Goal: Task Accomplishment & Management: Manage account settings

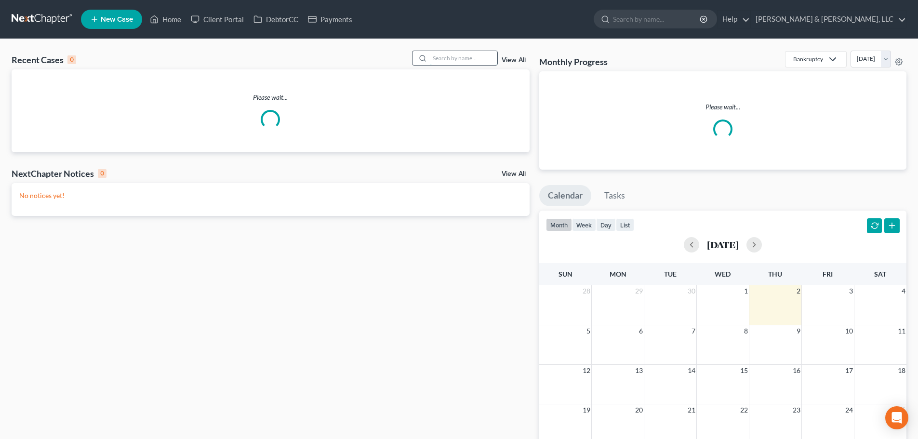
click at [456, 59] on input "search" at bounding box center [463, 58] width 67 height 14
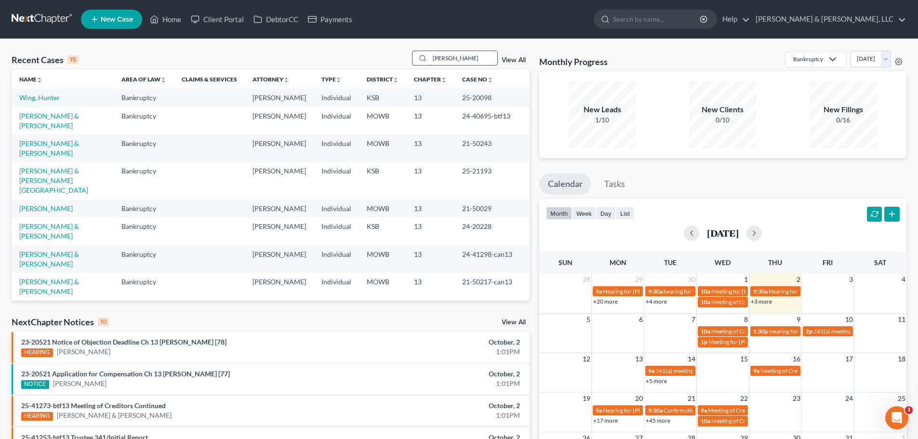
type input "[PERSON_NAME]"
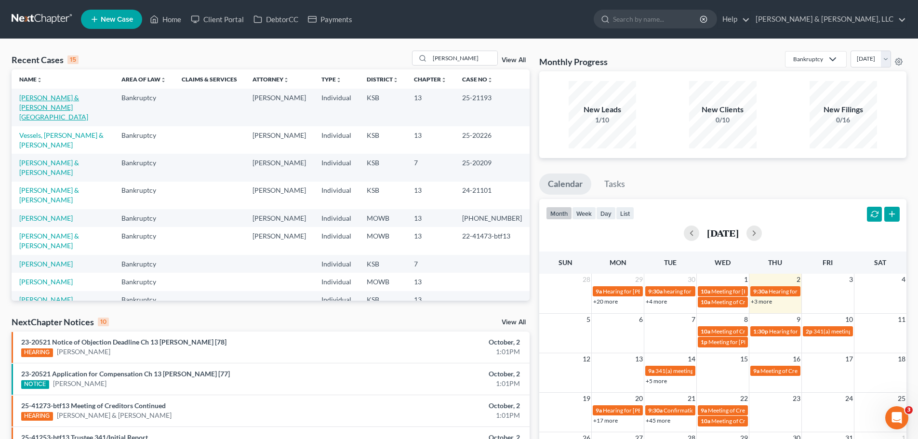
click at [69, 99] on link "[PERSON_NAME] & [PERSON_NAME][GEOGRAPHIC_DATA]" at bounding box center [53, 107] width 69 height 27
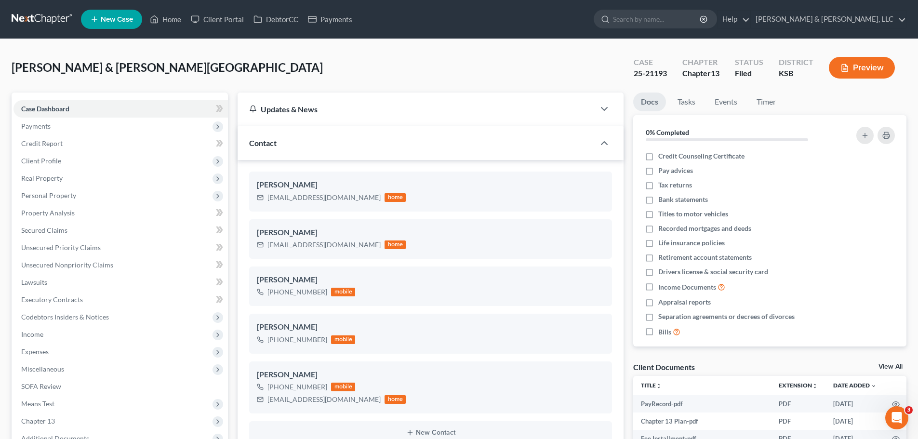
scroll to position [207, 0]
click at [175, 17] on link "Home" at bounding box center [165, 19] width 41 height 17
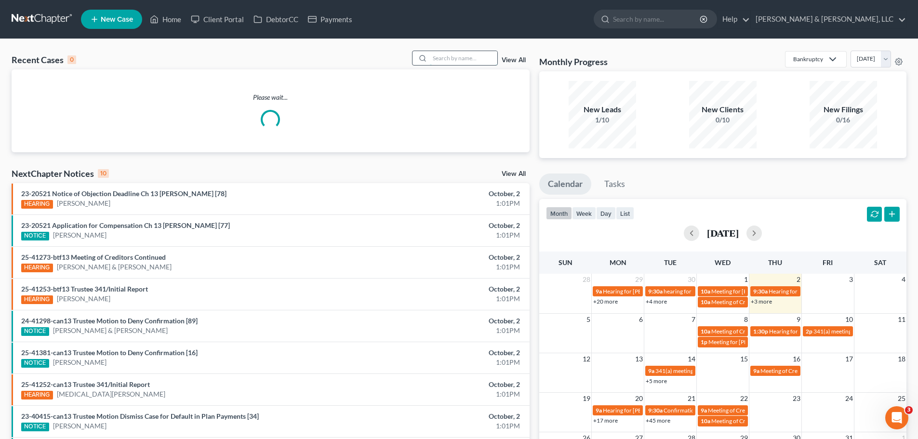
click at [465, 62] on input "search" at bounding box center [463, 58] width 67 height 14
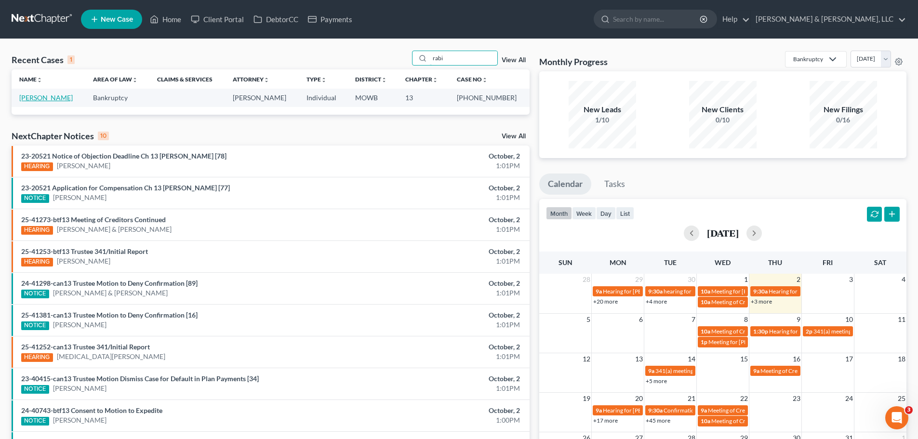
type input "rabi"
click at [68, 96] on link "[PERSON_NAME]" at bounding box center [46, 98] width 54 height 8
select select "4"
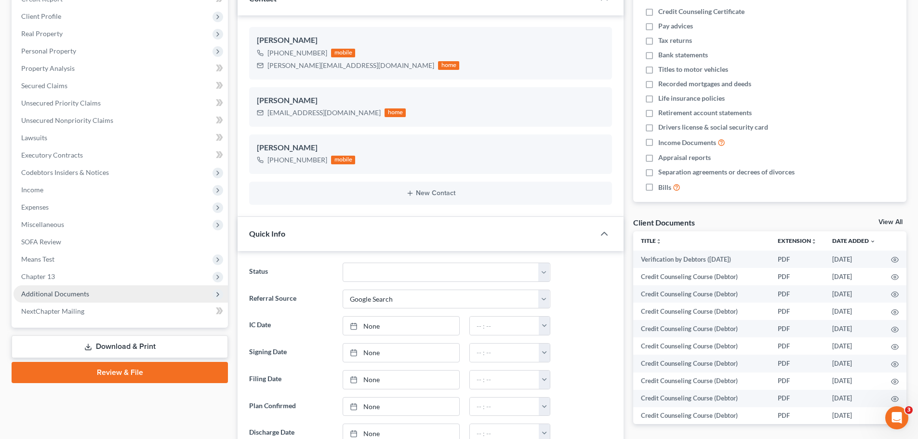
scroll to position [1553, 0]
click at [89, 299] on span "Additional Documents" at bounding box center [120, 293] width 215 height 17
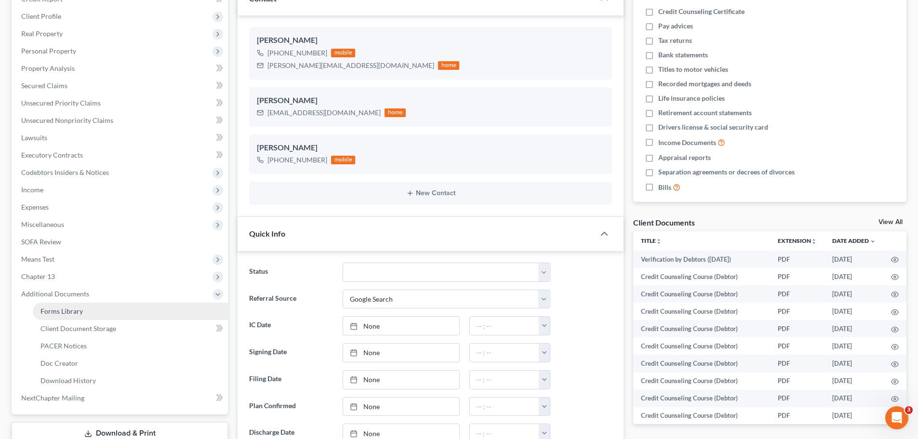
scroll to position [882, 0]
click at [90, 342] on link "PACER Notices" at bounding box center [130, 345] width 195 height 17
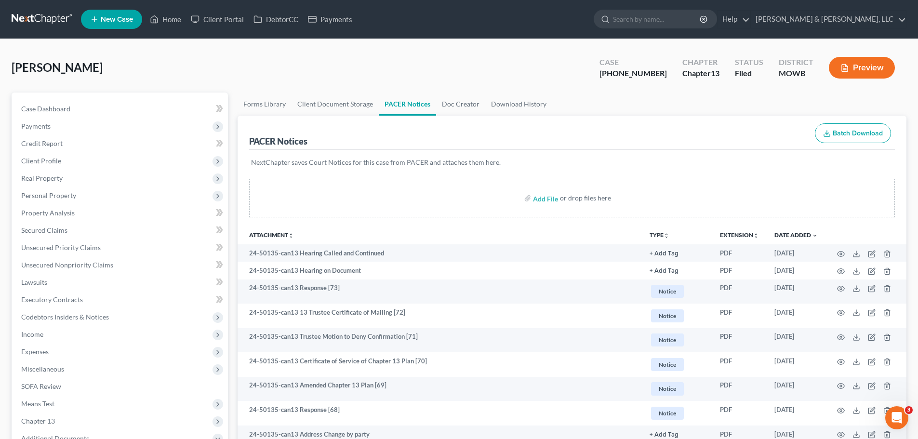
drag, startPoint x: 167, startPoint y: 67, endPoint x: 168, endPoint y: 60, distance: 7.3
click at [167, 67] on div "Rabideaux, Heather Upgraded Case 24-50135-13 Chapter Chapter 13 Status Filed Di…" at bounding box center [459, 72] width 895 height 42
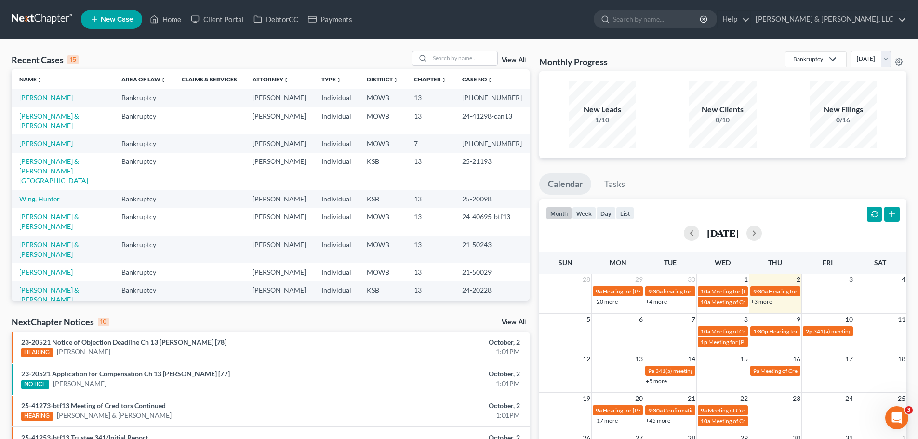
click at [186, 45] on div "Recent Cases 15 View All Name unfold_more expand_more expand_less Area of Law u…" at bounding box center [459, 357] width 918 height 637
click at [471, 60] on input "search" at bounding box center [463, 58] width 67 height 14
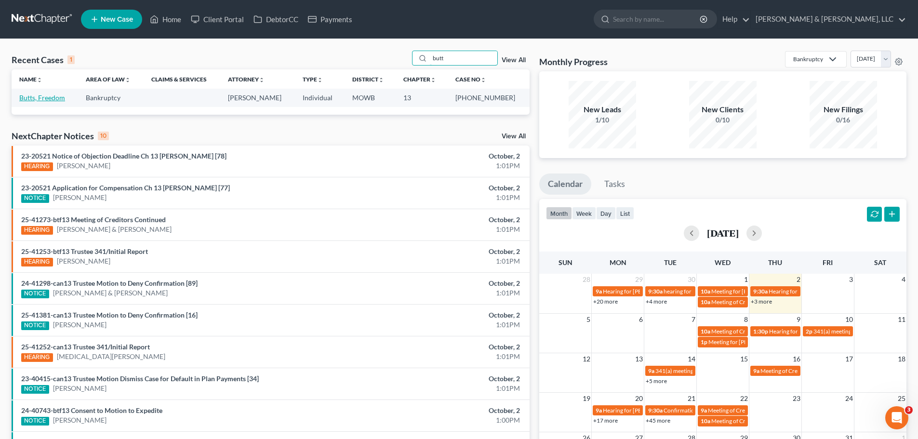
type input "butt"
click at [60, 94] on link "Butts, Freedom" at bounding box center [42, 98] width 46 height 8
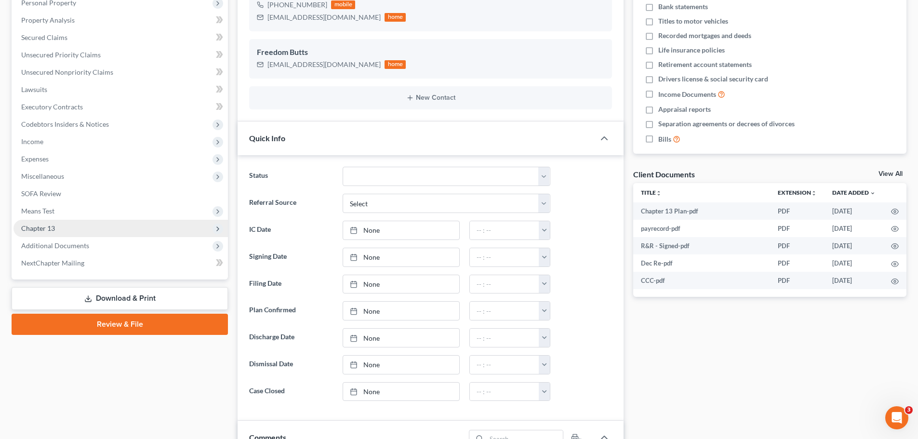
scroll to position [284, 0]
click at [81, 233] on span "Chapter 13" at bounding box center [120, 228] width 215 height 17
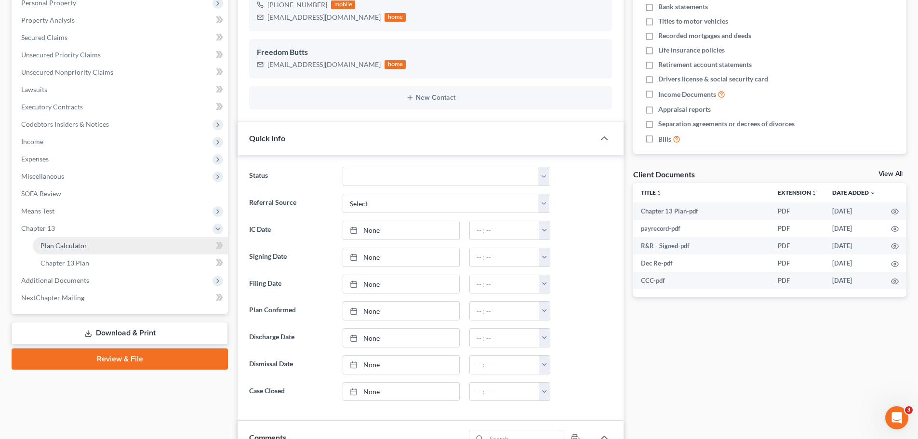
click at [80, 250] on link "Plan Calculator" at bounding box center [130, 245] width 195 height 17
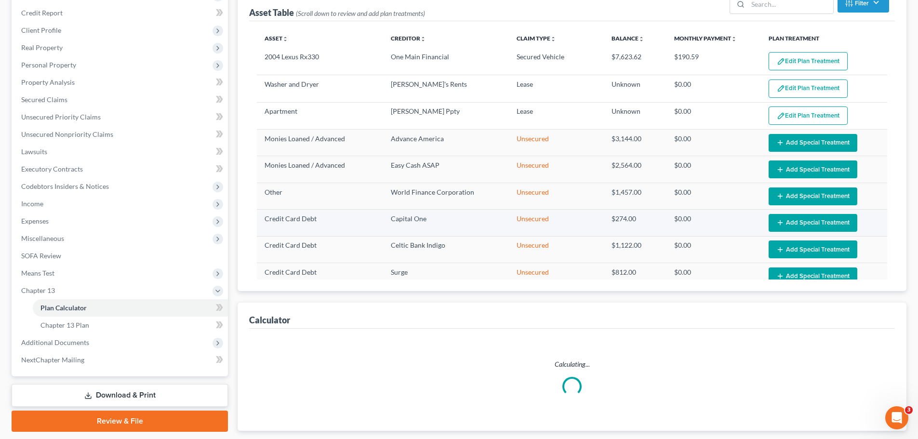
scroll to position [190, 0]
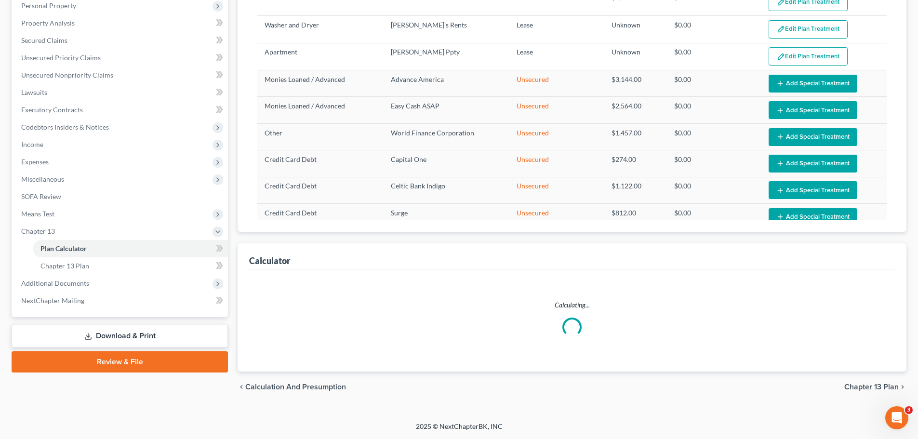
select select "39"
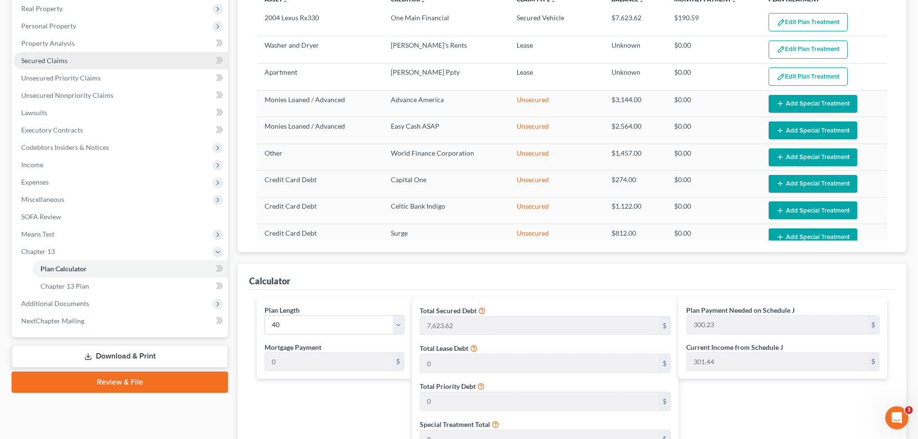
scroll to position [193, 0]
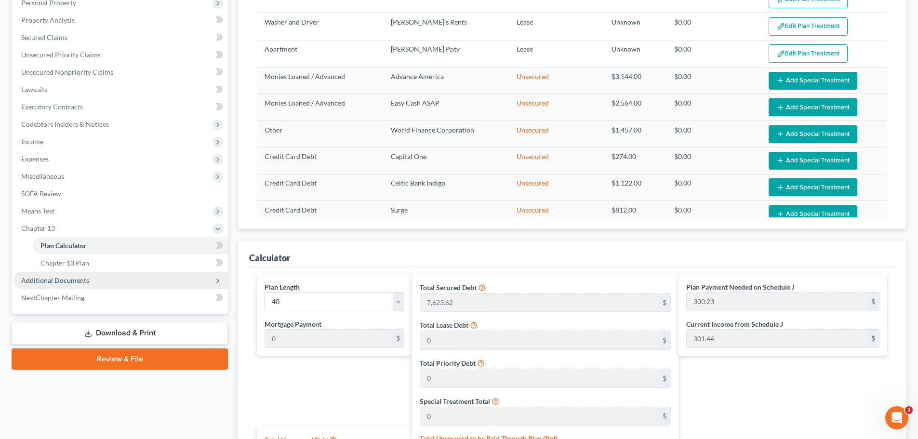
click at [85, 281] on span "Additional Documents" at bounding box center [55, 280] width 68 height 8
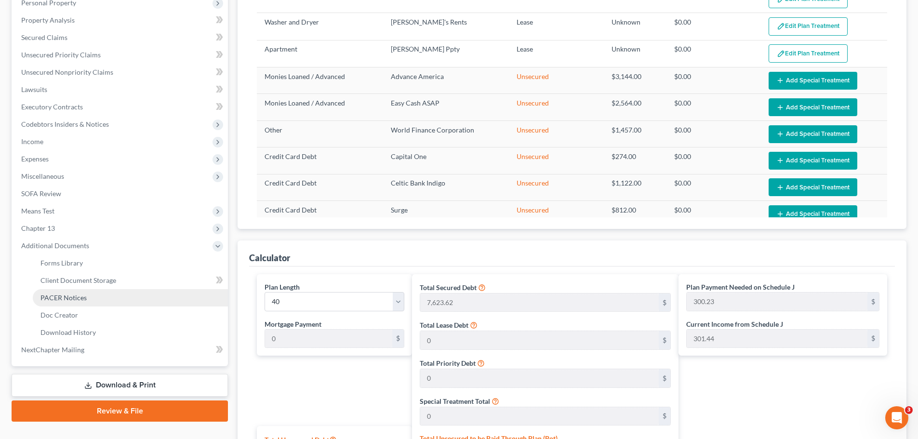
click at [83, 294] on span "PACER Notices" at bounding box center [63, 298] width 46 height 8
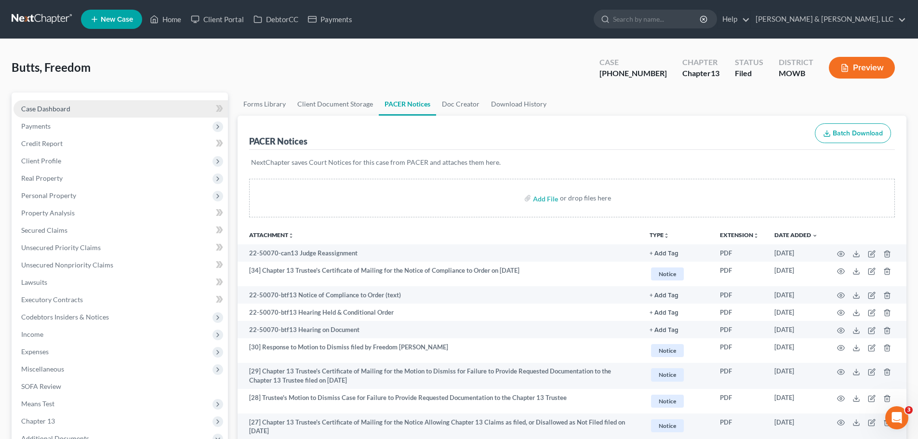
click at [94, 109] on link "Case Dashboard" at bounding box center [120, 108] width 215 height 17
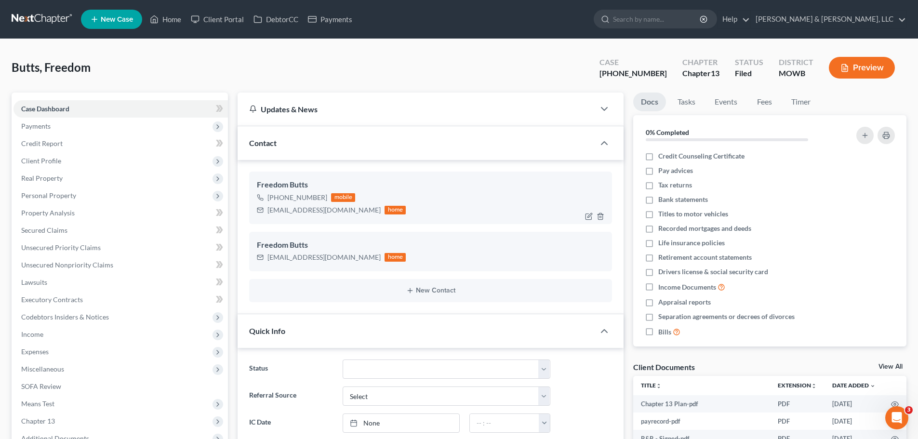
scroll to position [284, 0]
drag, startPoint x: 267, startPoint y: 212, endPoint x: 341, endPoint y: 211, distance: 74.2
click at [341, 211] on div "freedombutts@gmail.com home" at bounding box center [331, 210] width 149 height 13
copy div "freedombutts@gmail.com"
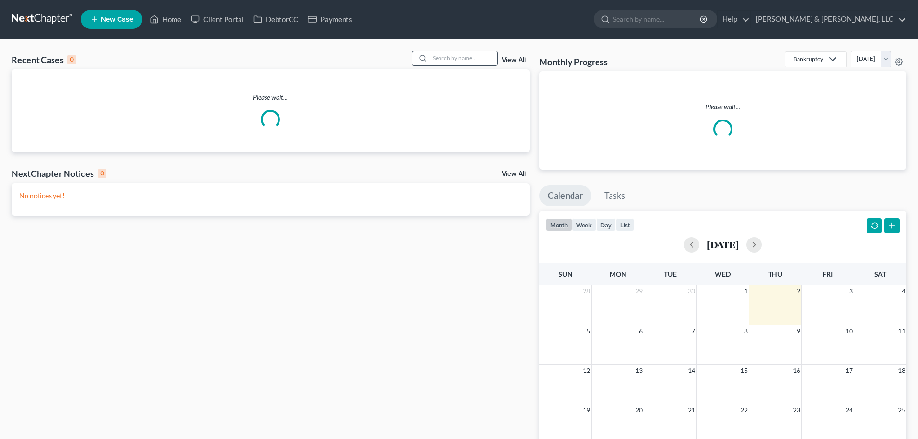
click at [454, 60] on input "search" at bounding box center [463, 58] width 67 height 14
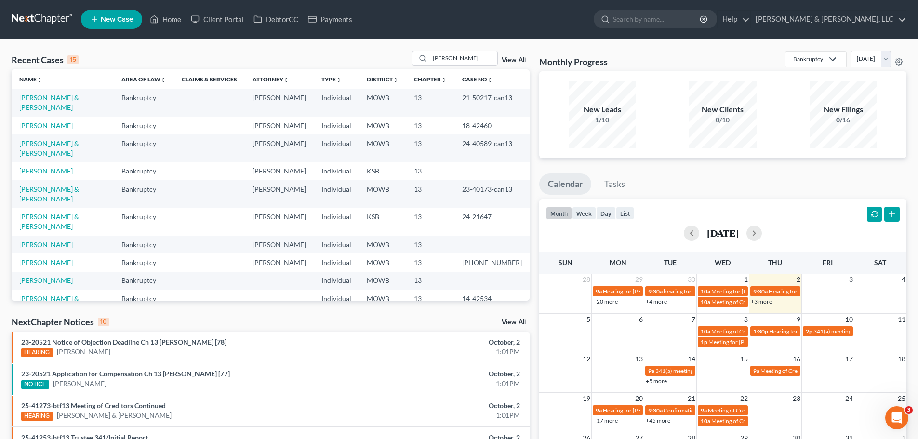
click at [189, 65] on div "Recent Cases 15 jeremy View All" at bounding box center [271, 60] width 518 height 19
drag, startPoint x: 436, startPoint y: 61, endPoint x: 425, endPoint y: 62, distance: 11.6
click at [425, 62] on div "jeremy" at bounding box center [455, 58] width 86 height 15
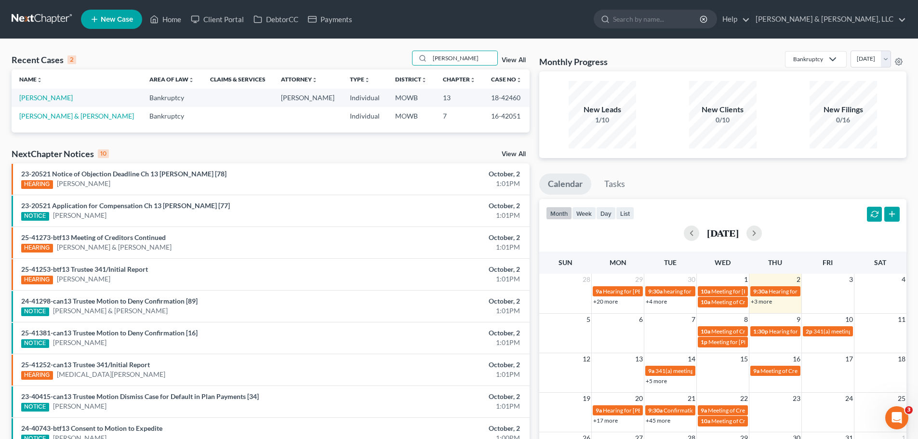
drag, startPoint x: 487, startPoint y: 53, endPoint x: 368, endPoint y: 72, distance: 120.2
click at [368, 72] on div "Recent Cases 2 steen View All Name unfold_more expand_more expand_less Area of …" at bounding box center [271, 92] width 518 height 82
type input "jordan"
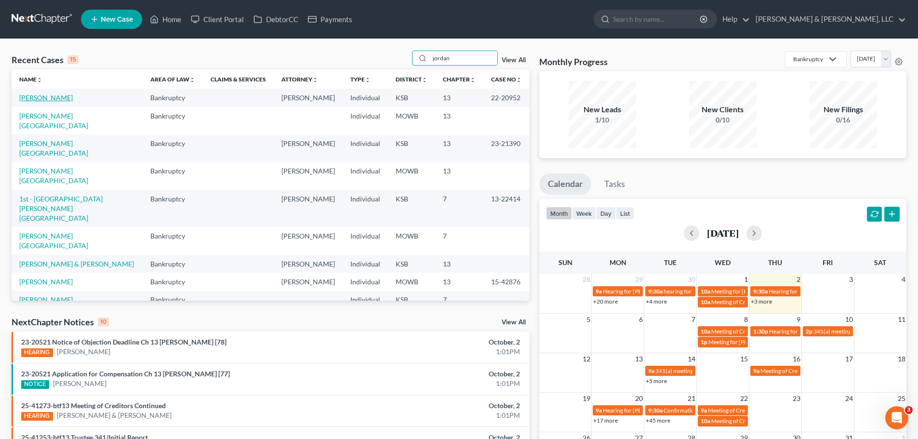
click at [40, 100] on link "Jordan, Katheryn" at bounding box center [46, 98] width 54 height 8
select select "1"
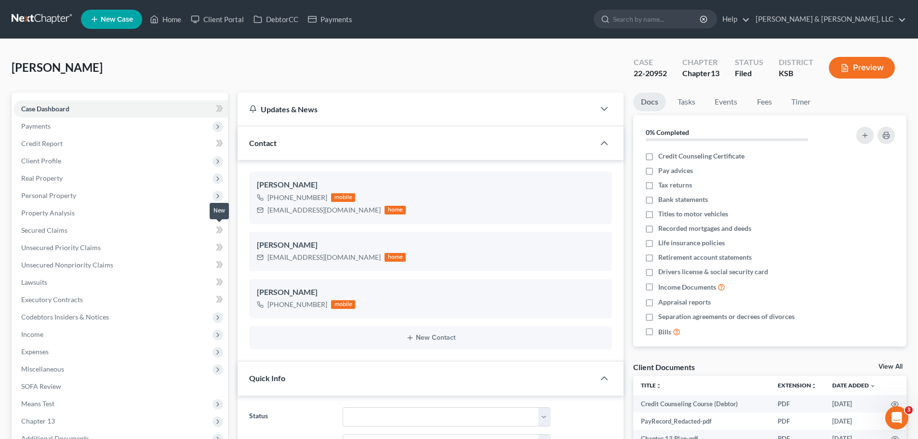
scroll to position [23, 0]
click at [175, 19] on link "Home" at bounding box center [165, 19] width 41 height 17
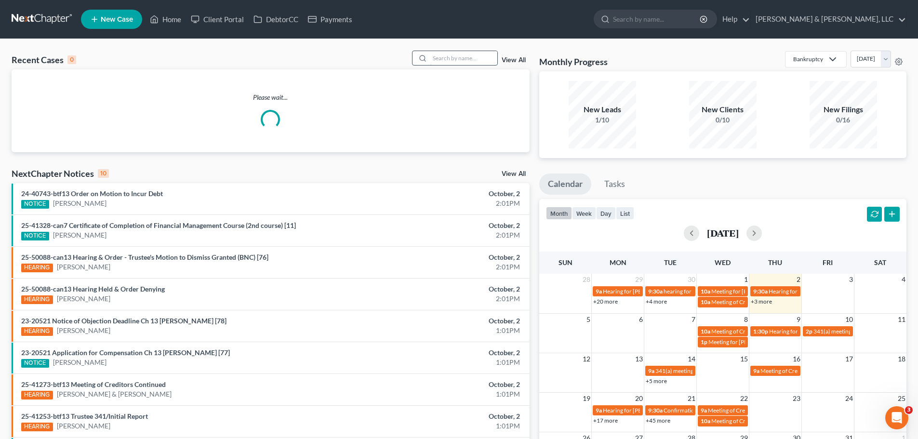
click at [454, 62] on input "search" at bounding box center [463, 58] width 67 height 14
type input "griffin"
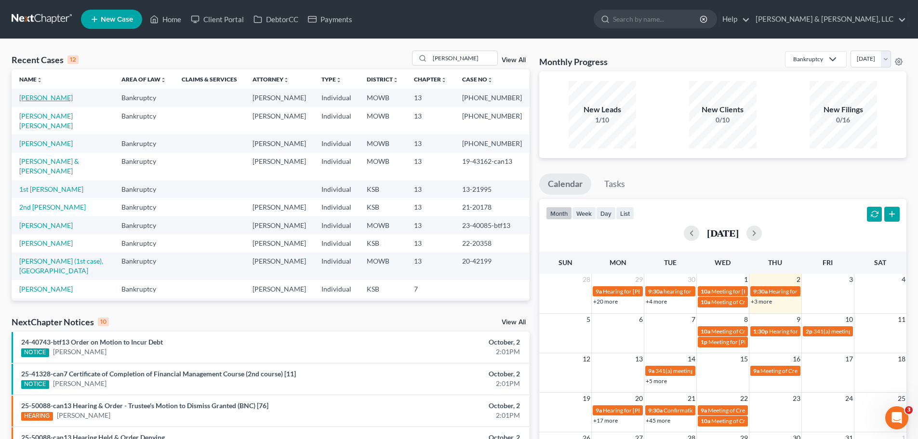
click at [51, 96] on link "[PERSON_NAME]" at bounding box center [46, 98] width 54 height 8
select select "2"
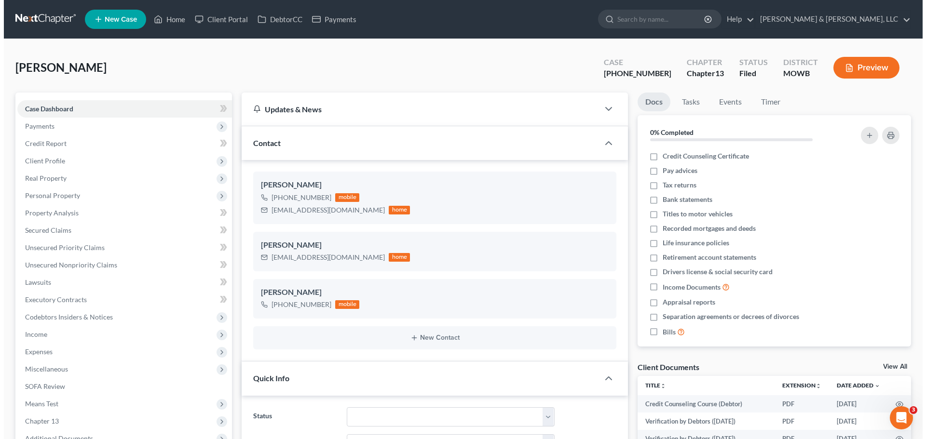
scroll to position [526, 0]
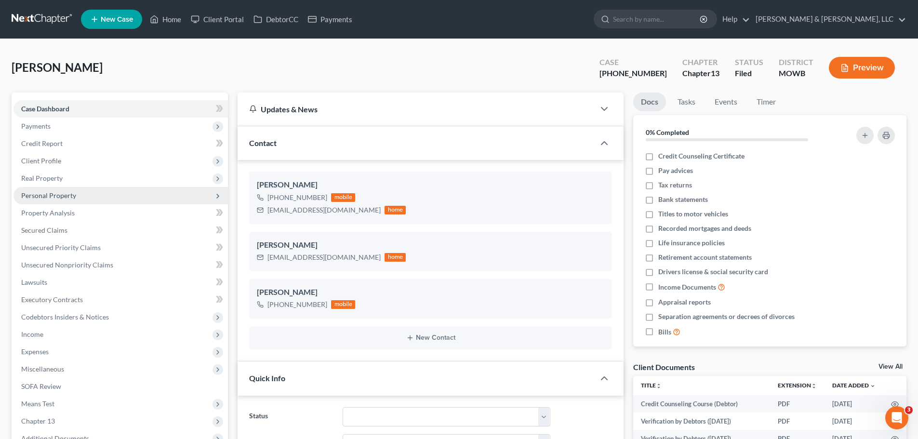
click at [70, 190] on span "Personal Property" at bounding box center [120, 195] width 215 height 17
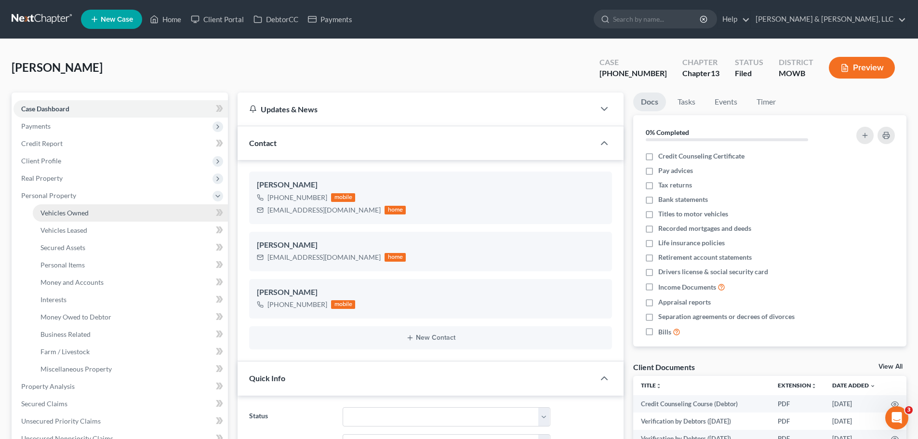
click at [81, 207] on link "Vehicles Owned" at bounding box center [130, 212] width 195 height 17
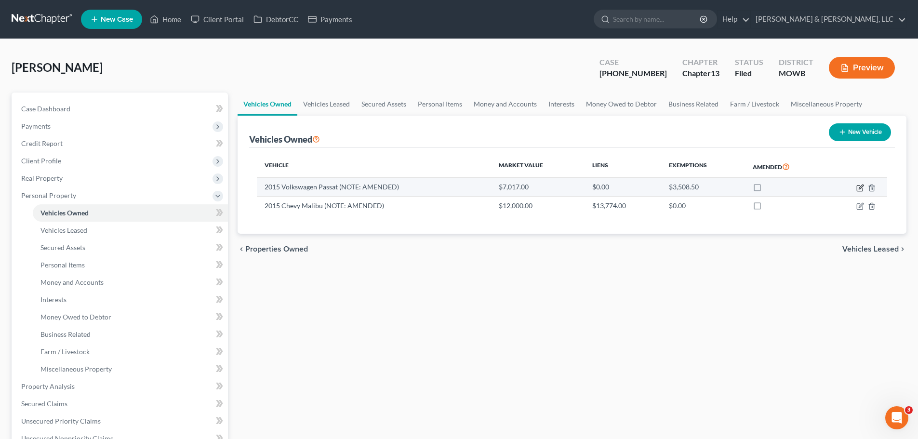
click at [862, 185] on icon "button" at bounding box center [861, 188] width 8 height 8
select select "0"
select select "11"
select select "2"
select select "3"
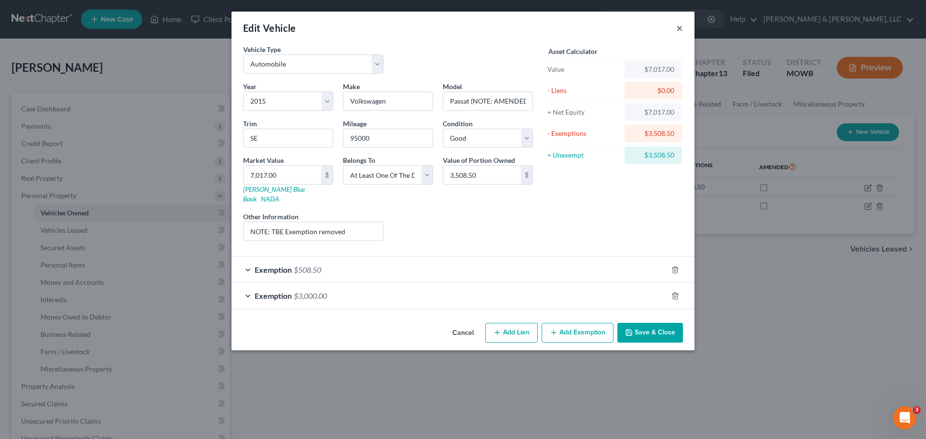
click at [679, 25] on button "×" at bounding box center [679, 28] width 7 height 12
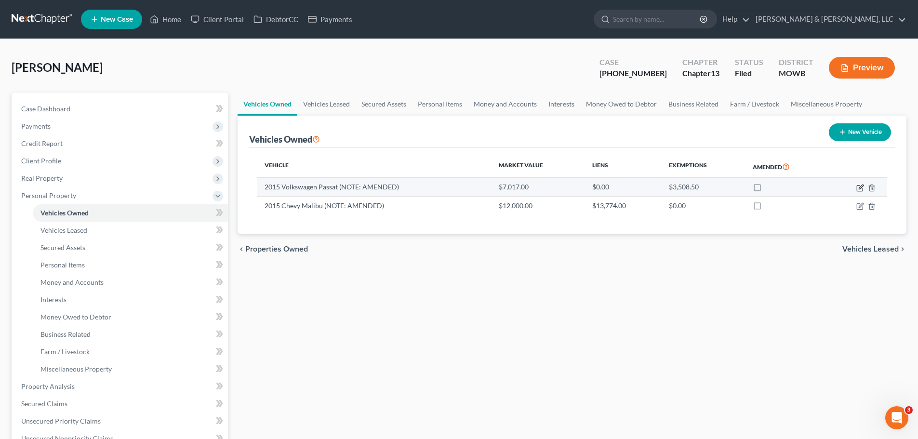
click at [859, 188] on icon "button" at bounding box center [861, 188] width 8 height 8
select select "0"
select select "11"
select select "2"
select select "3"
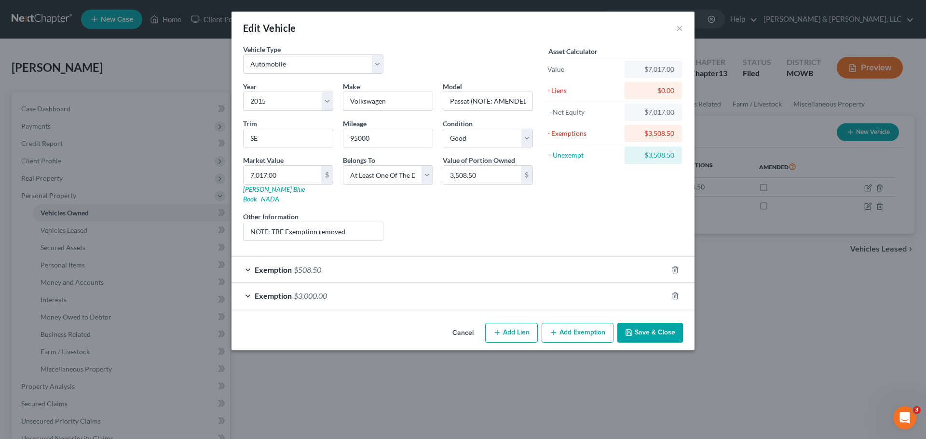
click at [645, 323] on button "Save & Close" at bounding box center [650, 333] width 66 height 20
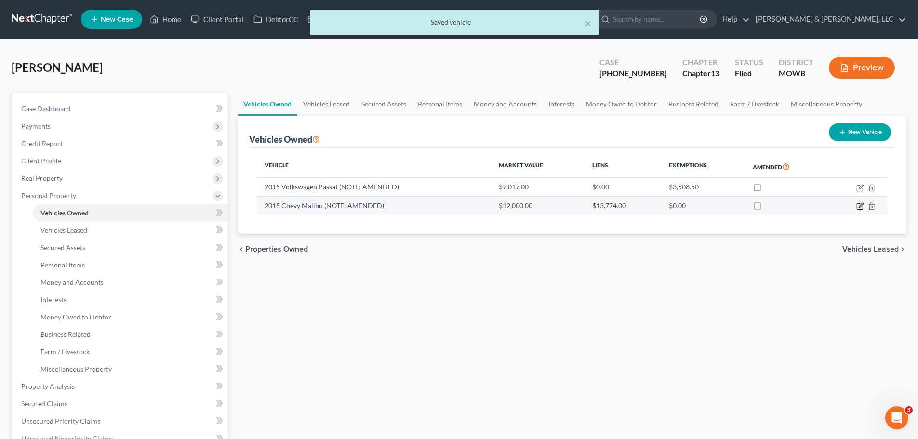
click at [861, 210] on icon "button" at bounding box center [861, 206] width 8 height 8
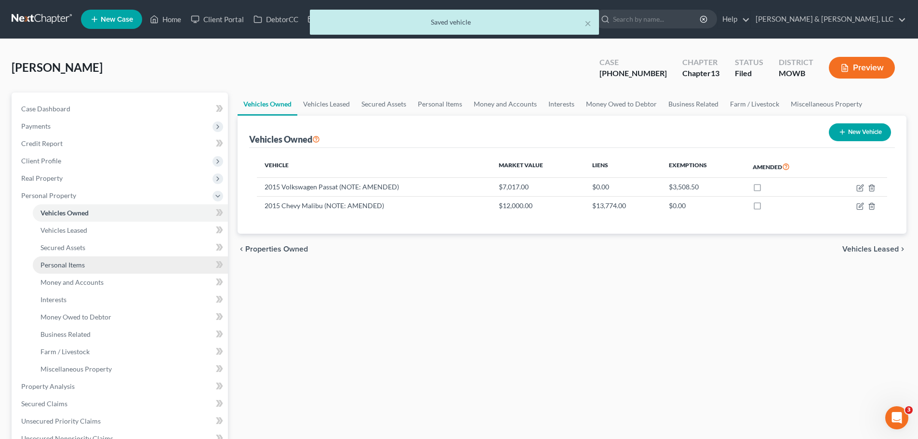
click at [82, 264] on span "Personal Items" at bounding box center [62, 265] width 44 height 8
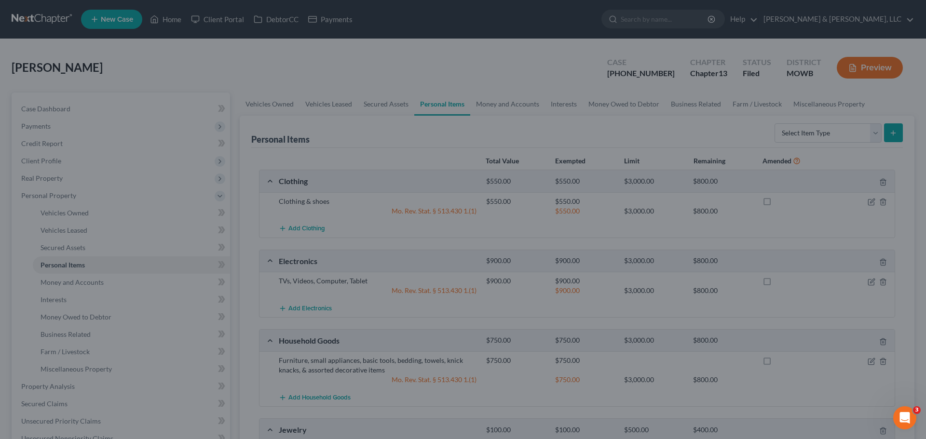
click at [467, 47] on div at bounding box center [463, 219] width 926 height 439
click at [446, 46] on div at bounding box center [463, 219] width 926 height 439
drag, startPoint x: 450, startPoint y: 48, endPoint x: 470, endPoint y: 57, distance: 21.3
click at [457, 51] on div at bounding box center [463, 219] width 926 height 439
drag, startPoint x: 772, startPoint y: 121, endPoint x: 763, endPoint y: 160, distance: 39.1
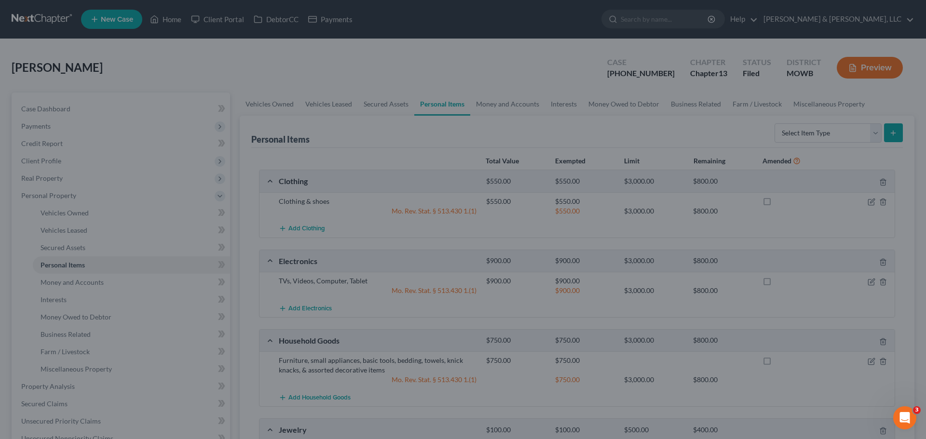
click at [772, 125] on div at bounding box center [463, 219] width 926 height 439
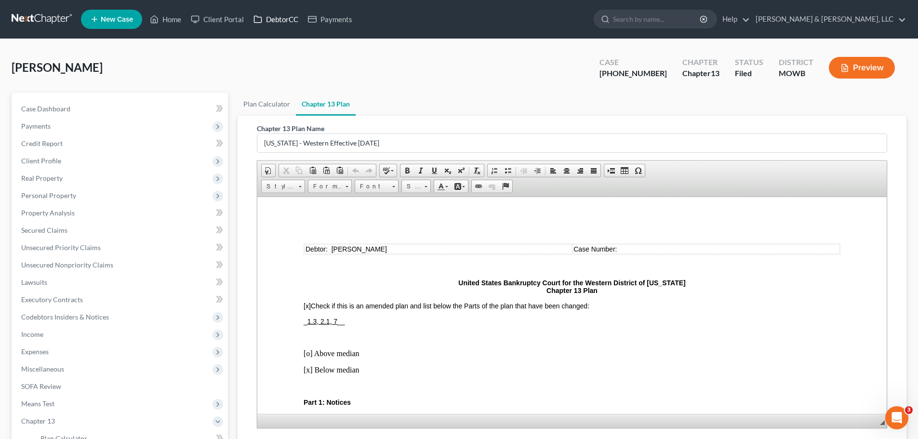
scroll to position [2169, 0]
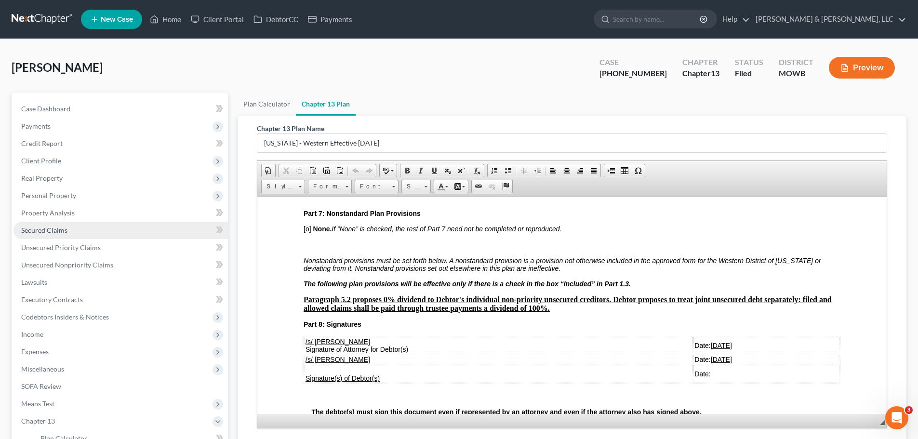
click at [65, 229] on span "Secured Claims" at bounding box center [44, 230] width 46 height 8
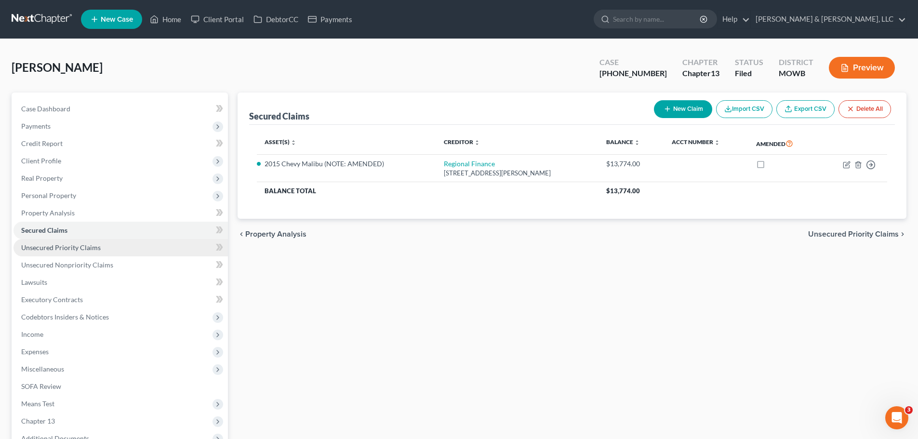
click at [99, 246] on link "Unsecured Priority Claims" at bounding box center [120, 247] width 215 height 17
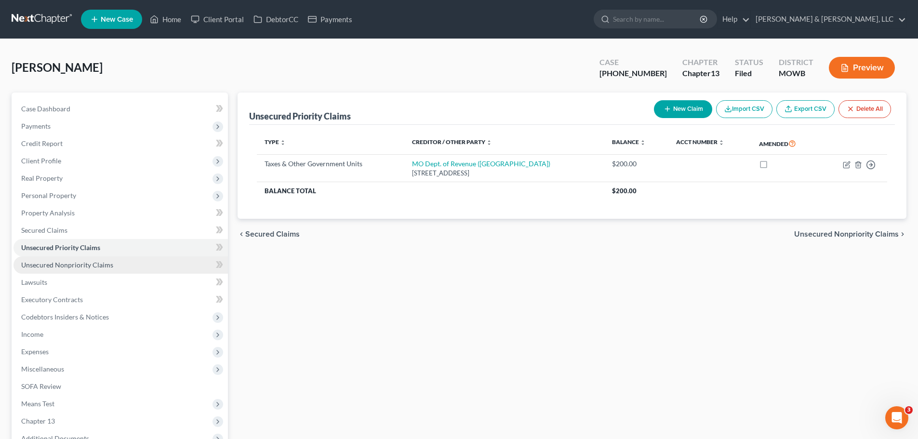
click at [98, 261] on span "Unsecured Nonpriority Claims" at bounding box center [67, 265] width 92 height 8
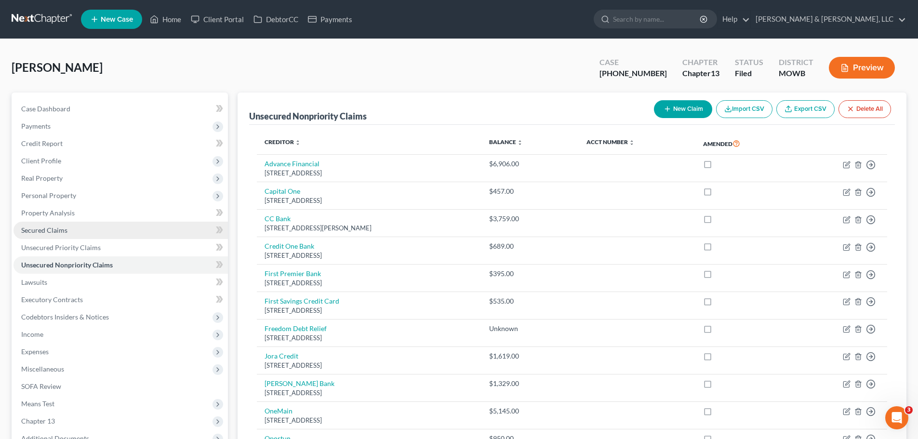
click at [71, 227] on link "Secured Claims" at bounding box center [120, 230] width 215 height 17
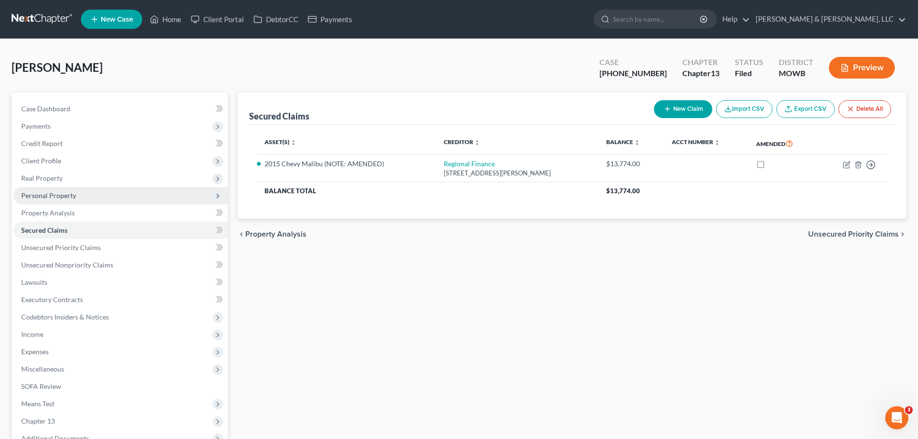
click at [78, 202] on span "Personal Property" at bounding box center [120, 195] width 215 height 17
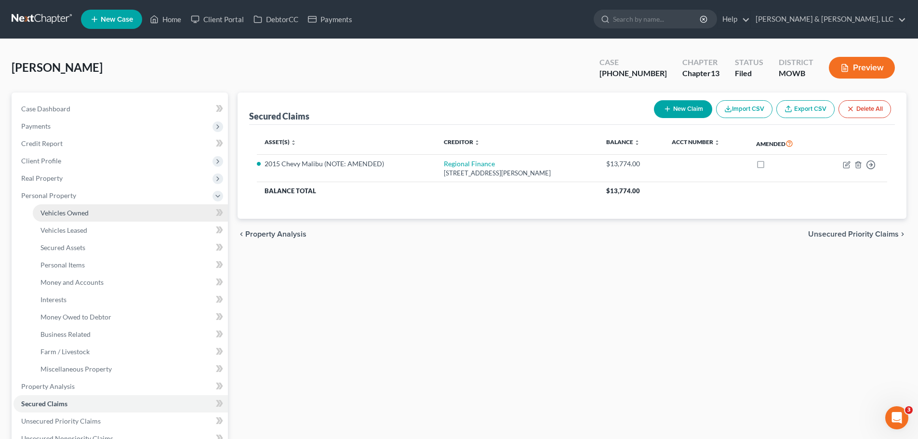
click at [89, 216] on link "Vehicles Owned" at bounding box center [130, 212] width 195 height 17
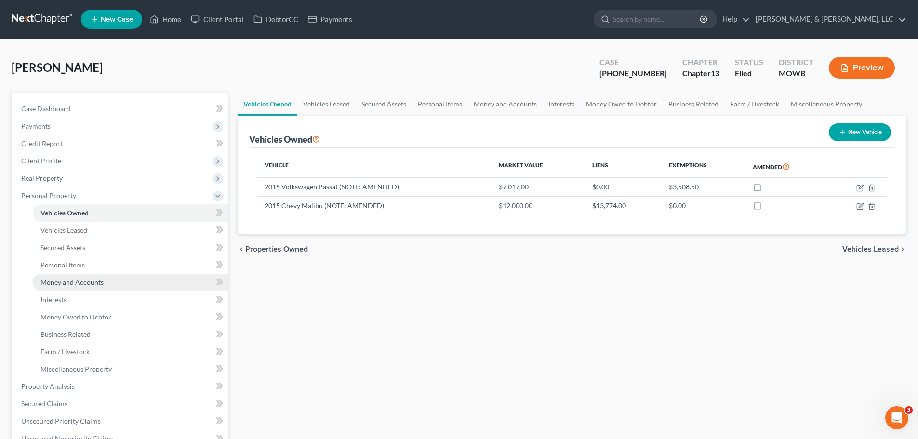
click at [95, 285] on span "Money and Accounts" at bounding box center [71, 282] width 63 height 8
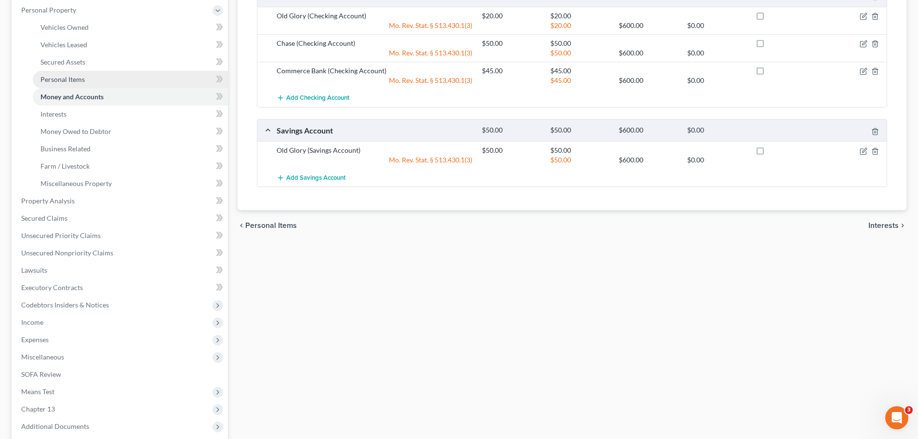
scroll to position [241, 0]
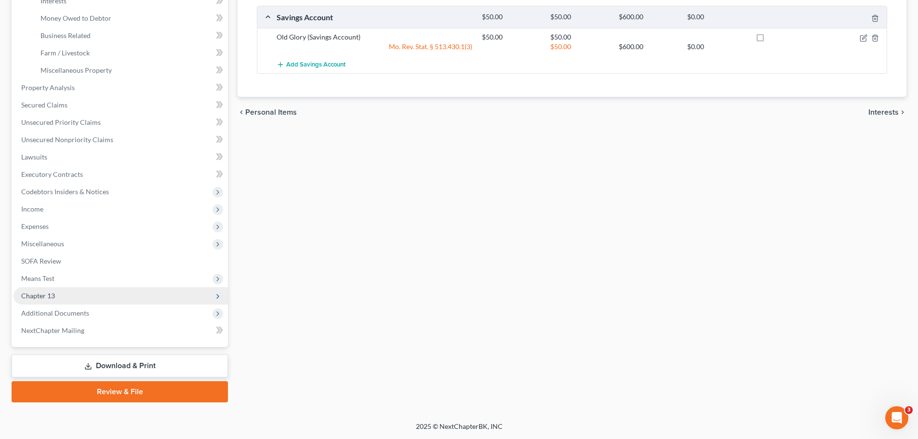
click at [66, 295] on span "Chapter 13" at bounding box center [120, 295] width 215 height 17
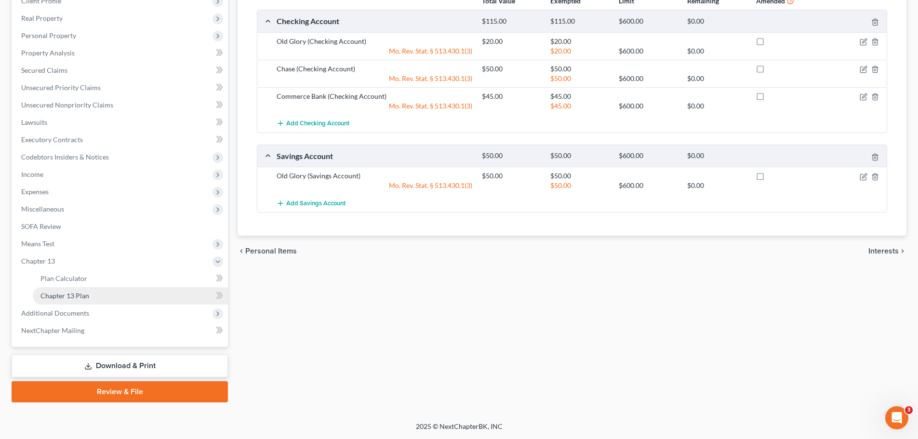
click at [74, 293] on span "Chapter 13 Plan" at bounding box center [64, 296] width 49 height 8
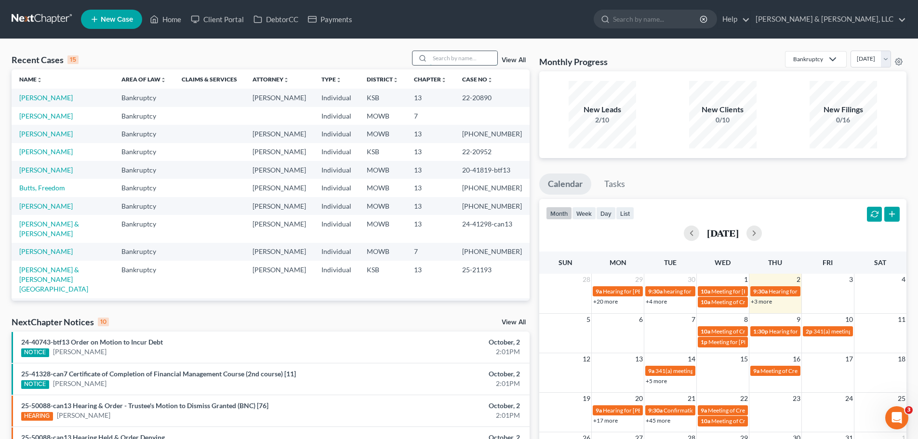
click at [487, 61] on input "search" at bounding box center [463, 58] width 67 height 14
click at [448, 58] on input "search" at bounding box center [463, 58] width 67 height 14
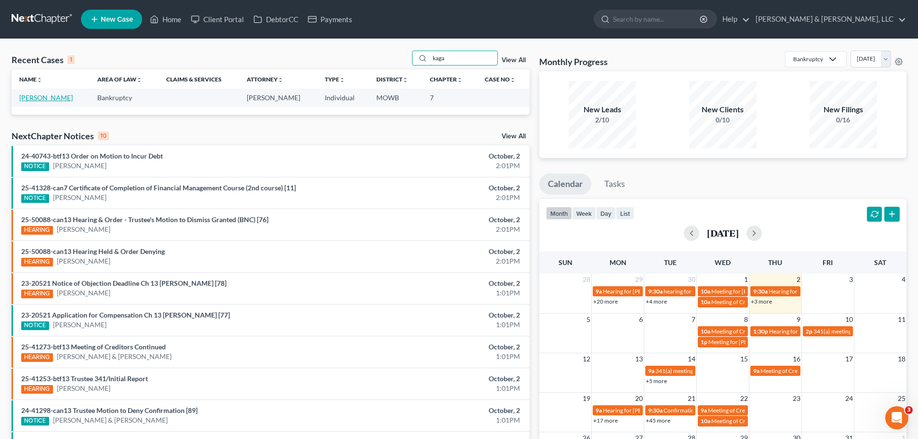
type input "kaga"
click at [63, 97] on link "[PERSON_NAME]" at bounding box center [46, 98] width 54 height 8
select select "2"
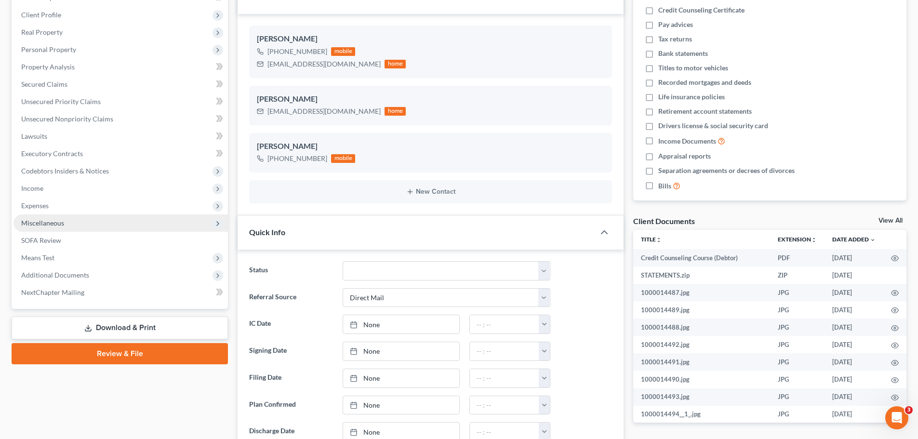
scroll to position [193, 0]
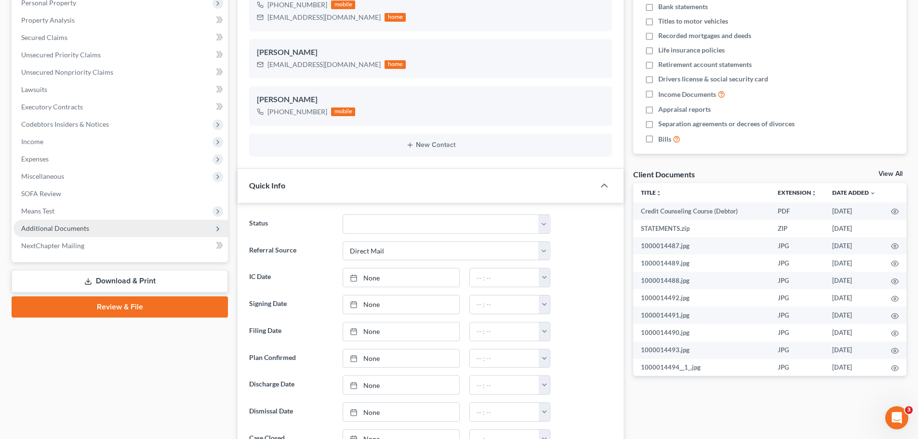
click at [119, 224] on span "Additional Documents" at bounding box center [120, 228] width 215 height 17
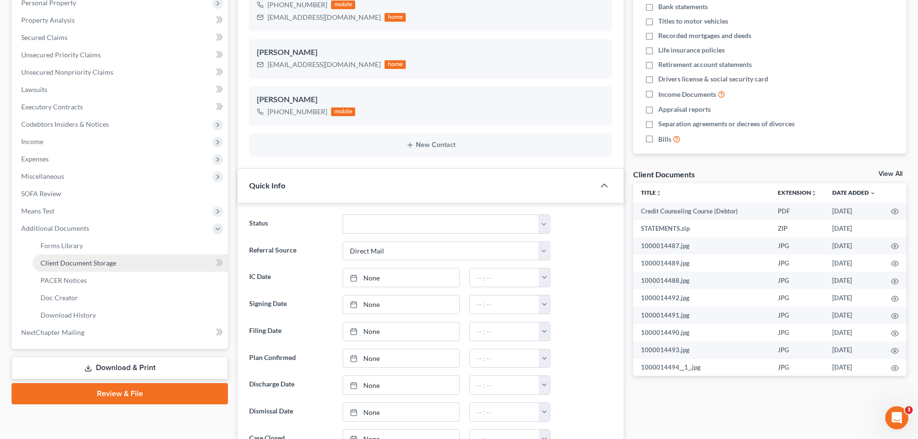
drag, startPoint x: 102, startPoint y: 257, endPoint x: 203, endPoint y: 256, distance: 100.8
click at [102, 257] on link "Client Document Storage" at bounding box center [130, 263] width 195 height 17
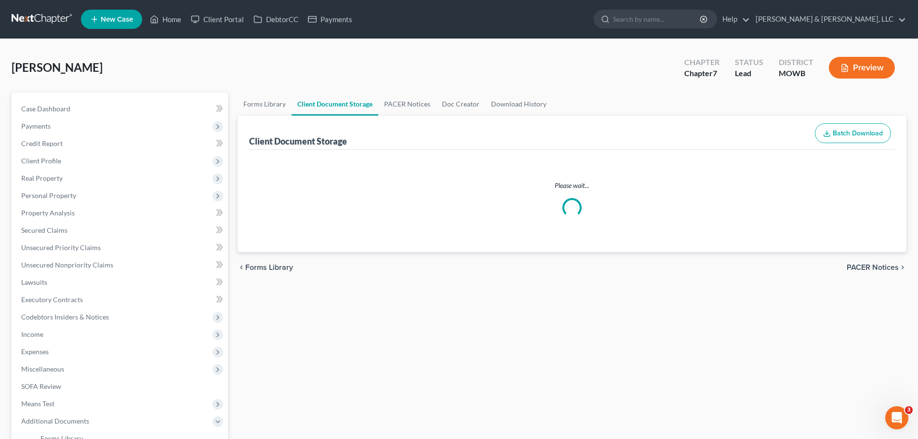
select select "5"
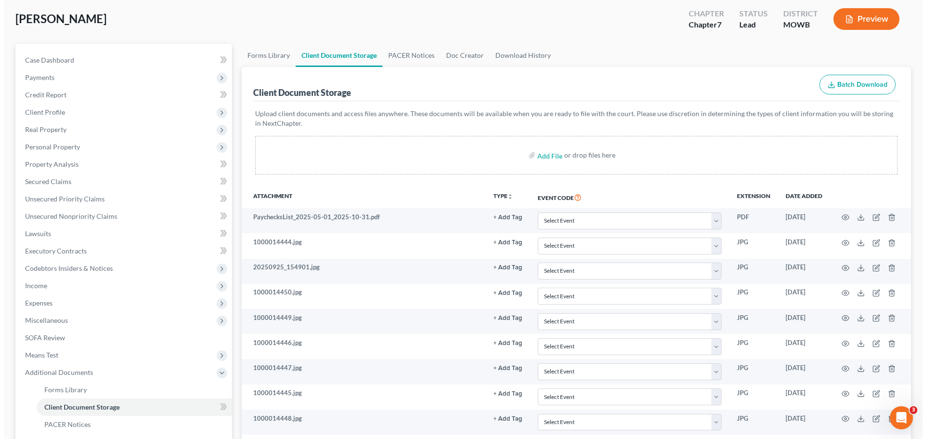
scroll to position [48, 0]
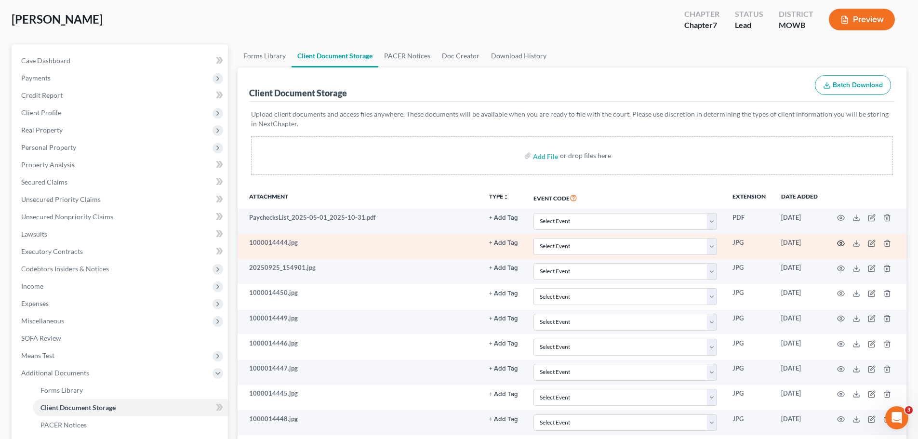
click at [841, 244] on icon "button" at bounding box center [841, 244] width 8 height 8
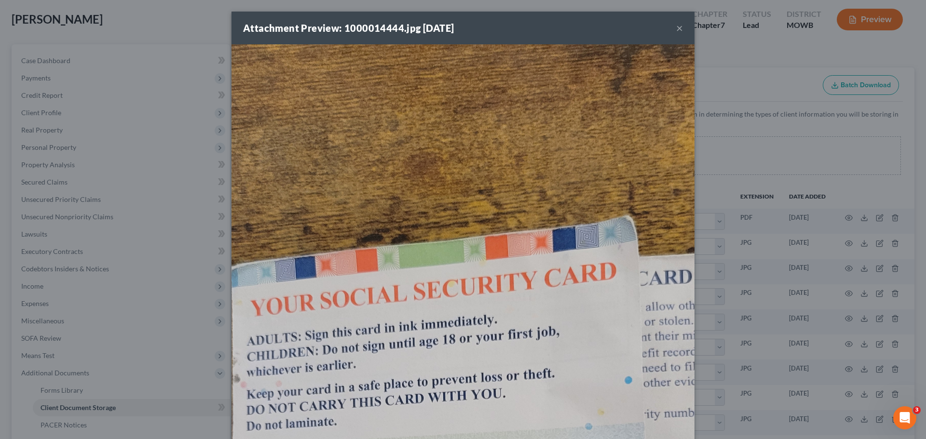
click at [676, 28] on button "×" at bounding box center [679, 28] width 7 height 12
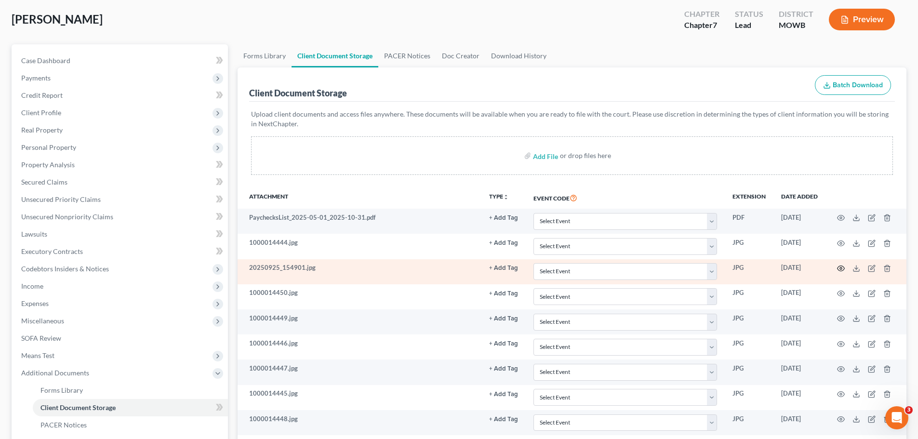
click at [843, 268] on icon "button" at bounding box center [841, 269] width 8 height 8
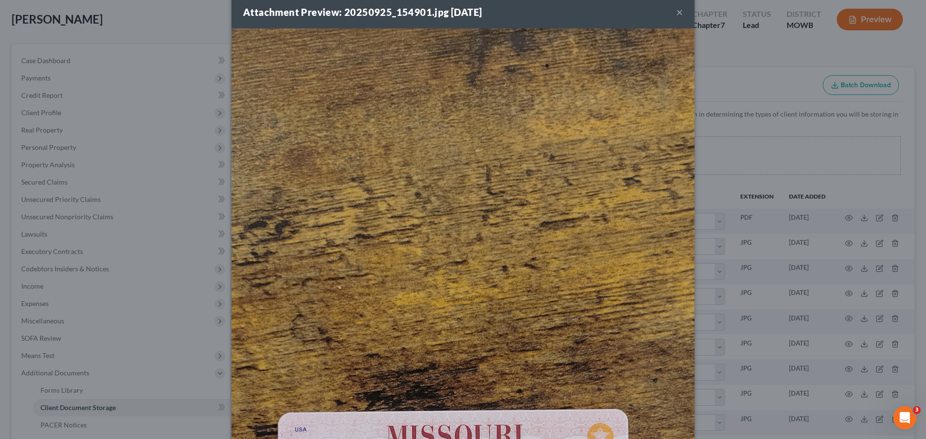
scroll to position [0, 0]
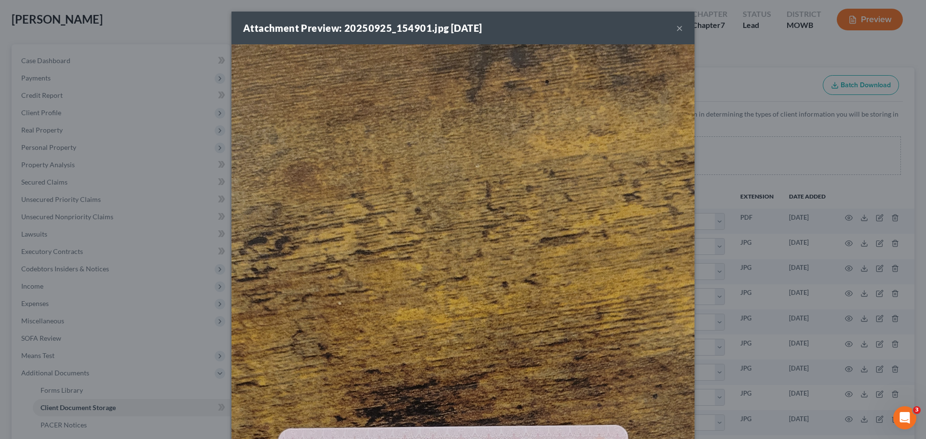
click at [676, 28] on button "×" at bounding box center [679, 28] width 7 height 12
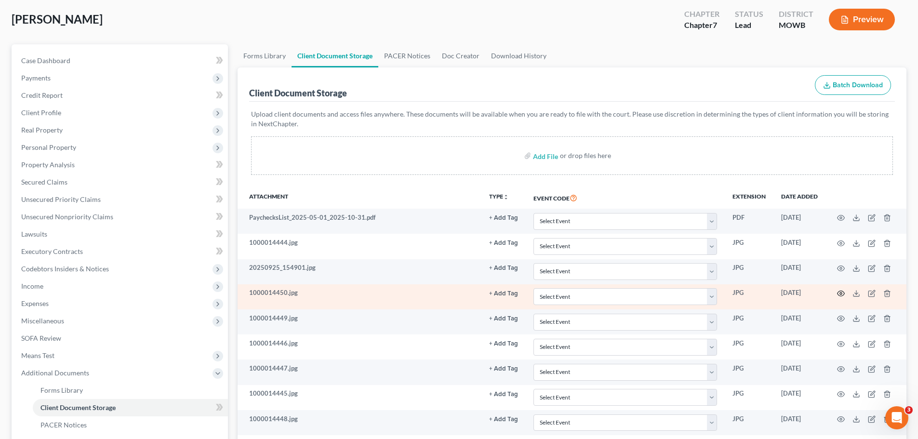
click at [839, 295] on icon "button" at bounding box center [841, 294] width 8 height 8
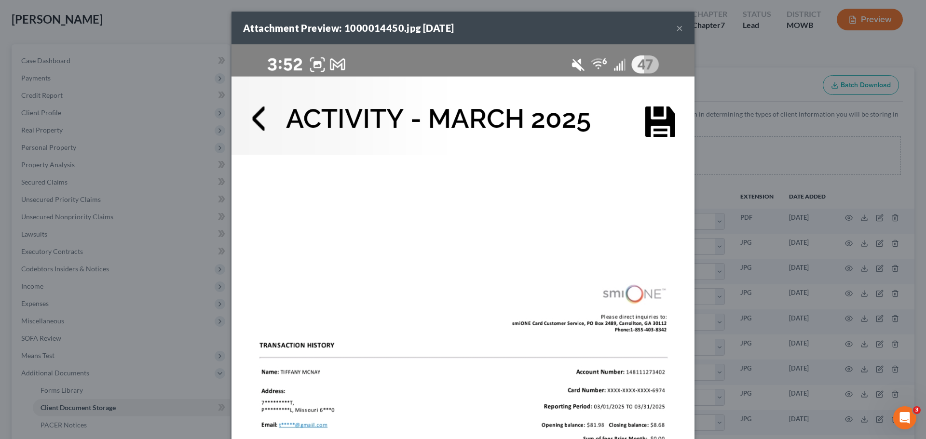
click at [676, 28] on button "×" at bounding box center [679, 28] width 7 height 12
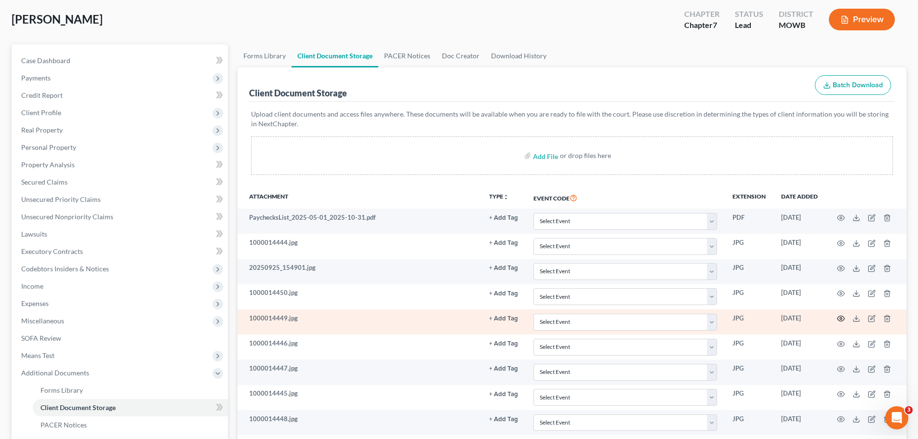
click at [842, 320] on circle "button" at bounding box center [841, 319] width 2 height 2
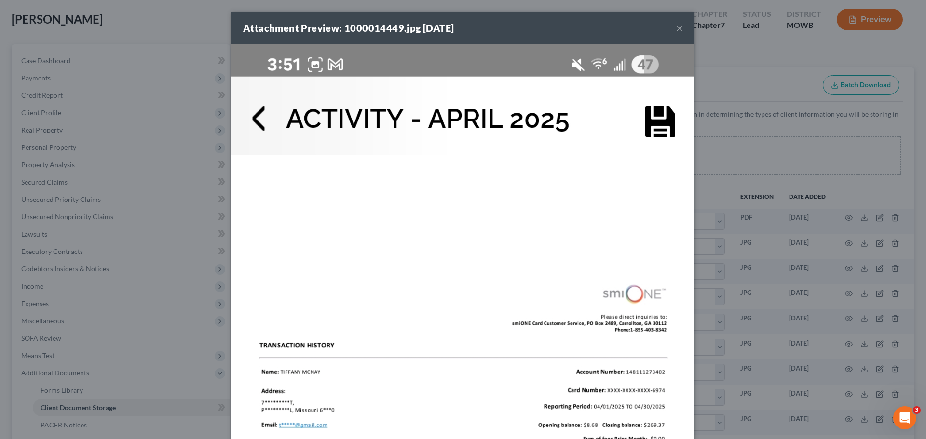
click at [677, 27] on button "×" at bounding box center [679, 28] width 7 height 12
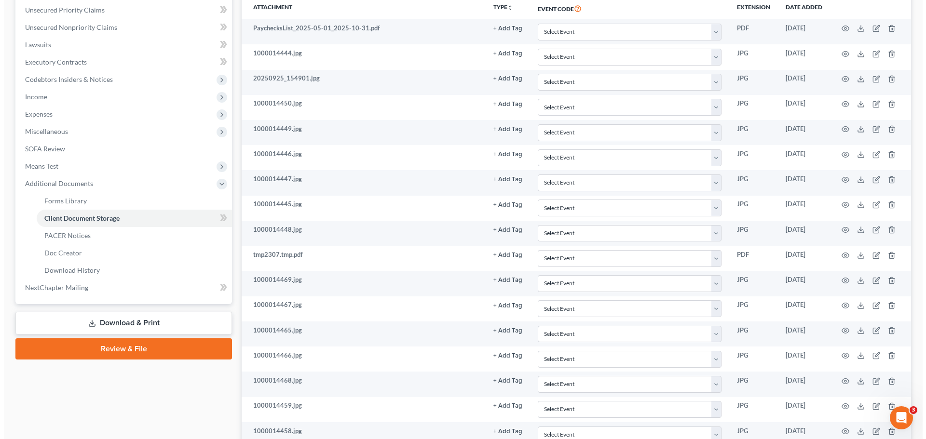
scroll to position [289, 0]
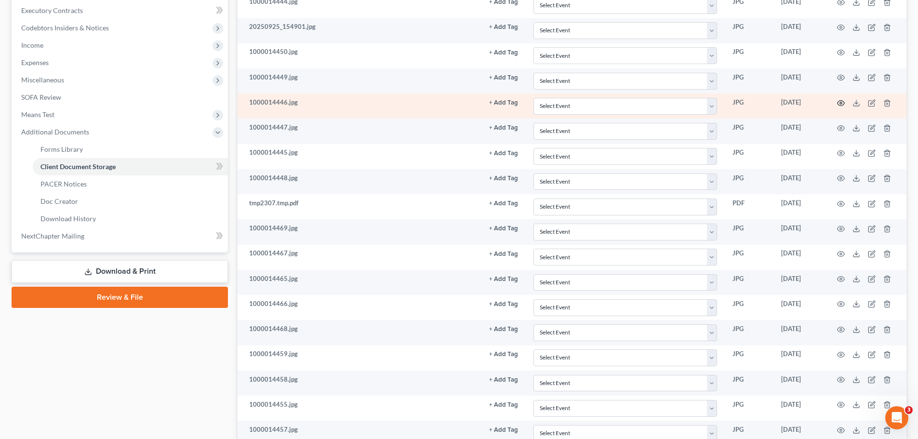
click at [840, 102] on icon "button" at bounding box center [841, 103] width 8 height 8
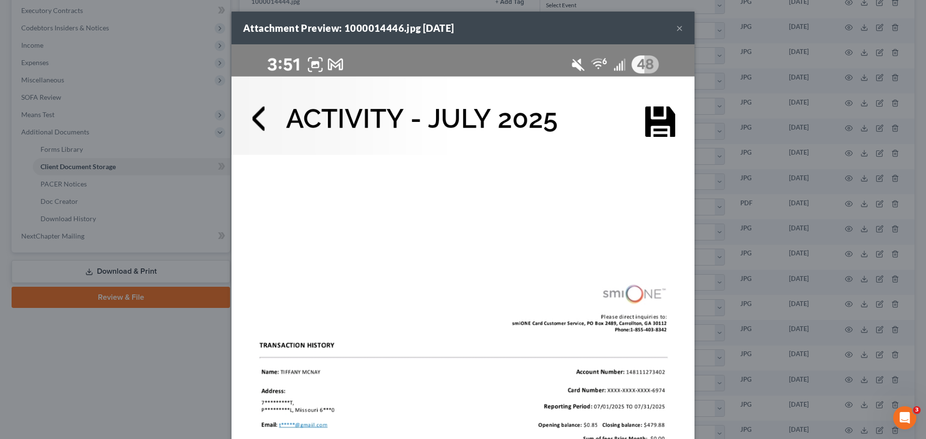
click at [676, 27] on button "×" at bounding box center [679, 28] width 7 height 12
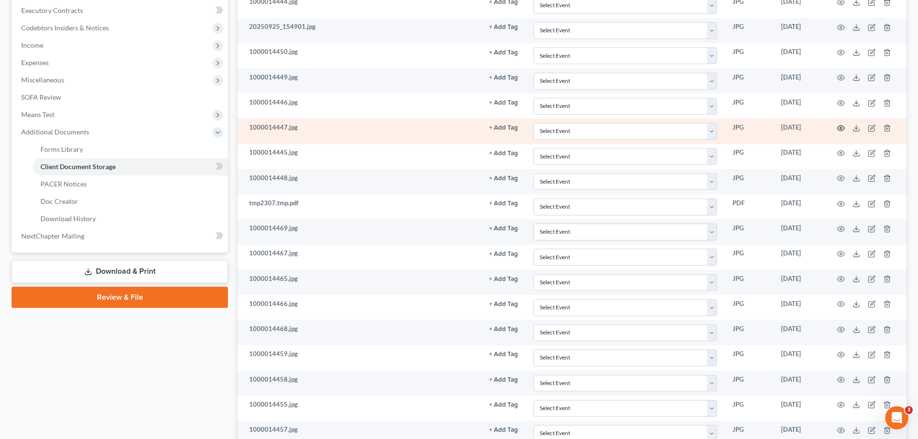
click at [840, 129] on circle "button" at bounding box center [841, 128] width 2 height 2
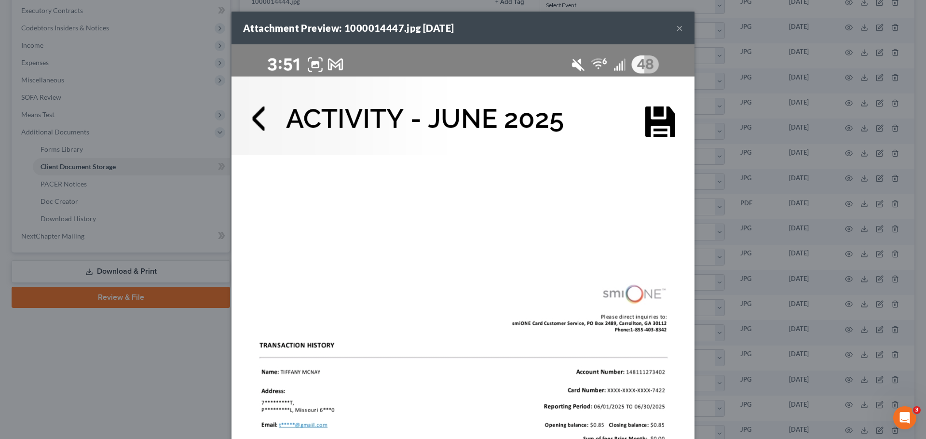
click at [676, 25] on button "×" at bounding box center [679, 28] width 7 height 12
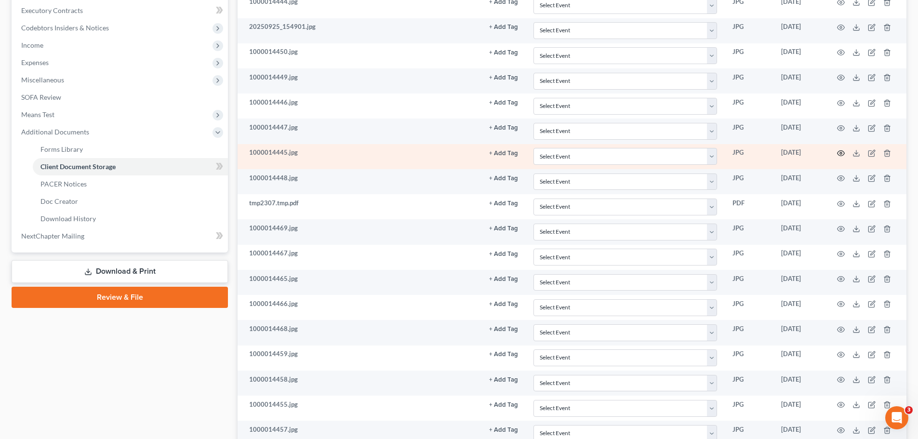
click at [837, 153] on icon "button" at bounding box center [841, 153] width 8 height 8
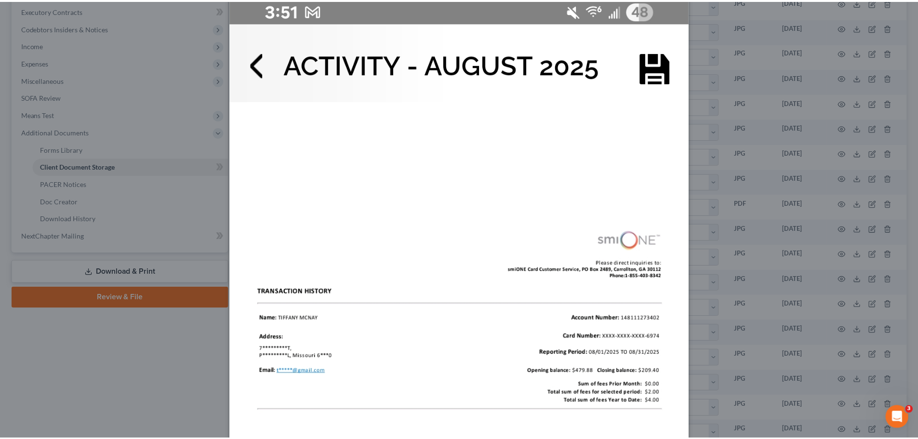
scroll to position [0, 0]
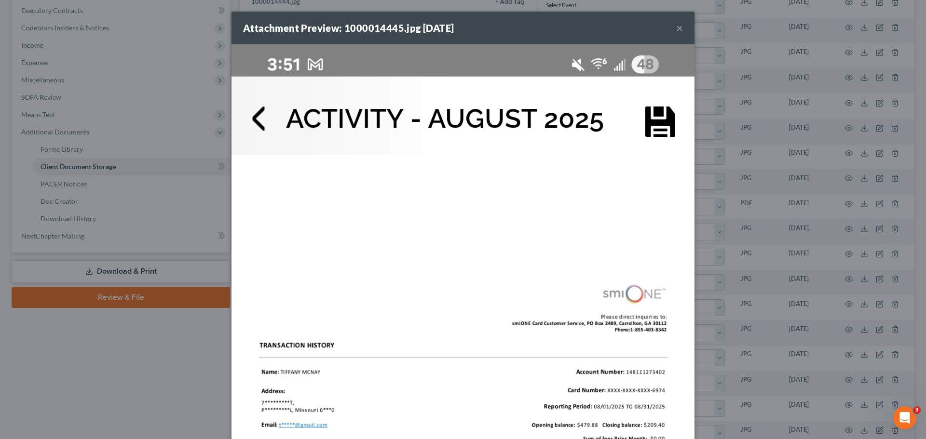
click at [676, 30] on button "×" at bounding box center [679, 28] width 7 height 12
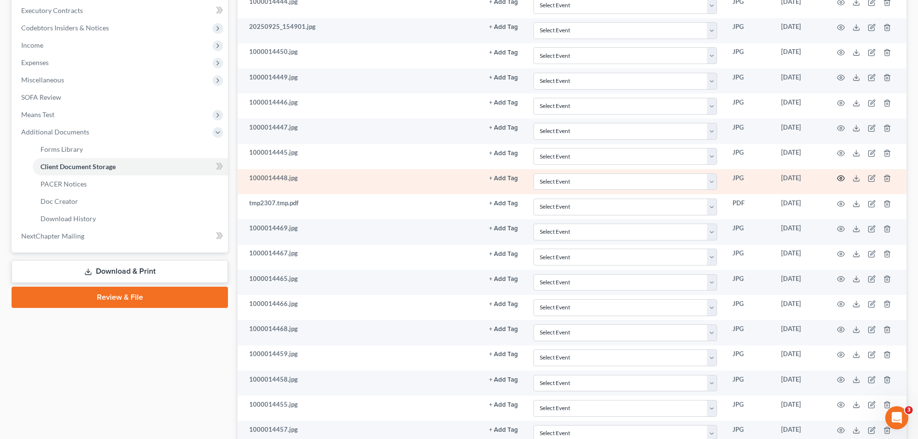
click at [839, 180] on icon "button" at bounding box center [841, 178] width 7 height 5
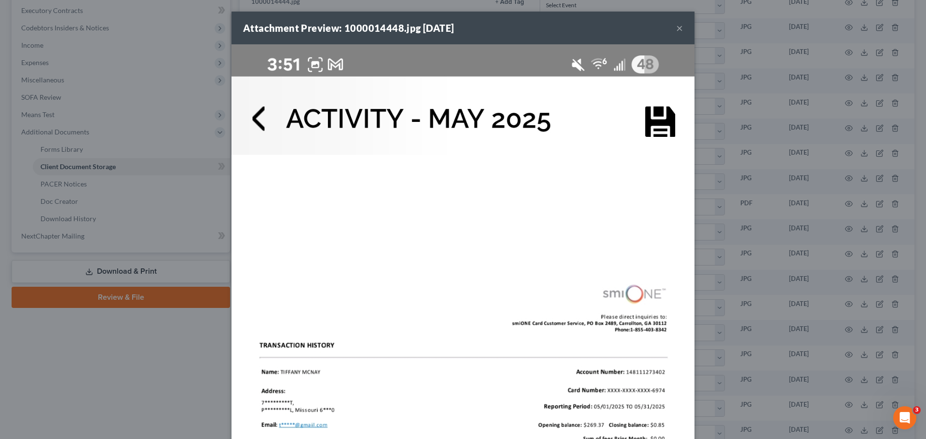
click at [676, 30] on button "×" at bounding box center [679, 28] width 7 height 12
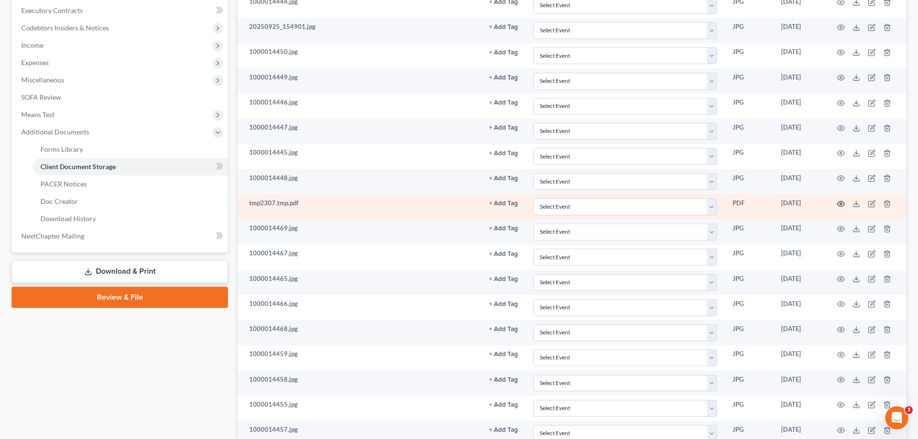
click at [844, 202] on icon "button" at bounding box center [841, 204] width 8 height 8
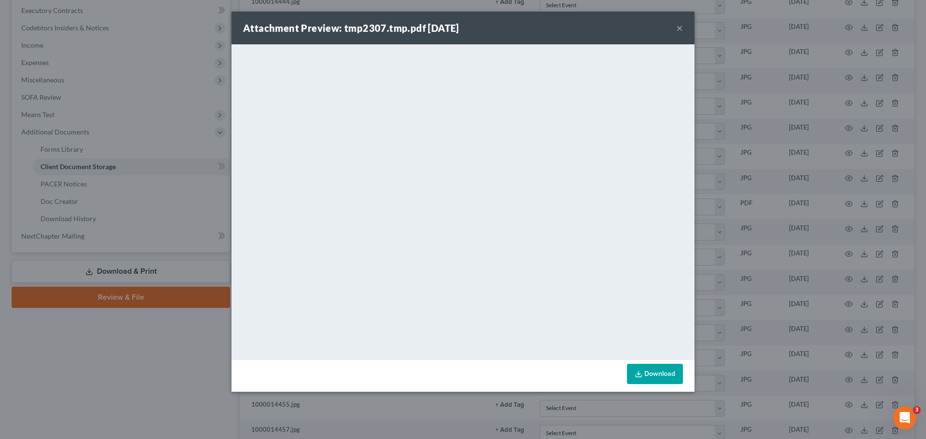
click at [680, 30] on button "×" at bounding box center [679, 28] width 7 height 12
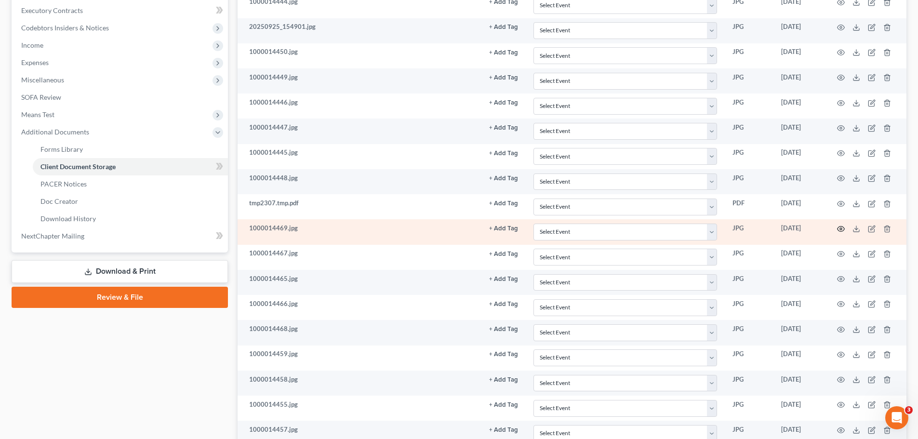
click at [841, 230] on icon "button" at bounding box center [841, 229] width 8 height 8
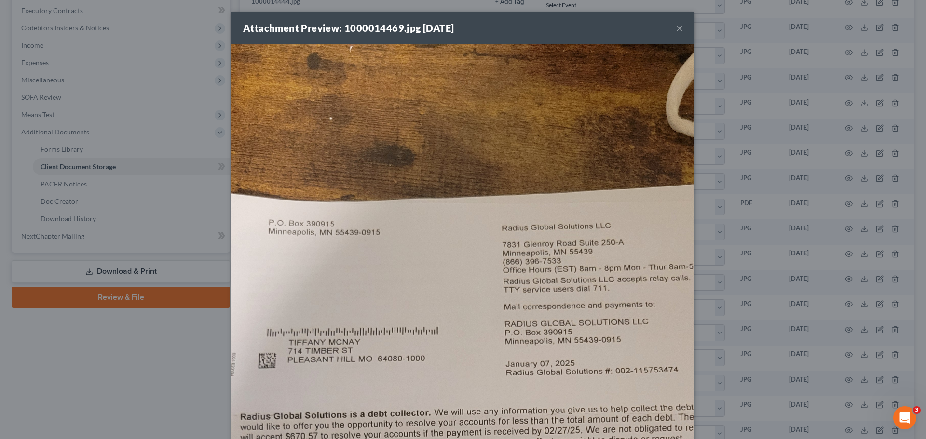
click at [676, 29] on button "×" at bounding box center [679, 28] width 7 height 12
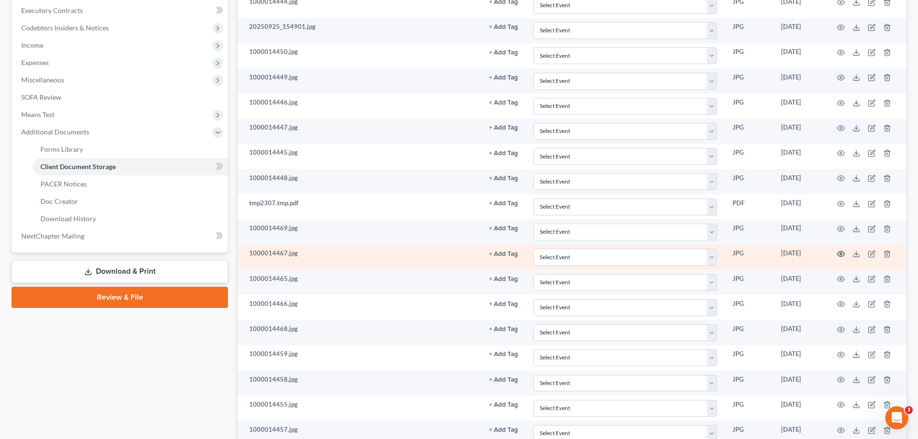
click at [840, 254] on icon "button" at bounding box center [841, 254] width 8 height 8
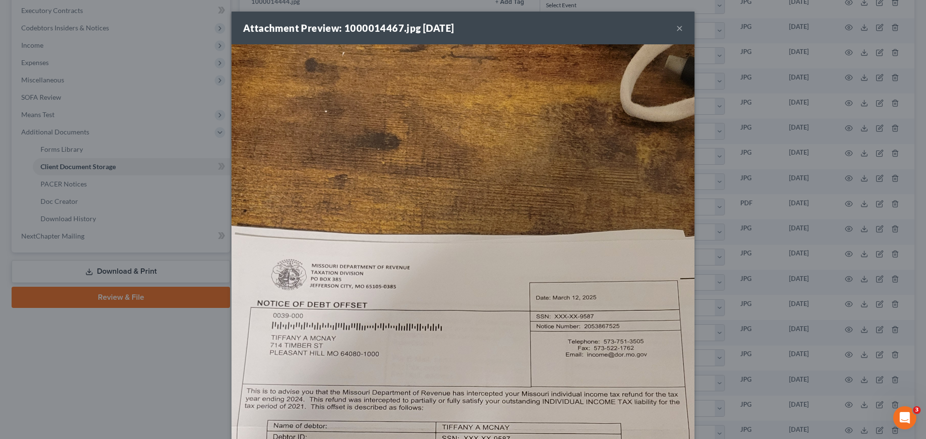
click at [672, 31] on div "Attachment Preview: 1000014467.jpg 09/30/2025 ×" at bounding box center [462, 28] width 463 height 33
click at [676, 29] on button "×" at bounding box center [679, 28] width 7 height 12
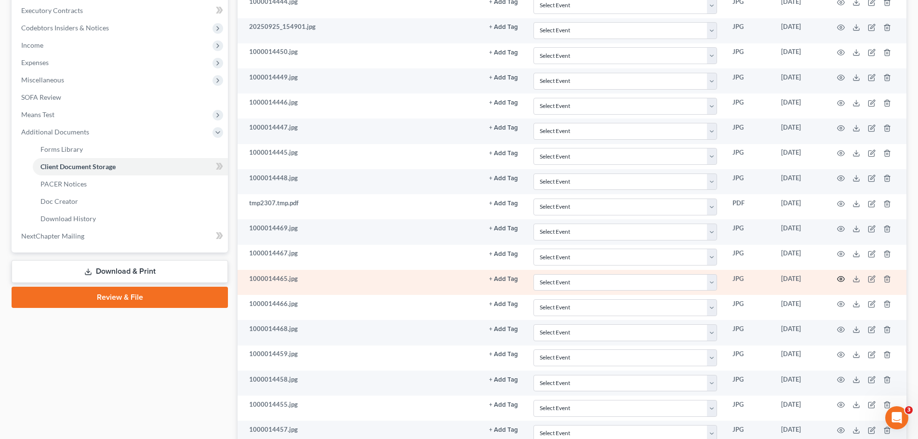
click at [842, 278] on icon "button" at bounding box center [841, 279] width 8 height 8
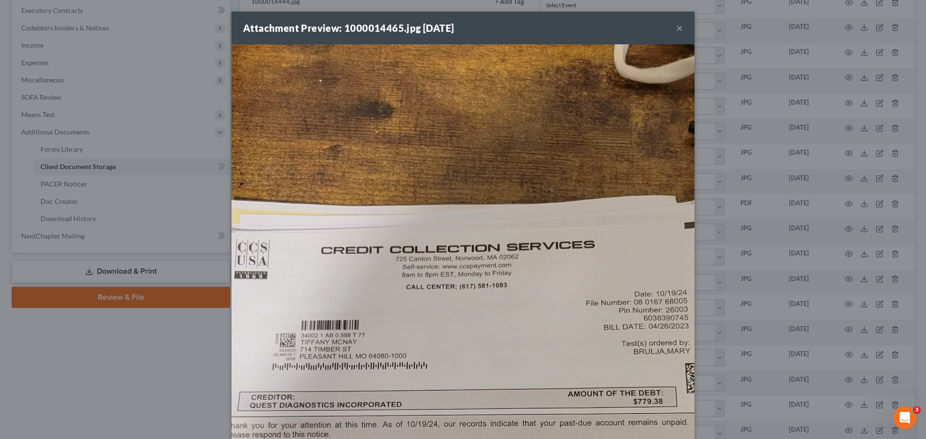
click at [677, 30] on button "×" at bounding box center [679, 28] width 7 height 12
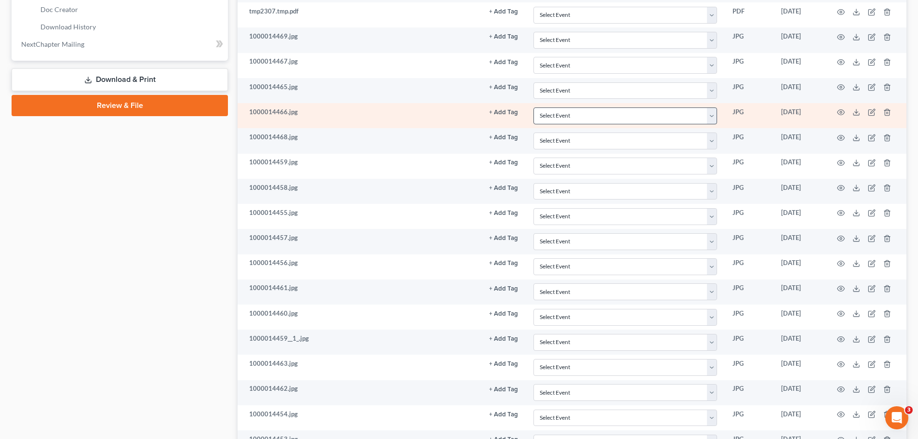
scroll to position [482, 0]
click at [842, 110] on icon "button" at bounding box center [841, 112] width 8 height 8
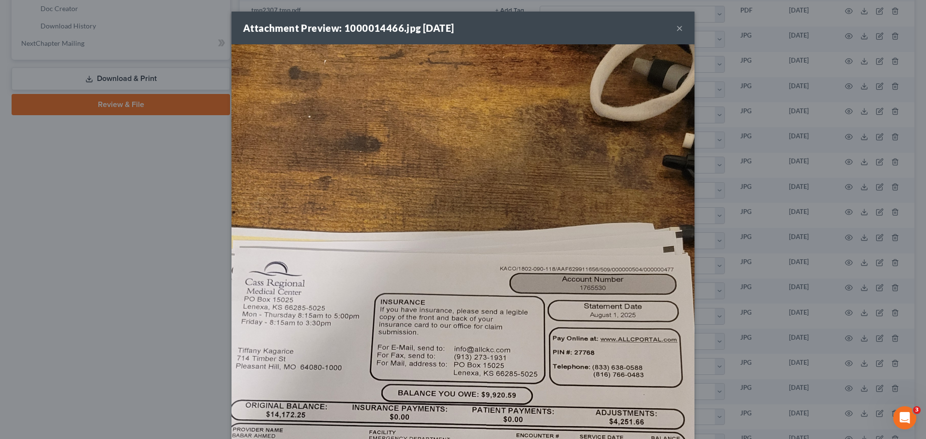
click at [676, 27] on button "×" at bounding box center [679, 28] width 7 height 12
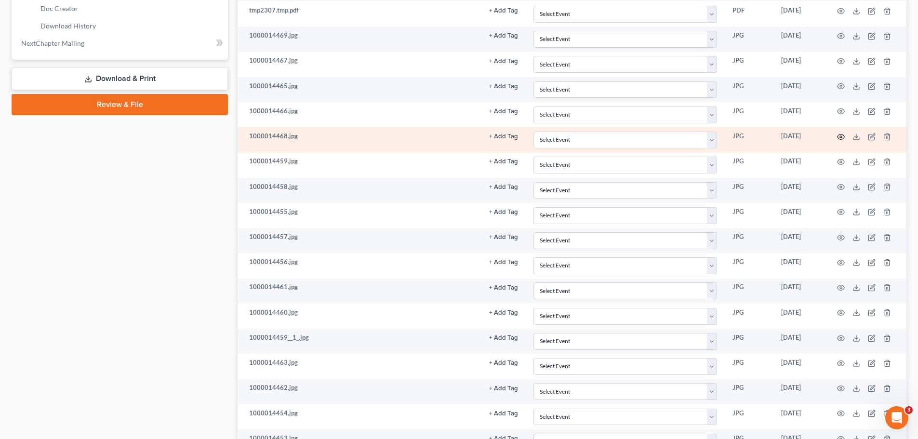
click at [839, 139] on icon "button" at bounding box center [841, 137] width 8 height 8
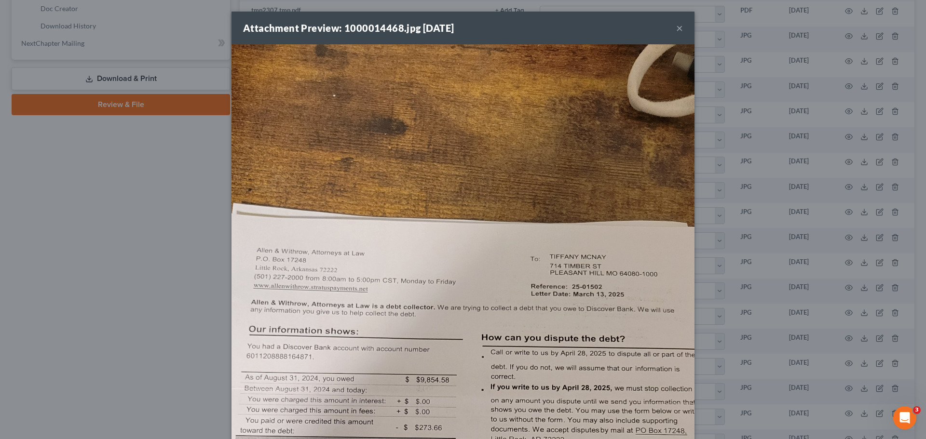
click at [677, 29] on button "×" at bounding box center [679, 28] width 7 height 12
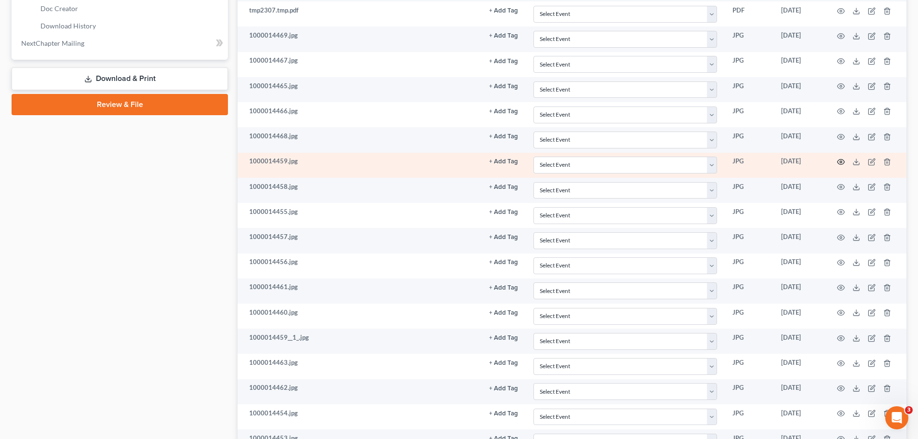
click at [837, 163] on icon "button" at bounding box center [841, 162] width 8 height 8
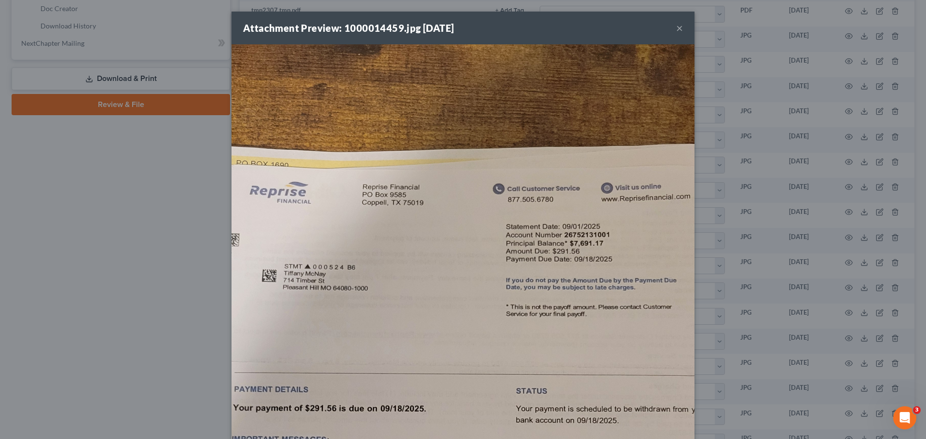
click at [676, 26] on button "×" at bounding box center [679, 28] width 7 height 12
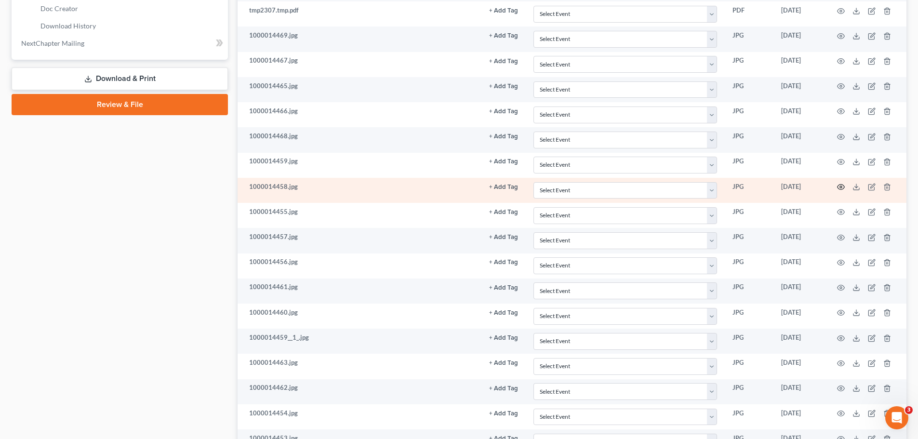
click at [839, 189] on icon "button" at bounding box center [841, 187] width 7 height 5
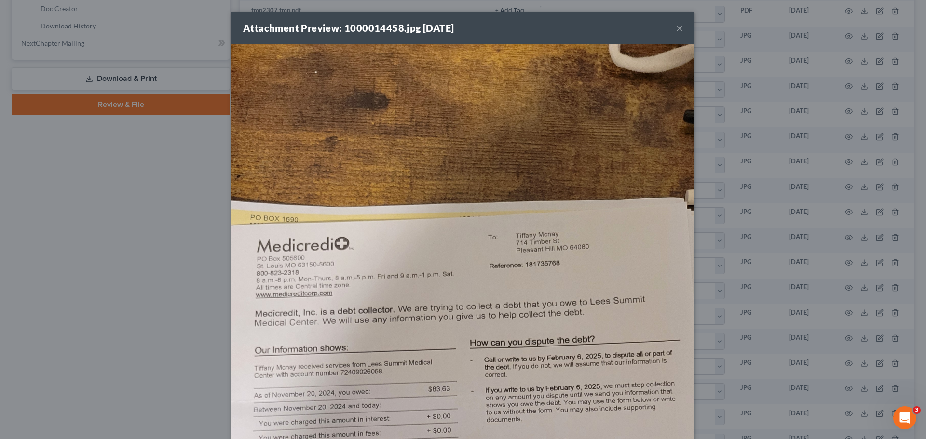
click at [676, 28] on button "×" at bounding box center [679, 28] width 7 height 12
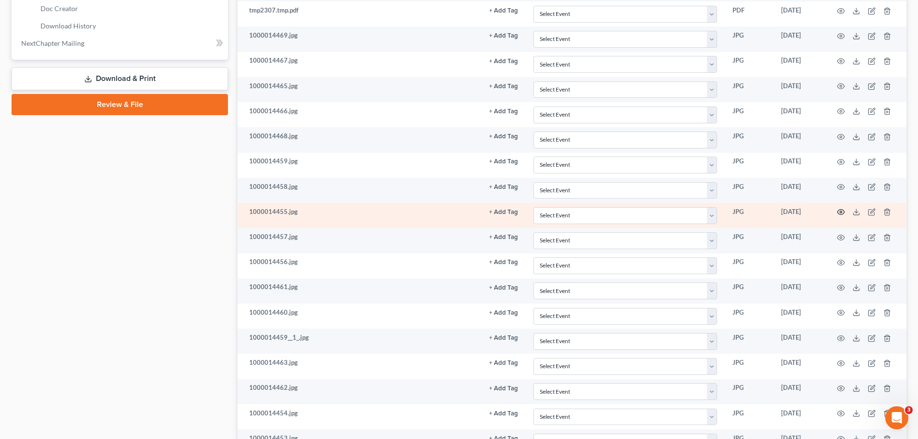
click at [841, 212] on icon "button" at bounding box center [841, 212] width 8 height 8
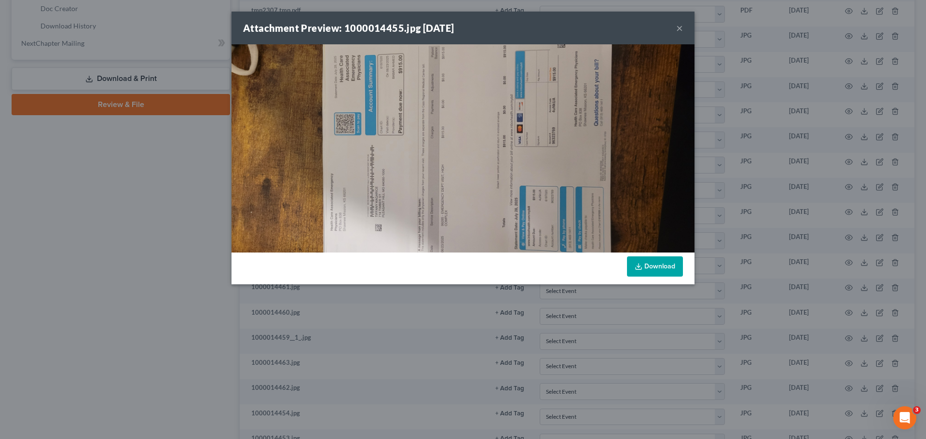
click at [678, 29] on button "×" at bounding box center [679, 28] width 7 height 12
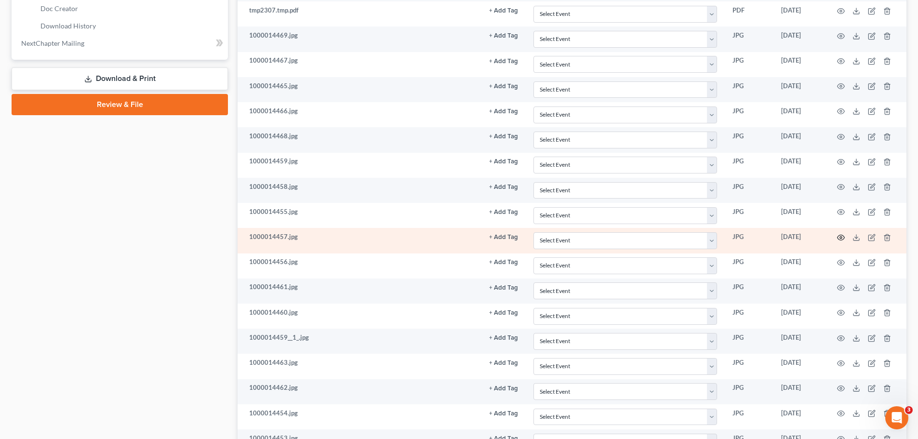
click at [838, 235] on icon "button" at bounding box center [841, 238] width 8 height 8
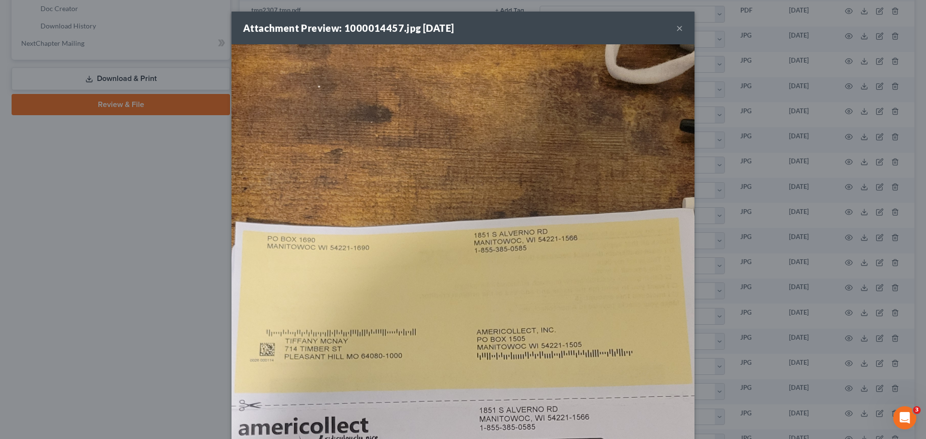
click at [676, 30] on button "×" at bounding box center [679, 28] width 7 height 12
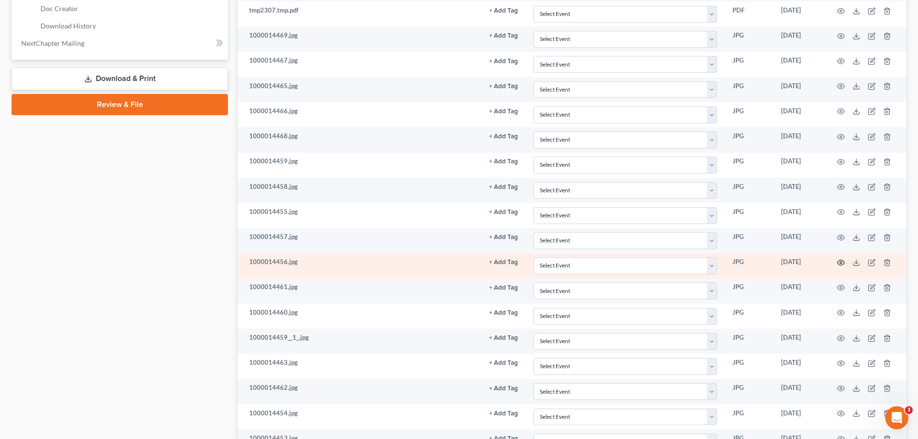
click at [841, 262] on icon "button" at bounding box center [841, 263] width 8 height 8
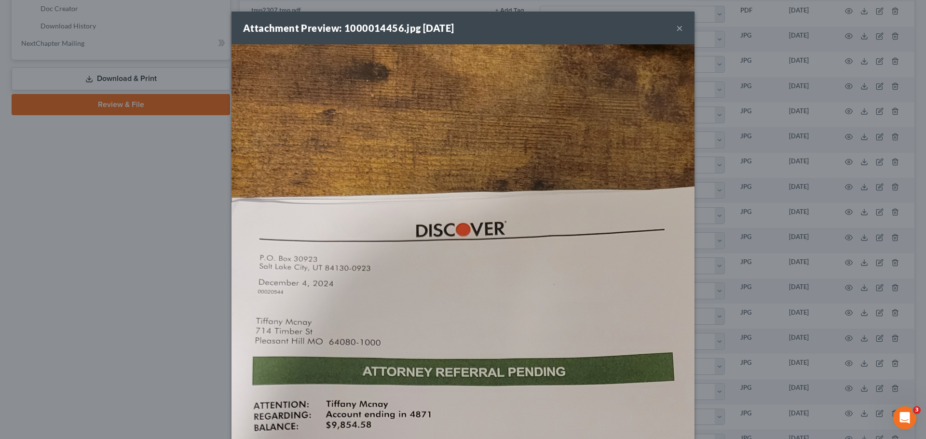
click at [676, 28] on button "×" at bounding box center [679, 28] width 7 height 12
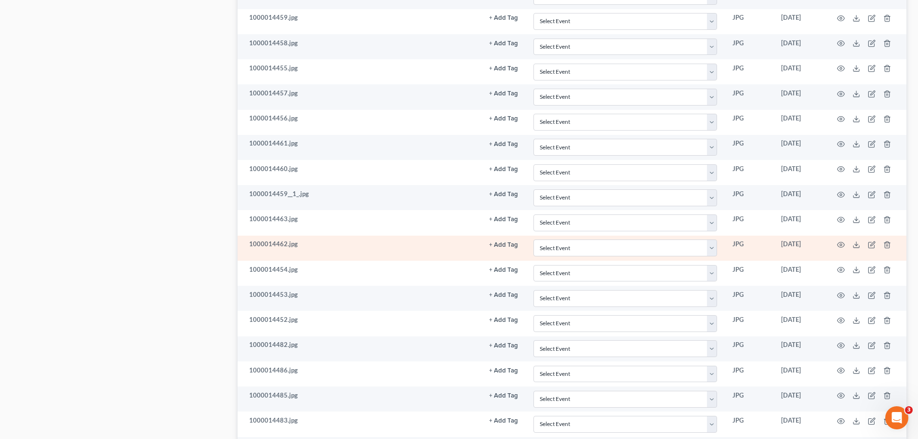
scroll to position [627, 0]
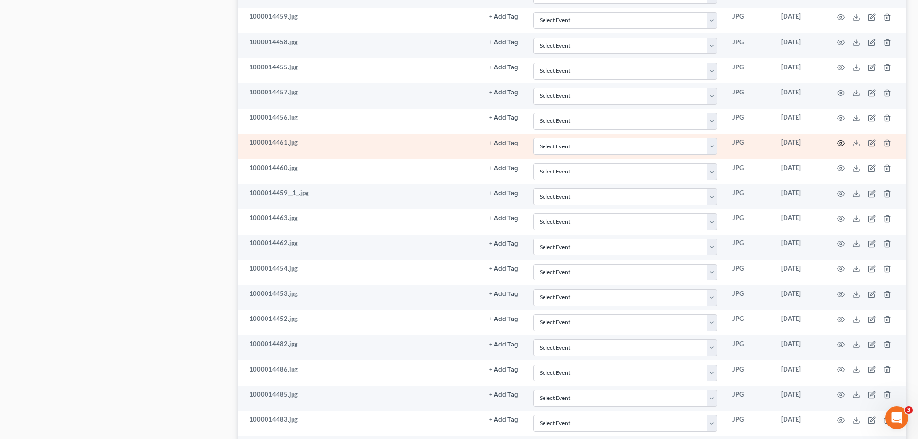
click at [843, 144] on icon "button" at bounding box center [841, 143] width 8 height 8
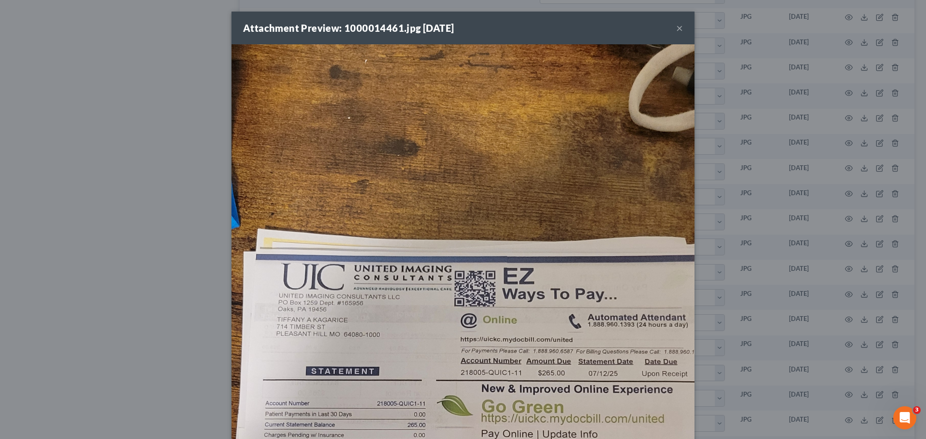
click at [676, 28] on button "×" at bounding box center [679, 28] width 7 height 12
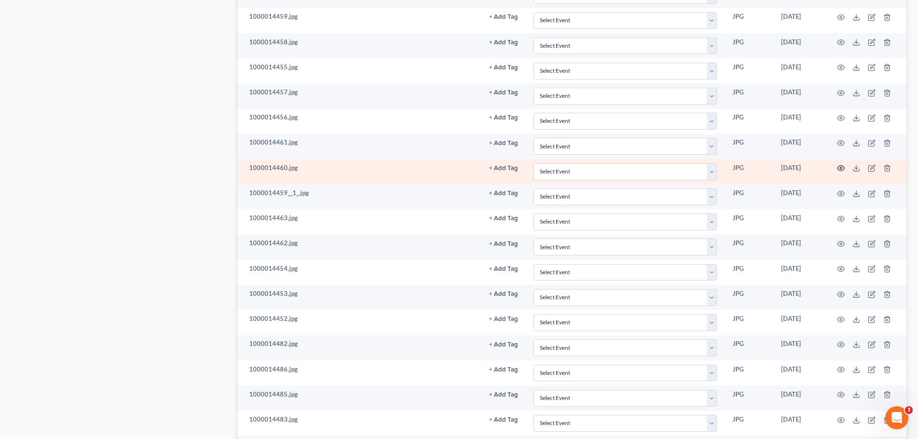
click at [842, 166] on icon "button" at bounding box center [841, 168] width 7 height 5
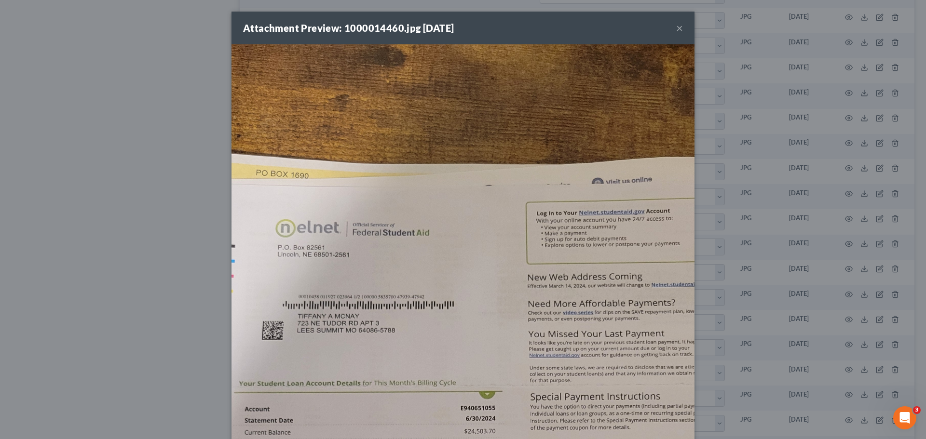
click at [676, 26] on button "×" at bounding box center [679, 28] width 7 height 12
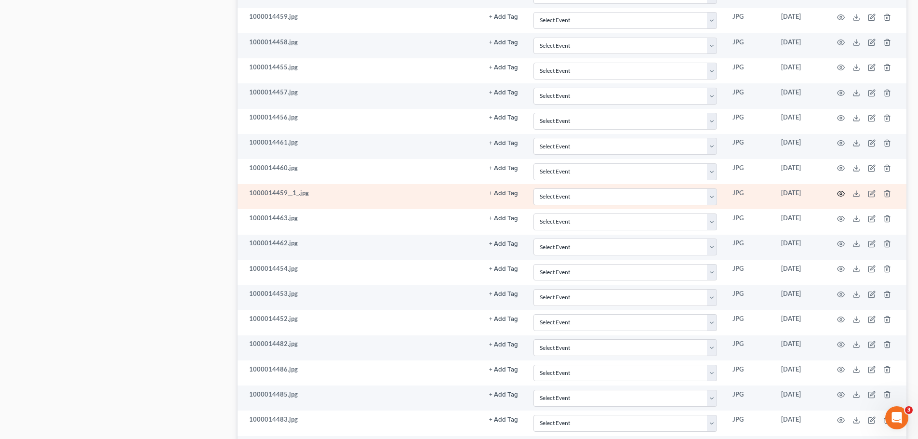
click at [841, 193] on circle "button" at bounding box center [841, 194] width 2 height 2
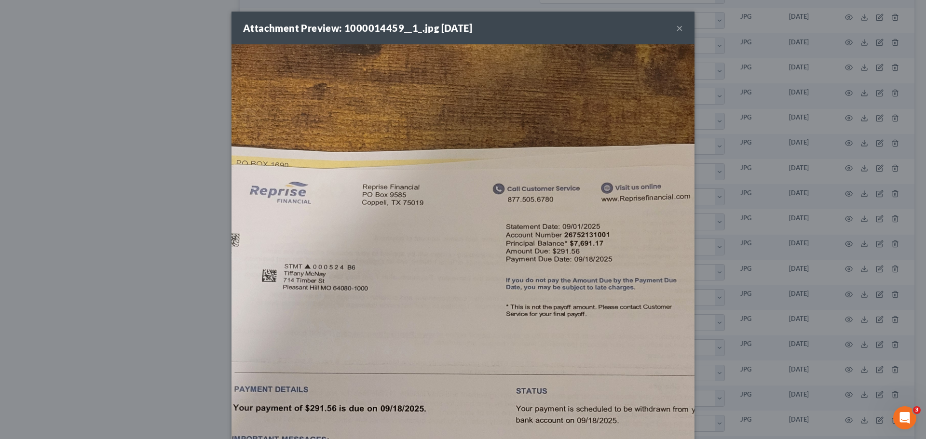
click at [676, 25] on button "×" at bounding box center [679, 28] width 7 height 12
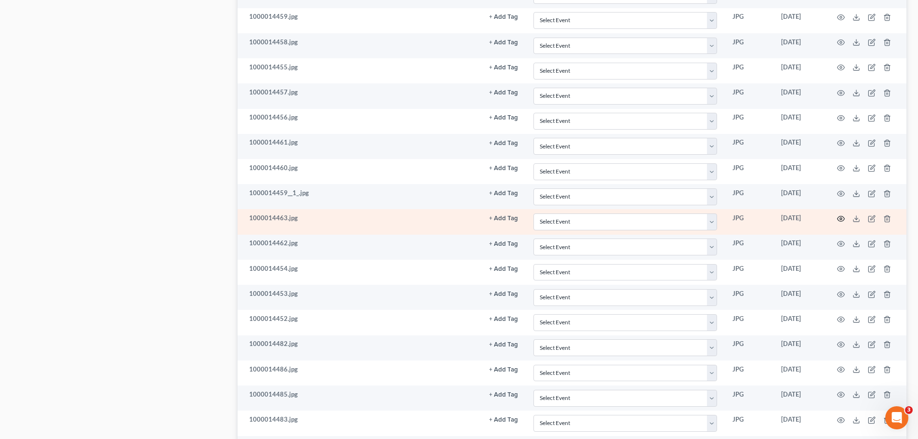
click at [840, 217] on icon "button" at bounding box center [841, 219] width 8 height 8
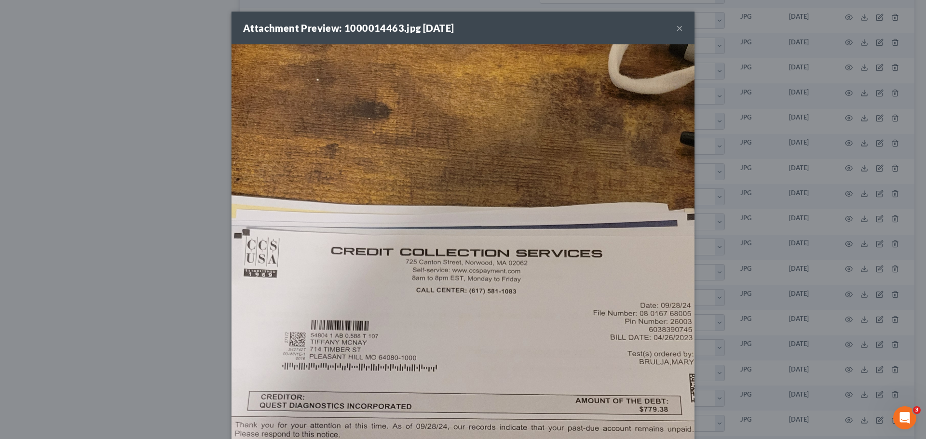
click at [676, 29] on button "×" at bounding box center [679, 28] width 7 height 12
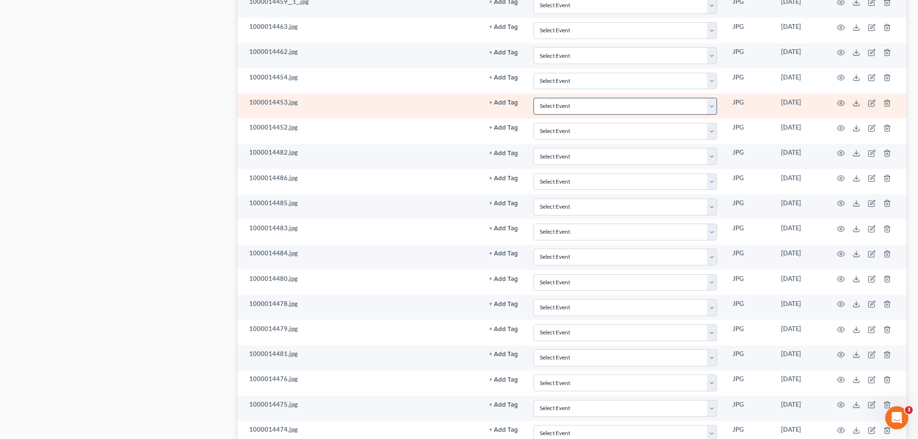
scroll to position [820, 0]
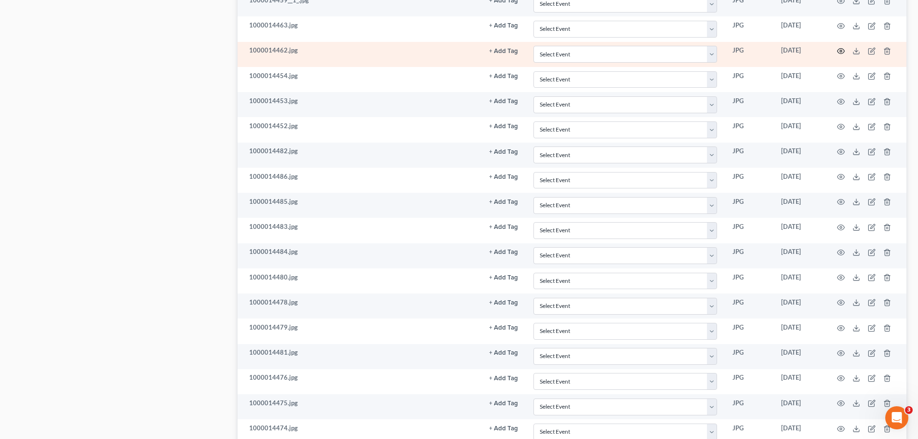
click at [843, 52] on icon "button" at bounding box center [841, 51] width 8 height 8
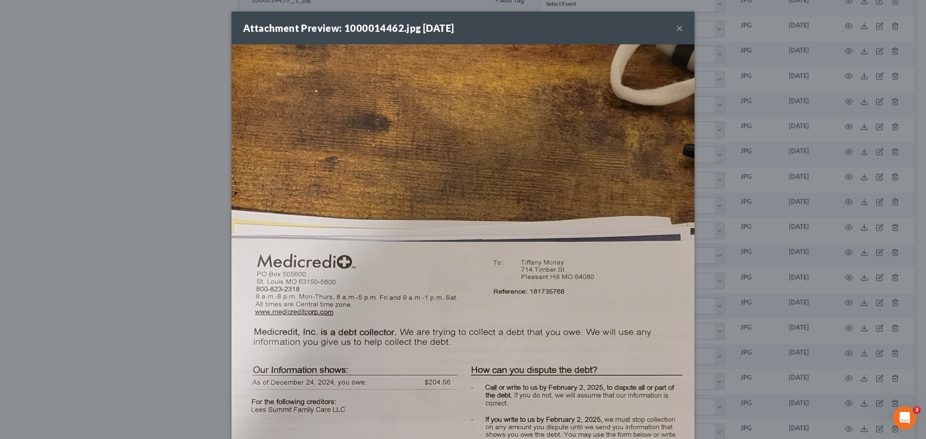
click at [677, 27] on button "×" at bounding box center [679, 28] width 7 height 12
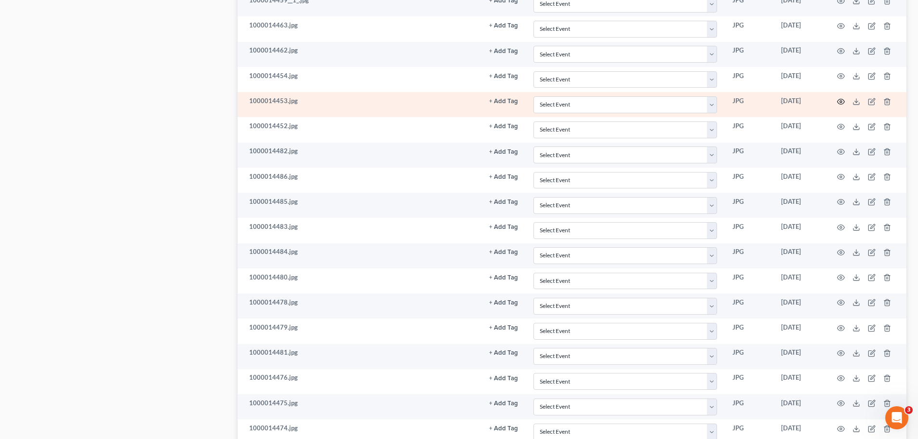
click at [838, 100] on icon "button" at bounding box center [841, 102] width 8 height 8
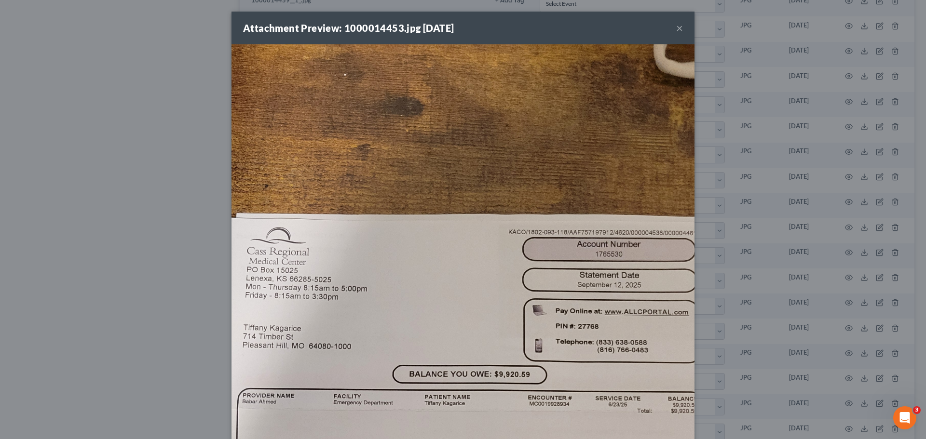
click at [676, 30] on button "×" at bounding box center [679, 28] width 7 height 12
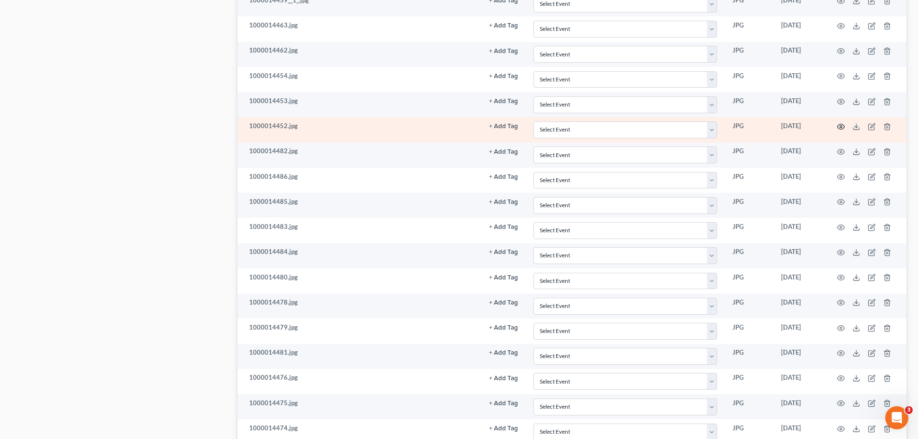
click at [841, 125] on icon "button" at bounding box center [841, 127] width 8 height 8
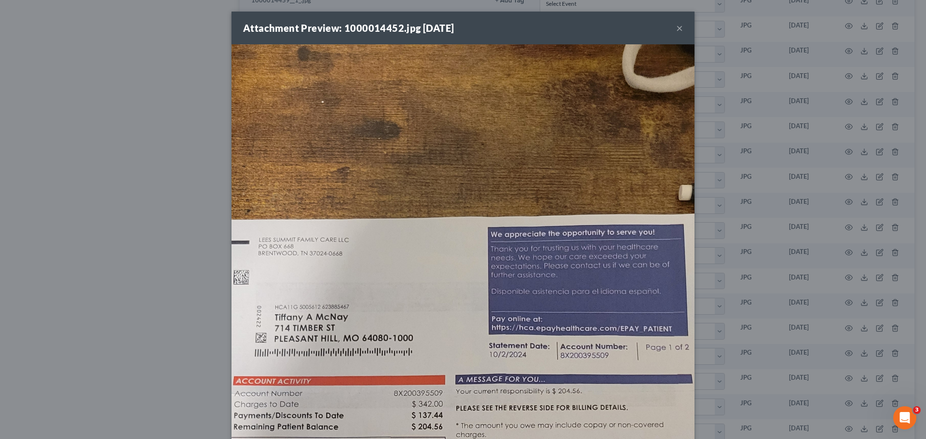
click at [676, 29] on button "×" at bounding box center [679, 28] width 7 height 12
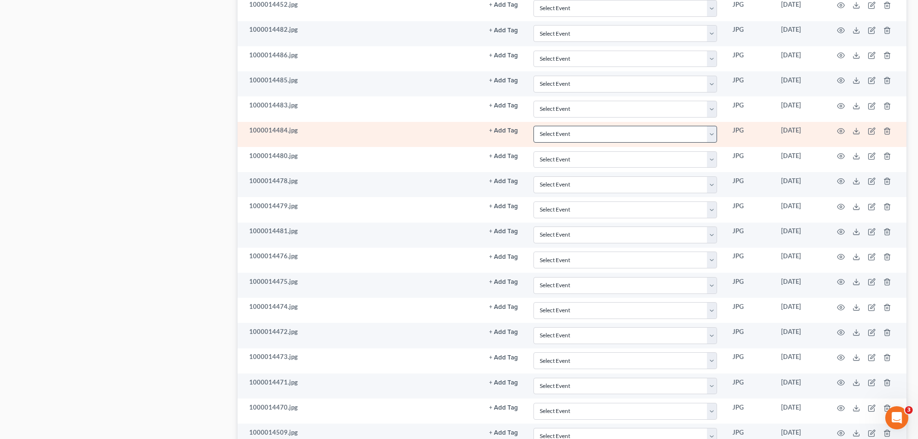
scroll to position [964, 0]
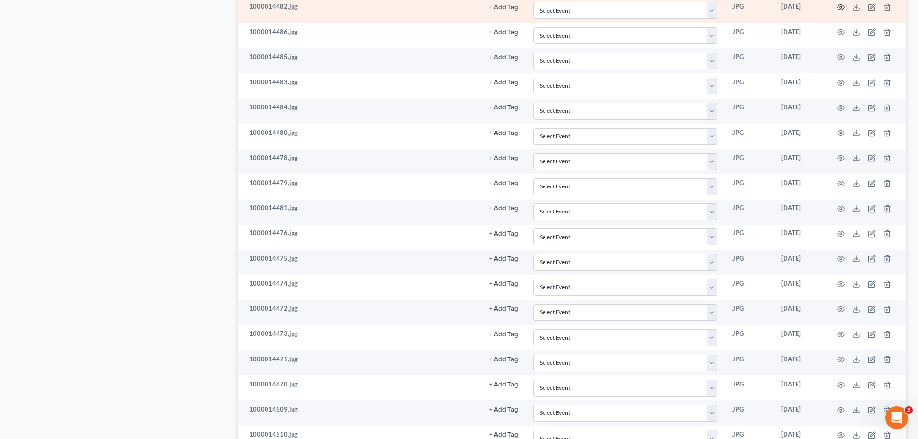
click at [841, 7] on icon "button" at bounding box center [841, 7] width 8 height 8
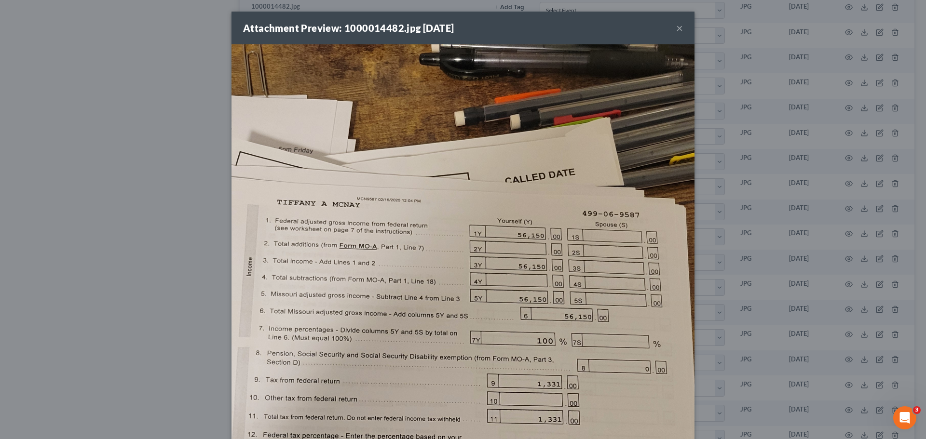
click at [677, 29] on button "×" at bounding box center [679, 28] width 7 height 12
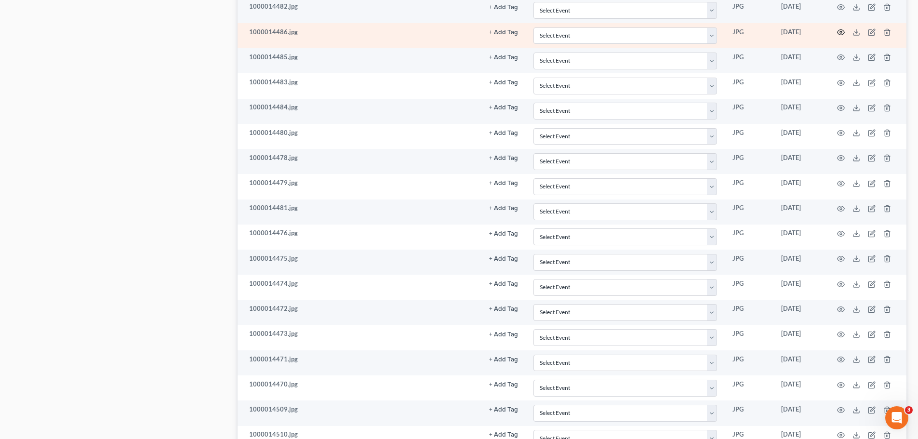
click at [839, 33] on icon "button" at bounding box center [841, 32] width 8 height 8
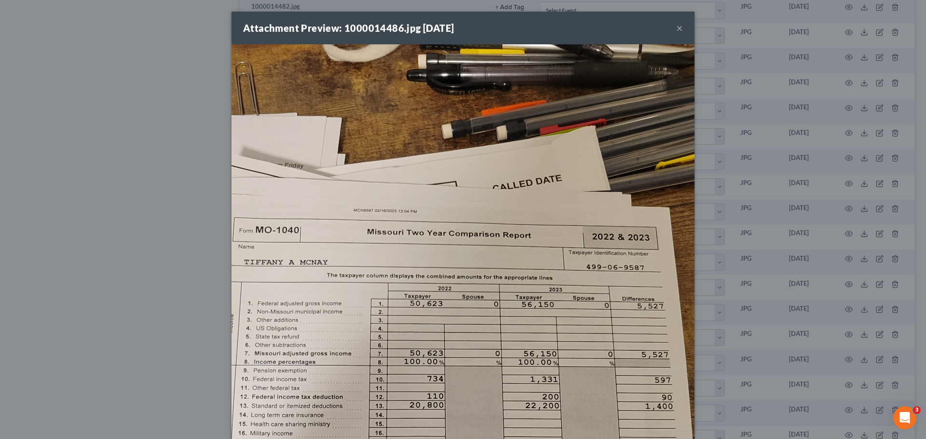
click at [677, 27] on button "×" at bounding box center [679, 28] width 7 height 12
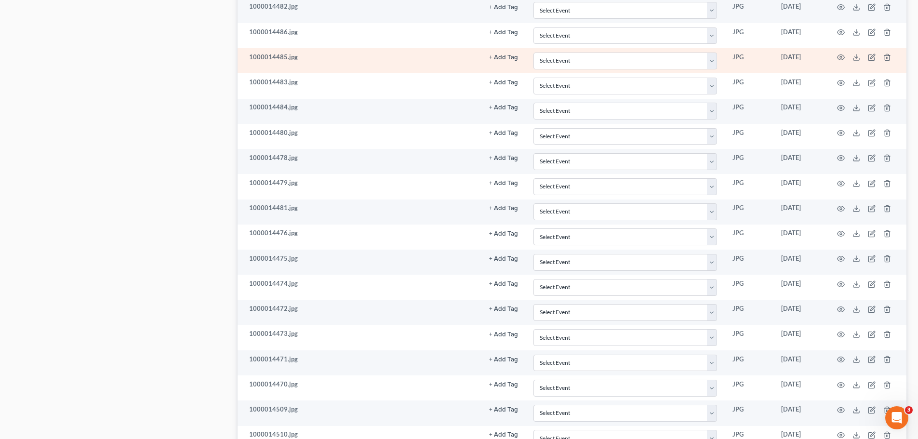
click at [846, 56] on td at bounding box center [866, 60] width 81 height 25
click at [844, 56] on icon "button" at bounding box center [841, 57] width 7 height 5
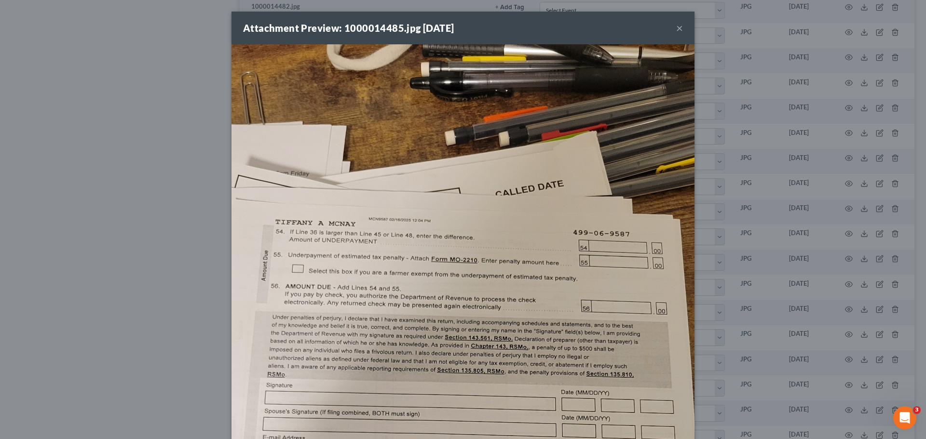
click at [676, 27] on button "×" at bounding box center [679, 28] width 7 height 12
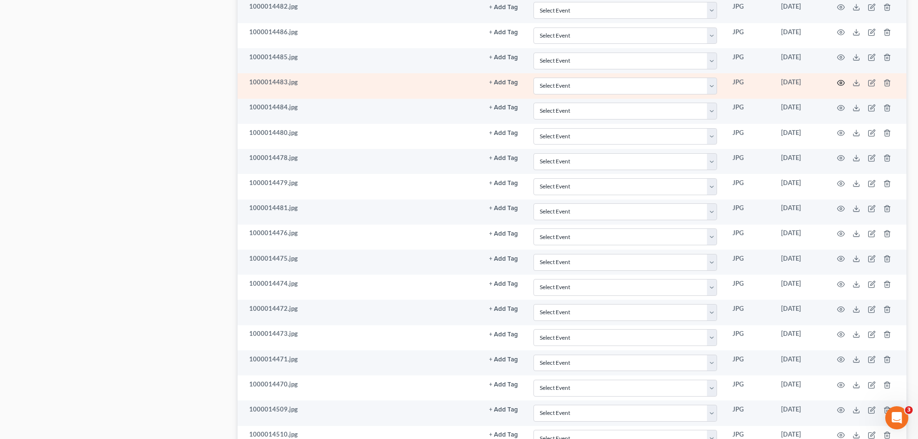
click at [837, 84] on icon "button" at bounding box center [841, 83] width 8 height 8
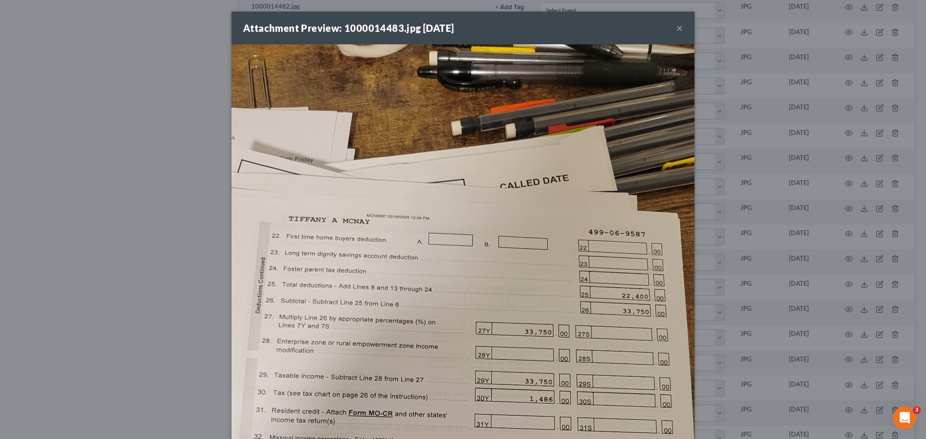
click at [679, 29] on button "×" at bounding box center [679, 28] width 7 height 12
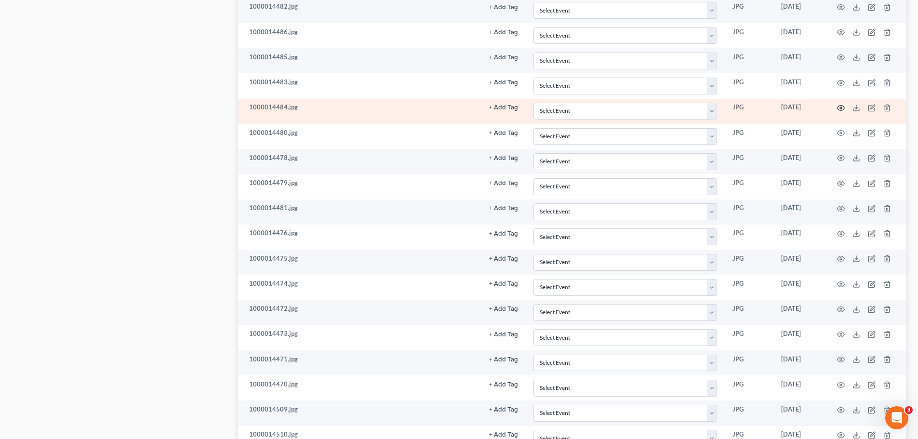
click at [838, 108] on icon "button" at bounding box center [841, 108] width 7 height 5
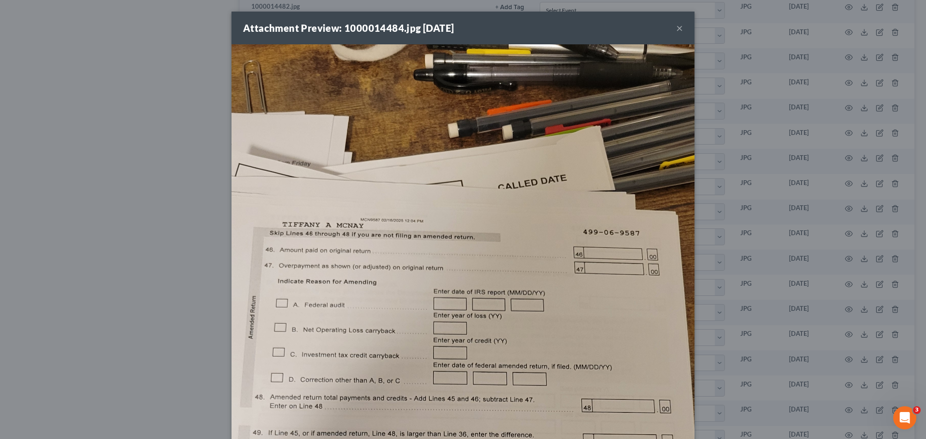
click at [677, 30] on button "×" at bounding box center [679, 28] width 7 height 12
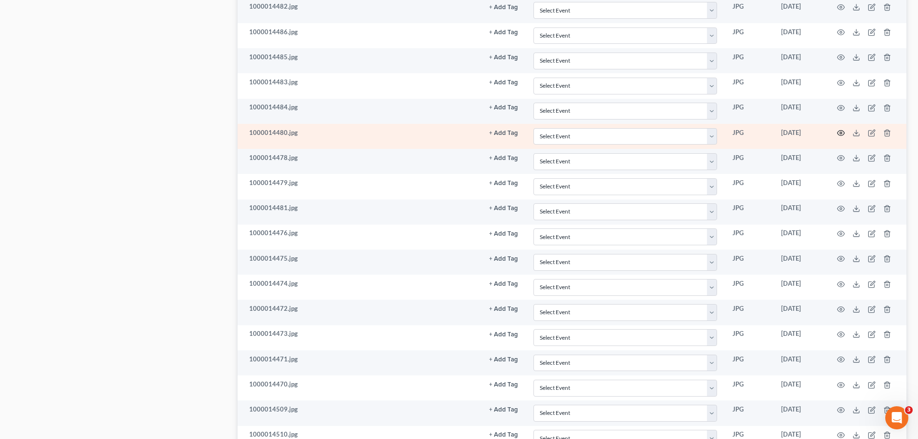
click at [843, 134] on icon "button" at bounding box center [841, 133] width 8 height 8
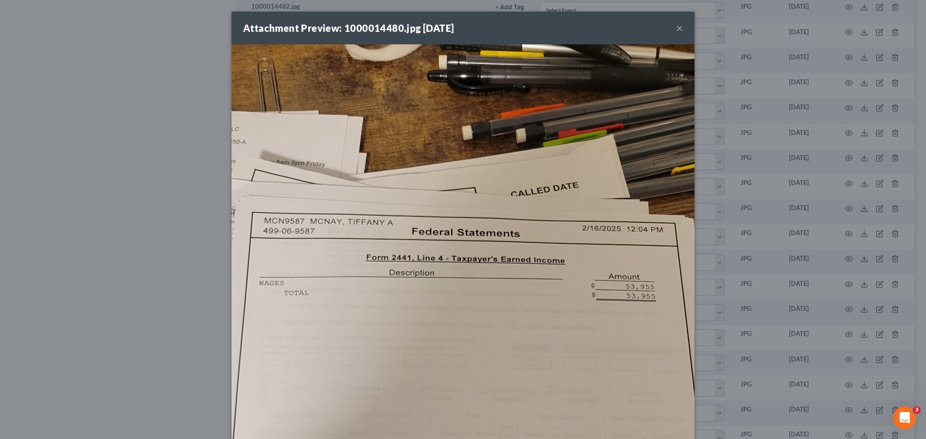
click at [676, 27] on button "×" at bounding box center [679, 28] width 7 height 12
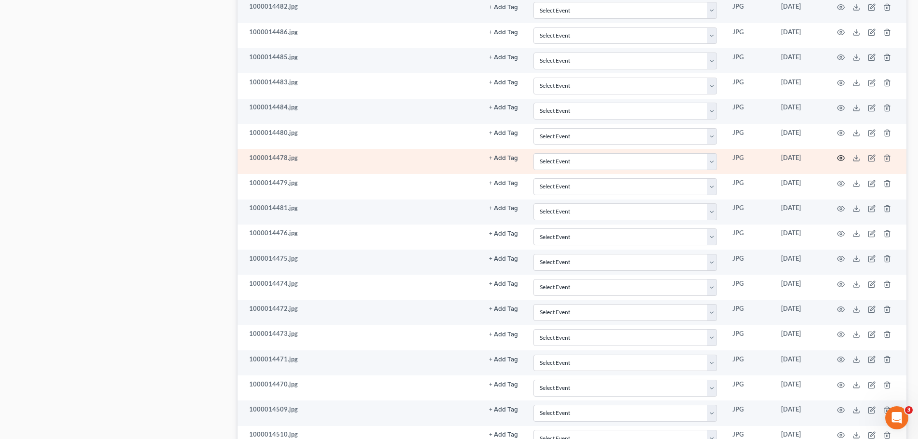
click at [840, 155] on icon "button" at bounding box center [841, 158] width 8 height 8
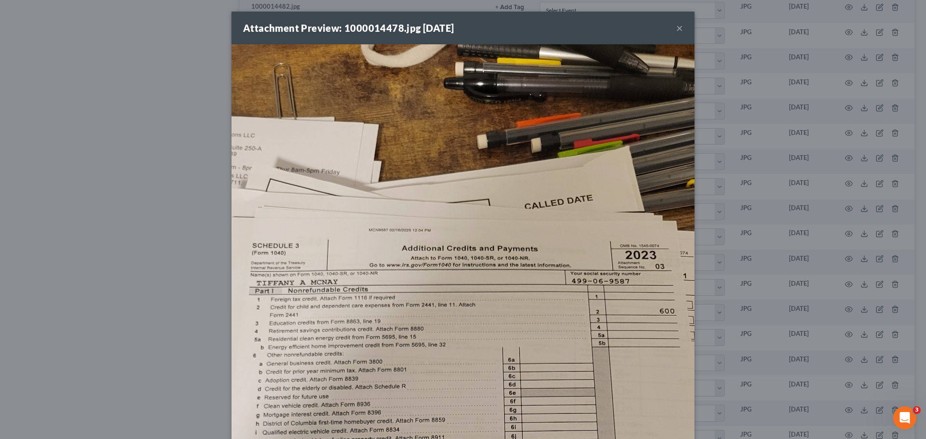
click at [676, 30] on button "×" at bounding box center [679, 28] width 7 height 12
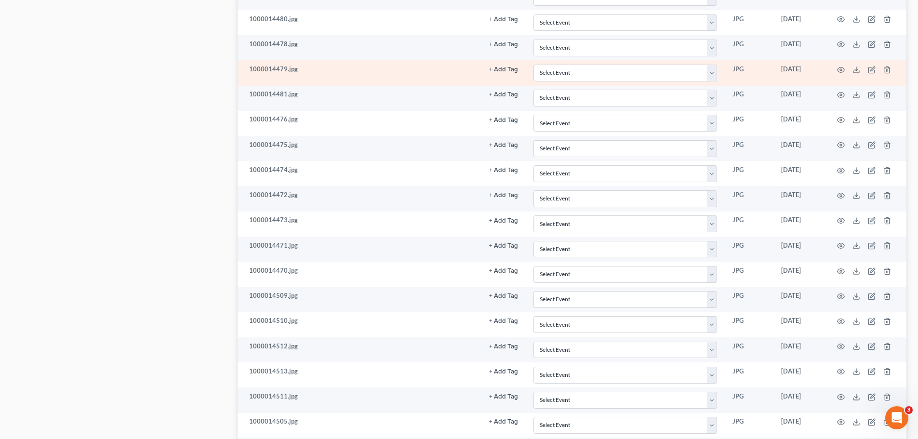
scroll to position [1109, 0]
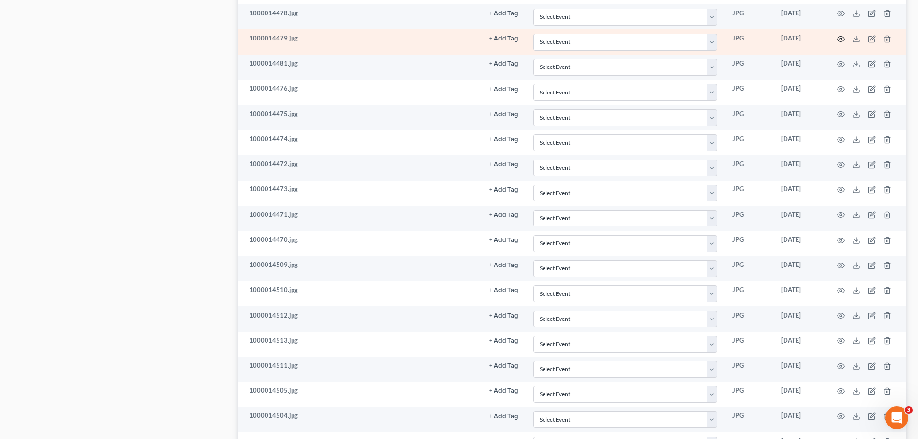
click at [839, 40] on icon "button" at bounding box center [841, 38] width 7 height 5
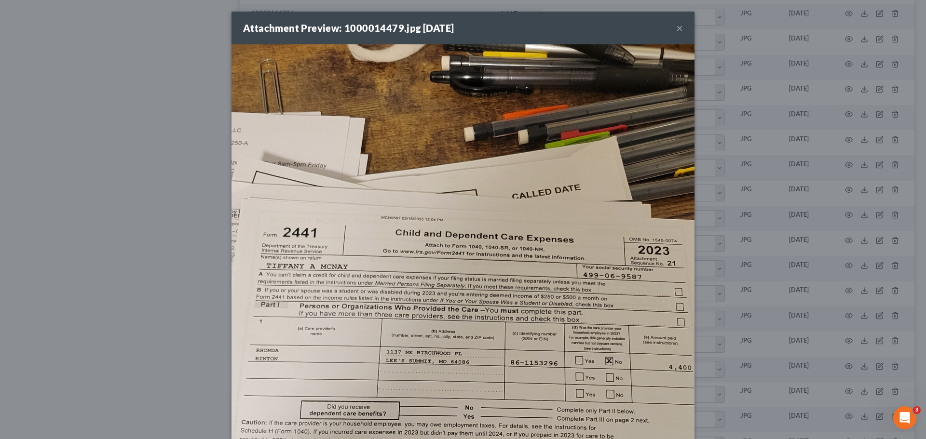
click at [676, 29] on button "×" at bounding box center [679, 28] width 7 height 12
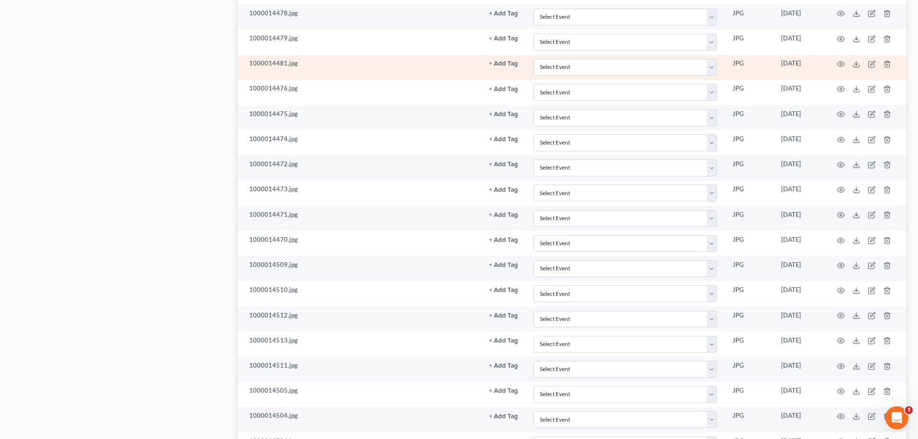
click at [848, 62] on td at bounding box center [866, 67] width 81 height 25
click at [843, 62] on icon "button" at bounding box center [841, 64] width 8 height 8
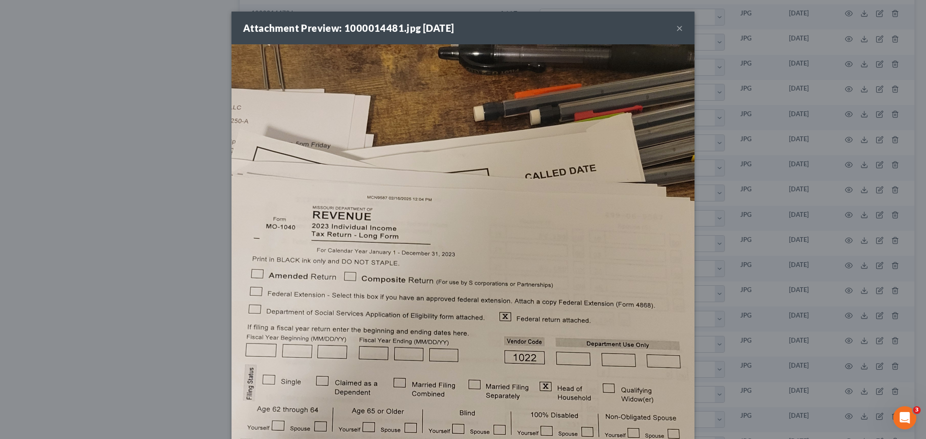
click at [677, 28] on button "×" at bounding box center [679, 28] width 7 height 12
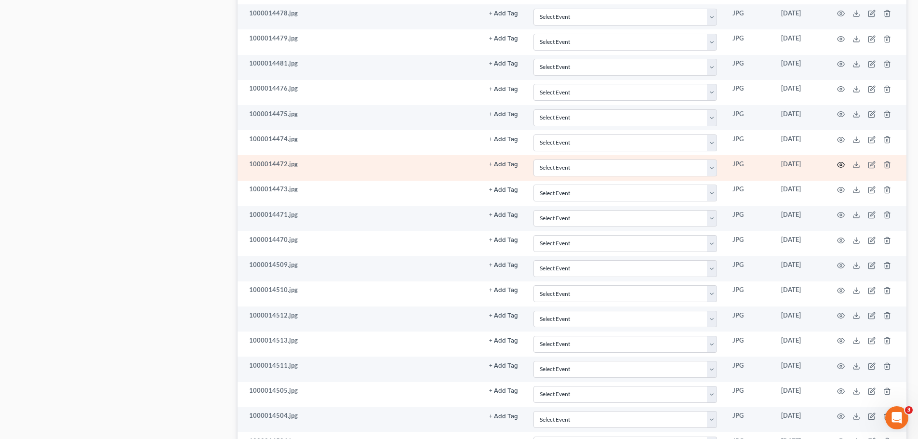
click at [838, 166] on icon "button" at bounding box center [841, 164] width 7 height 5
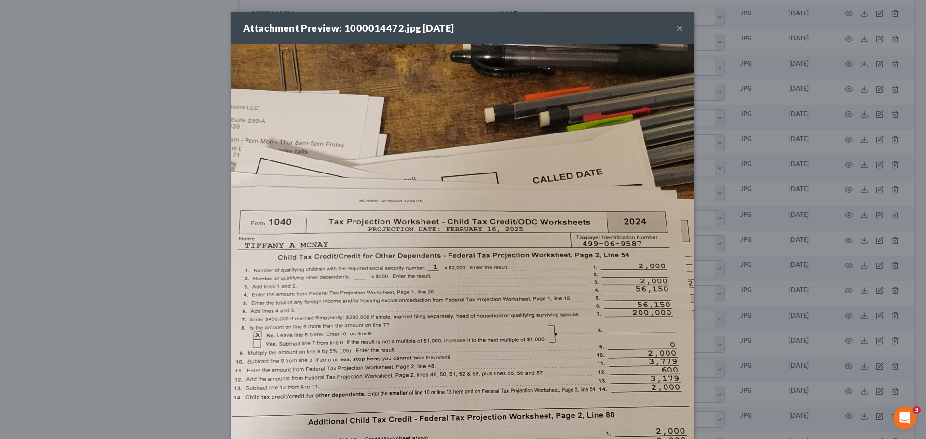
click at [678, 29] on button "×" at bounding box center [679, 28] width 7 height 12
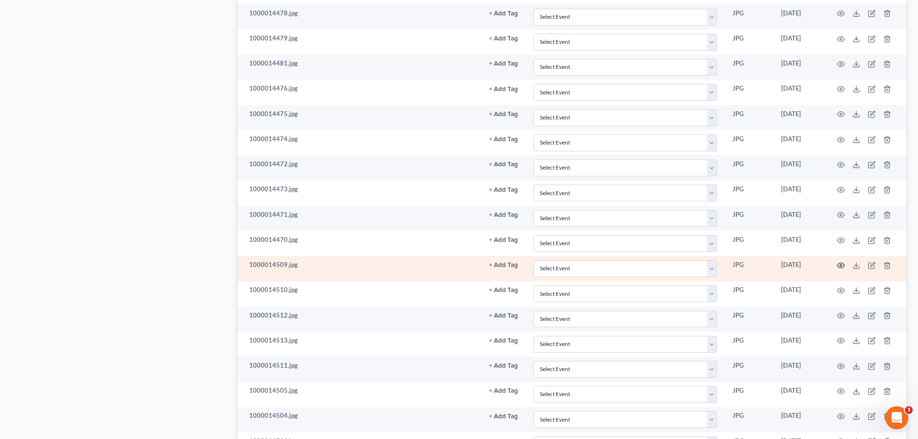
click at [843, 266] on icon "button" at bounding box center [841, 266] width 8 height 8
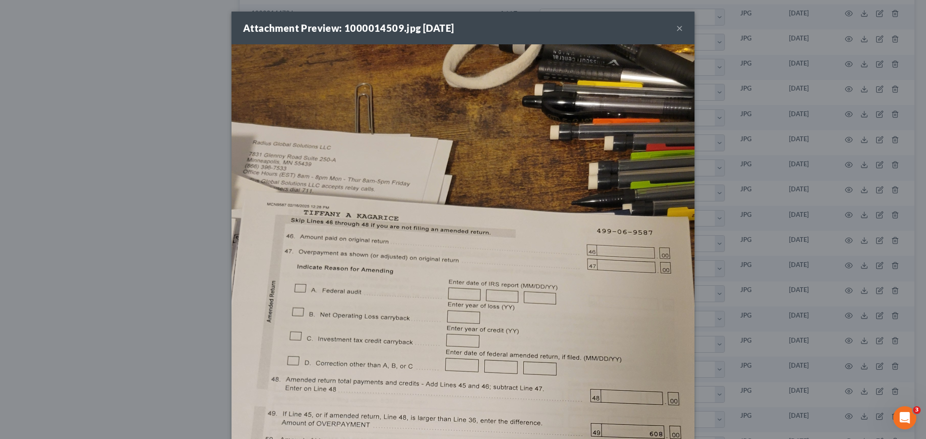
click at [676, 30] on button "×" at bounding box center [679, 28] width 7 height 12
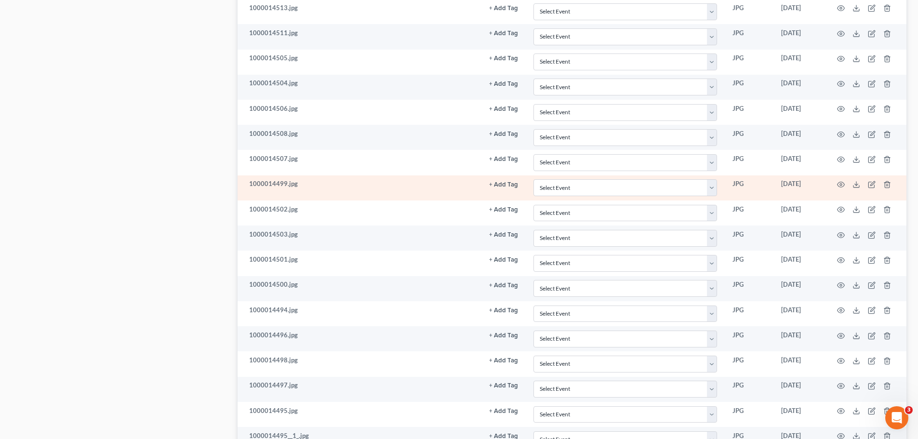
scroll to position [1446, 0]
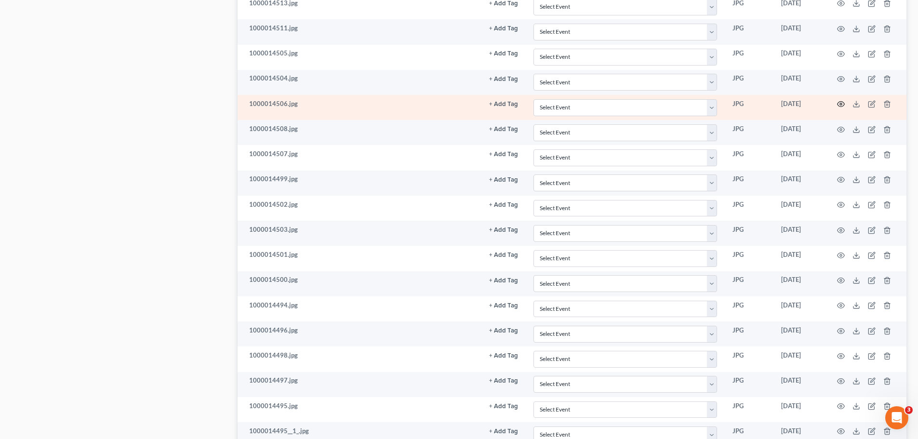
click at [838, 104] on icon "button" at bounding box center [841, 104] width 7 height 5
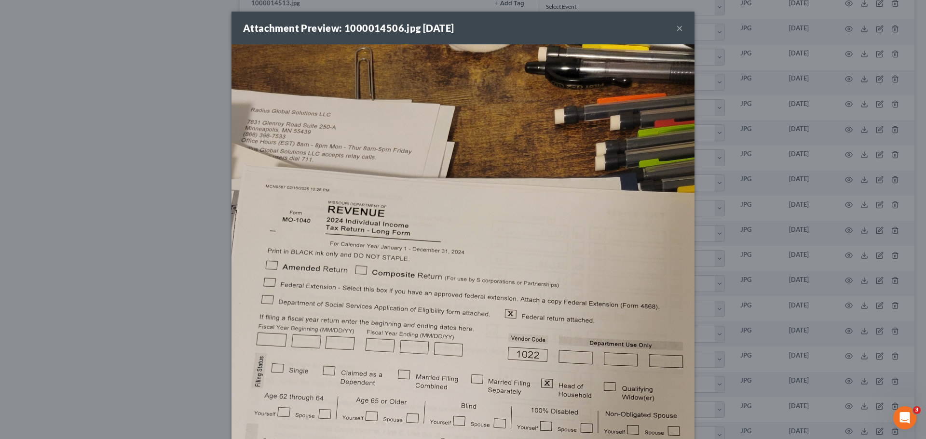
click at [676, 27] on button "×" at bounding box center [679, 28] width 7 height 12
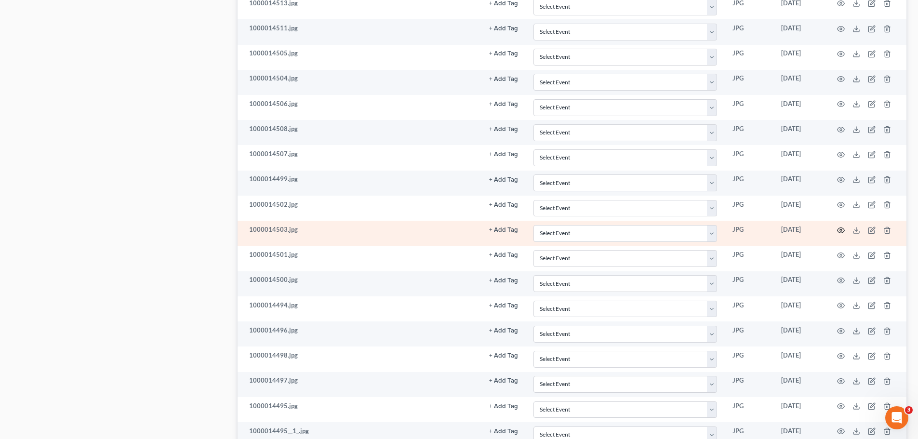
click at [841, 228] on icon "button" at bounding box center [841, 231] width 8 height 8
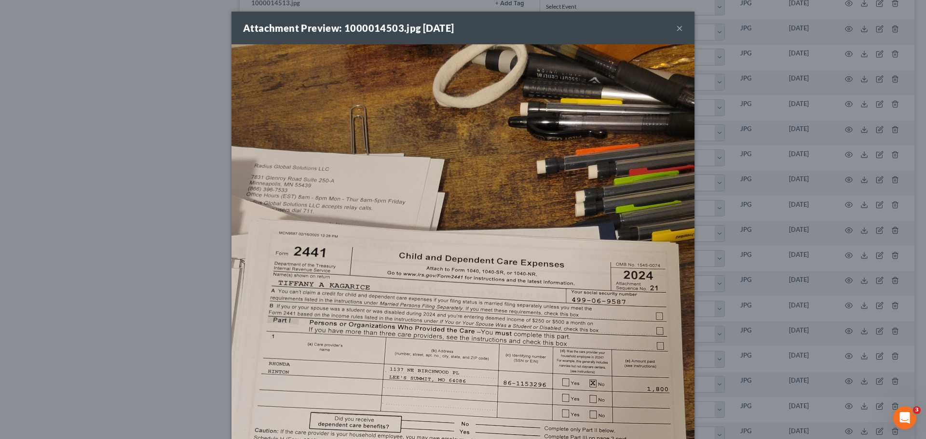
click at [676, 26] on button "×" at bounding box center [679, 28] width 7 height 12
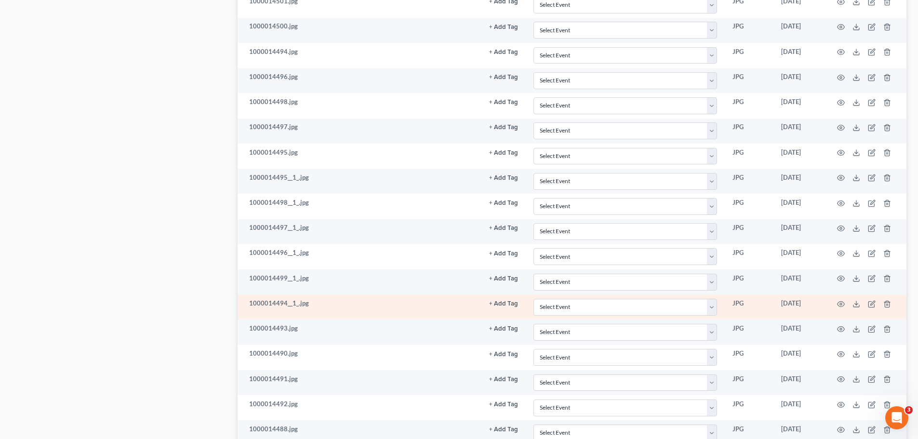
scroll to position [1736, 0]
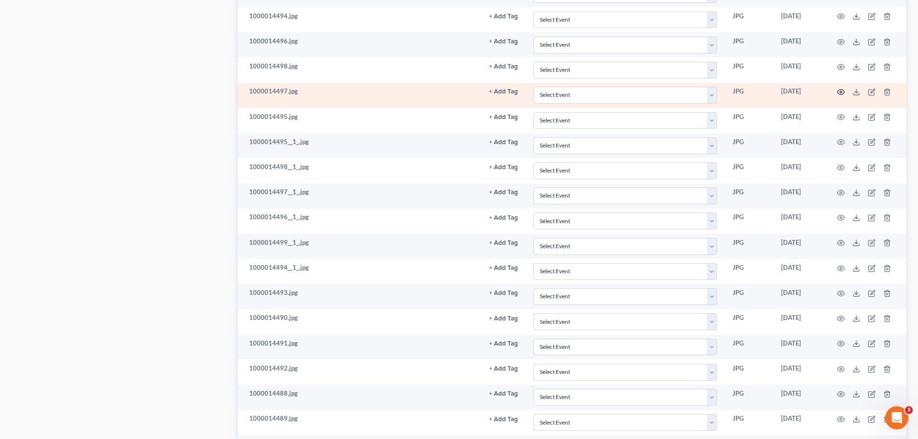
click at [844, 93] on icon "button" at bounding box center [841, 92] width 8 height 8
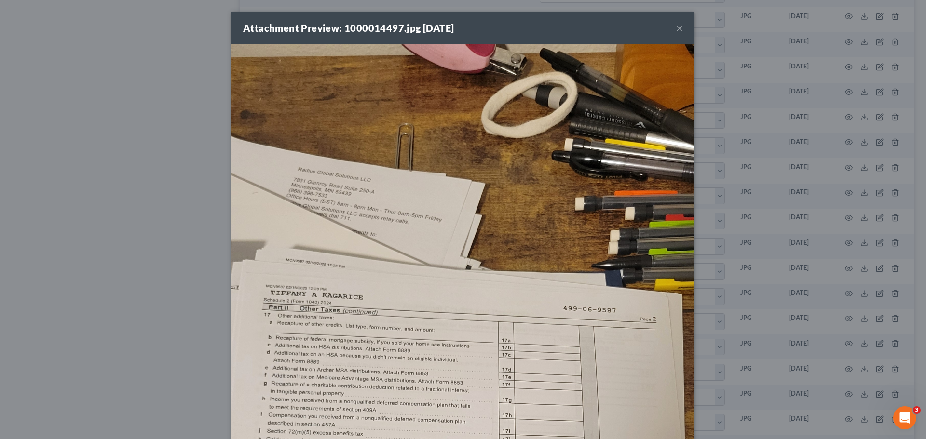
click at [676, 26] on button "×" at bounding box center [679, 28] width 7 height 12
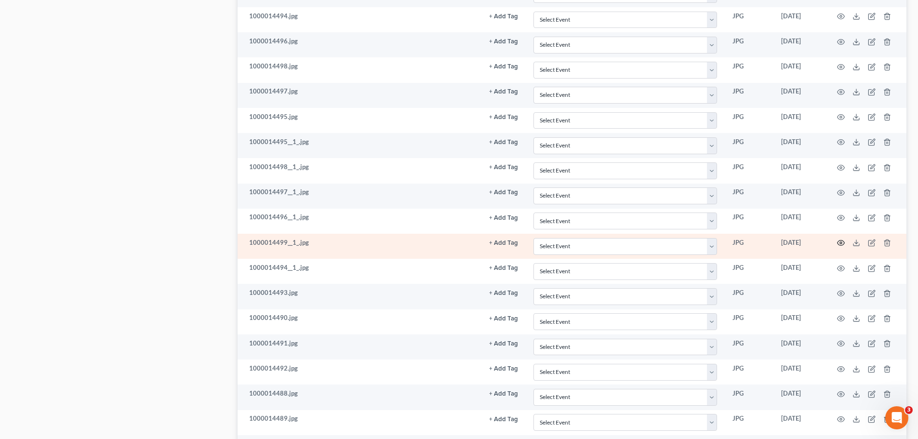
click at [840, 242] on icon "button" at bounding box center [841, 243] width 8 height 8
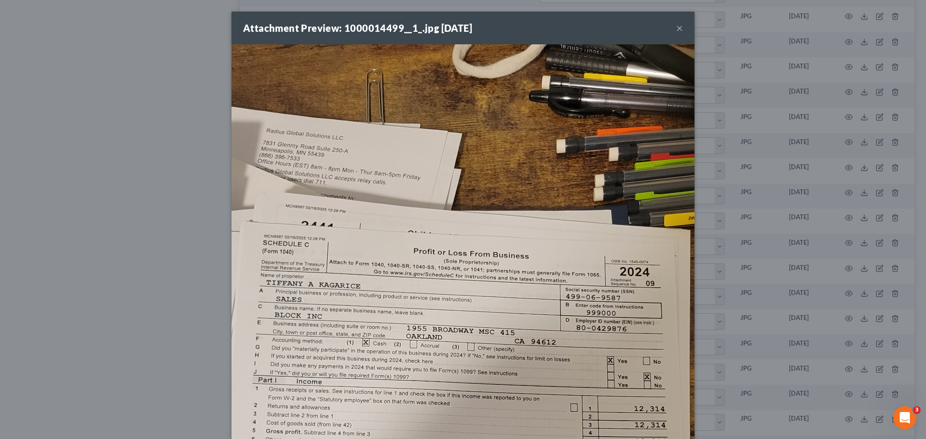
click at [676, 29] on button "×" at bounding box center [679, 28] width 7 height 12
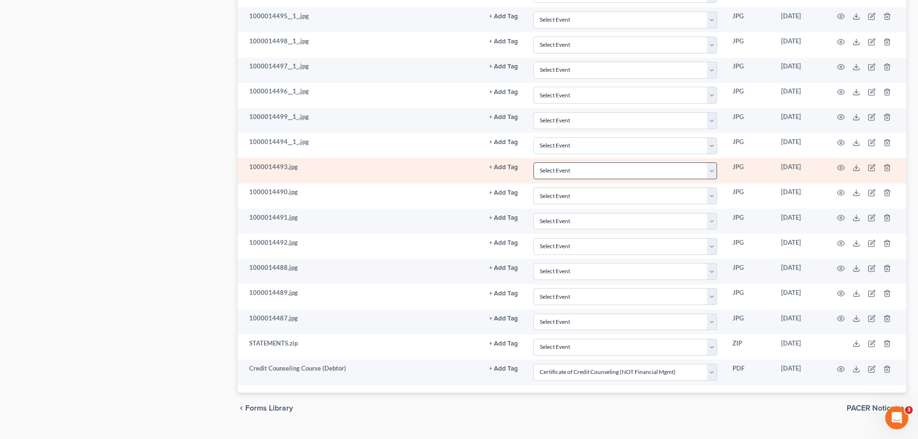
scroll to position [1883, 0]
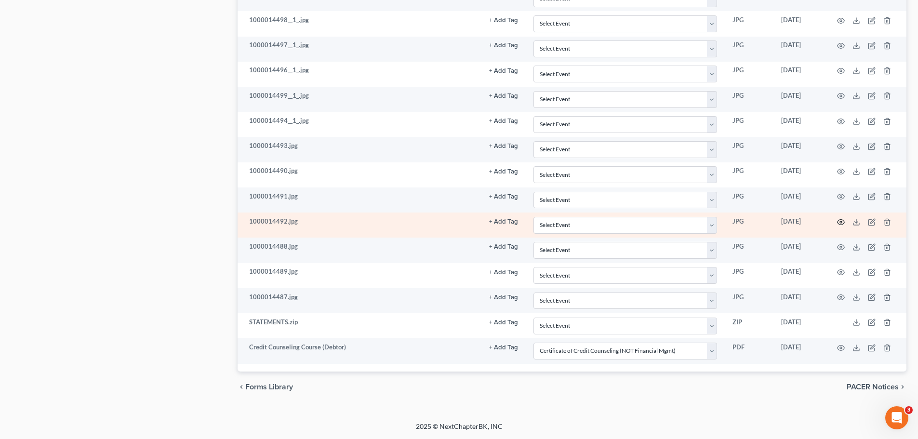
click at [841, 222] on icon "button" at bounding box center [841, 222] width 8 height 8
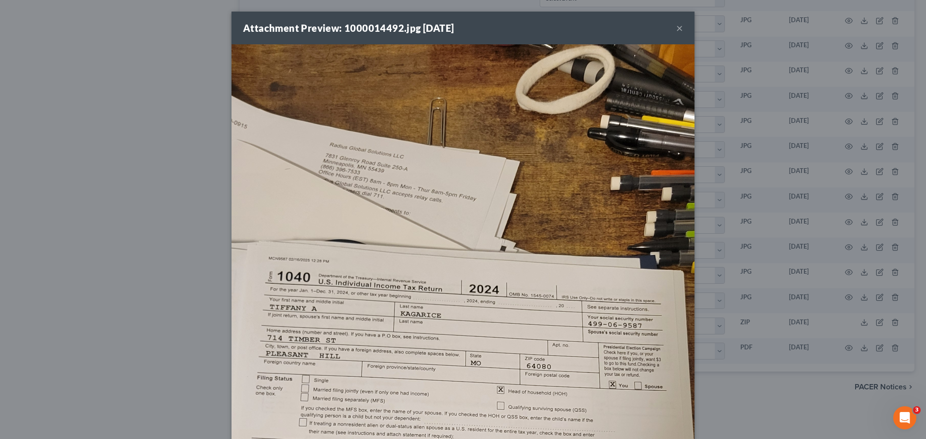
click at [676, 26] on button "×" at bounding box center [679, 28] width 7 height 12
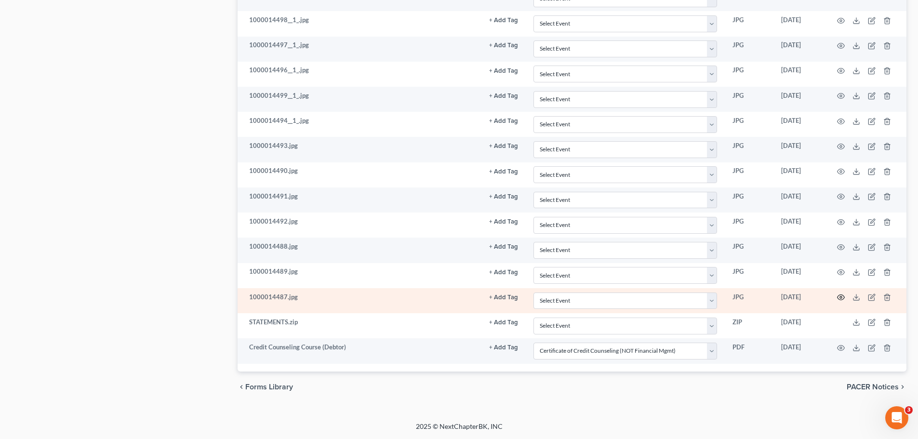
click at [841, 296] on circle "button" at bounding box center [841, 297] width 2 height 2
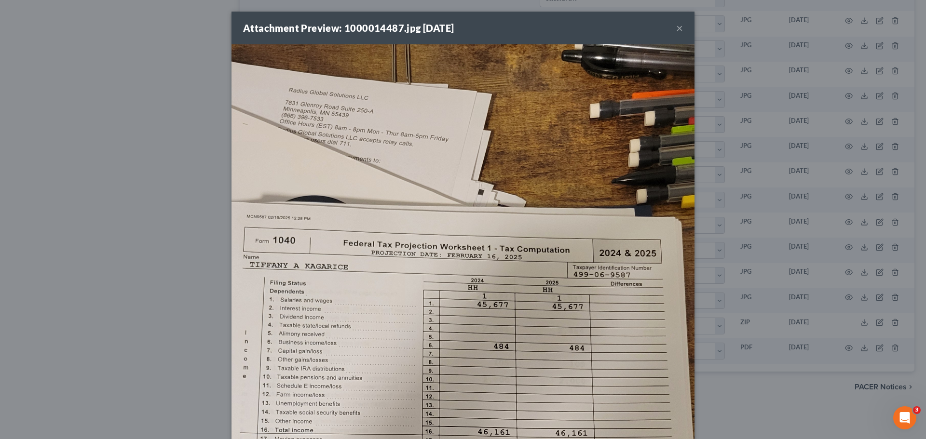
click at [677, 31] on button "×" at bounding box center [679, 28] width 7 height 12
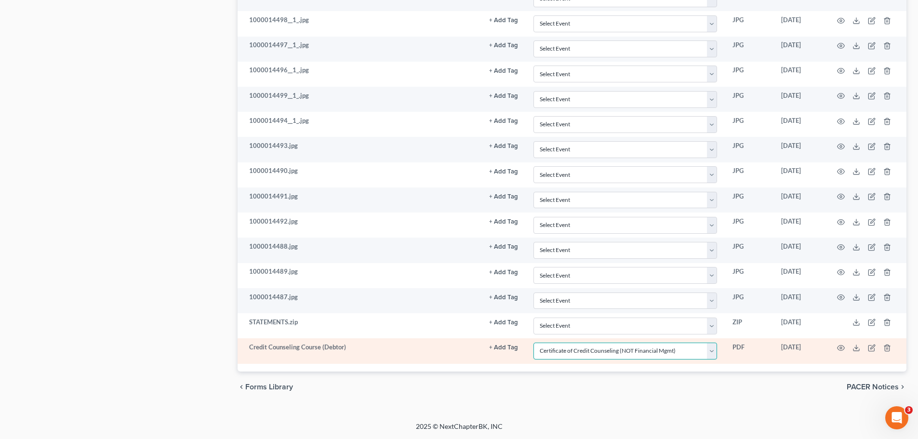
click at [714, 353] on select "Select Event 20 Largest Unsecured Creditors Affidavit re: NO Tax Returns Amende…" at bounding box center [626, 351] width 184 height 17
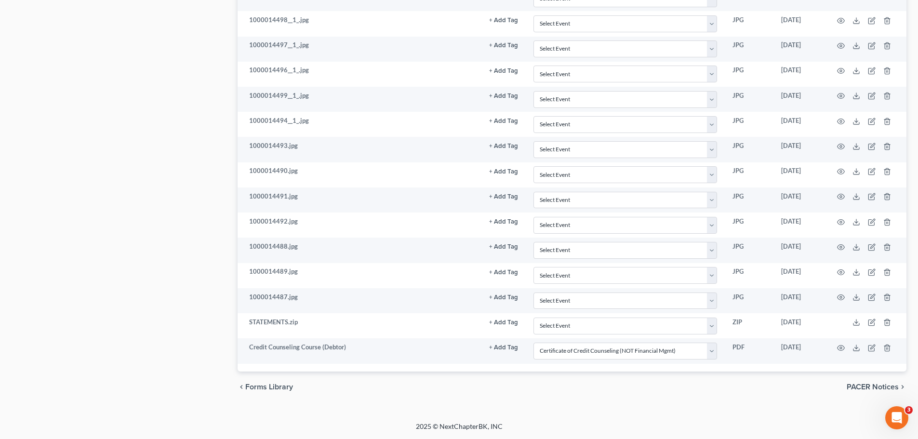
click at [678, 379] on div "chevron_left Forms Library PACER Notices chevron_right" at bounding box center [572, 387] width 669 height 31
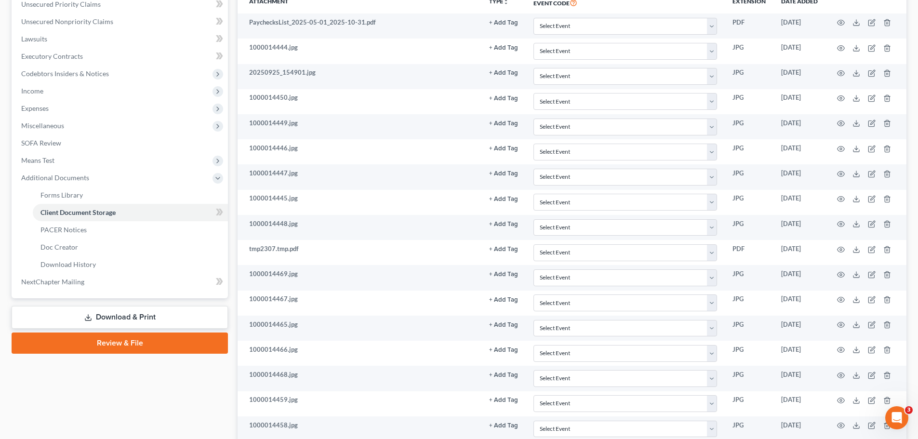
scroll to position [0, 0]
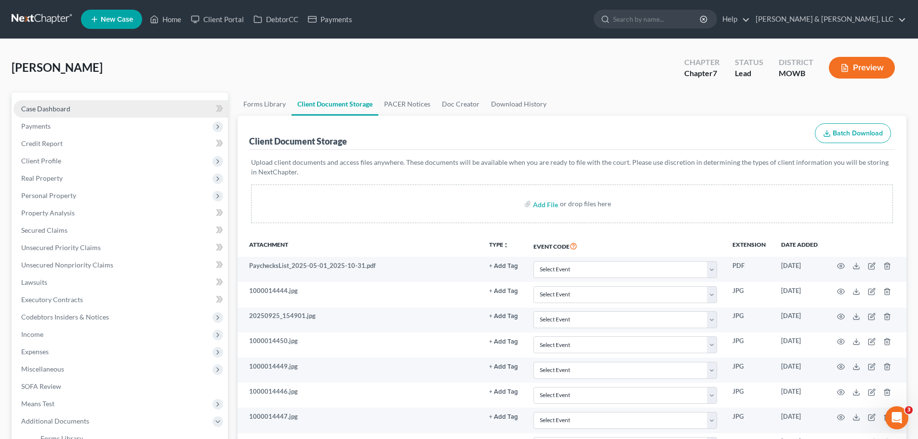
click at [55, 111] on span "Case Dashboard" at bounding box center [45, 109] width 49 height 8
select select "2"
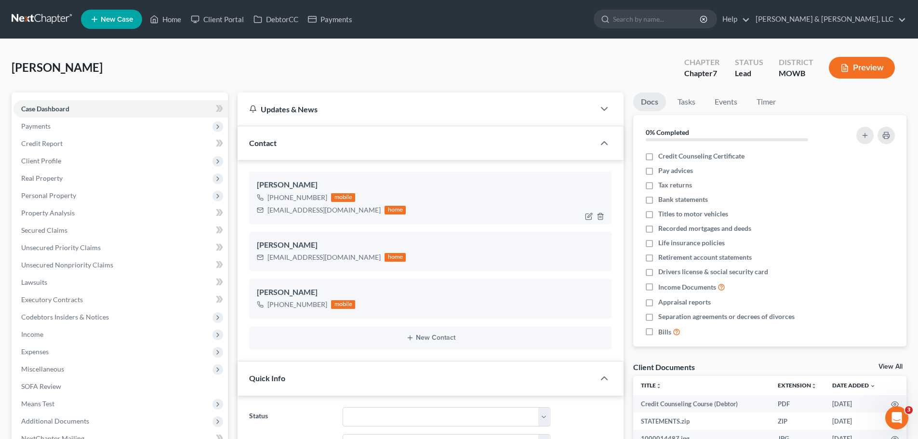
scroll to position [172, 0]
drag, startPoint x: 268, startPoint y: 211, endPoint x: 347, endPoint y: 210, distance: 78.6
click at [347, 210] on div "tiffanykagarice@gmail.com" at bounding box center [324, 210] width 113 height 10
copy div "tiffanykagarice@gmail.com"
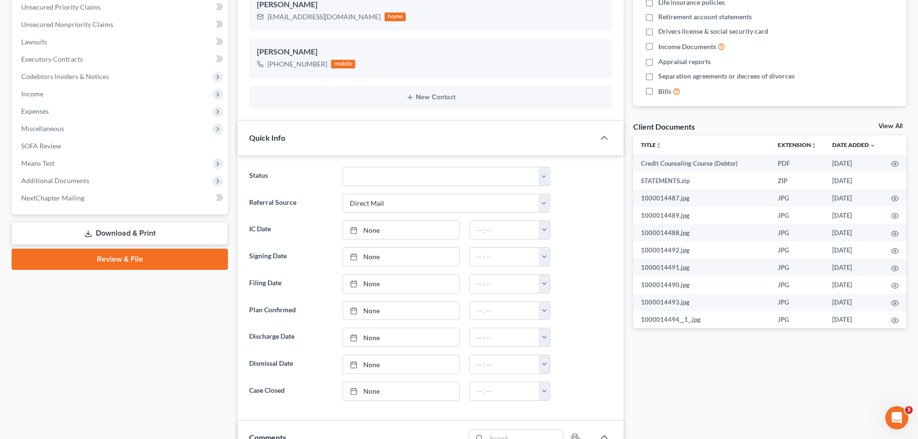
scroll to position [241, 0]
click at [101, 185] on span "Additional Documents" at bounding box center [120, 180] width 215 height 17
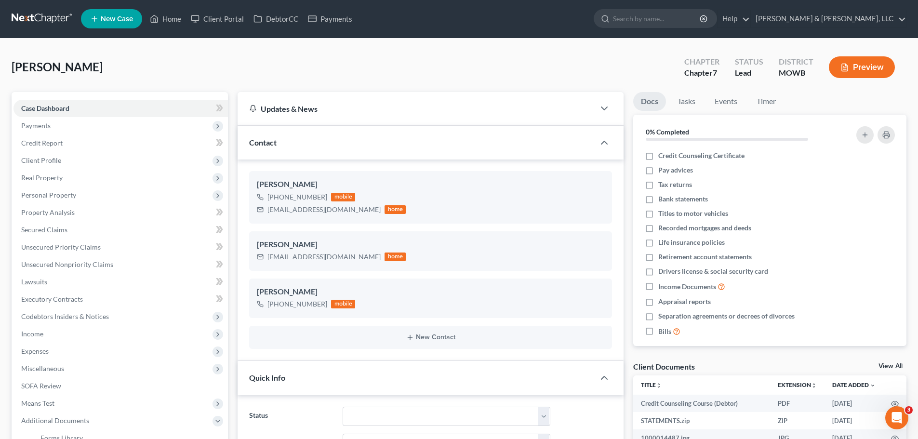
scroll to position [0, 0]
click at [65, 165] on span "Client Profile" at bounding box center [120, 160] width 215 height 17
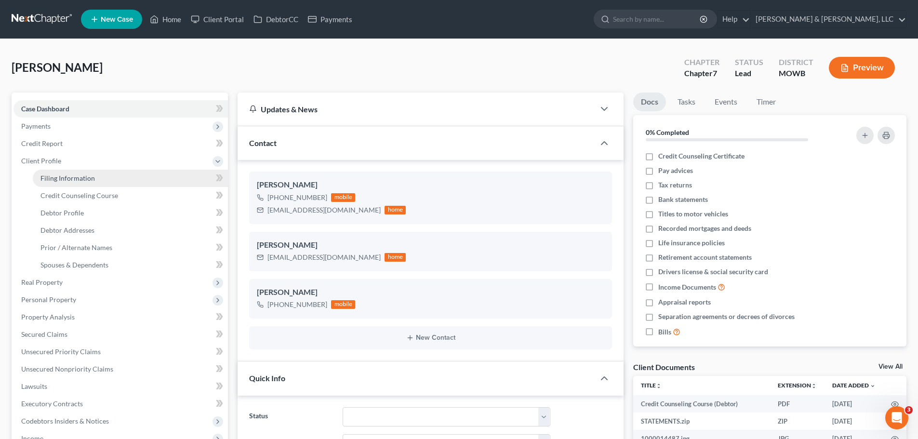
click at [70, 170] on link "Filing Information" at bounding box center [130, 178] width 195 height 17
select select "1"
select select "0"
select select "26"
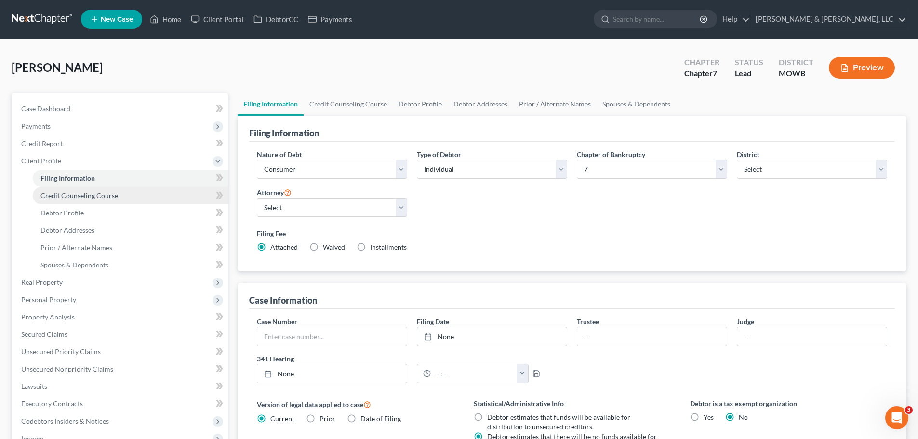
click at [86, 198] on span "Credit Counseling Course" at bounding box center [79, 195] width 78 height 8
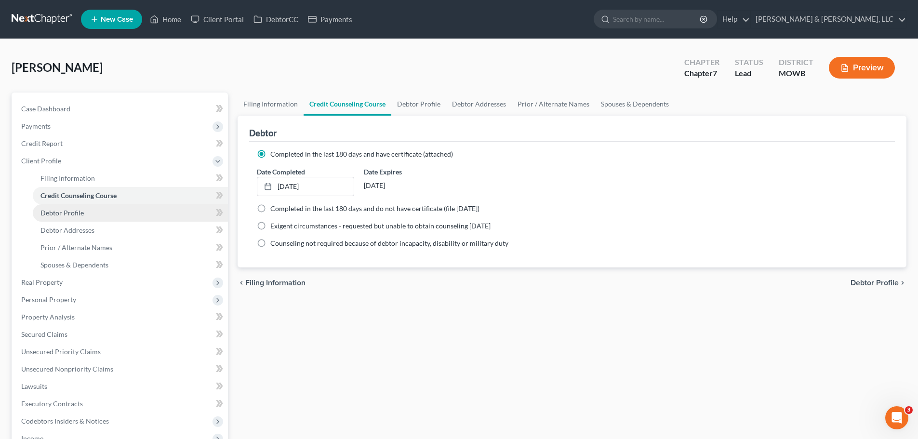
click at [77, 213] on span "Debtor Profile" at bounding box center [61, 213] width 43 height 8
select select "3"
select select "1"
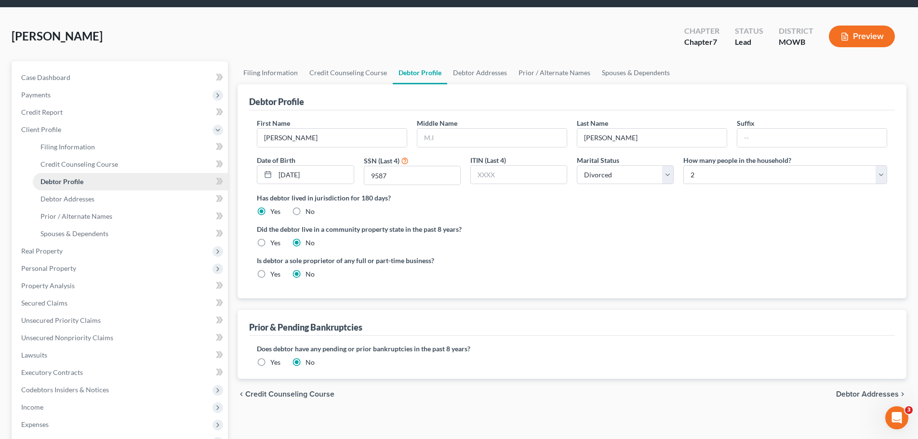
scroll to position [48, 0]
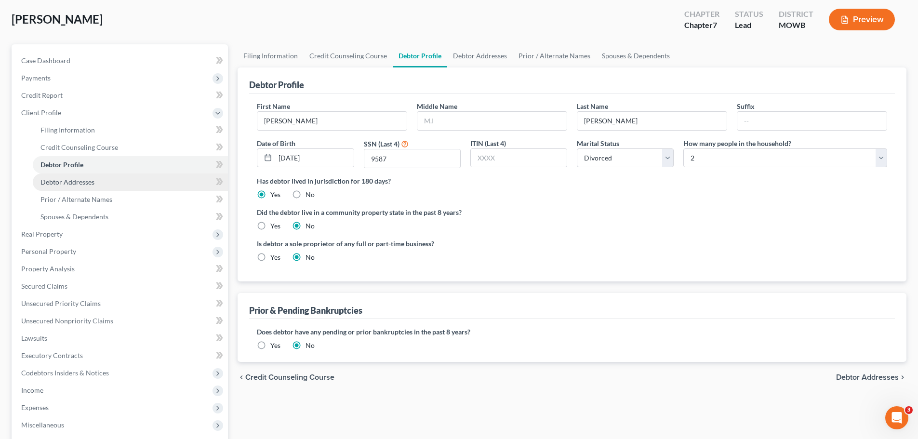
click at [94, 183] on span "Debtor Addresses" at bounding box center [67, 182] width 54 height 8
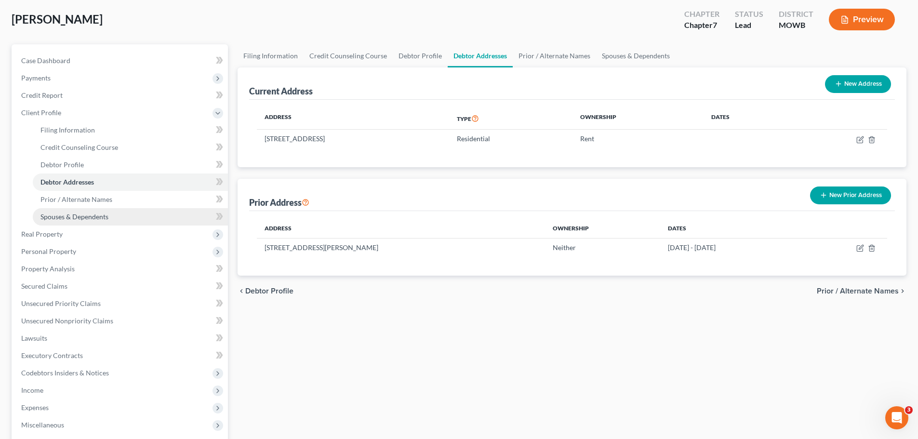
click at [90, 214] on span "Spouses & Dependents" at bounding box center [74, 217] width 68 height 8
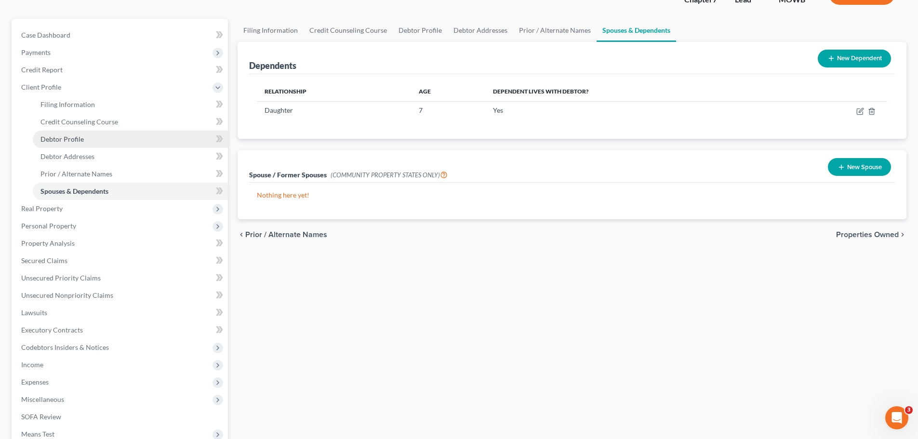
scroll to position [96, 0]
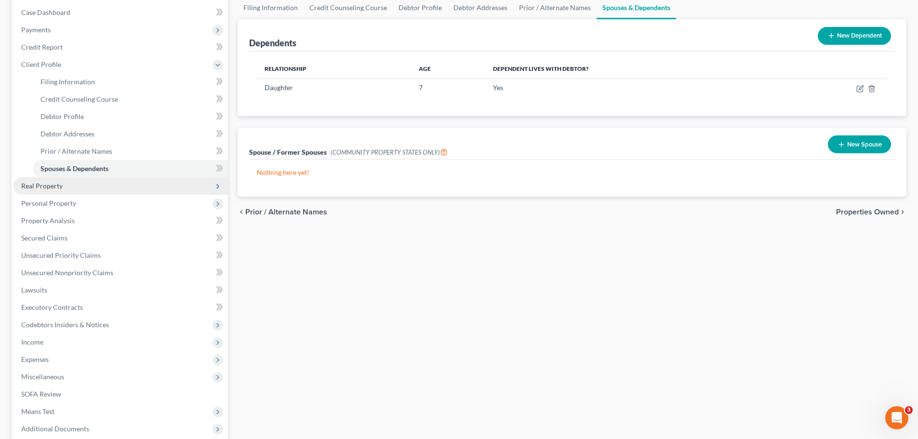
click at [73, 189] on span "Real Property" at bounding box center [120, 185] width 215 height 17
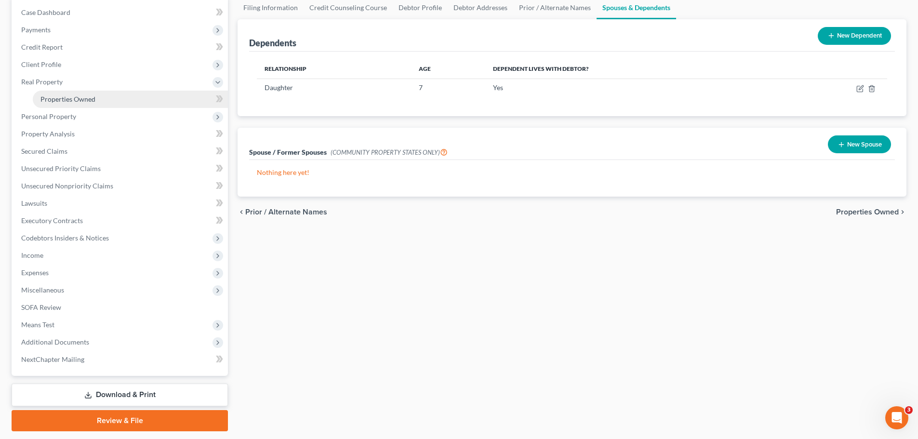
click at [77, 101] on span "Properties Owned" at bounding box center [67, 99] width 55 height 8
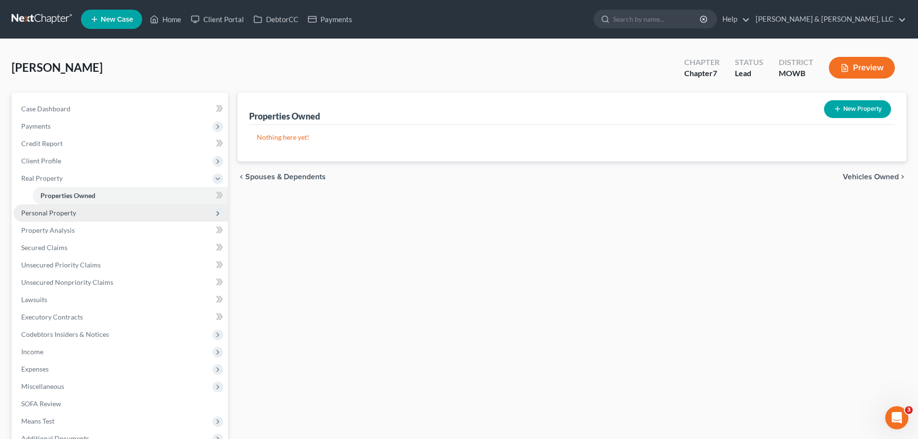
click at [84, 210] on span "Personal Property" at bounding box center [120, 212] width 215 height 17
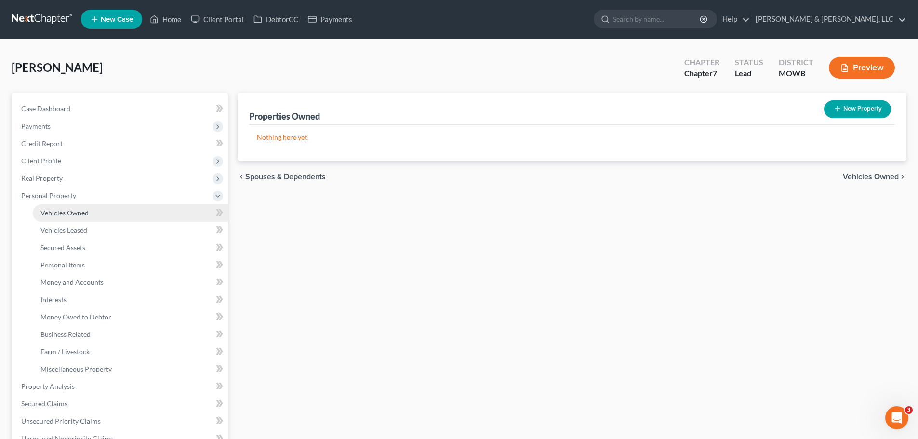
click at [89, 215] on link "Vehicles Owned" at bounding box center [130, 212] width 195 height 17
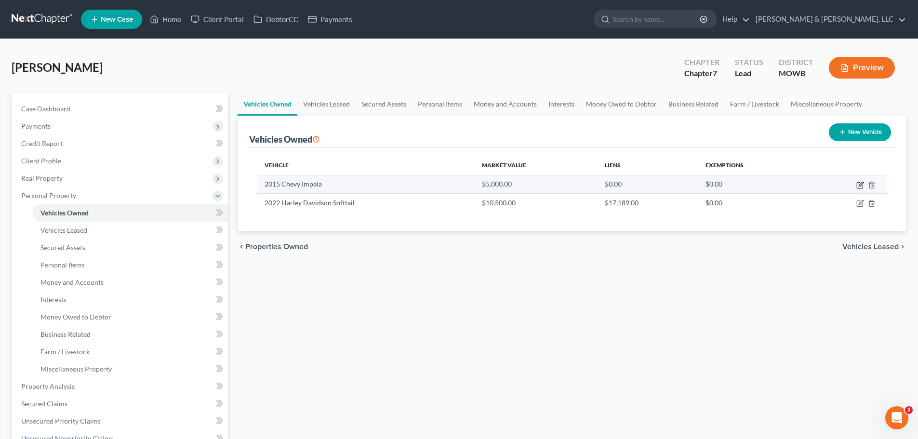
click at [862, 186] on icon "button" at bounding box center [861, 185] width 8 height 8
select select "0"
select select "11"
select select "2"
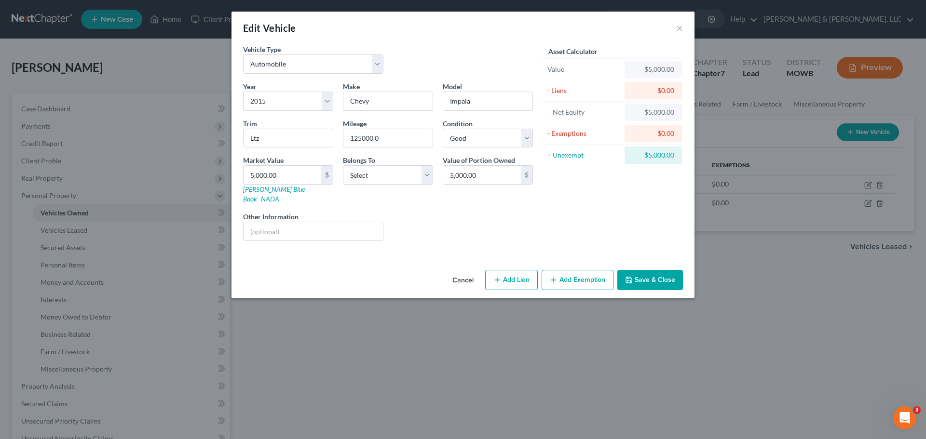
click at [588, 271] on button "Add Exemption" at bounding box center [577, 280] width 72 height 20
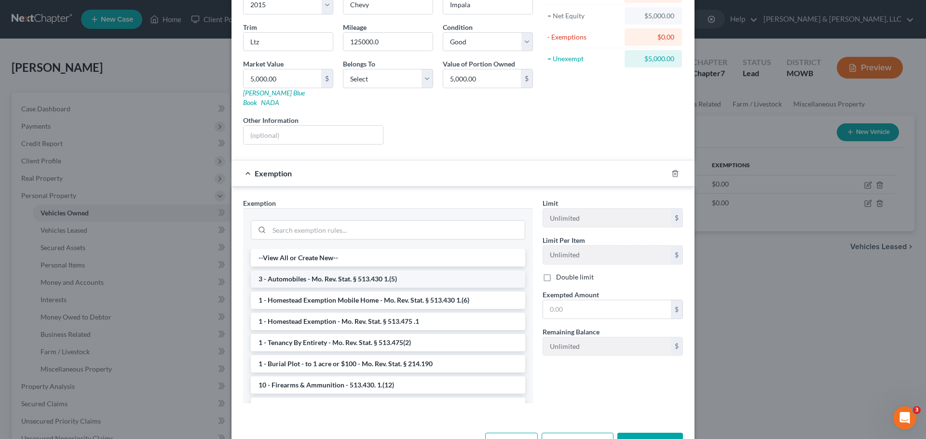
click at [381, 270] on li "3 - Automobiles - Mo. Rev. Stat. § 513.430 1.(5)" at bounding box center [388, 278] width 274 height 17
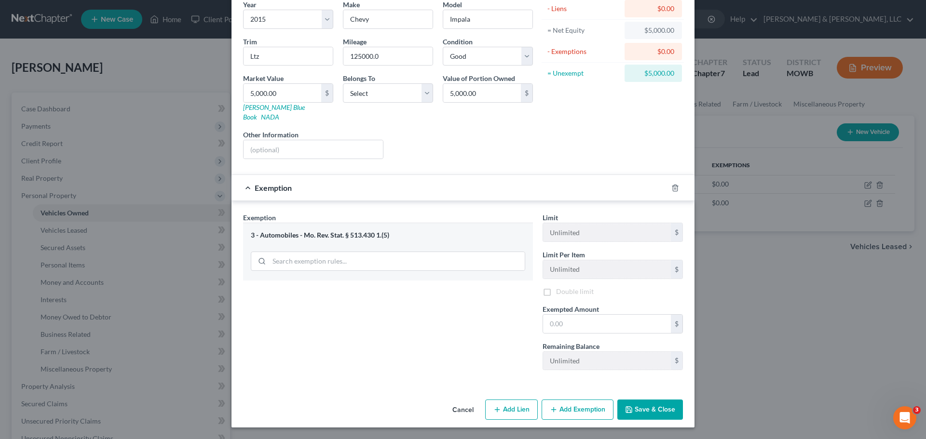
scroll to position [74, 0]
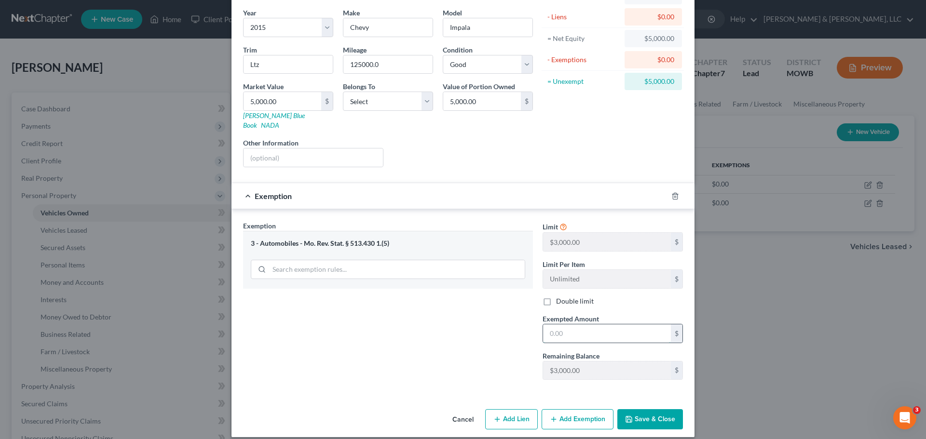
click at [603, 327] on input "text" at bounding box center [607, 333] width 128 height 18
type input "3,000"
click at [573, 409] on button "Add Exemption" at bounding box center [577, 419] width 72 height 20
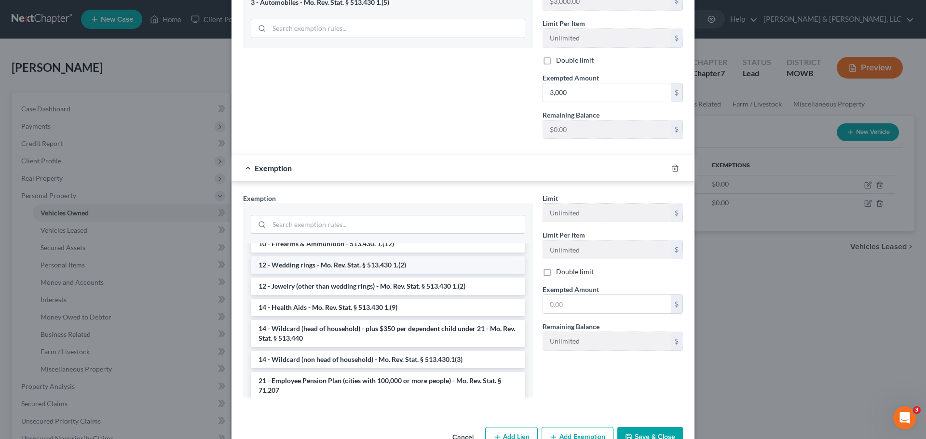
scroll to position [145, 0]
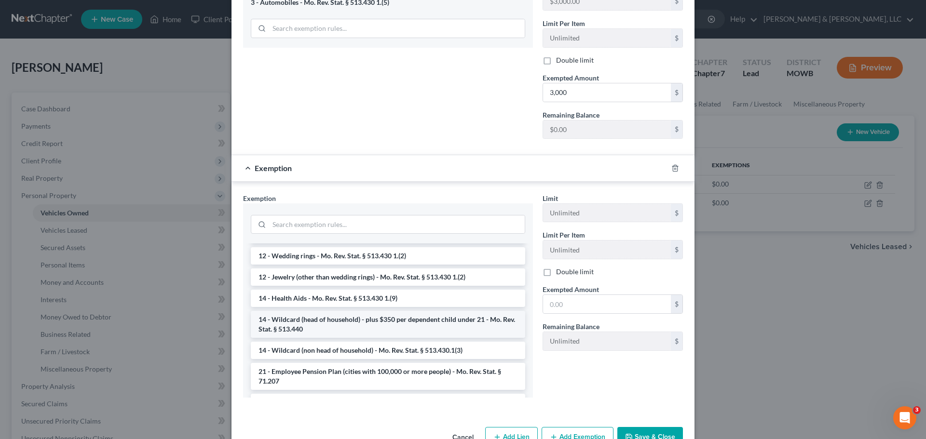
click at [432, 311] on li "14 - Wildcard (head of household) - plus $350 per dependent child under 21 - Mo…" at bounding box center [388, 324] width 274 height 27
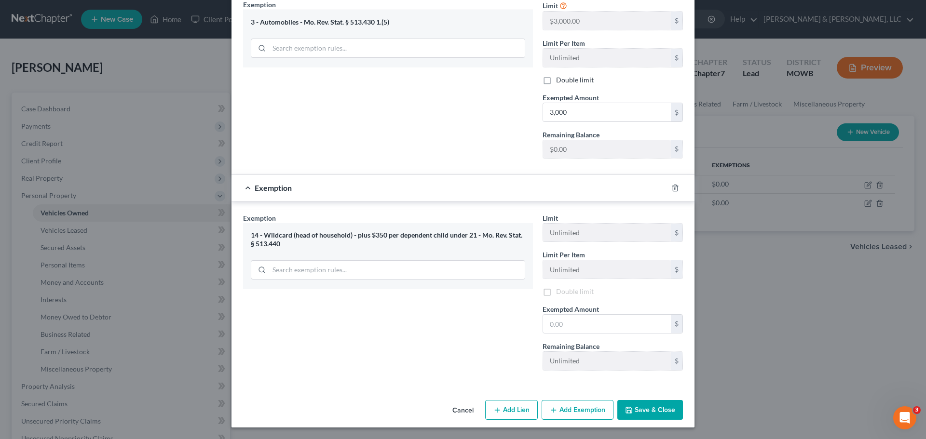
scroll to position [287, 0]
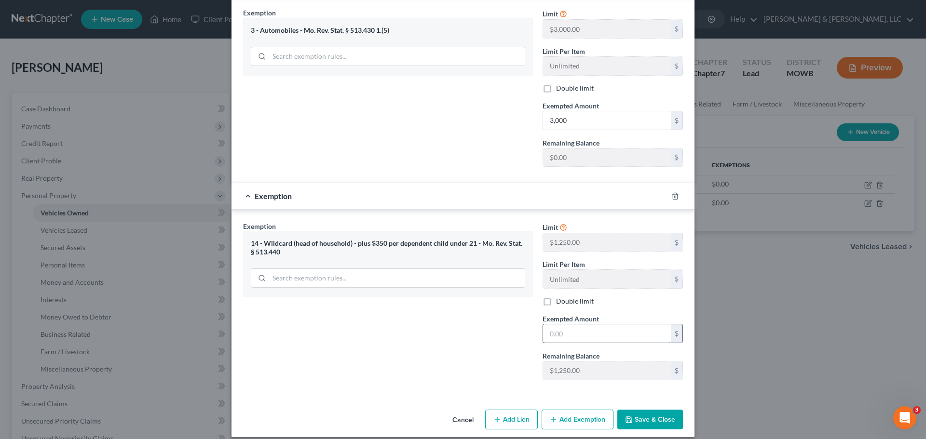
click at [586, 324] on input "text" at bounding box center [607, 333] width 128 height 18
type input "1,600"
click at [647, 410] on button "Save & Close" at bounding box center [650, 420] width 66 height 20
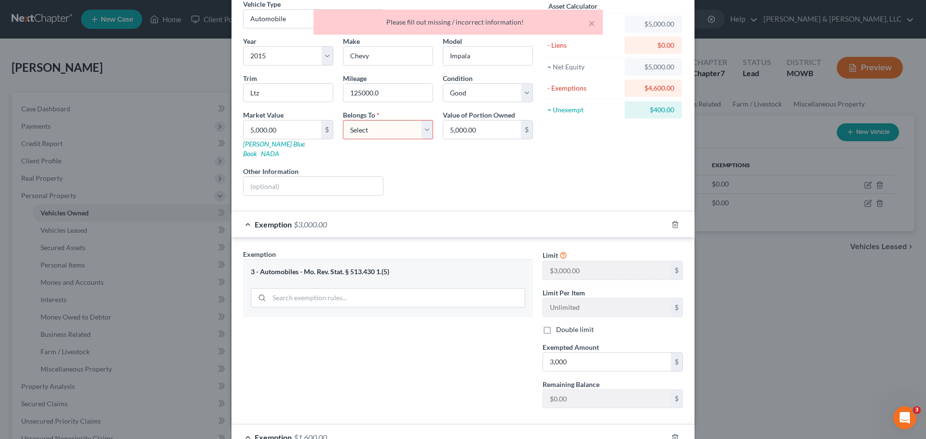
scroll to position [0, 0]
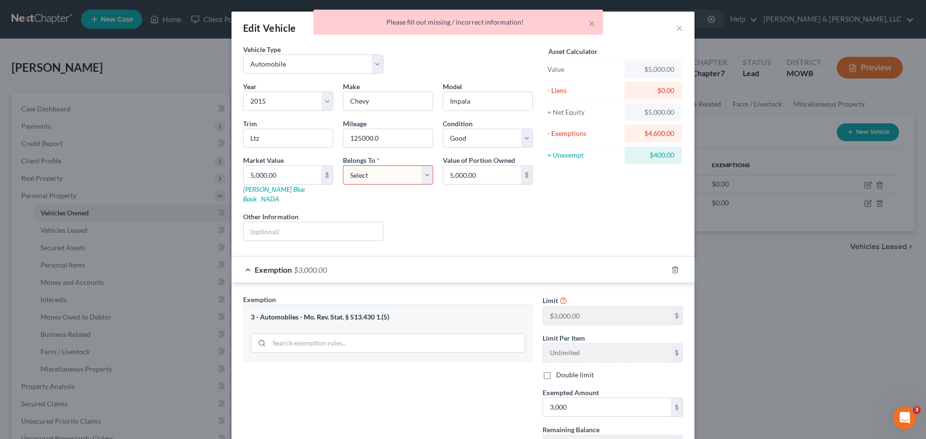
click at [388, 184] on select "Select Debtor 1 Only Debtor 2 Only Debtor 1 And Debtor 2 Only At Least One Of T…" at bounding box center [388, 174] width 90 height 19
select select "0"
click at [343, 165] on select "Select Debtor 1 Only Debtor 2 Only Debtor 1 And Debtor 2 Only At Least One Of T…" at bounding box center [388, 174] width 90 height 19
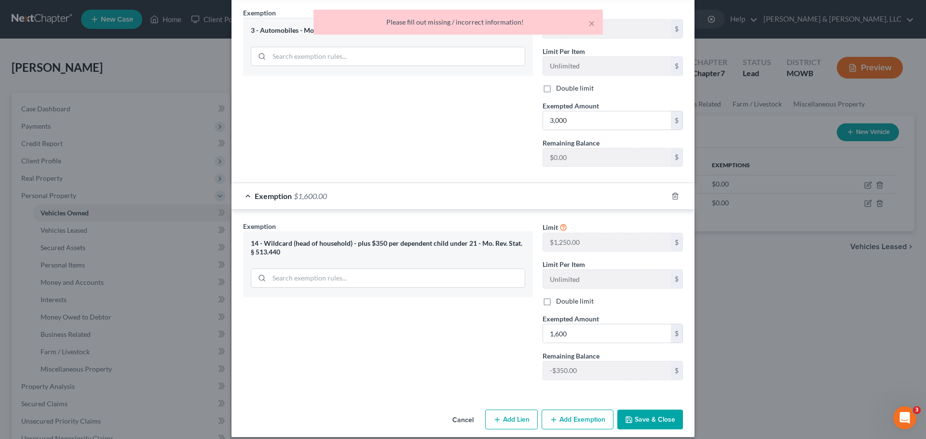
click at [651, 410] on button "Save & Close" at bounding box center [650, 420] width 66 height 20
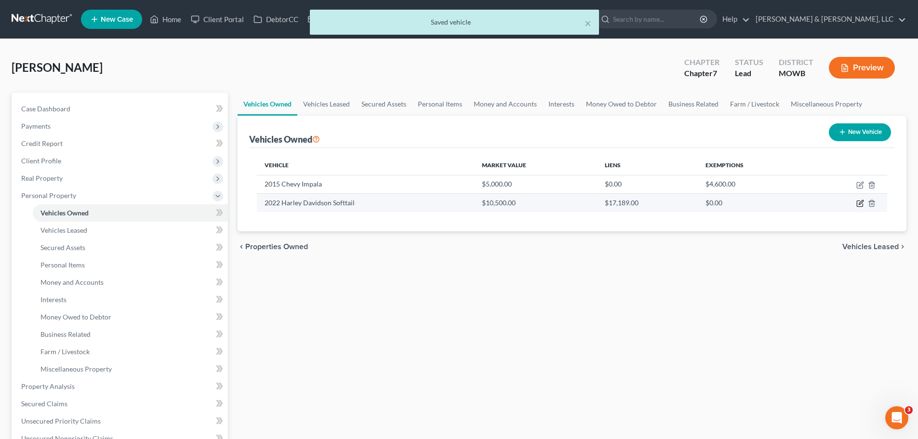
click at [860, 202] on icon "button" at bounding box center [861, 204] width 8 height 8
select select "0"
select select "4"
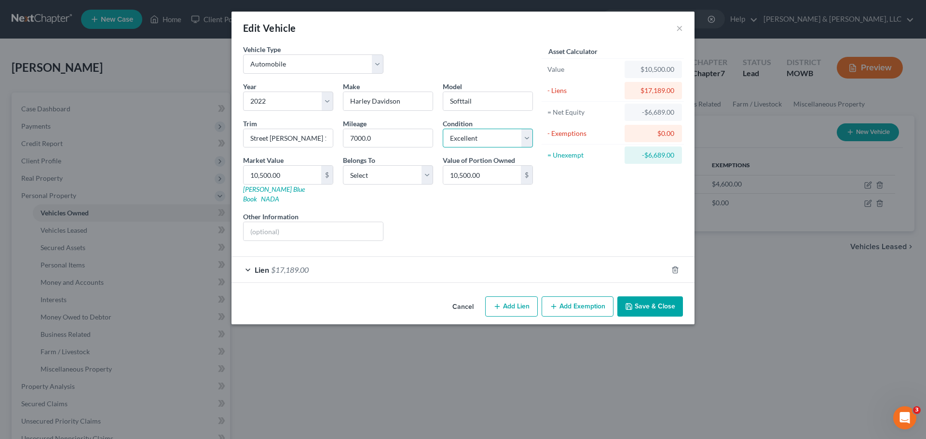
click at [471, 142] on select "Select Excellent Very Good Good Fair Poor" at bounding box center [488, 138] width 90 height 19
select select "2"
click at [443, 129] on select "Select Excellent Very Good Good Fair Poor" at bounding box center [488, 138] width 90 height 19
click at [365, 174] on select "Select Debtor 1 Only Debtor 2 Only Debtor 1 And Debtor 2 Only At Least One Of T…" at bounding box center [388, 174] width 90 height 19
select select "0"
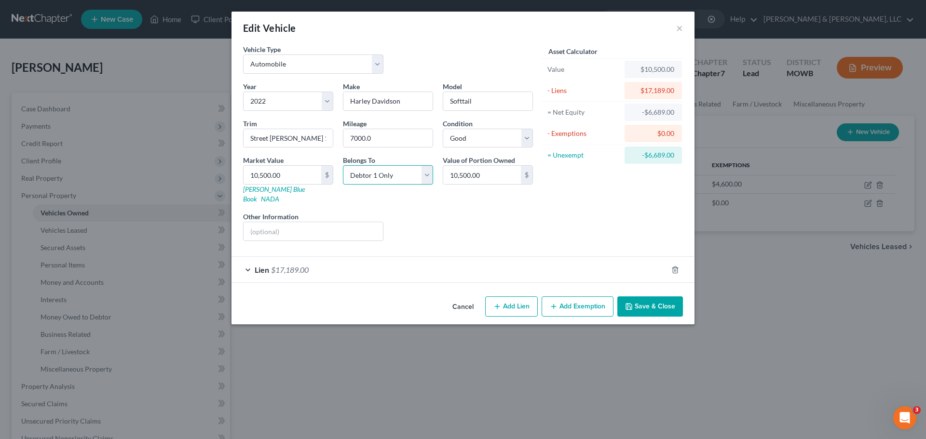
click at [343, 165] on select "Select Debtor 1 Only Debtor 2 Only Debtor 1 And Debtor 2 Only At Least One Of T…" at bounding box center [388, 174] width 90 height 19
click at [419, 257] on div "Lien $17,189.00" at bounding box center [449, 270] width 436 height 26
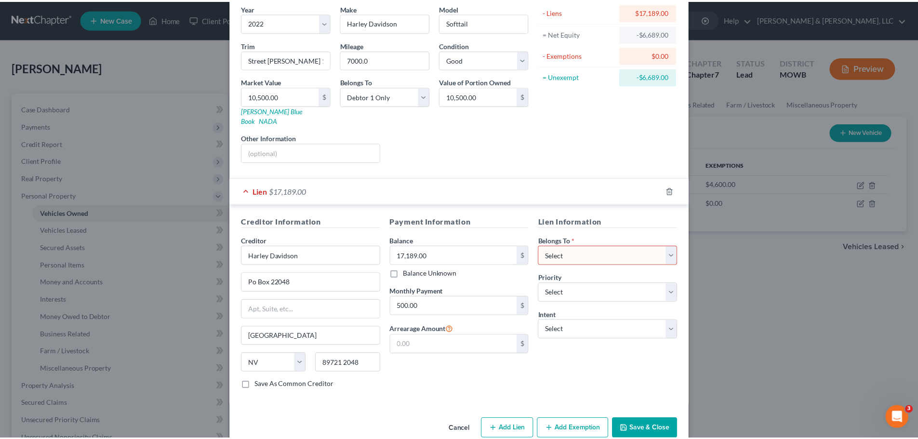
scroll to position [88, 0]
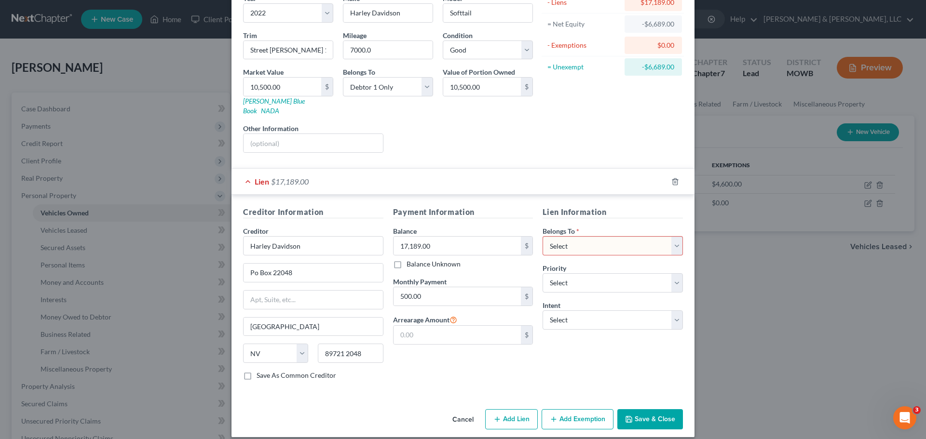
click at [551, 240] on select "Select Debtor 1 Only Debtor 2 Only Debtor 1 And Debtor 2 Only At Least One Of T…" at bounding box center [612, 245] width 140 height 19
select select "0"
click at [542, 236] on select "Select Debtor 1 Only Debtor 2 Only Debtor 1 And Debtor 2 Only At Least One Of T…" at bounding box center [612, 245] width 140 height 19
click at [565, 275] on select "Select 1st 2nd 3rd 4th 5th 6th 7th 8th 9th 10th 11th 12th 13th 14th 15th 16th 1…" at bounding box center [612, 282] width 140 height 19
select select "0"
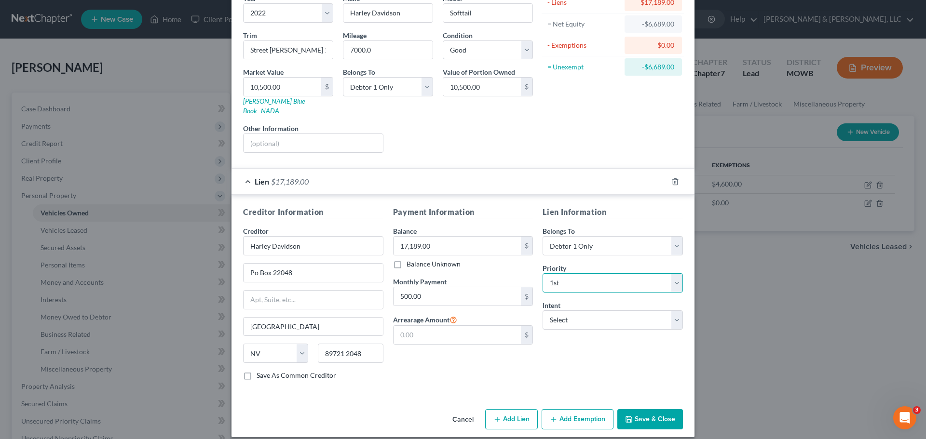
click at [542, 273] on select "Select 1st 2nd 3rd 4th 5th 6th 7th 8th 9th 10th 11th 12th 13th 14th 15th 16th 1…" at bounding box center [612, 282] width 140 height 19
click at [566, 310] on select "Select Surrender Redeem Reaffirm Avoid Other" at bounding box center [612, 319] width 140 height 19
select select "0"
click at [542, 310] on select "Select Surrender Redeem Reaffirm Avoid Other" at bounding box center [612, 319] width 140 height 19
click at [654, 418] on button "Save & Close" at bounding box center [650, 419] width 66 height 20
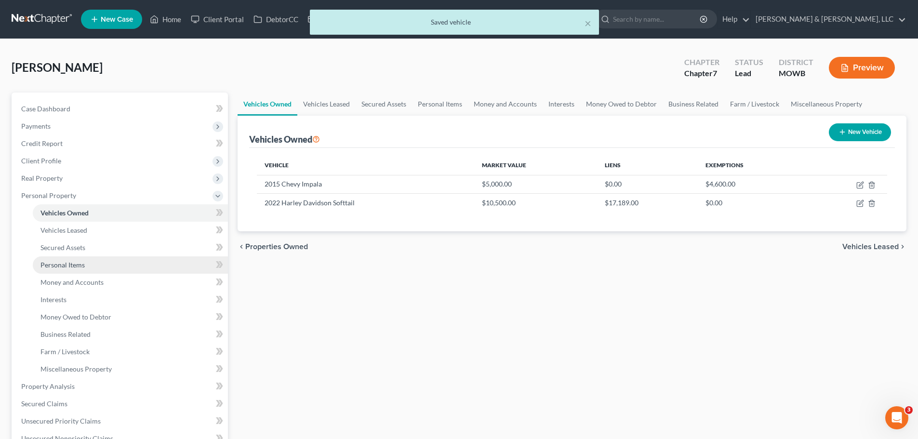
click at [83, 265] on span "Personal Items" at bounding box center [62, 265] width 44 height 8
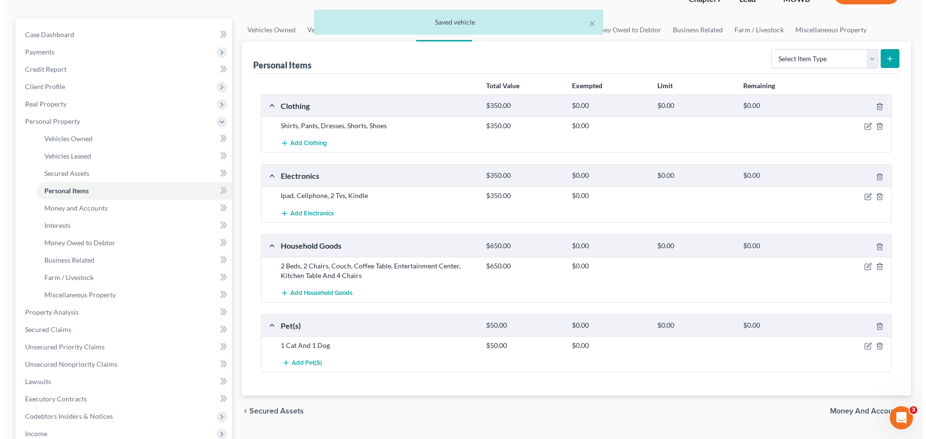
scroll to position [96, 0]
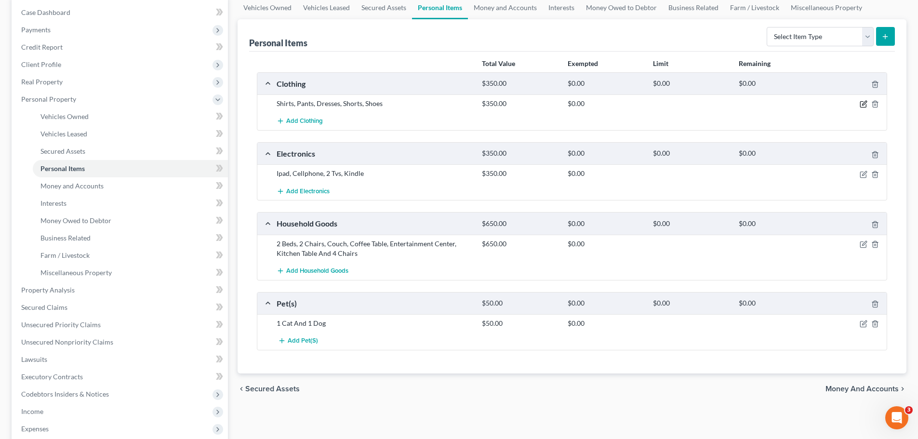
click at [864, 106] on icon "button" at bounding box center [864, 104] width 8 height 8
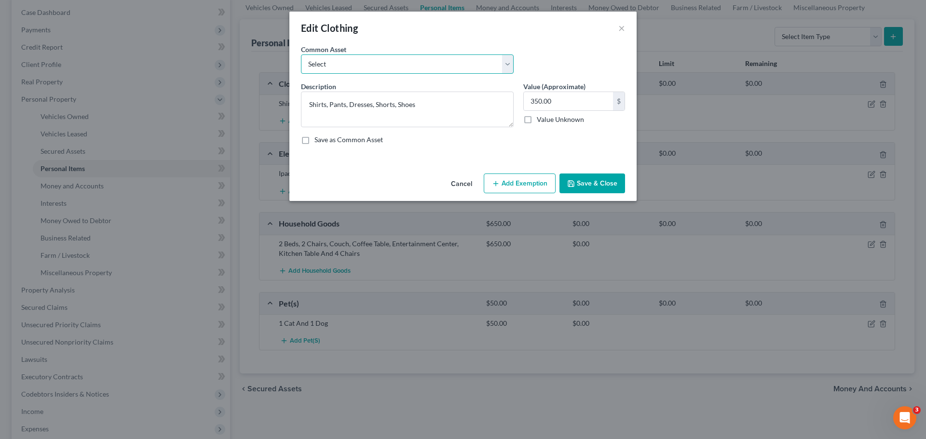
click at [474, 67] on select "Select Clothing & shoes" at bounding box center [407, 63] width 213 height 19
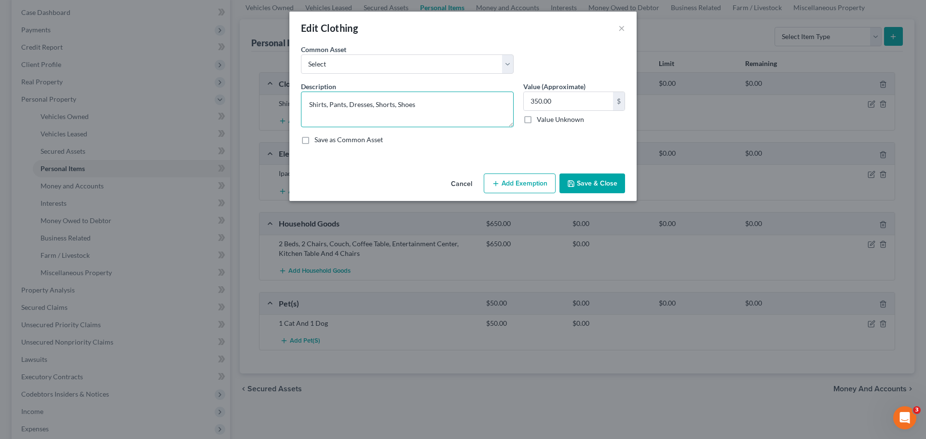
click at [457, 99] on textarea "Shirts, Pants, Dresses, Shorts, Shoes" at bounding box center [407, 110] width 213 height 36
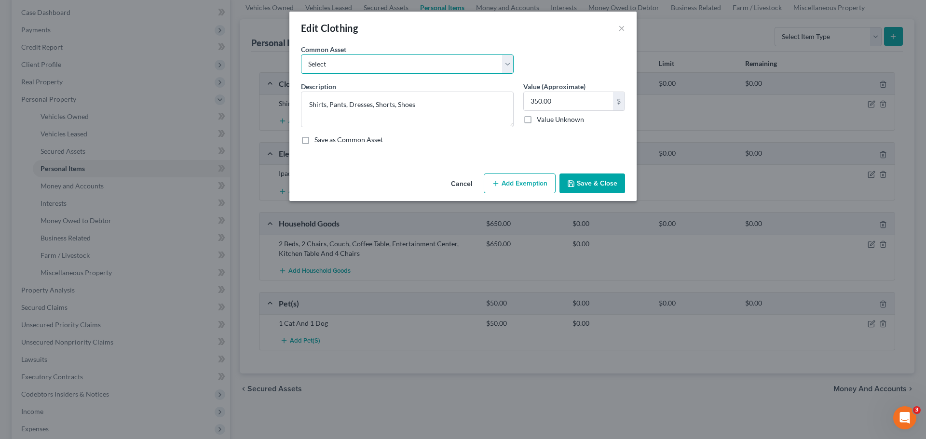
click at [431, 65] on select "Select Clothing & shoes" at bounding box center [407, 63] width 213 height 19
select select "0"
click at [301, 54] on select "Select Clothing & shoes" at bounding box center [407, 63] width 213 height 19
type textarea "Clothing & shoes"
click at [557, 100] on input "500.00" at bounding box center [568, 101] width 89 height 18
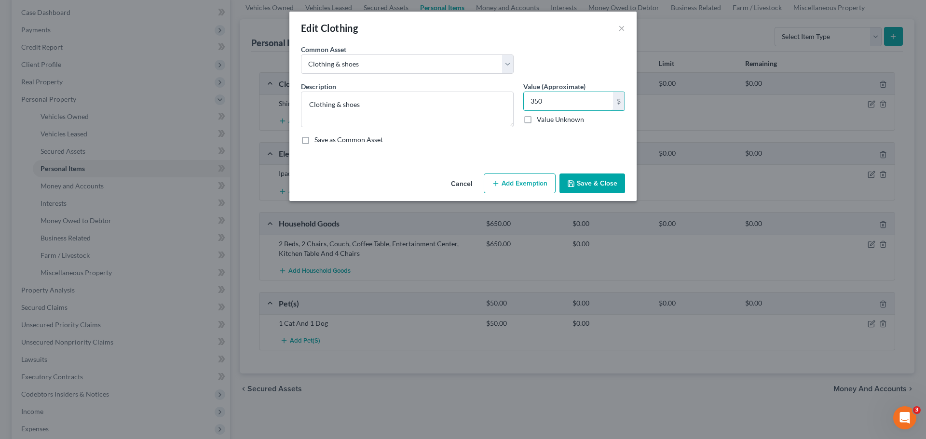
type input "350"
click at [539, 184] on button "Add Exemption" at bounding box center [520, 184] width 72 height 20
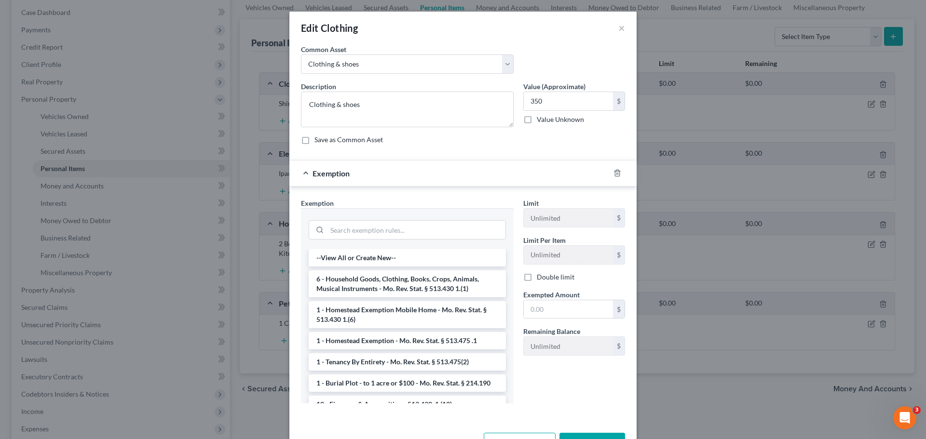
click at [416, 286] on li "6 - Household Goods, Clothing, Books, Crops, Animals, Musical Instruments - Mo.…" at bounding box center [407, 283] width 197 height 27
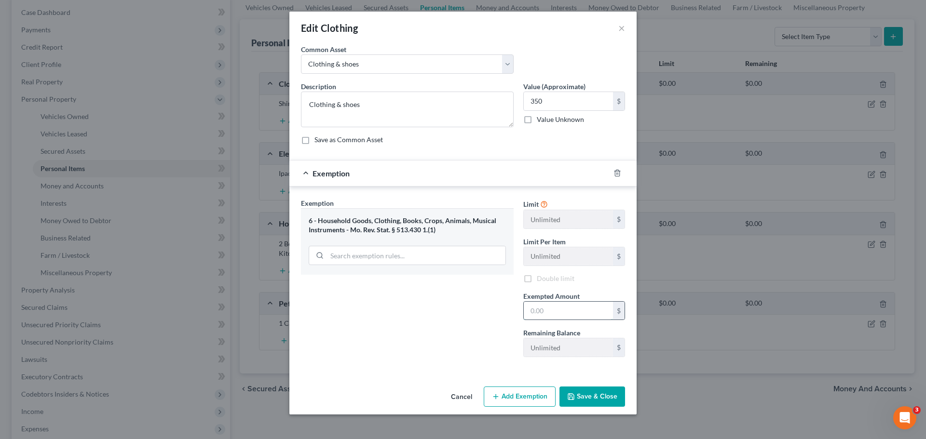
click at [577, 314] on input "text" at bounding box center [568, 311] width 89 height 18
type input "350"
click at [595, 400] on button "Save & Close" at bounding box center [592, 397] width 66 height 20
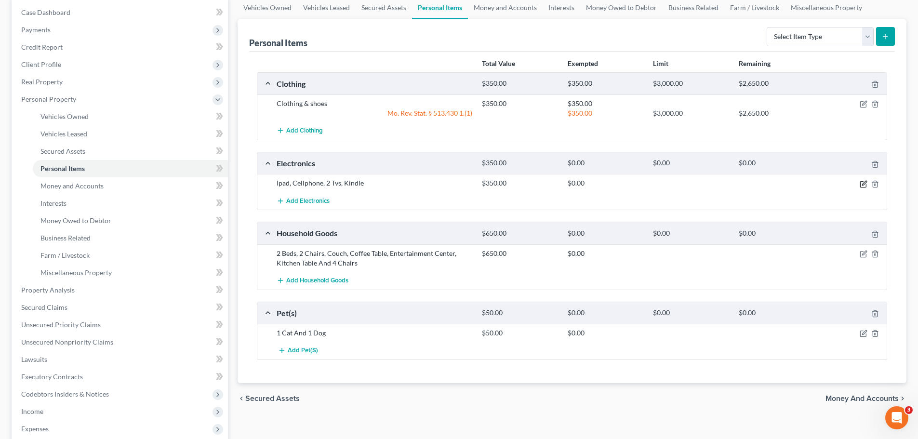
click at [864, 184] on icon "button" at bounding box center [864, 184] width 8 height 8
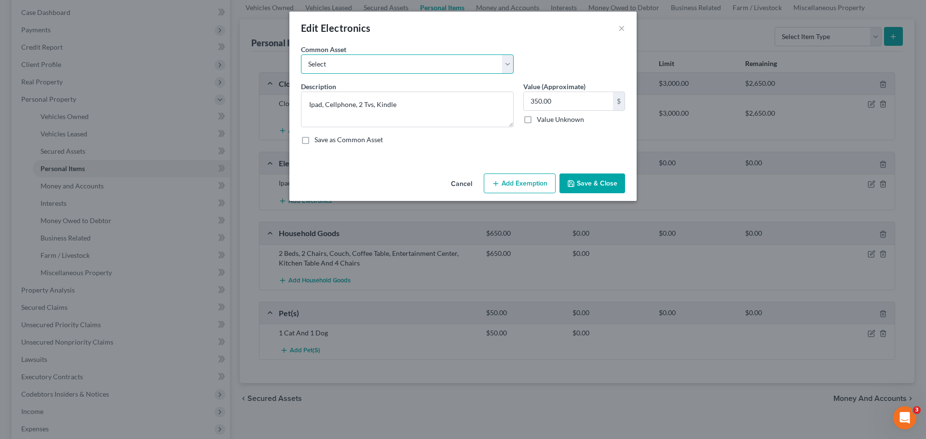
drag, startPoint x: 489, startPoint y: 67, endPoint x: 479, endPoint y: 72, distance: 11.4
click at [489, 67] on select "Select TVs, Videos, Computer, Tablet" at bounding box center [407, 63] width 213 height 19
select select "0"
click at [301, 54] on select "Select TVs, Videos, Computer, Tablet" at bounding box center [407, 63] width 213 height 19
type textarea "TVs, Videos, Computer, Tablet"
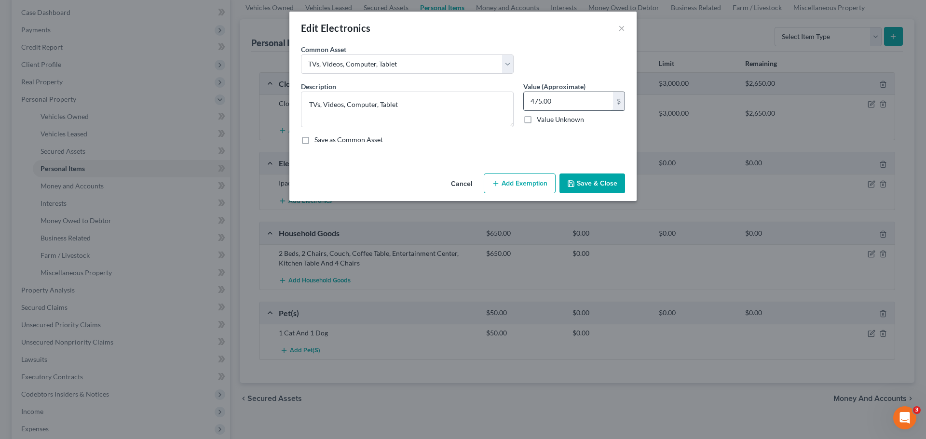
click at [585, 104] on input "475.00" at bounding box center [568, 101] width 89 height 18
type input "350"
click at [539, 179] on button "Add Exemption" at bounding box center [520, 184] width 72 height 20
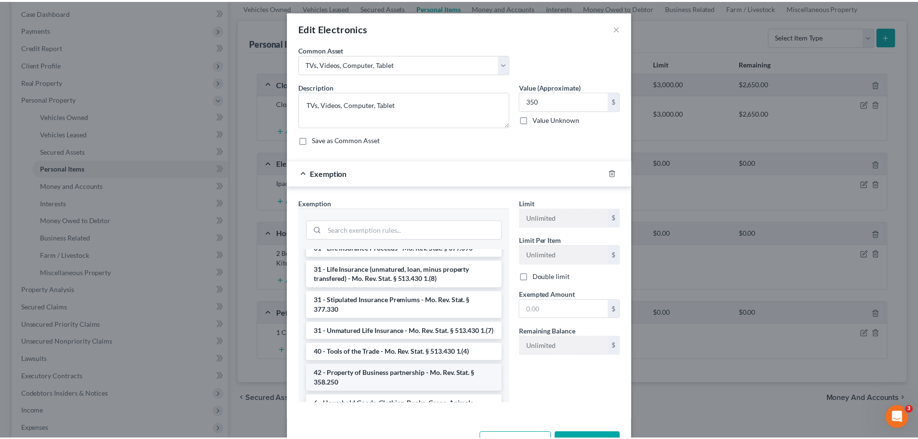
scroll to position [983, 0]
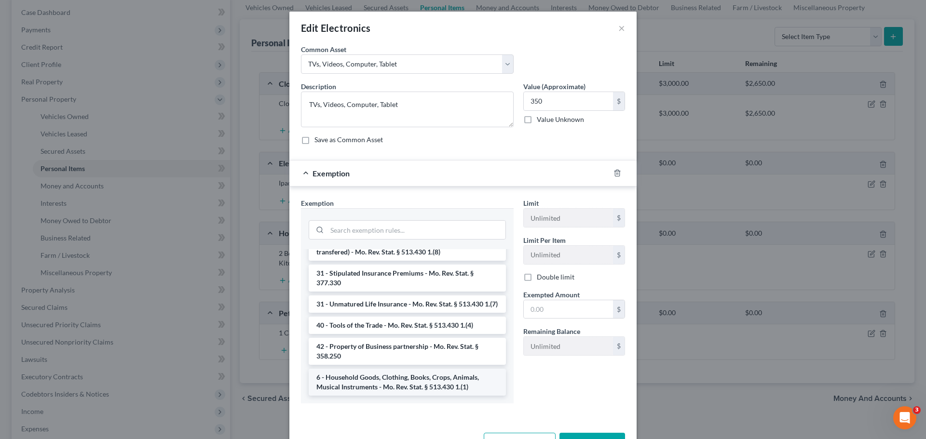
click at [426, 375] on li "6 - Household Goods, Clothing, Books, Crops, Animals, Musical Instruments - Mo.…" at bounding box center [407, 382] width 197 height 27
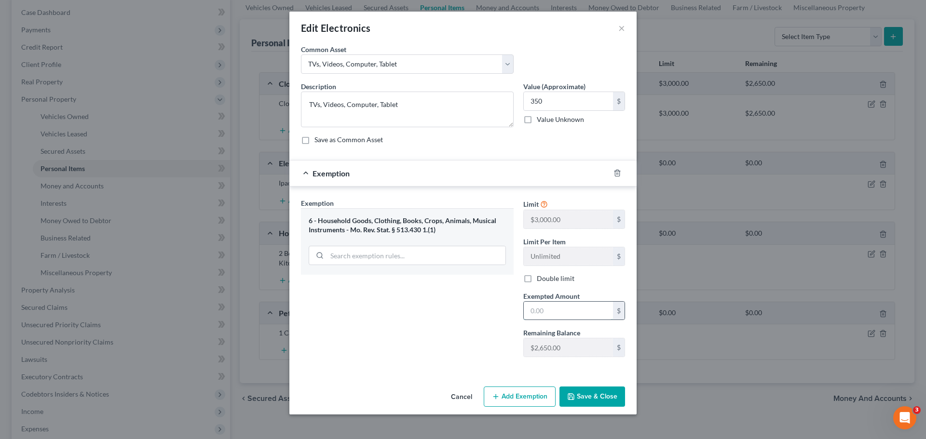
click at [565, 311] on input "text" at bounding box center [568, 311] width 89 height 18
type input "350"
click at [581, 393] on button "Save & Close" at bounding box center [592, 397] width 66 height 20
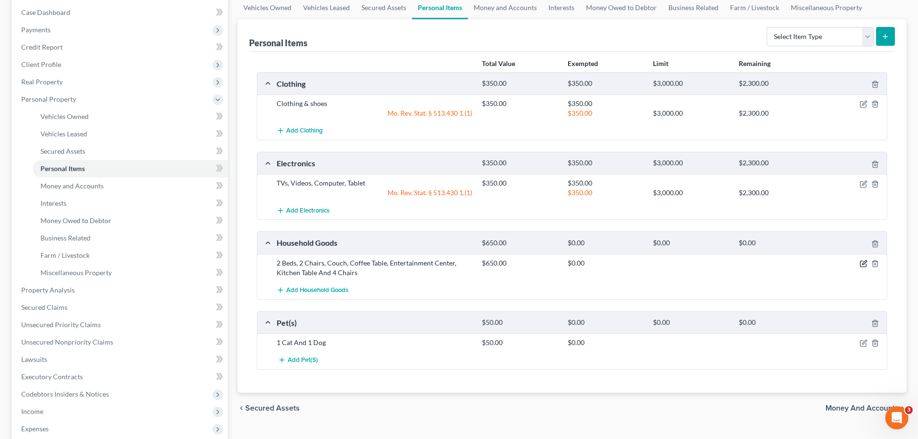
click at [863, 264] on icon "button" at bounding box center [864, 262] width 4 height 4
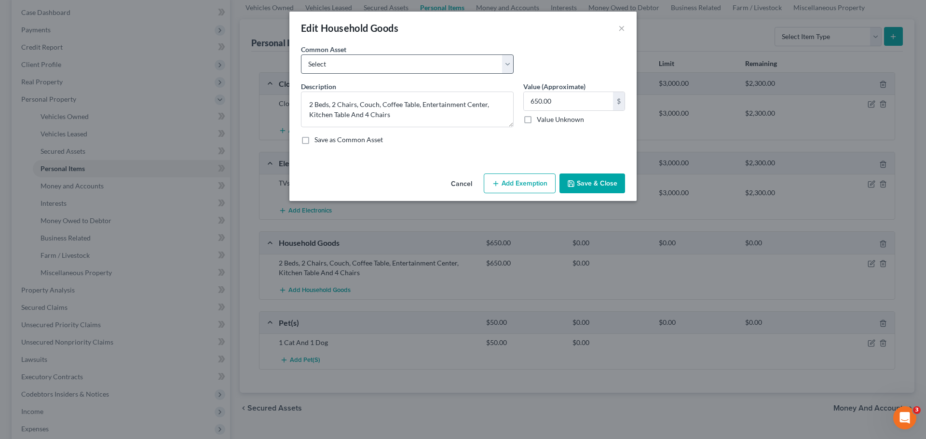
drag, startPoint x: 445, startPoint y: 52, endPoint x: 443, endPoint y: 56, distance: 5.2
click at [445, 52] on div "Common Asset Select Furniture, small appliances, basic tools, bedding, towels, …" at bounding box center [407, 58] width 222 height 29
click at [441, 59] on select "Select Furniture, small appliances, basic tools, bedding, towels, knick knacks,…" at bounding box center [407, 63] width 213 height 19
select select "0"
click at [301, 54] on select "Select Furniture, small appliances, basic tools, bedding, towels, knick knacks,…" at bounding box center [407, 63] width 213 height 19
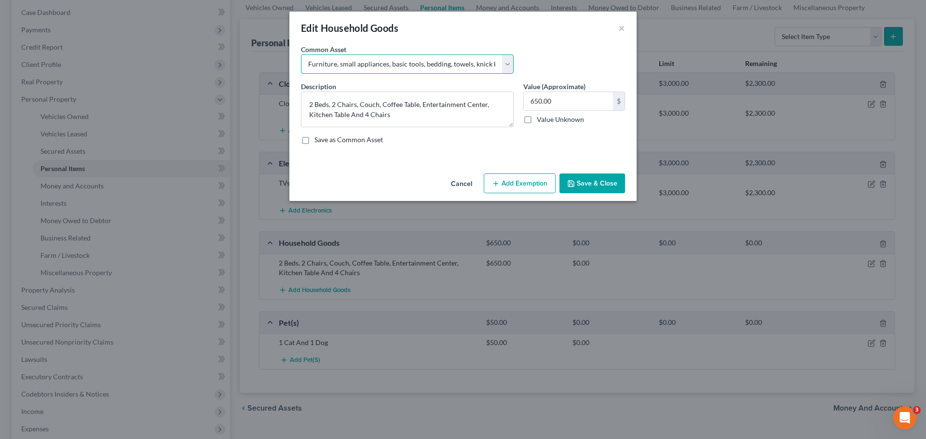
type textarea "Furniture, small appliances, basic tools, bedding, towels, knick knacks, & asso…"
click at [565, 98] on input "500.00" at bounding box center [568, 101] width 89 height 18
type input "650"
click at [546, 179] on button "Add Exemption" at bounding box center [520, 184] width 72 height 20
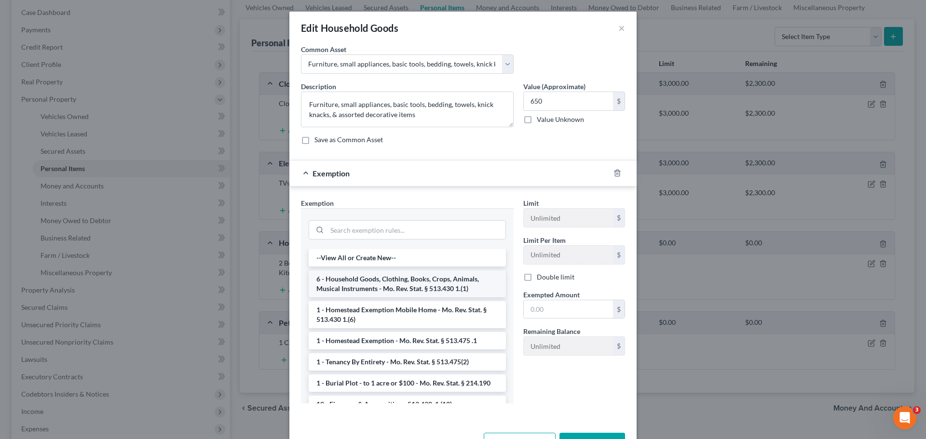
click at [445, 277] on li "6 - Household Goods, Clothing, Books, Crops, Animals, Musical Instruments - Mo.…" at bounding box center [407, 283] width 197 height 27
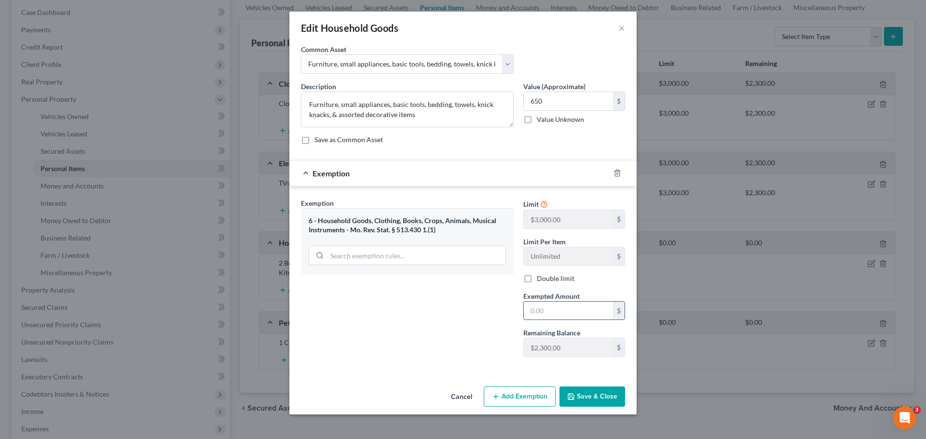
click at [573, 308] on input "text" at bounding box center [568, 311] width 89 height 18
type input "650"
click at [594, 400] on button "Save & Close" at bounding box center [592, 397] width 66 height 20
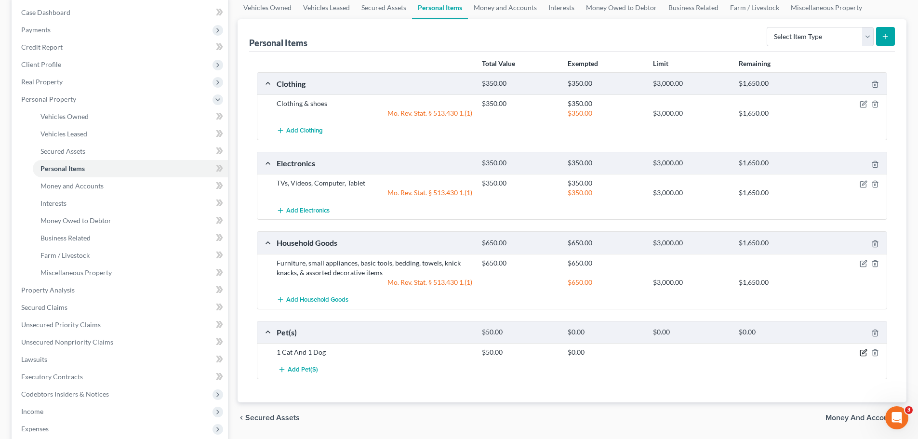
click at [865, 350] on icon "button" at bounding box center [864, 352] width 4 height 4
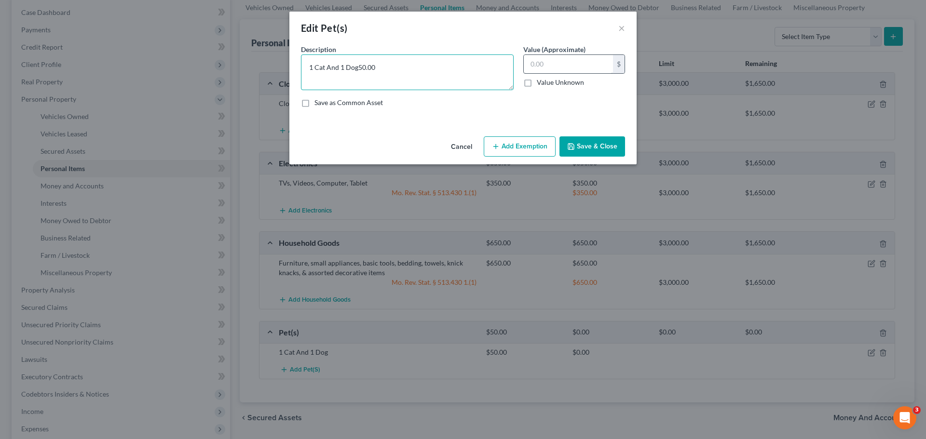
type textarea "1 Cat And 1 Dog"
click at [542, 68] on input "text" at bounding box center [568, 64] width 89 height 18
type input "0"
click at [575, 143] on icon "button" at bounding box center [571, 147] width 8 height 8
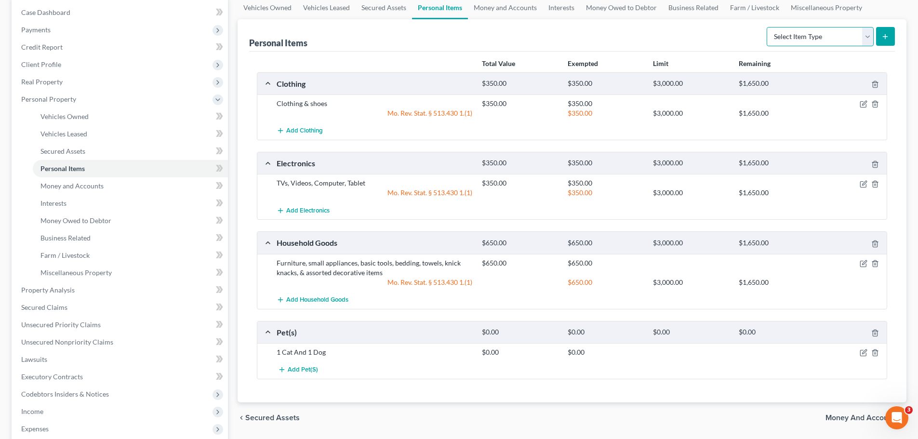
click at [794, 40] on select "Select Item Type Clothing Collectibles Of Value Electronics Firearms Household …" at bounding box center [820, 36] width 107 height 19
select select "jewelry"
click at [768, 27] on select "Select Item Type Clothing Collectibles Of Value Electronics Firearms Household …" at bounding box center [820, 36] width 107 height 19
click at [881, 41] on button "submit" at bounding box center [885, 36] width 19 height 19
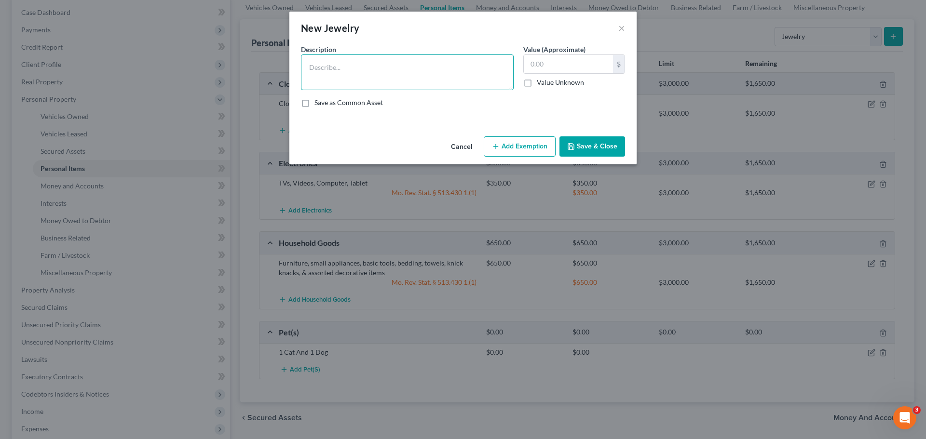
click at [452, 89] on textarea at bounding box center [407, 72] width 213 height 36
type textarea "Jewelry"
type input "200"
click at [515, 141] on button "Add Exemption" at bounding box center [520, 146] width 72 height 20
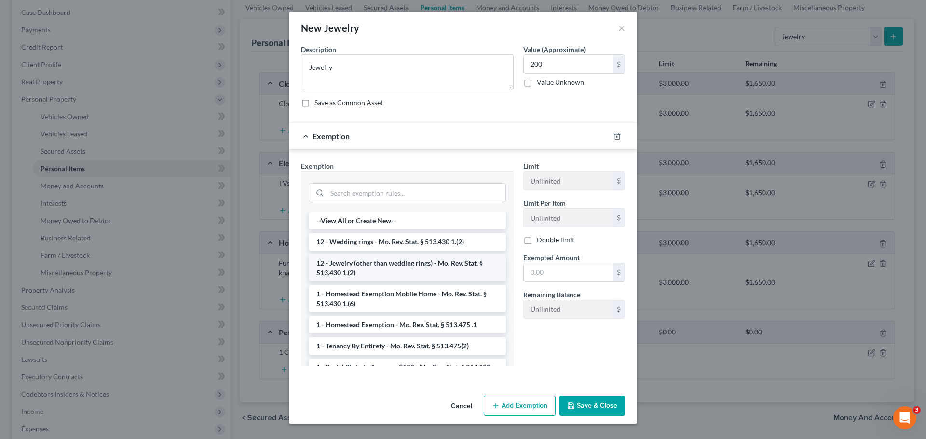
click at [415, 271] on li "12 - Jewelry (other than wedding rings) - Mo. Rev. Stat. § 513.430 1.(2)" at bounding box center [407, 268] width 197 height 27
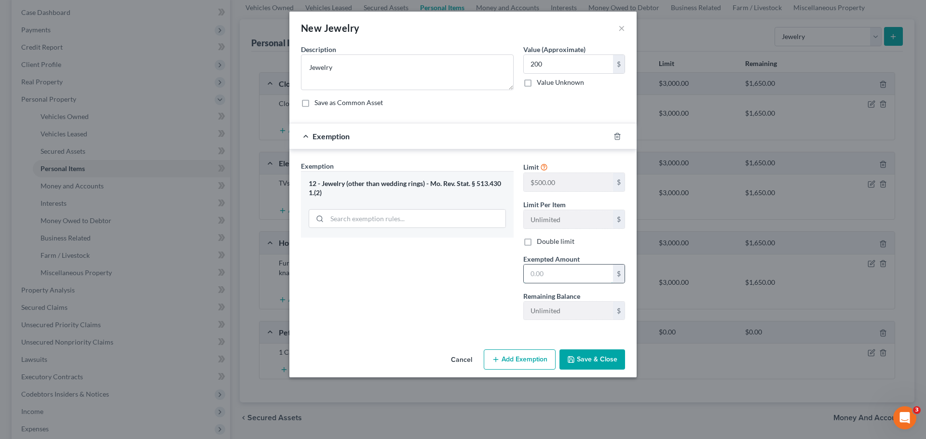
click at [557, 275] on input "text" at bounding box center [568, 274] width 89 height 18
type input "200"
click at [456, 311] on div "Exemption Set must be selected for CA. Exemption * 12 - Jewelry (other than wed…" at bounding box center [407, 244] width 222 height 167
click at [591, 360] on button "Save & Close" at bounding box center [592, 360] width 66 height 20
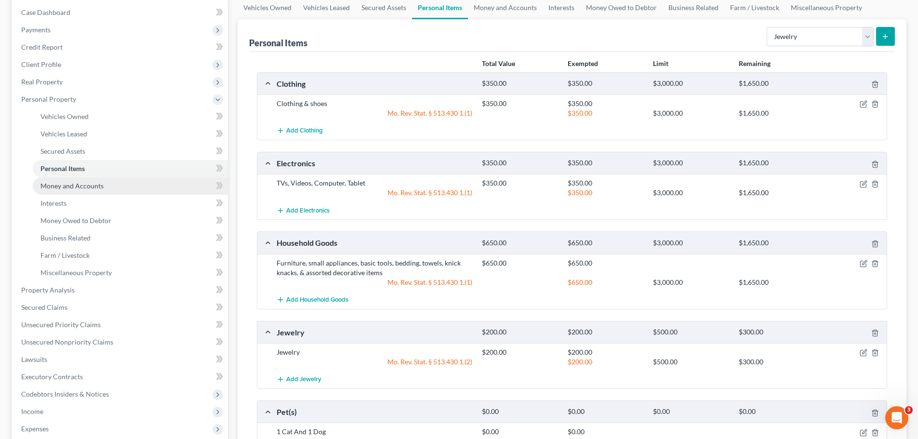
click at [116, 189] on link "Money and Accounts" at bounding box center [130, 185] width 195 height 17
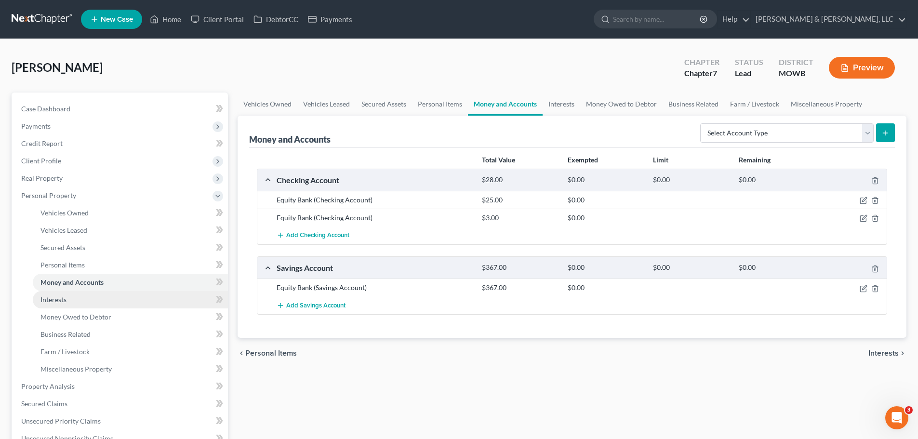
click at [71, 293] on link "Interests" at bounding box center [130, 299] width 195 height 17
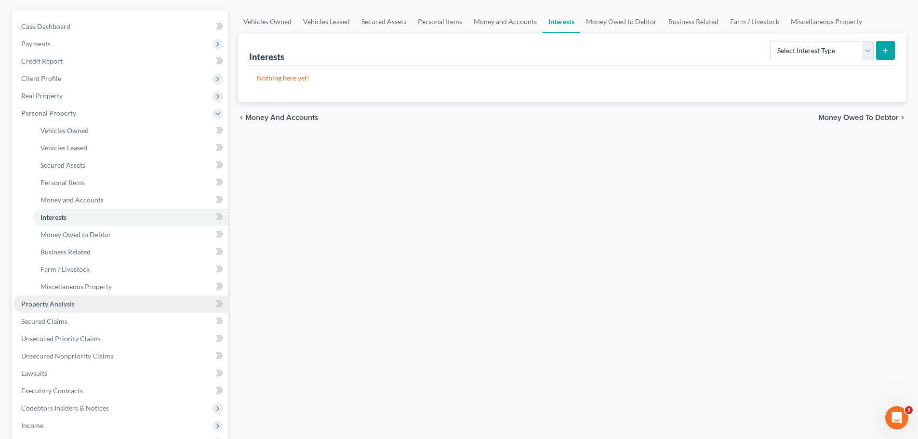
scroll to position [96, 0]
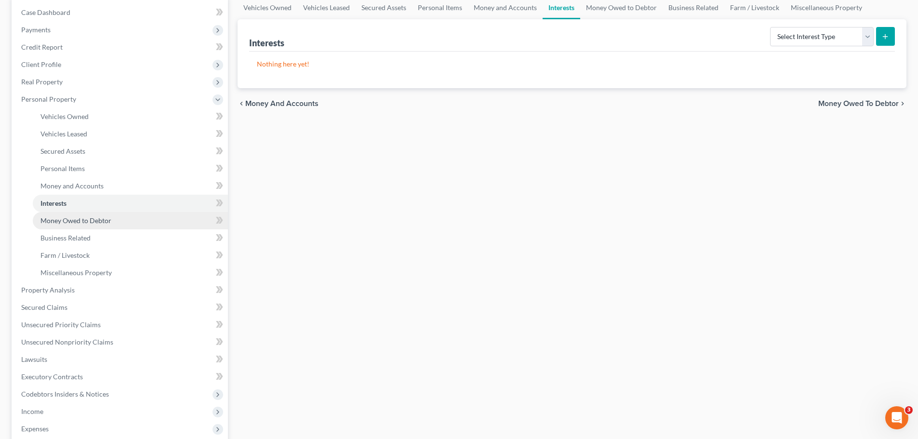
click at [82, 225] on link "Money Owed to Debtor" at bounding box center [130, 220] width 195 height 17
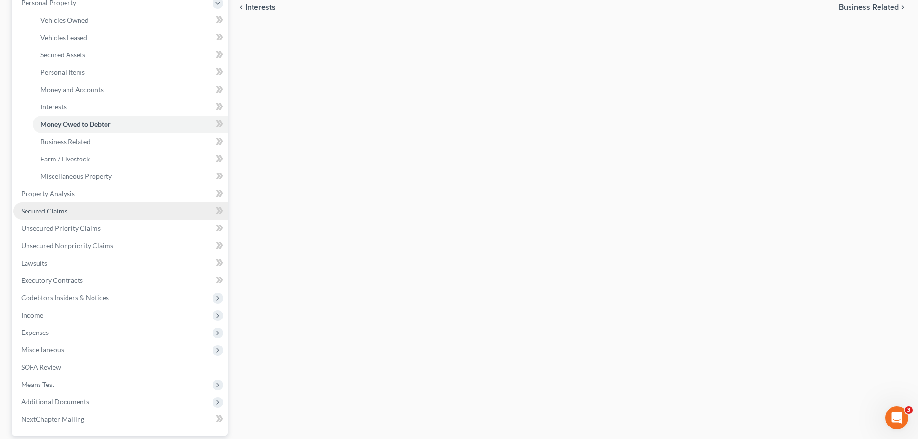
click at [65, 207] on span "Secured Claims" at bounding box center [44, 211] width 46 height 8
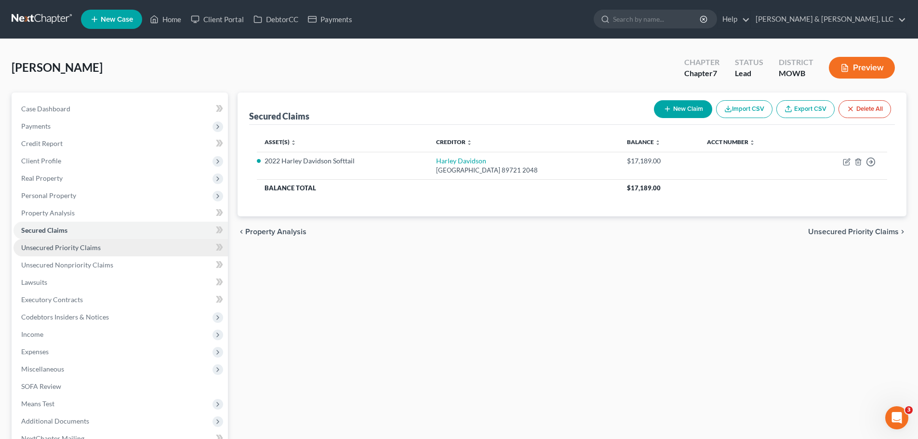
click at [94, 246] on span "Unsecured Priority Claims" at bounding box center [61, 247] width 80 height 8
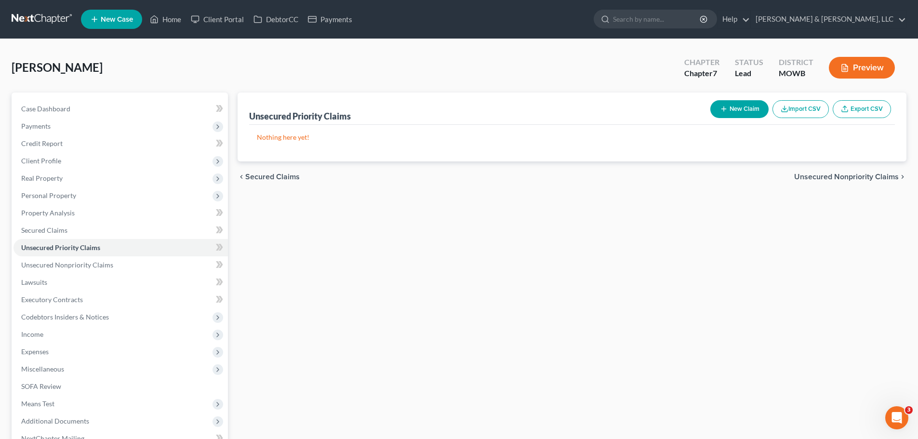
click at [721, 111] on icon "button" at bounding box center [724, 109] width 8 height 8
select select "0"
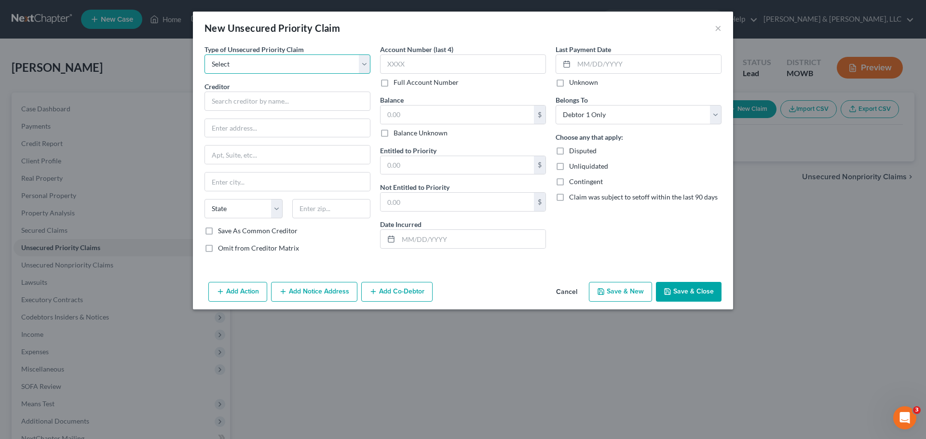
click at [291, 67] on select "Select Taxes & Other Government Units Domestic Support Obligations Extensions o…" at bounding box center [287, 63] width 166 height 19
select select "0"
click at [204, 54] on select "Select Taxes & Other Government Units Domestic Support Obligations Extensions o…" at bounding box center [287, 63] width 166 height 19
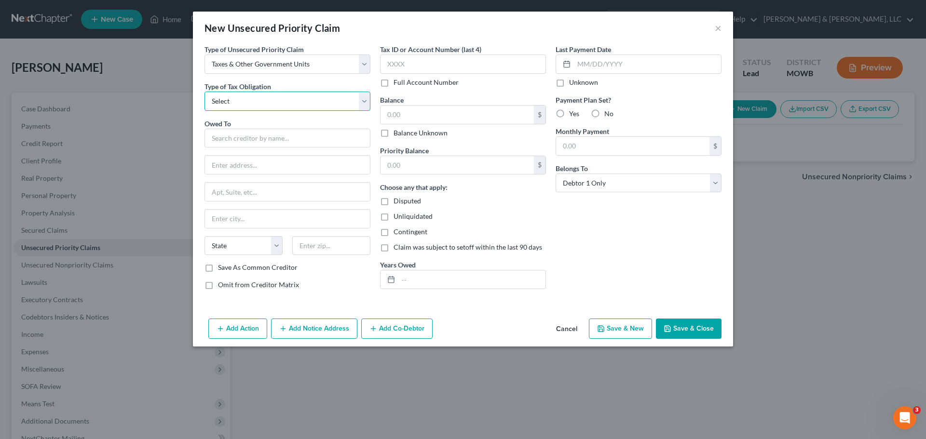
click at [277, 99] on select "Select Federal City State Franchise Tax Board Other" at bounding box center [287, 101] width 166 height 19
select select "0"
click at [204, 92] on select "Select Federal City State Franchise Tax Board Other" at bounding box center [287, 101] width 166 height 19
click at [263, 138] on input "text" at bounding box center [287, 138] width 166 height 19
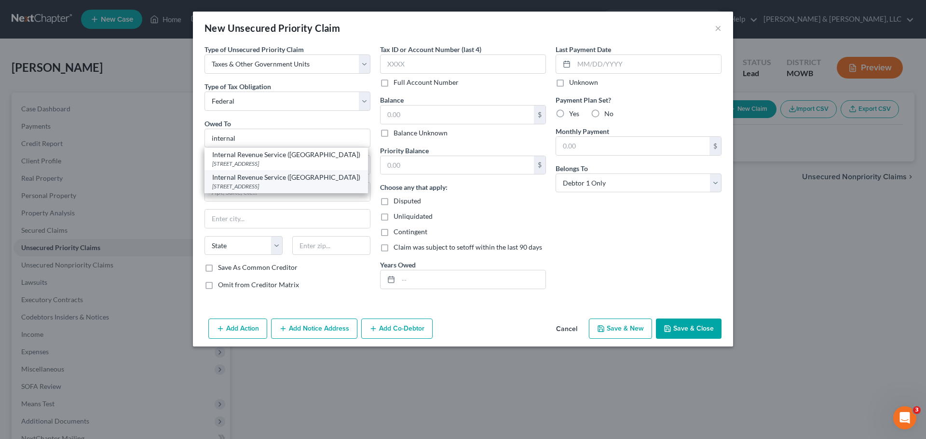
click at [264, 176] on div "Internal Revenue Service (MO)" at bounding box center [286, 178] width 148 height 10
type input "Internal Revenue Service (MO)"
type input "PO Box 7346"
type input "Philadelphia"
select select "39"
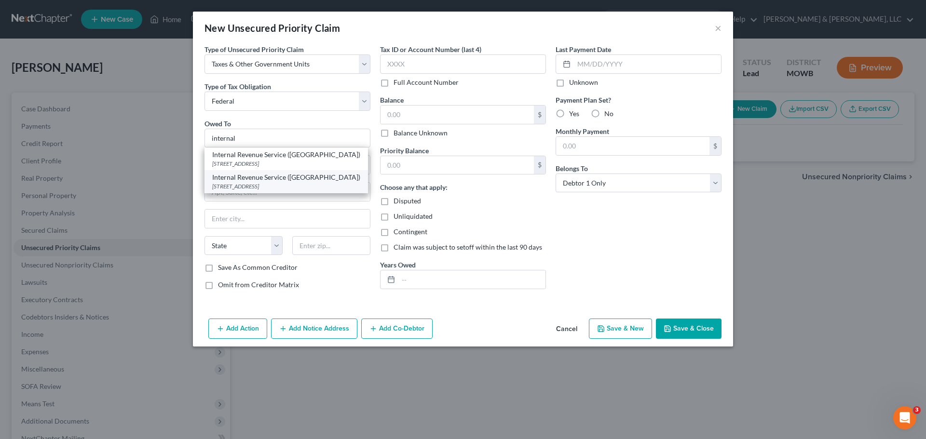
type input "19101"
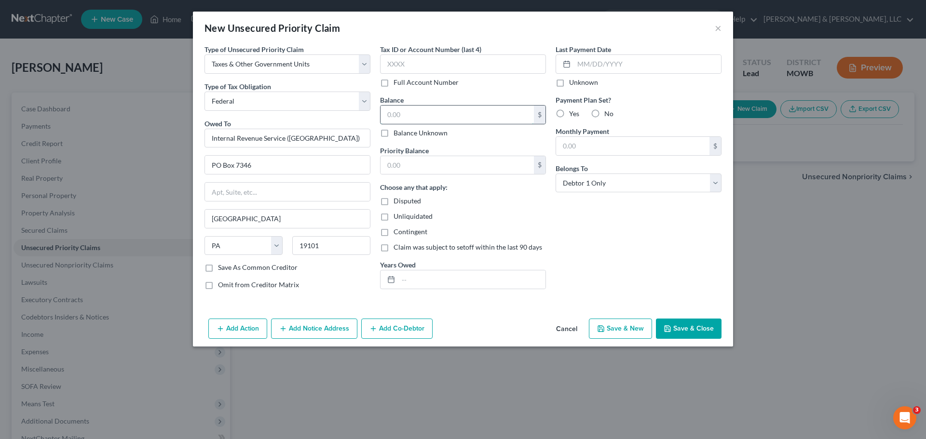
click at [435, 116] on input "text" at bounding box center [456, 115] width 153 height 18
type input "1,000"
click at [460, 270] on input "text" at bounding box center [471, 279] width 147 height 18
type input "2021"
click at [697, 321] on button "Save & Close" at bounding box center [689, 329] width 66 height 20
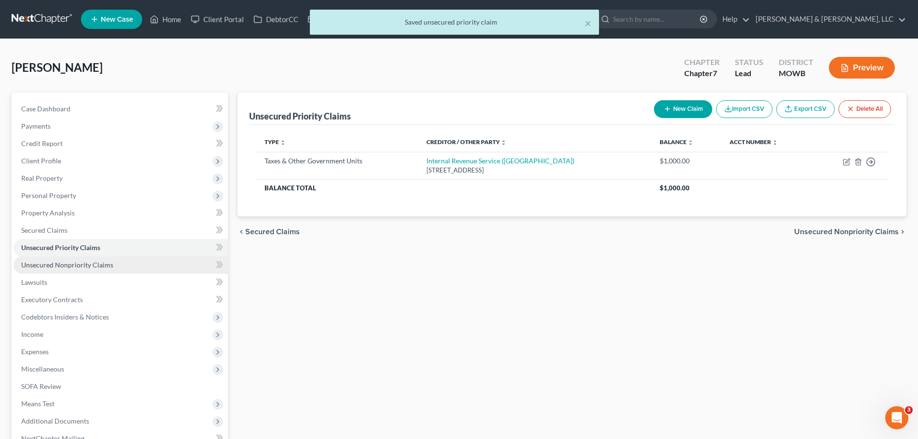
click at [102, 257] on link "Unsecured Nonpriority Claims" at bounding box center [120, 264] width 215 height 17
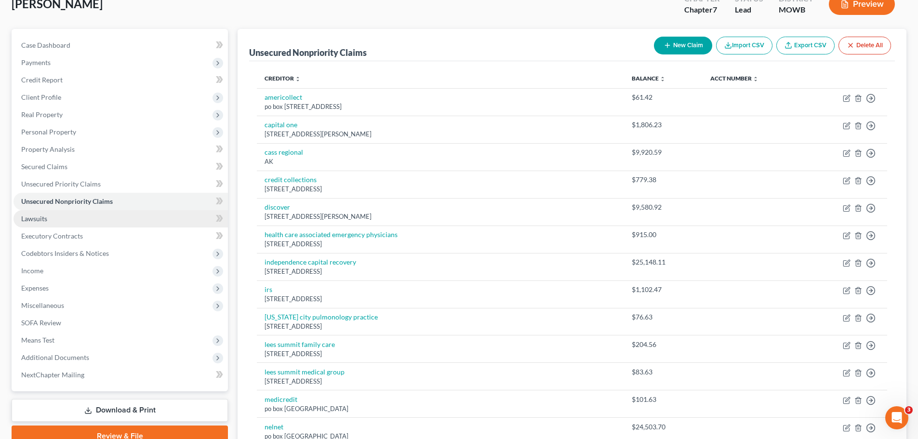
click at [54, 215] on link "Lawsuits" at bounding box center [120, 218] width 215 height 17
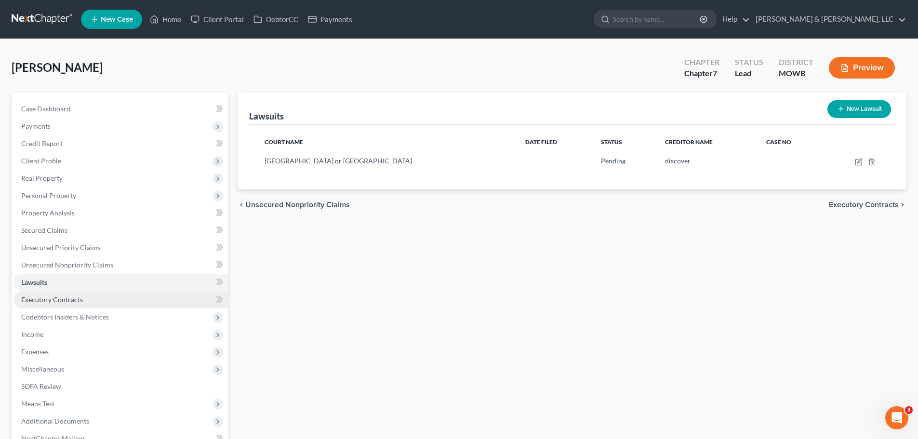
click at [35, 296] on span "Executory Contracts" at bounding box center [52, 300] width 62 height 8
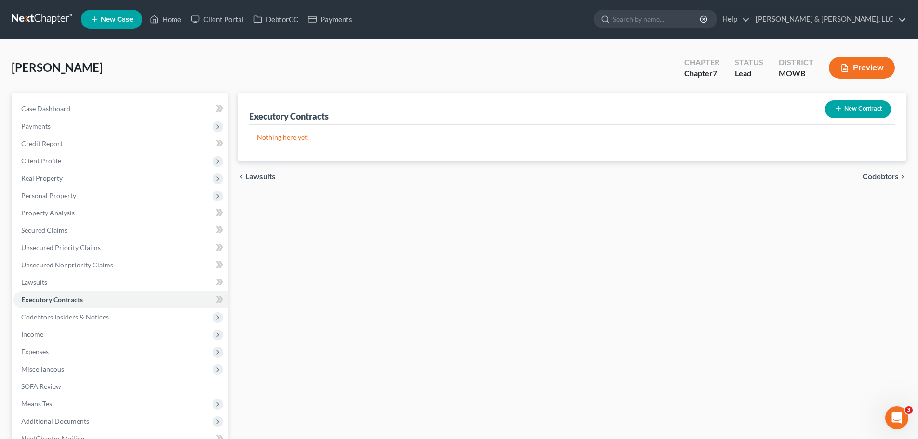
click at [855, 113] on button "New Contract" at bounding box center [858, 109] width 66 height 18
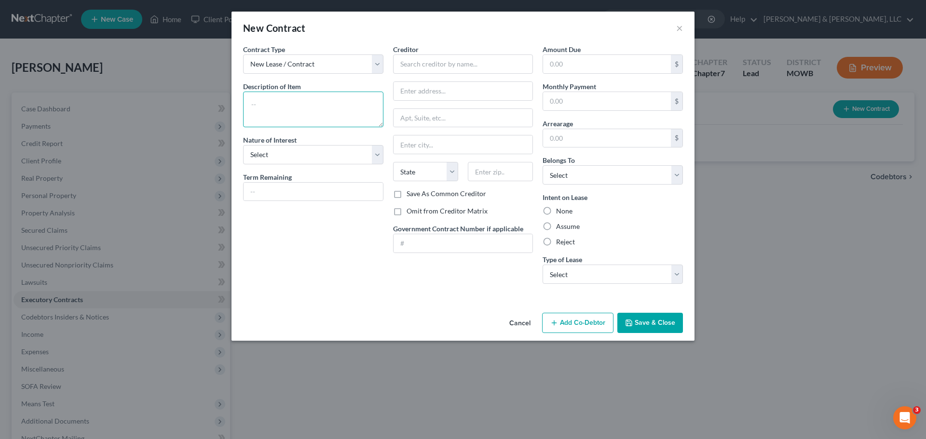
click at [309, 104] on textarea at bounding box center [313, 110] width 140 height 36
type textarea "Lease"
click at [339, 156] on select "Select Purchaser Agent Lessor Lessee" at bounding box center [313, 154] width 140 height 19
select select "3"
click at [243, 145] on select "Select Purchaser Agent Lessor Lessee" at bounding box center [313, 154] width 140 height 19
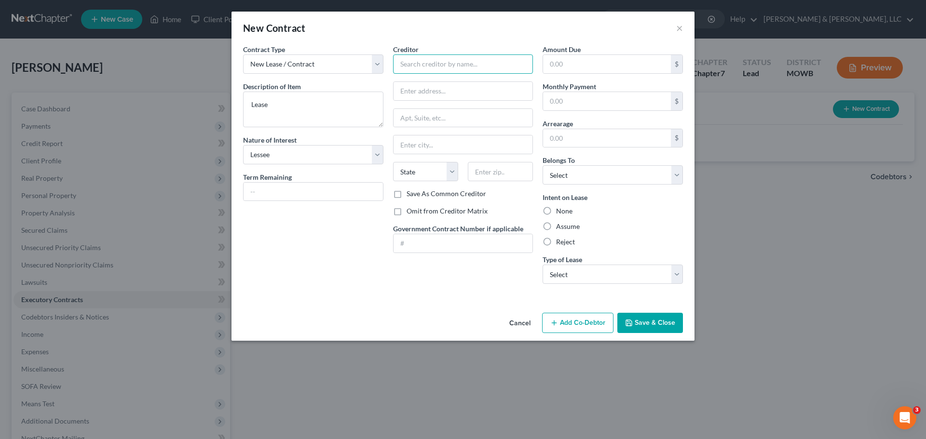
click at [440, 68] on input "text" at bounding box center [463, 63] width 140 height 19
type input "???"
click at [519, 315] on button "Cancel" at bounding box center [519, 323] width 37 height 19
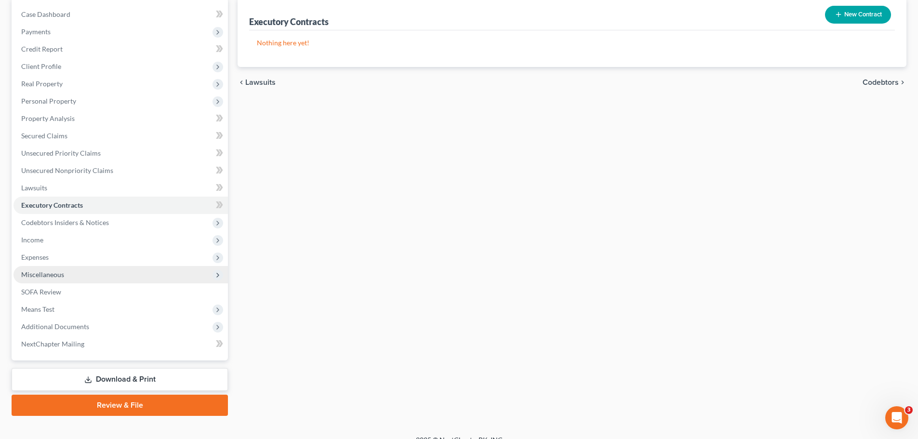
scroll to position [96, 0]
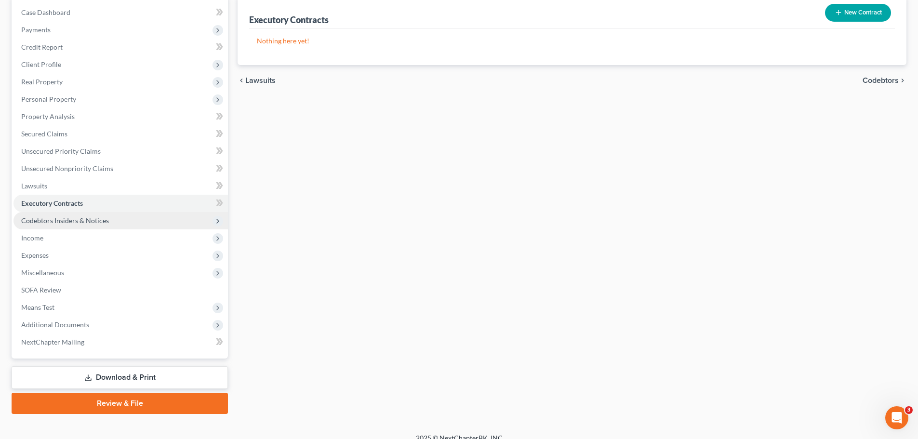
click at [79, 226] on span "Codebtors Insiders & Notices" at bounding box center [120, 220] width 215 height 17
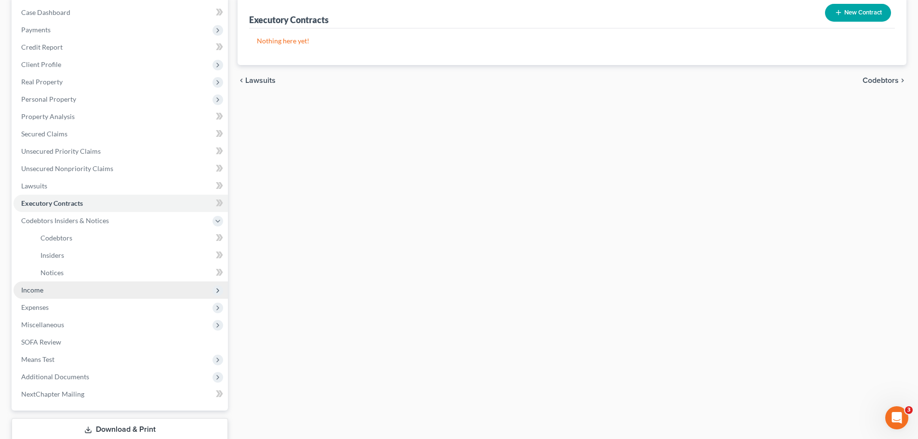
click at [51, 295] on span "Income" at bounding box center [120, 290] width 215 height 17
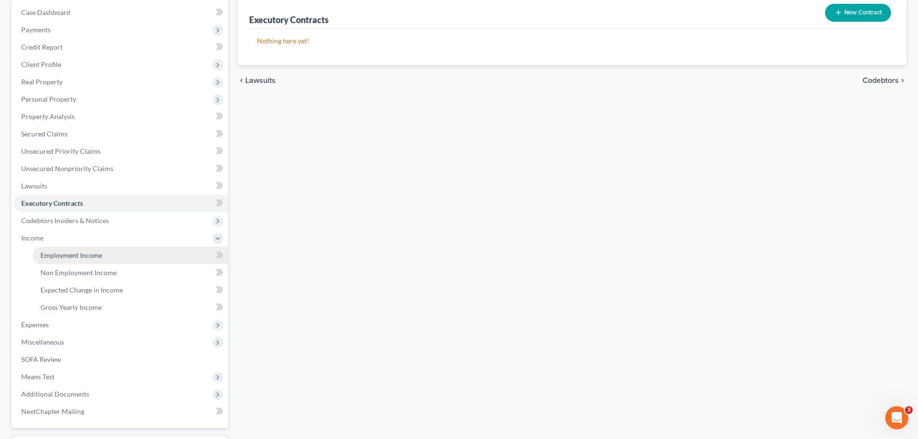
click at [66, 259] on span "Employment Income" at bounding box center [71, 255] width 62 height 8
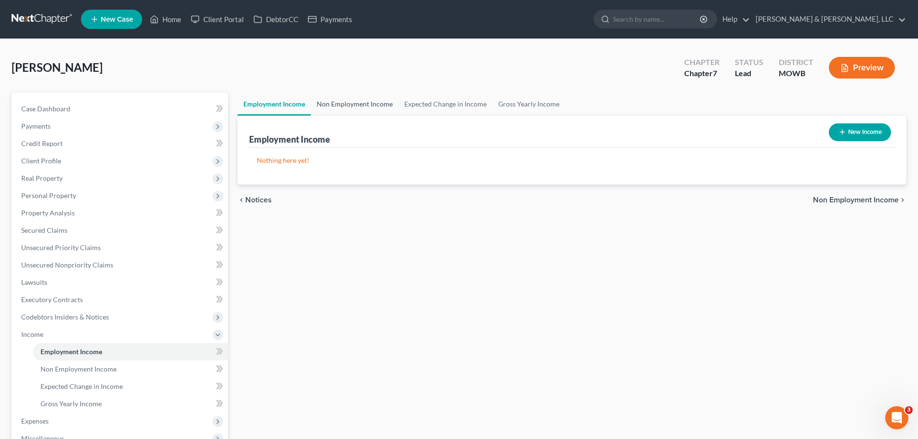
click at [353, 107] on link "Non Employment Income" at bounding box center [355, 104] width 88 height 23
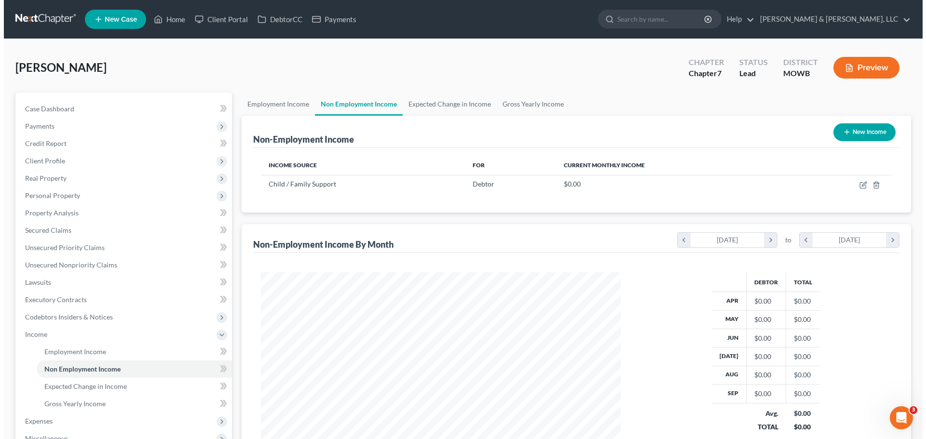
scroll to position [180, 379]
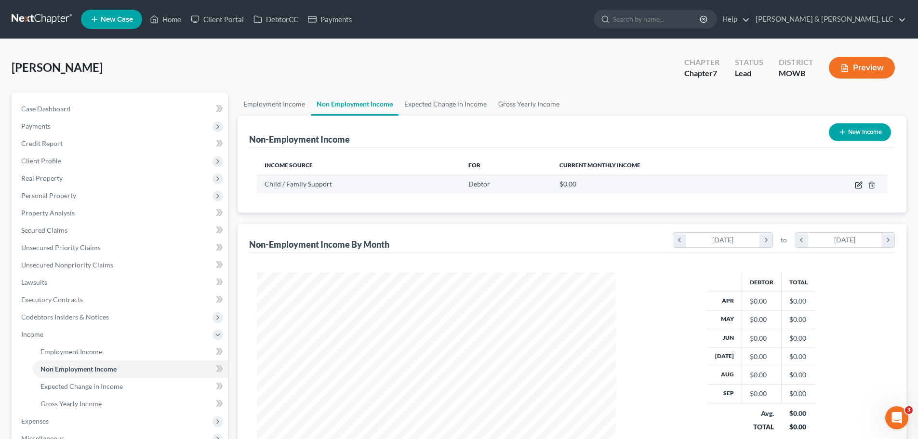
click at [859, 187] on icon "button" at bounding box center [859, 185] width 8 height 8
select select "7"
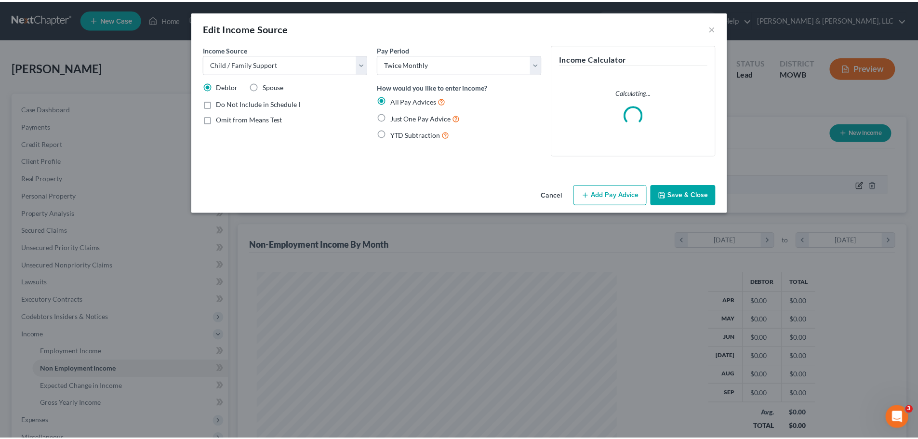
scroll to position [181, 382]
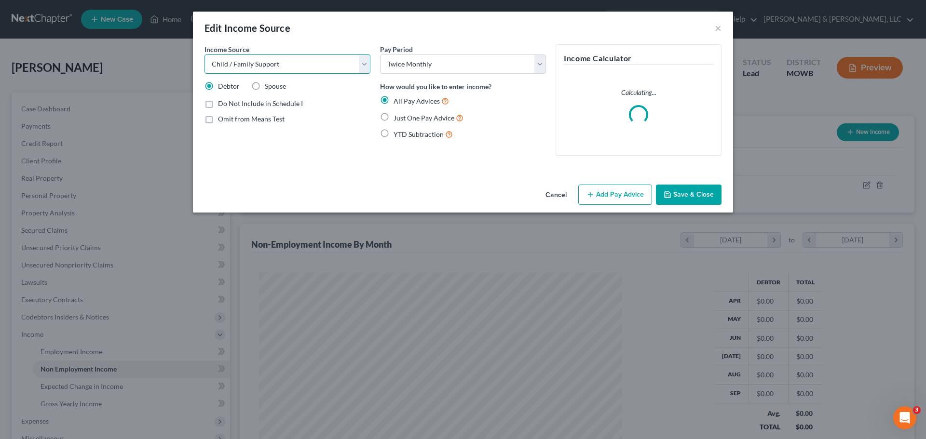
click at [349, 69] on select "Select Unemployment Disability (from employer) Pension Retirement Social Securi…" at bounding box center [287, 63] width 166 height 19
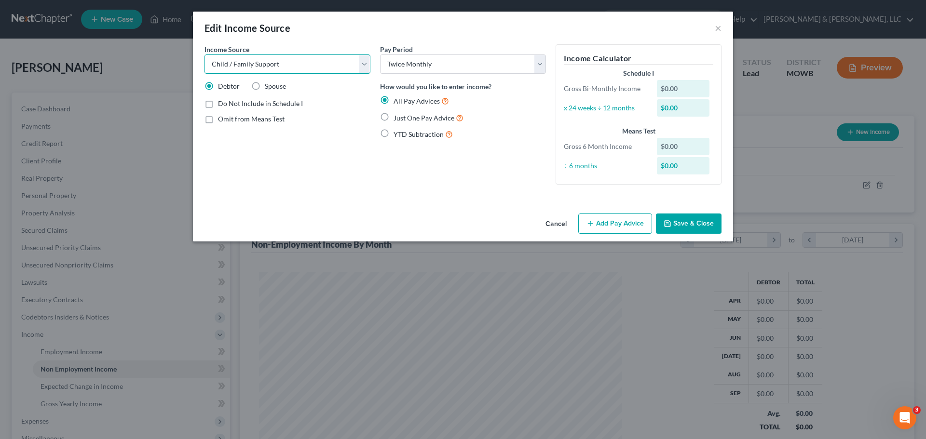
click at [349, 69] on select "Select Unemployment Disability (from employer) Pension Retirement Social Securi…" at bounding box center [287, 63] width 166 height 19
click at [417, 64] on select "Select Monthly Twice Monthly Every Other Week Weekly" at bounding box center [463, 63] width 166 height 19
select select "0"
click at [380, 54] on select "Select Monthly Twice Monthly Every Other Week Weekly" at bounding box center [463, 63] width 166 height 19
click at [400, 117] on span "Just One Pay Advice" at bounding box center [423, 118] width 61 height 8
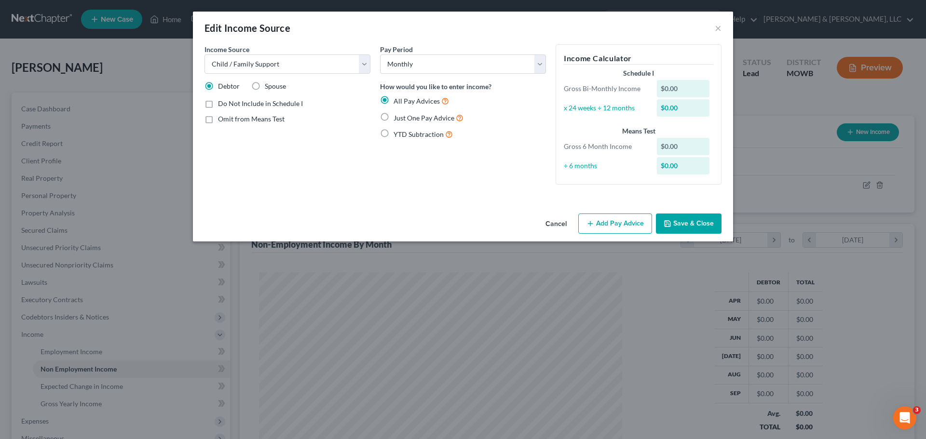
click at [400, 117] on input "Just One Pay Advice" at bounding box center [400, 115] width 6 height 6
radio input "true"
click at [644, 222] on button "Add Pay Advice" at bounding box center [615, 224] width 74 height 20
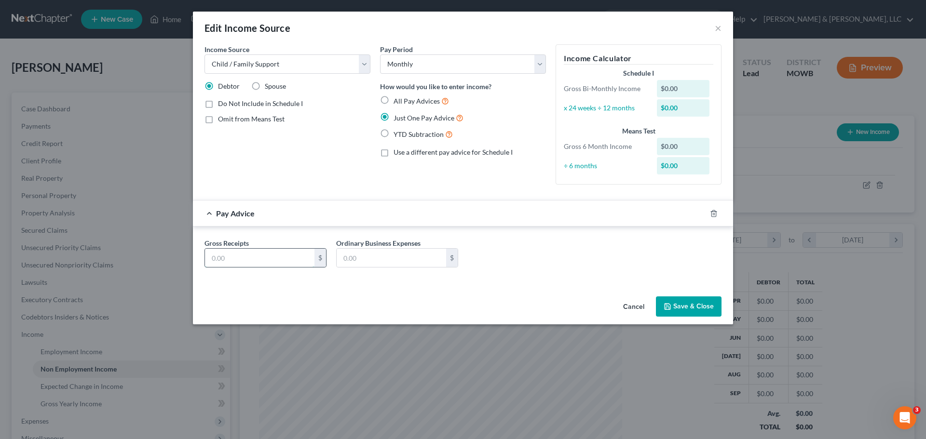
click at [282, 261] on input "text" at bounding box center [259, 258] width 109 height 18
type input "500"
click at [713, 297] on button "Save & Close" at bounding box center [689, 306] width 66 height 20
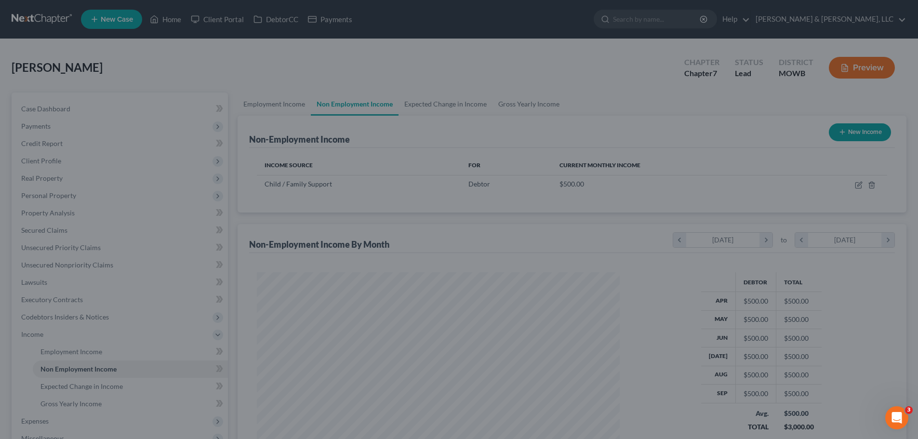
scroll to position [481921, 481722]
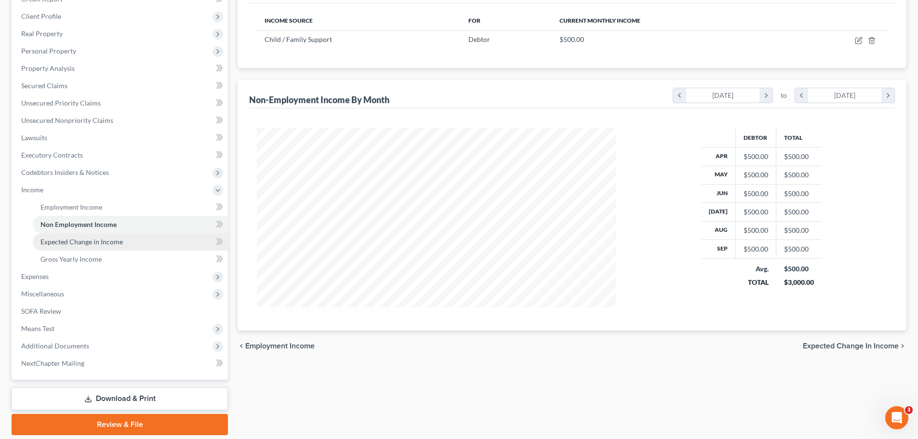
click at [84, 246] on link "Expected Change in Income" at bounding box center [130, 241] width 195 height 17
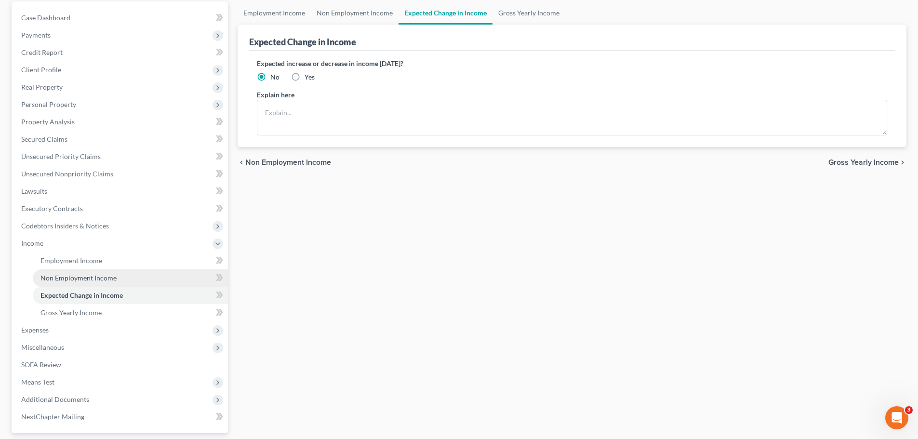
scroll to position [96, 0]
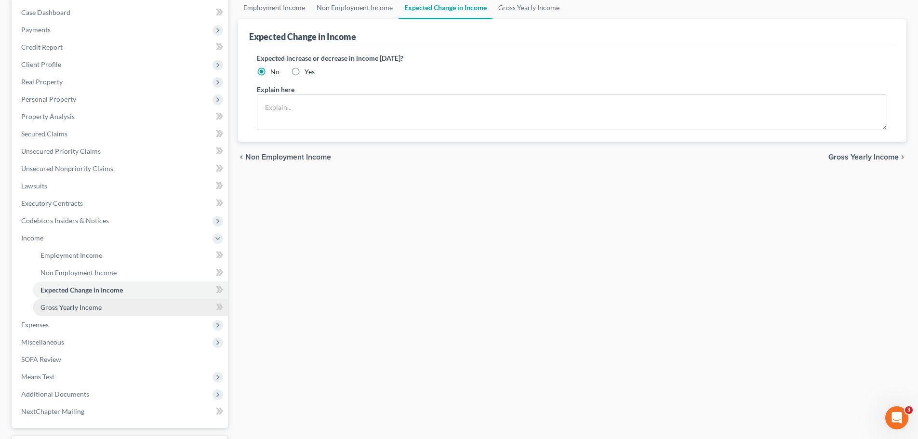
click at [79, 308] on span "Gross Yearly Income" at bounding box center [70, 307] width 61 height 8
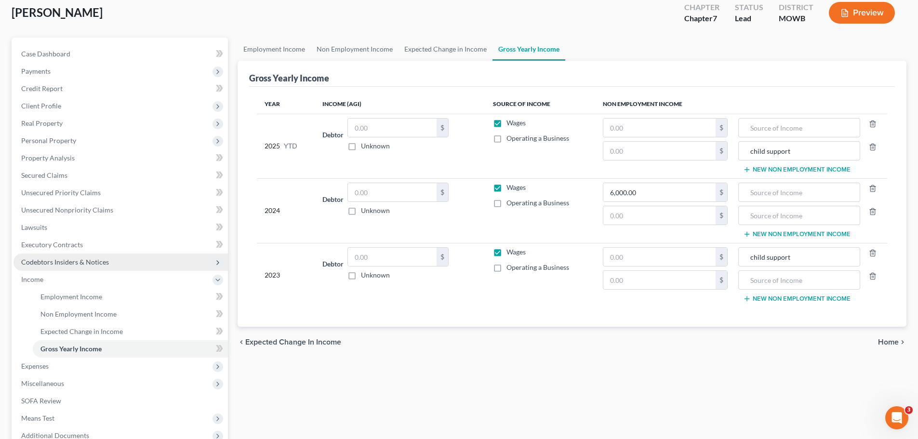
scroll to position [96, 0]
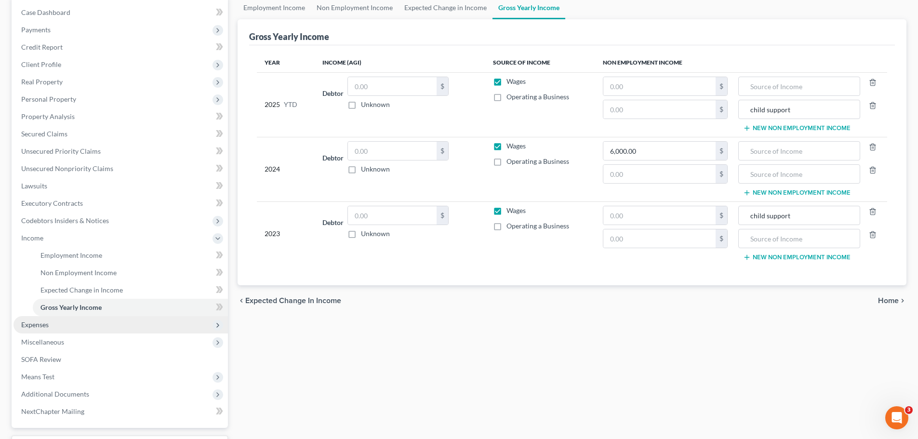
click at [50, 321] on span "Expenses" at bounding box center [120, 324] width 215 height 17
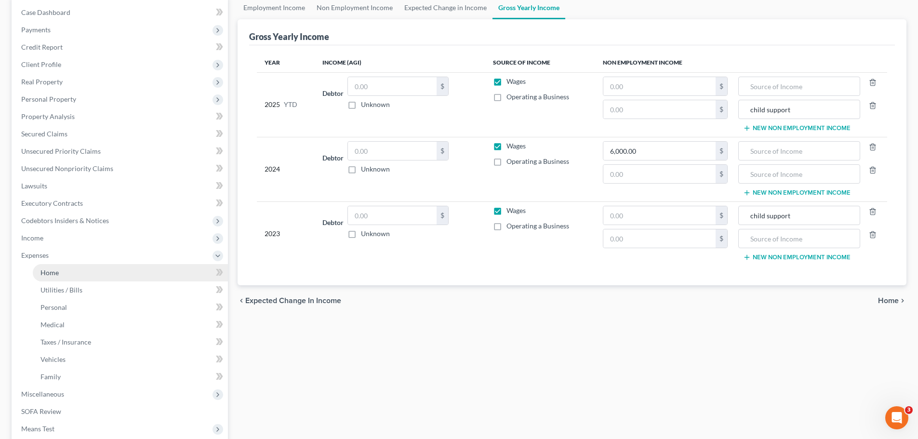
click at [58, 276] on span "Home" at bounding box center [49, 273] width 18 height 8
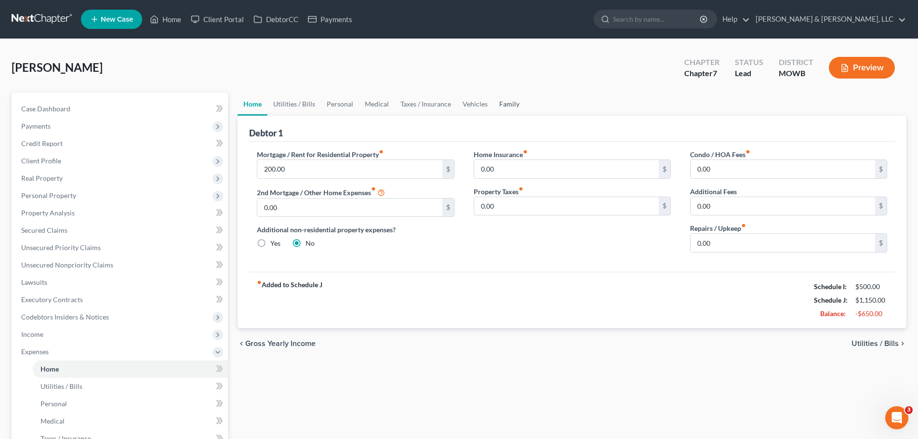
click at [504, 105] on link "Family" at bounding box center [510, 104] width 32 height 23
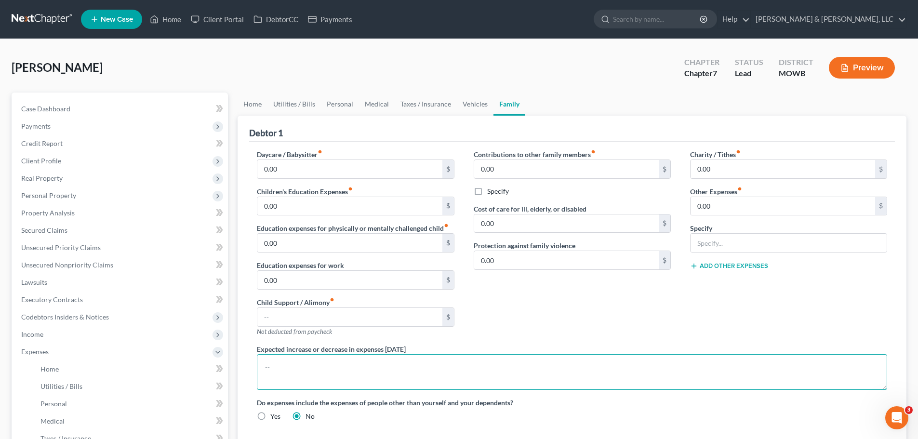
click at [444, 360] on textarea at bounding box center [572, 372] width 631 height 36
type textarea "Debtor lives with mother and does not have a formal lease."
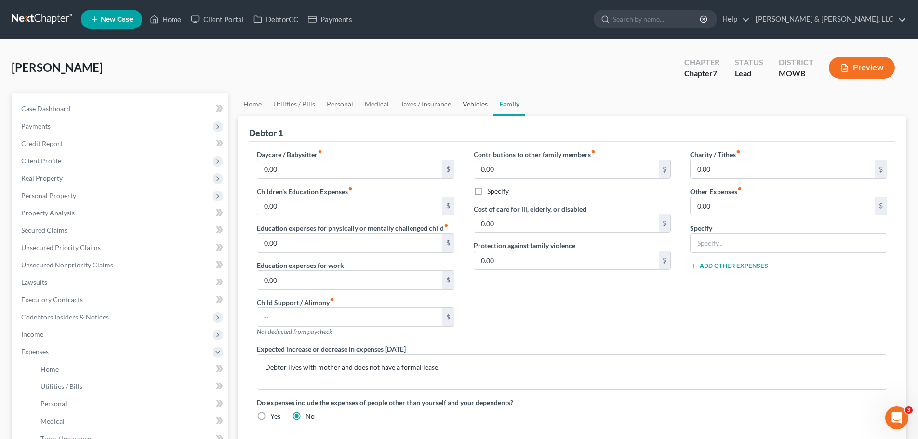
click at [469, 104] on link "Vehicles" at bounding box center [475, 104] width 37 height 23
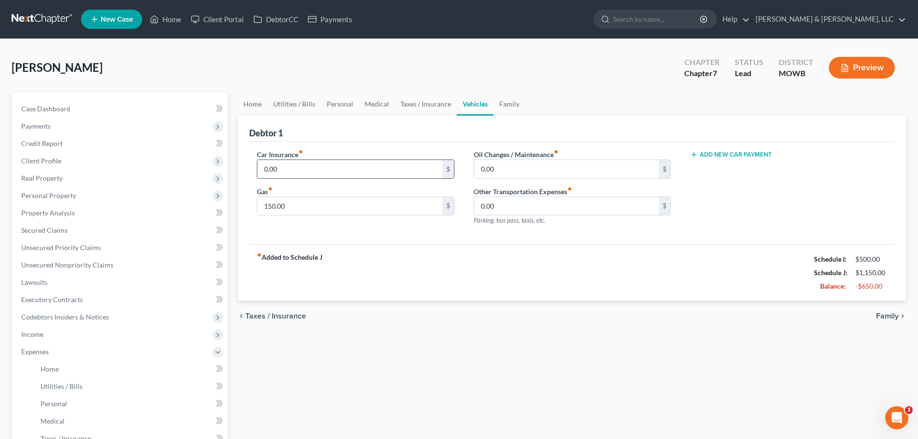
click at [396, 166] on input "0.00" at bounding box center [349, 169] width 185 height 18
type input "160"
click at [540, 288] on div "fiber_manual_record Added to Schedule J Schedule I: $500.00 Schedule J: $1,310.…" at bounding box center [572, 272] width 646 height 56
click at [527, 180] on div "Oil Changes / Maintenance fiber_manual_record 0.00 $ Other Transportation Expen…" at bounding box center [572, 191] width 216 height 84
click at [522, 175] on input "0.00" at bounding box center [566, 169] width 185 height 18
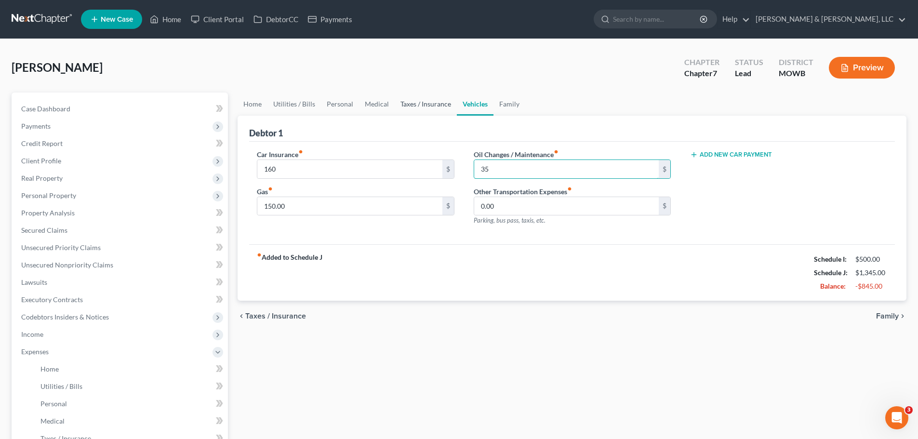
type input "35"
click at [438, 106] on link "Taxes / Insurance" at bounding box center [426, 104] width 62 height 23
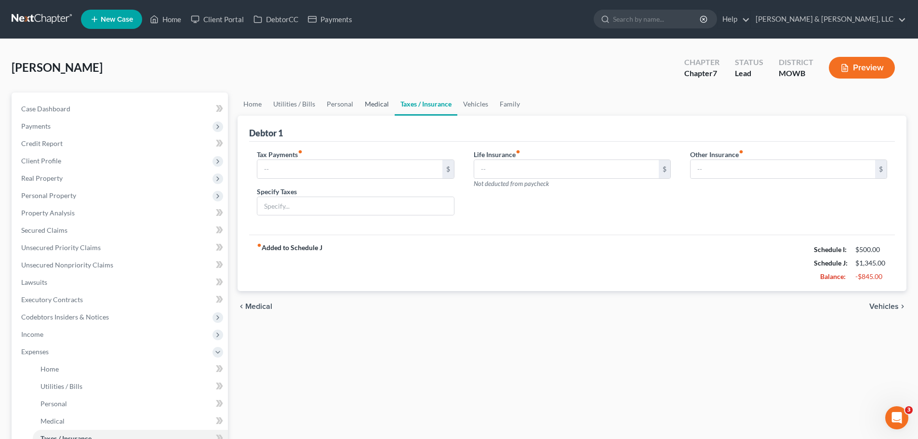
click at [380, 114] on link "Medical" at bounding box center [377, 104] width 36 height 23
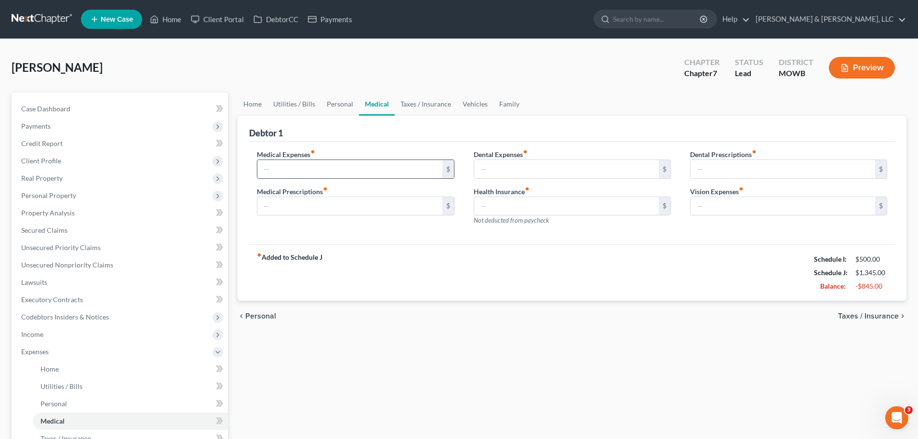
click at [346, 163] on input "text" at bounding box center [349, 169] width 185 height 18
type input "45"
click at [355, 103] on link "Personal" at bounding box center [340, 104] width 38 height 23
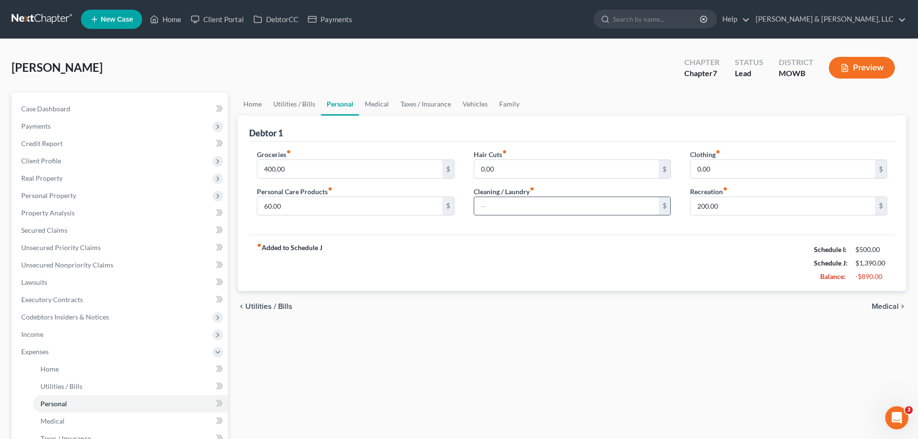
click at [518, 211] on input "text" at bounding box center [566, 206] width 185 height 18
type input "15"
click at [745, 206] on input "200.00" at bounding box center [783, 206] width 185 height 18
type input "75"
click at [729, 170] on input "0.00" at bounding box center [783, 169] width 185 height 18
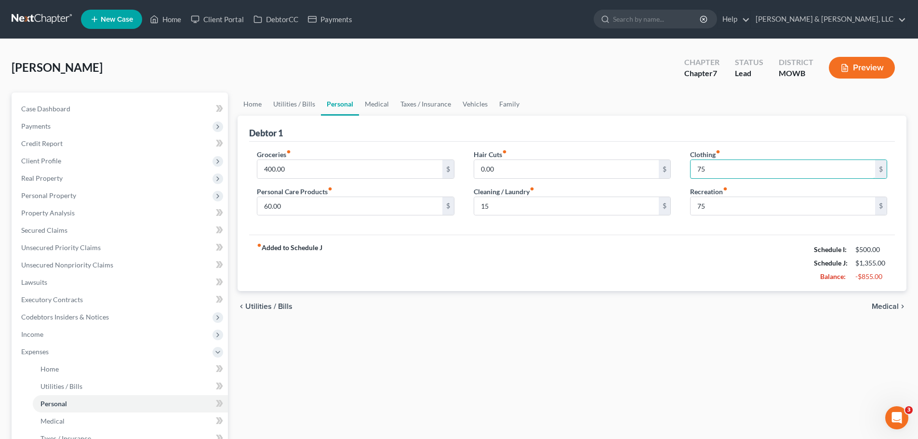
type input "75"
drag, startPoint x: 471, startPoint y: 296, endPoint x: 477, endPoint y: 296, distance: 6.8
click at [473, 298] on div "chevron_left Utilities / Bills Medical chevron_right" at bounding box center [572, 306] width 669 height 31
click at [311, 102] on link "Utilities / Bills" at bounding box center [295, 104] width 54 height 23
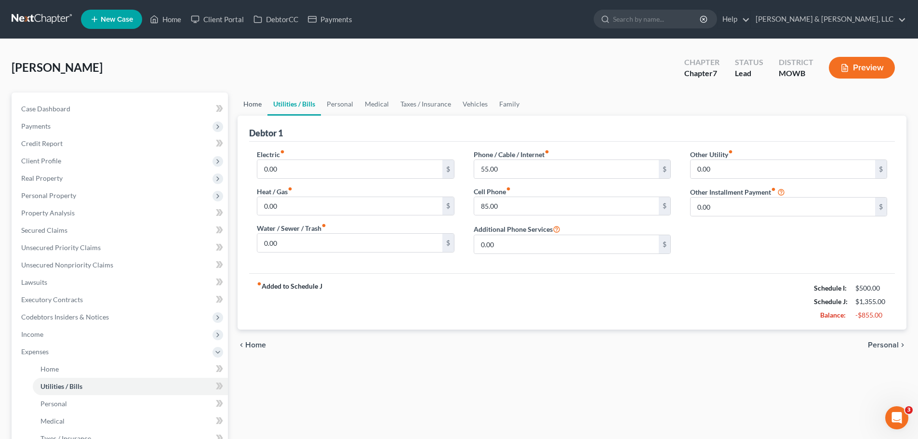
click at [251, 109] on link "Home" at bounding box center [253, 104] width 30 height 23
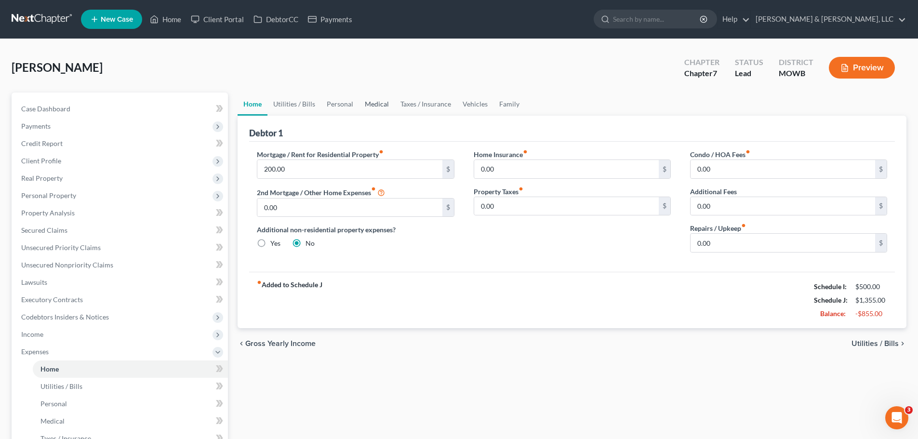
click at [376, 108] on link "Medical" at bounding box center [377, 104] width 36 height 23
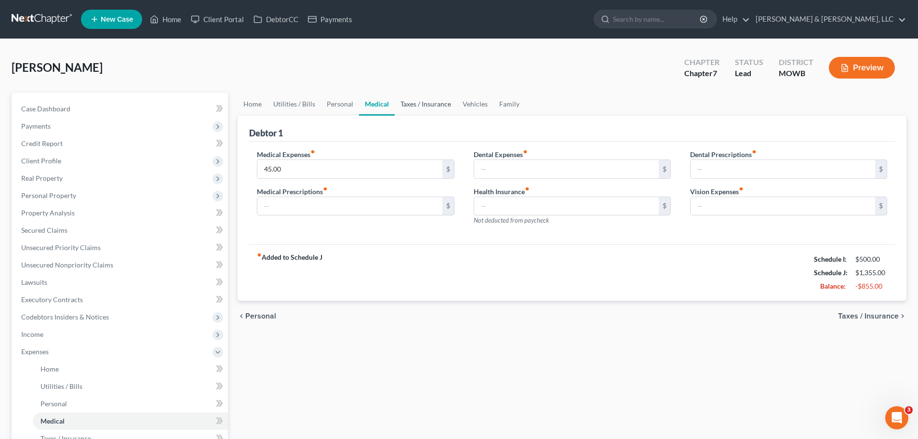
click at [425, 103] on link "Taxes / Insurance" at bounding box center [426, 104] width 62 height 23
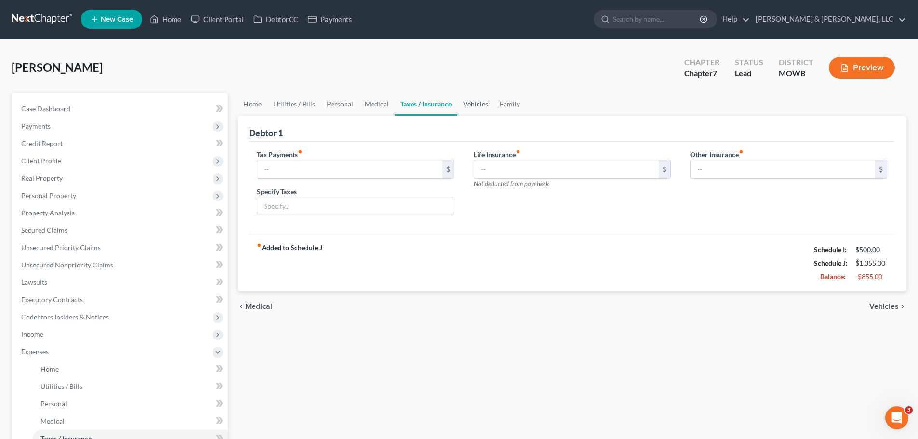
click at [476, 101] on link "Vehicles" at bounding box center [476, 104] width 37 height 23
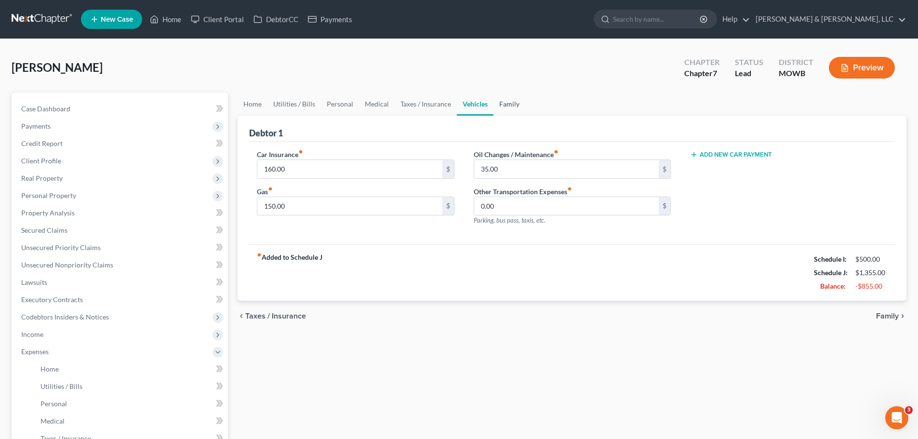
click at [522, 105] on link "Family" at bounding box center [510, 104] width 32 height 23
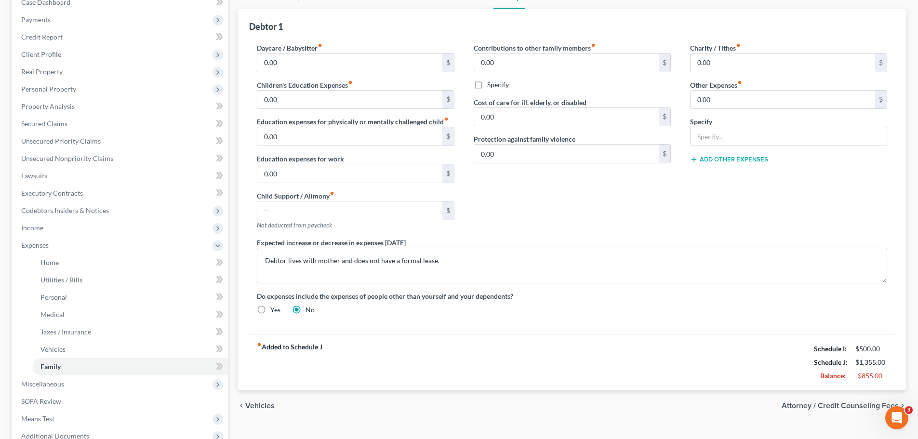
scroll to position [48, 0]
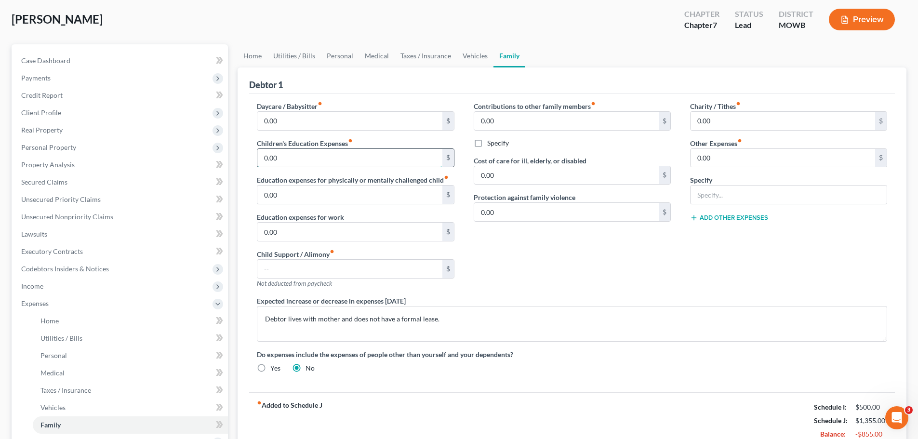
click at [305, 165] on input "0.00" at bounding box center [349, 158] width 185 height 18
click at [243, 160] on div "Debtor 1 Daycare / Babysitter fiber_manual_record 0.00 $ Children's Education E…" at bounding box center [572, 257] width 669 height 381
type input "30"
drag, startPoint x: 734, startPoint y: 191, endPoint x: 741, endPoint y: 197, distance: 8.5
click at [735, 191] on input "text" at bounding box center [789, 195] width 196 height 18
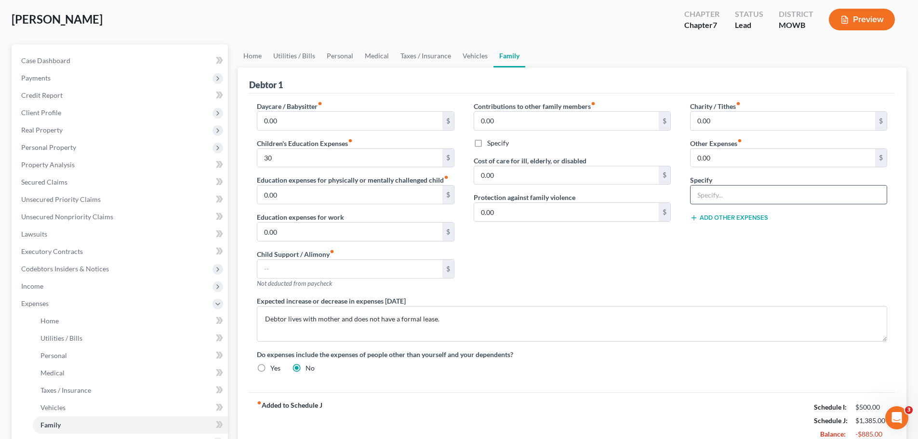
type input "Miscellaneous expenses, gifts, parking, postage, etc."
click at [732, 164] on input "0.00" at bounding box center [783, 158] width 185 height 18
type input "35"
drag, startPoint x: 643, startPoint y: 237, endPoint x: 635, endPoint y: 237, distance: 8.2
click at [643, 237] on div "Contributions to other family members fiber_manual_record 0.00 $ Specify Cost o…" at bounding box center [572, 198] width 216 height 195
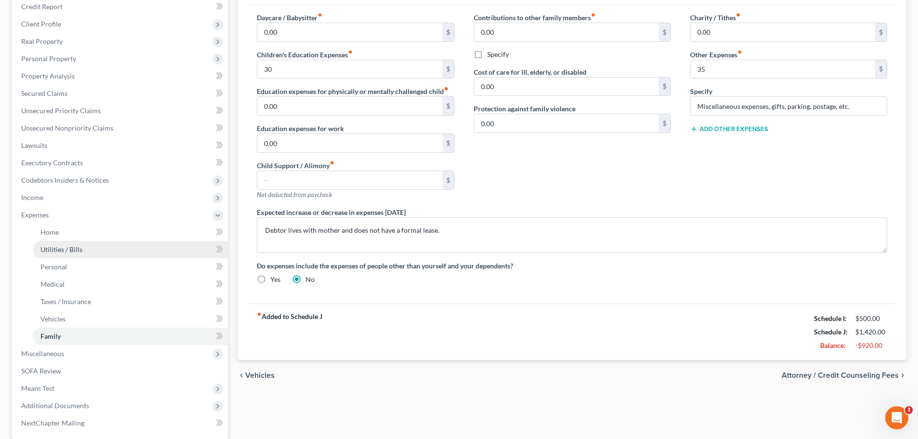
scroll to position [193, 0]
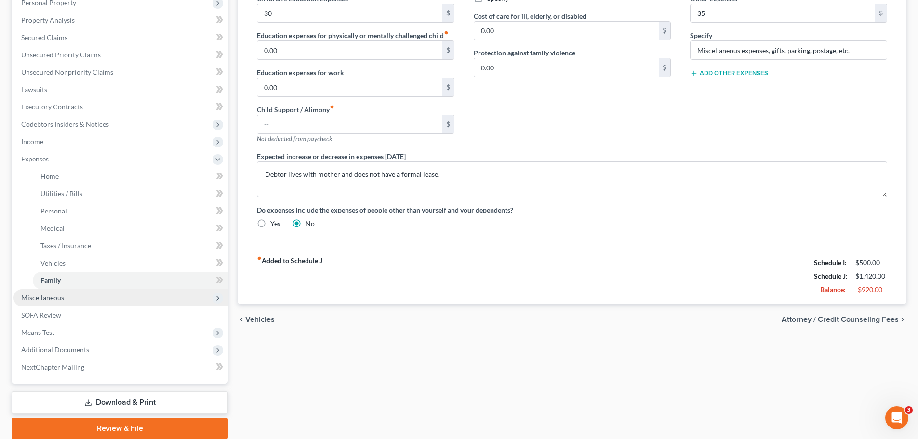
click at [61, 294] on span "Miscellaneous" at bounding box center [42, 298] width 43 height 8
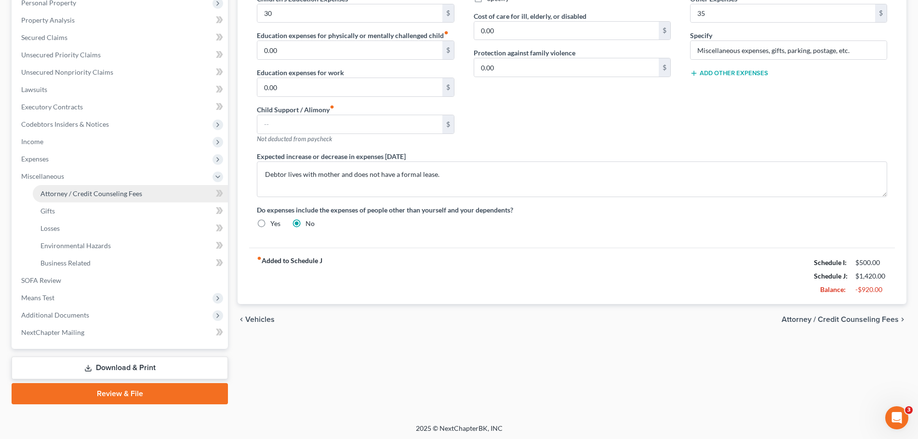
click at [97, 197] on span "Attorney / Credit Counseling Fees" at bounding box center [91, 193] width 102 height 8
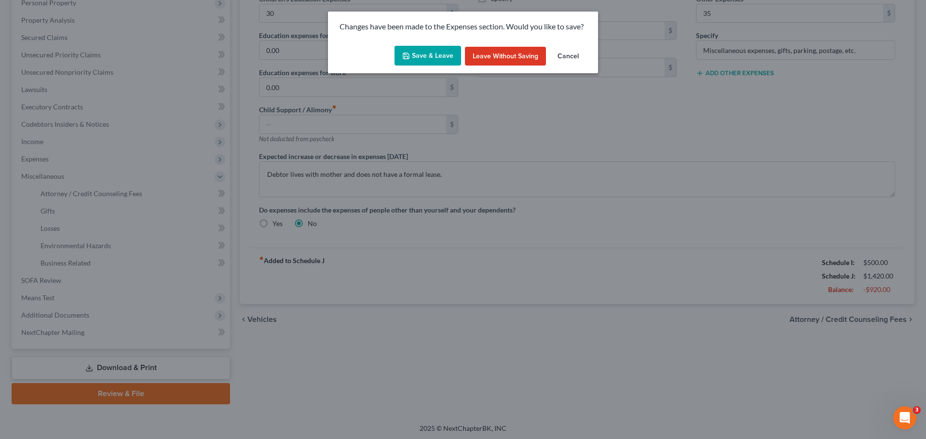
click at [432, 51] on button "Save & Leave" at bounding box center [427, 56] width 67 height 20
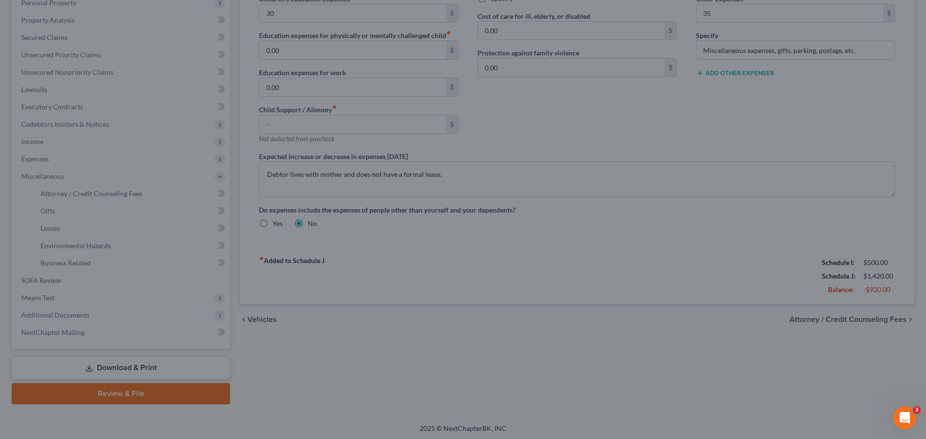
type input "30.00"
type input "35.00"
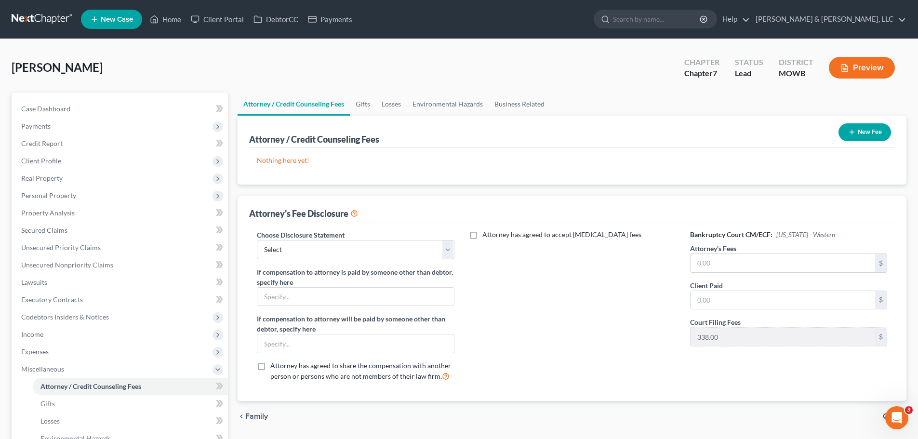
click at [862, 139] on button "New Fee" at bounding box center [865, 132] width 53 height 18
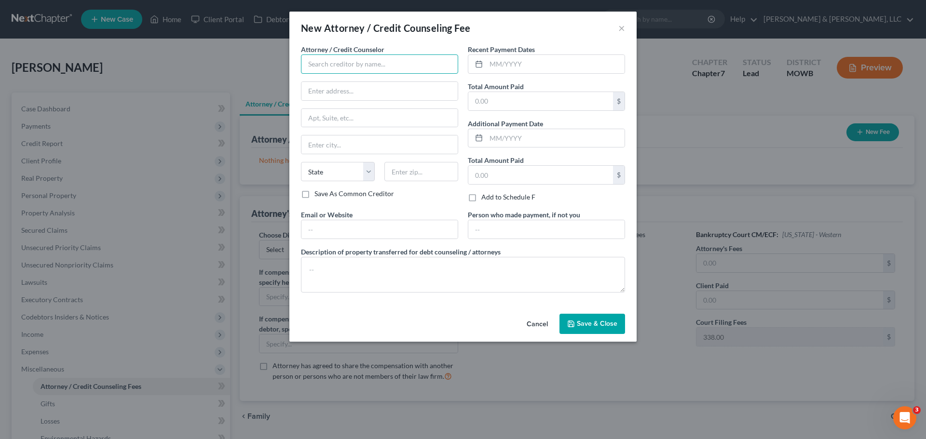
click at [341, 55] on input "text" at bounding box center [379, 63] width 157 height 19
type input "001 Debtorcc, Inc"
type input "378 Summit Ave"
type input "Jersey City"
select select "33"
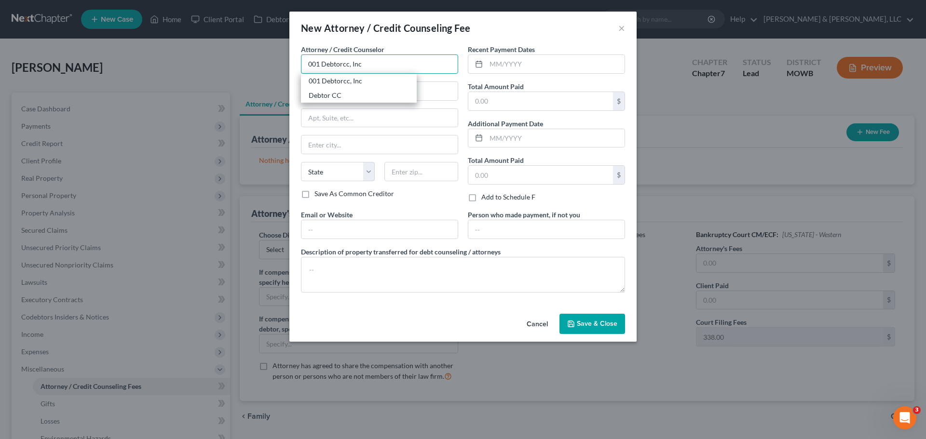
type input "07306"
type input "001 Debtorcc, Inc"
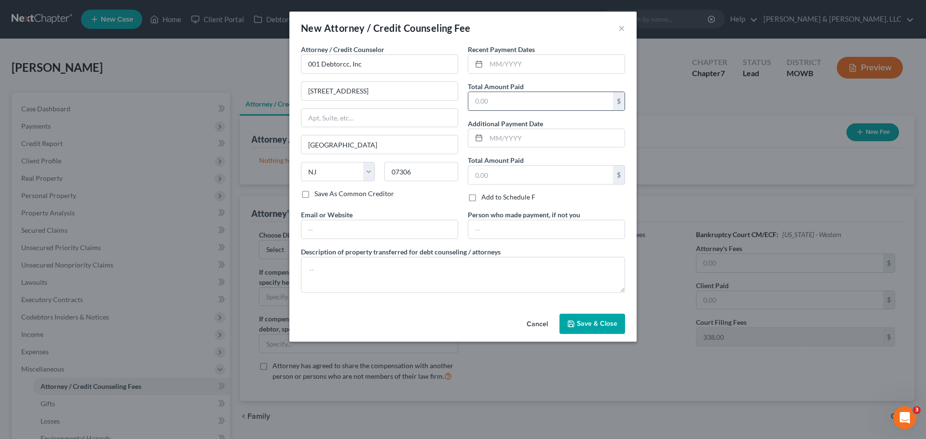
click at [519, 93] on input "text" at bounding box center [540, 101] width 145 height 18
type input "19.95"
click at [594, 328] on button "Save & Close" at bounding box center [592, 324] width 66 height 20
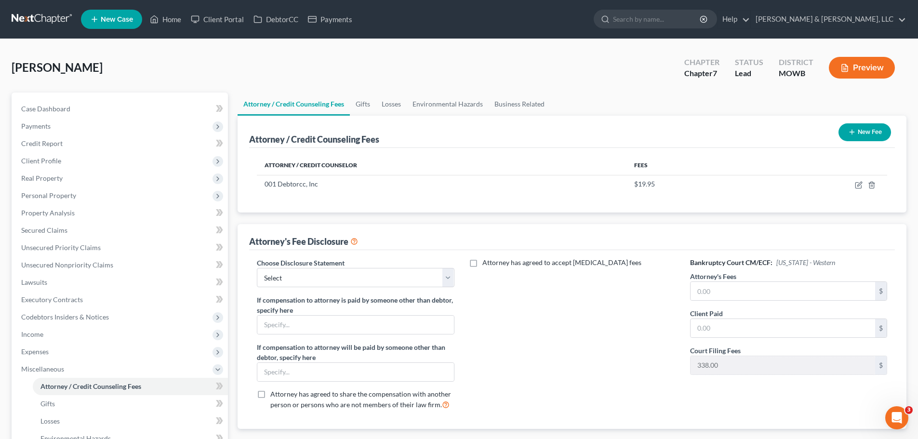
click at [856, 136] on button "New Fee" at bounding box center [865, 132] width 53 height 18
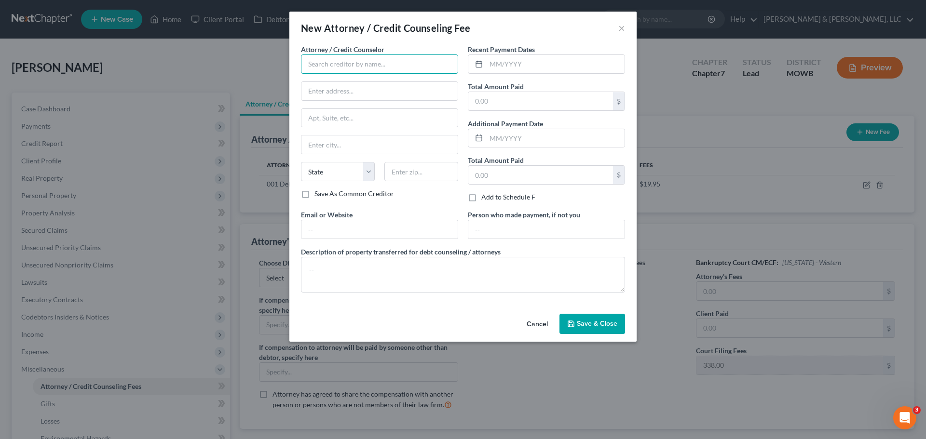
click at [407, 63] on input "text" at bounding box center [379, 63] width 157 height 19
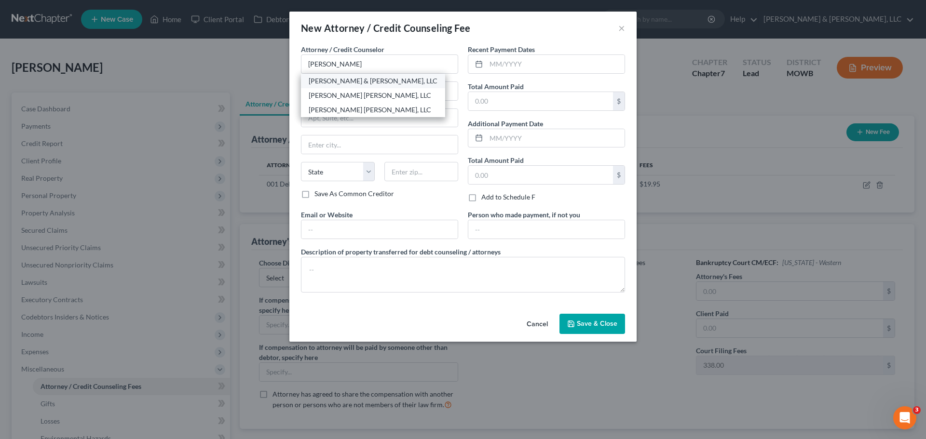
click at [394, 83] on div "[PERSON_NAME] & [PERSON_NAME], LLC" at bounding box center [373, 81] width 129 height 10
type input "[PERSON_NAME] & [PERSON_NAME], LLC"
type input "8643 Hauser St"
type input "Ste 235"
type input "Lenexa"
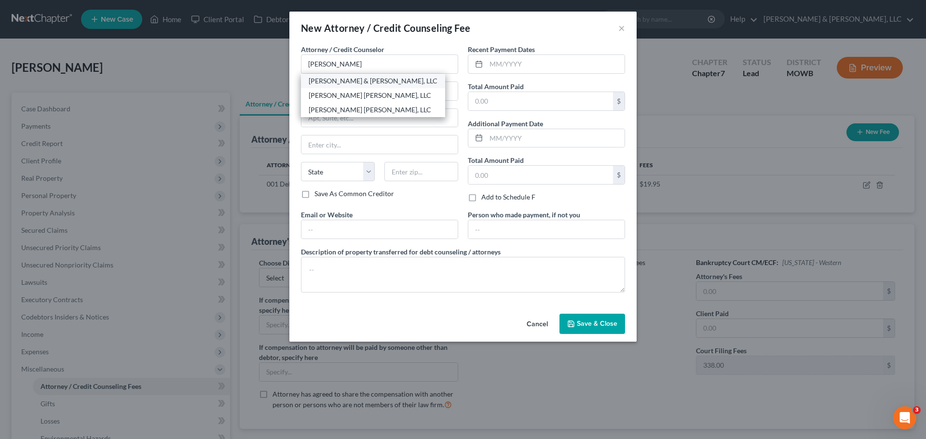
select select "17"
type input "66215"
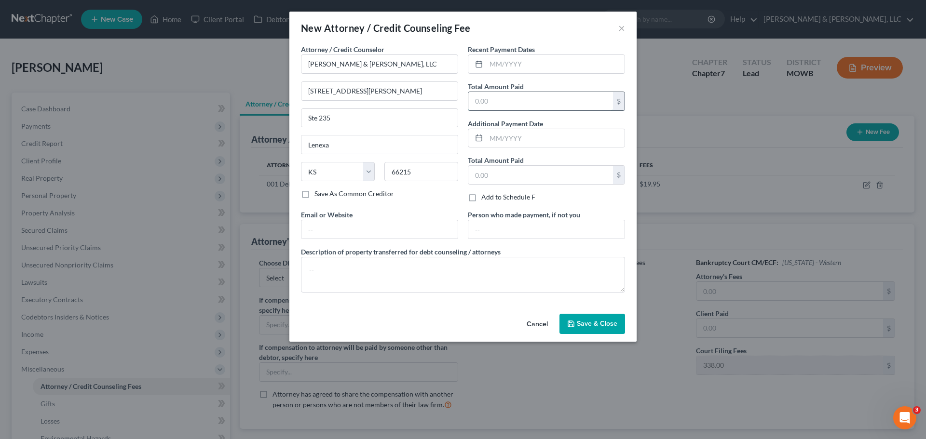
click at [567, 103] on input "text" at bounding box center [540, 101] width 145 height 18
type input "2,362"
click at [595, 325] on span "Save & Close" at bounding box center [597, 324] width 40 height 8
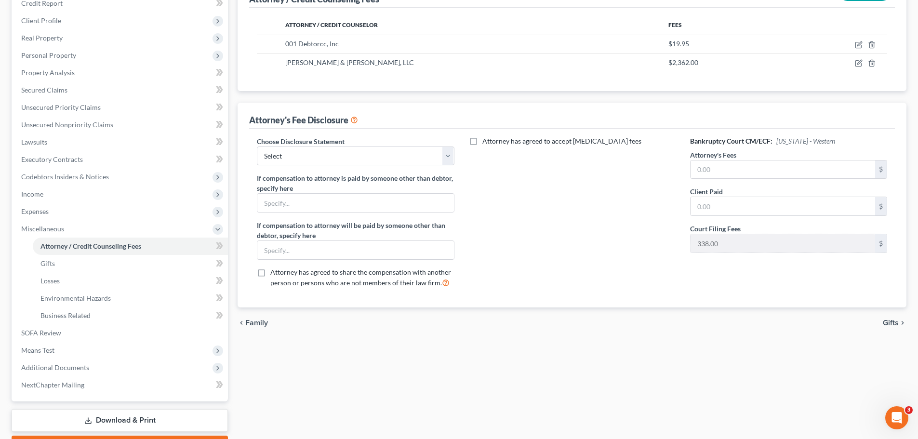
scroll to position [145, 0]
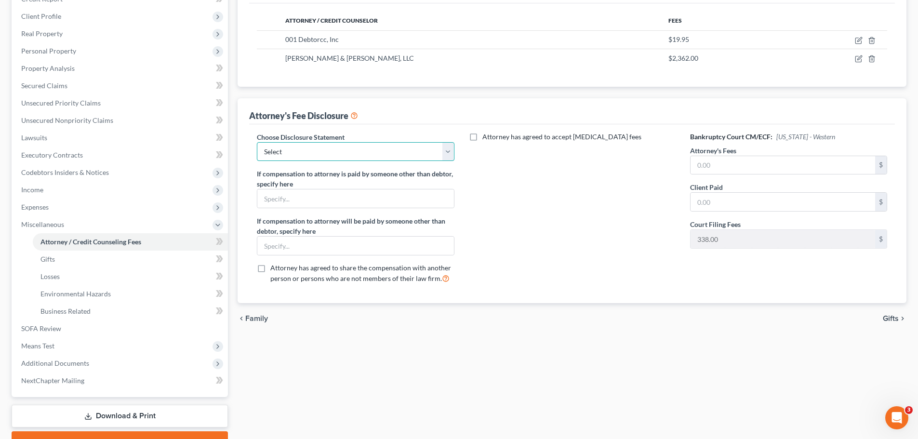
drag, startPoint x: 323, startPoint y: 153, endPoint x: 318, endPoint y: 161, distance: 9.6
click at [323, 153] on select "Select Attorney Disclosure of Compensation Statement" at bounding box center [355, 151] width 197 height 19
select select "0"
click at [257, 142] on select "Select Attorney Disclosure of Compensation Statement" at bounding box center [355, 151] width 197 height 19
click at [746, 168] on input "text" at bounding box center [783, 165] width 185 height 18
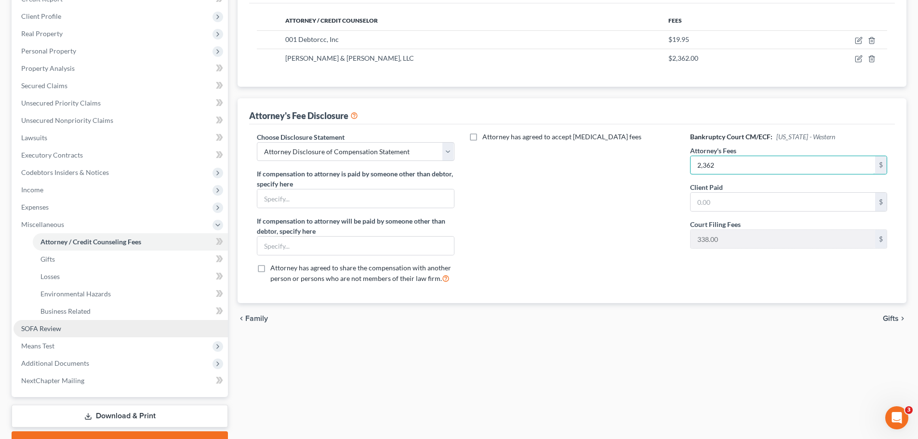
type input "2,362"
click at [61, 326] on span "SOFA Review" at bounding box center [41, 328] width 40 height 8
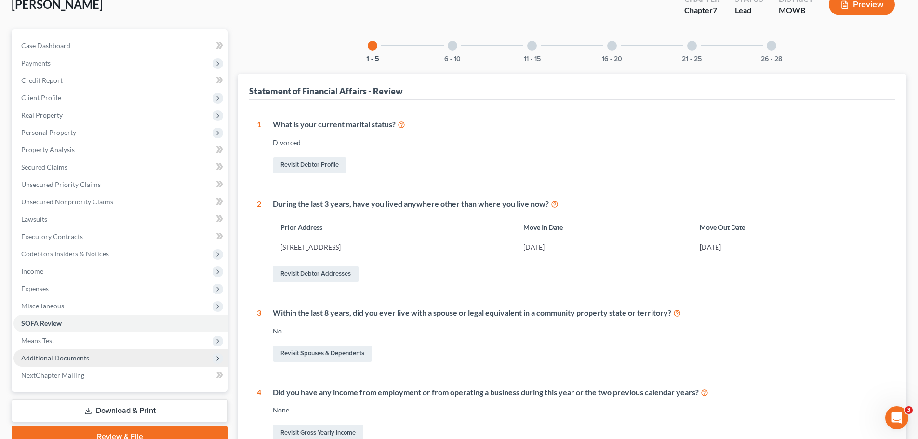
scroll to position [145, 0]
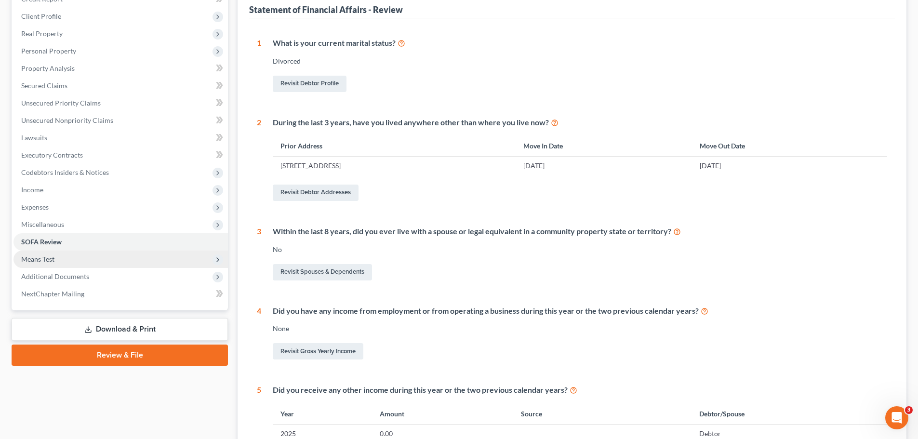
click at [74, 264] on span "Means Test" at bounding box center [120, 259] width 215 height 17
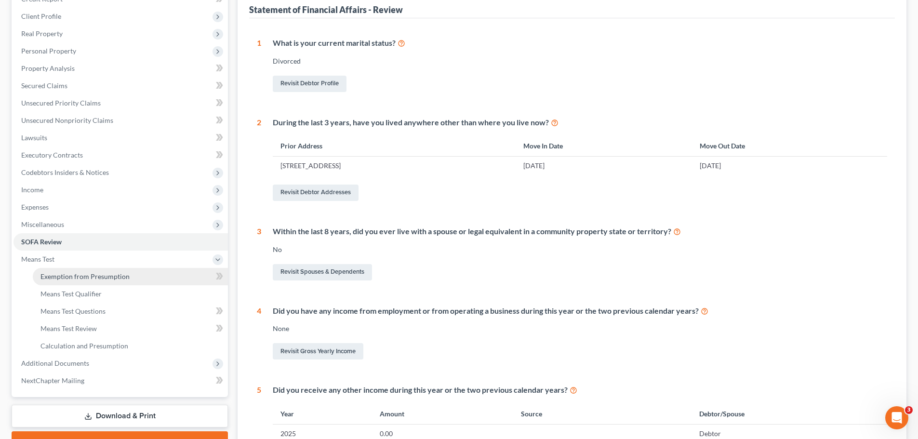
click at [76, 274] on span "Exemption from Presumption" at bounding box center [84, 276] width 89 height 8
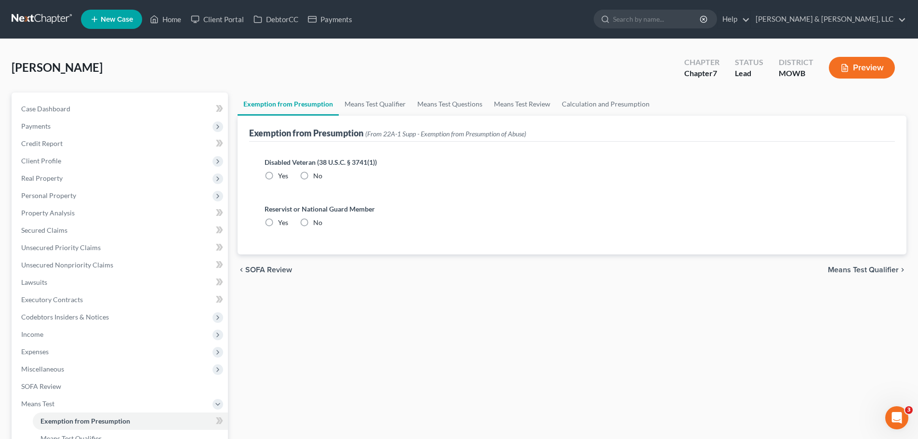
click at [313, 175] on label "No" at bounding box center [317, 176] width 9 height 10
click at [317, 175] on input "No" at bounding box center [320, 174] width 6 height 6
radio input "true"
click at [313, 220] on label "No" at bounding box center [317, 223] width 9 height 10
click at [317, 220] on input "No" at bounding box center [320, 221] width 6 height 6
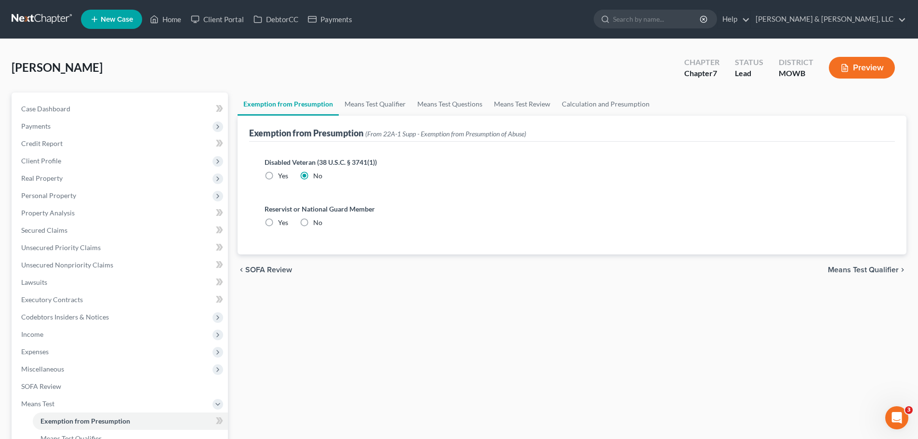
radio input "true"
click at [368, 101] on link "Means Test Qualifier" at bounding box center [375, 104] width 73 height 23
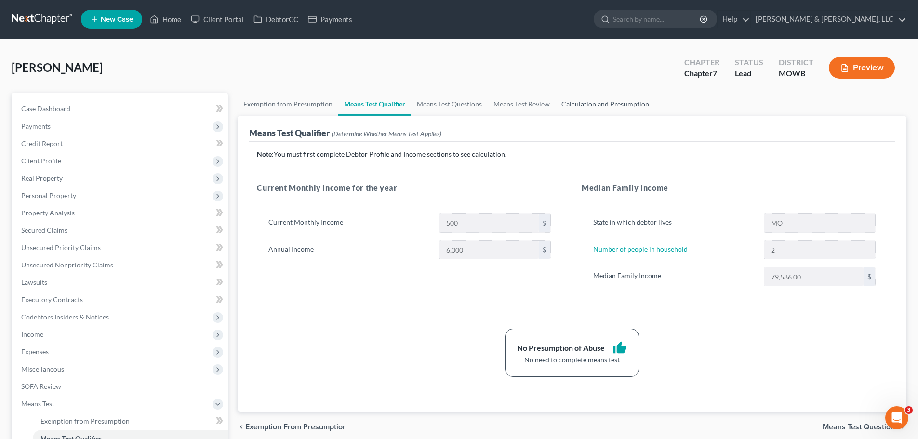
click at [587, 103] on link "Calculation and Presumption" at bounding box center [605, 104] width 99 height 23
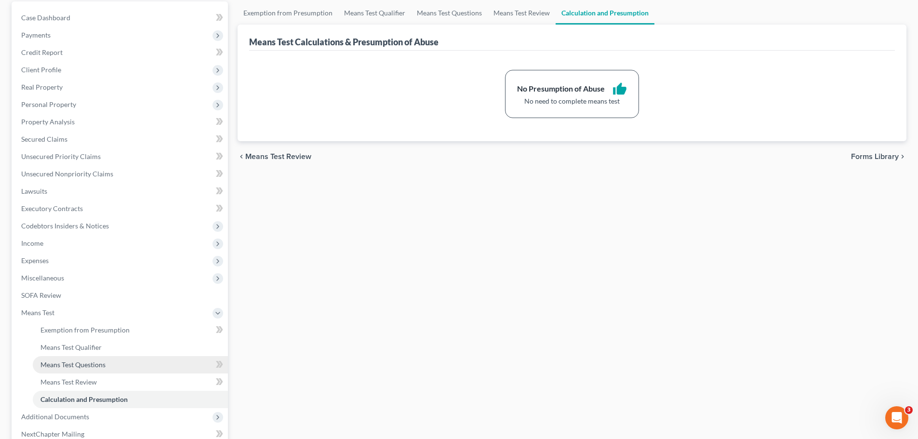
scroll to position [195, 0]
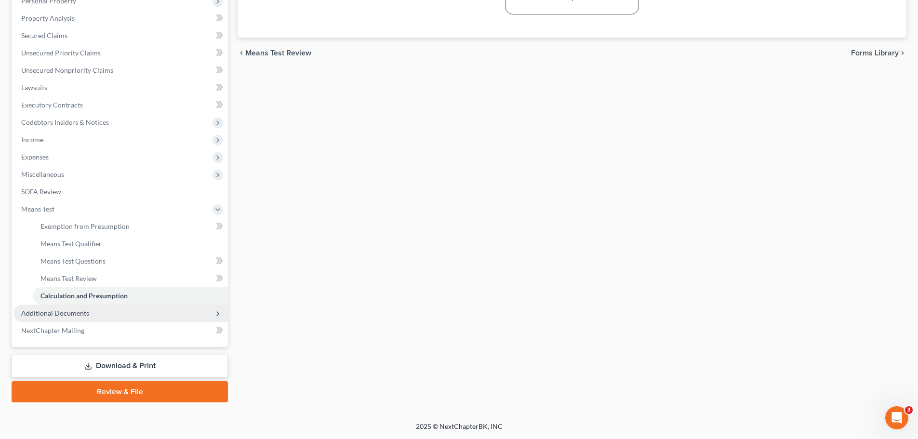
click at [72, 310] on span "Additional Documents" at bounding box center [55, 313] width 68 height 8
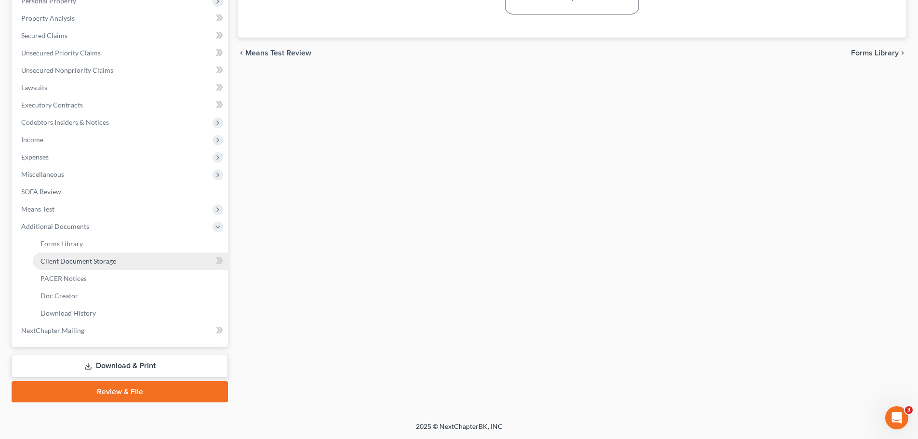
click at [90, 265] on link "Client Document Storage" at bounding box center [130, 261] width 195 height 17
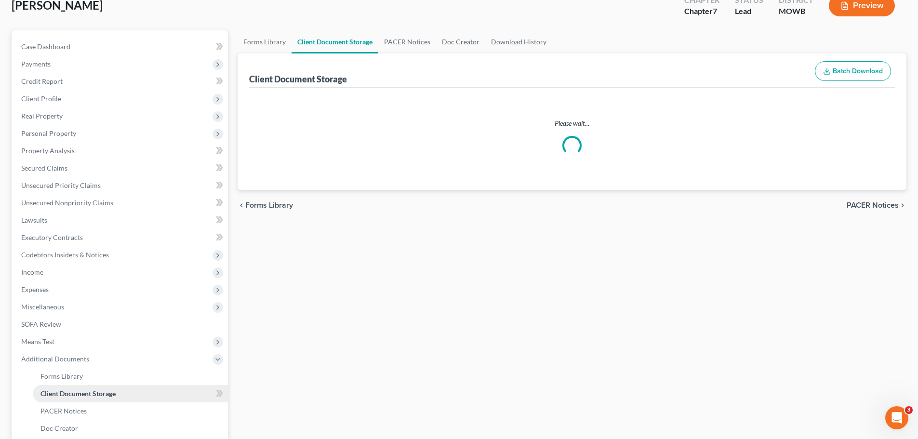
scroll to position [8, 0]
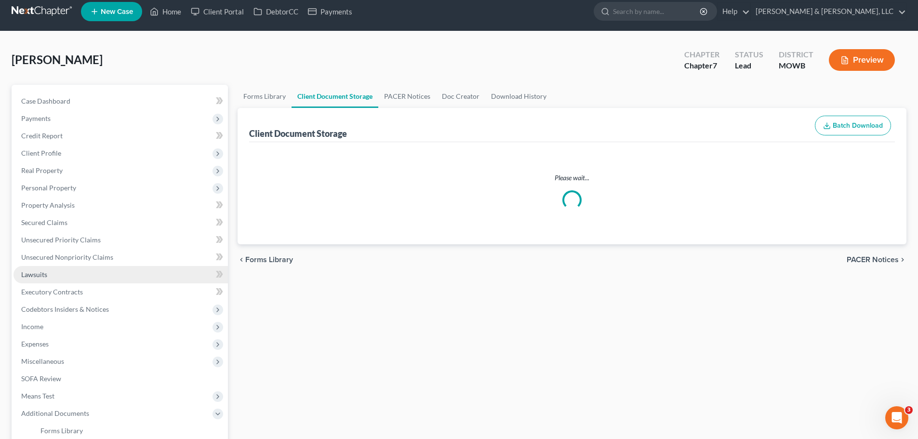
select select "5"
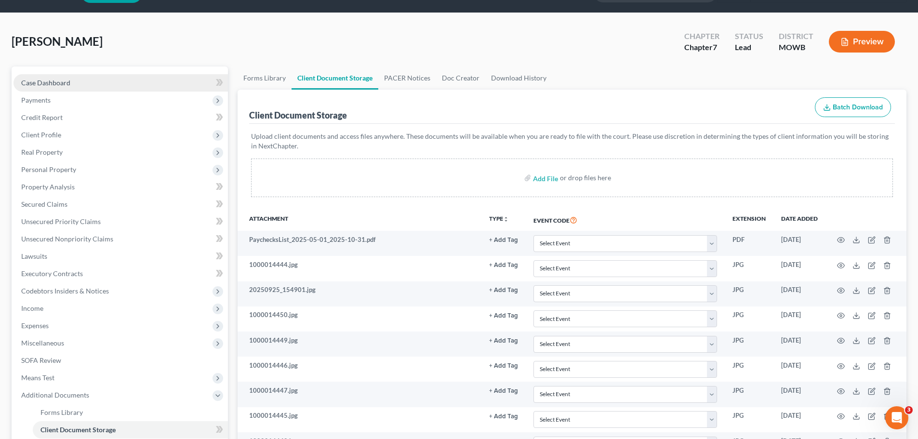
scroll to position [0, 0]
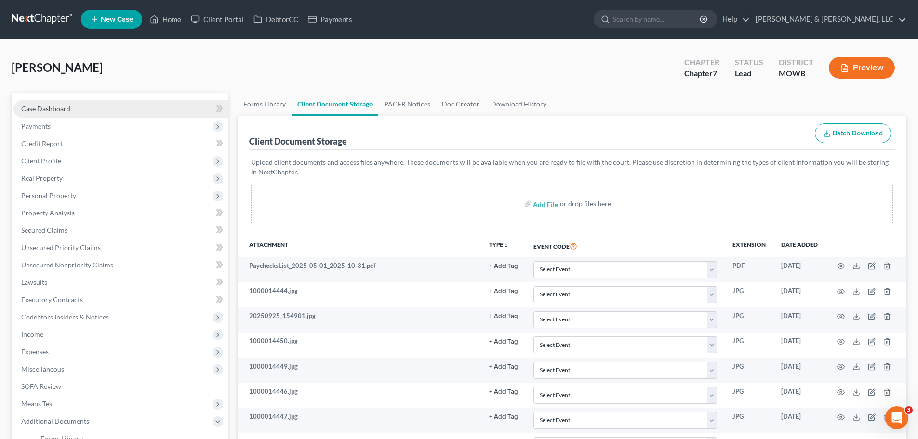
click at [81, 115] on link "Case Dashboard" at bounding box center [120, 108] width 215 height 17
select select "2"
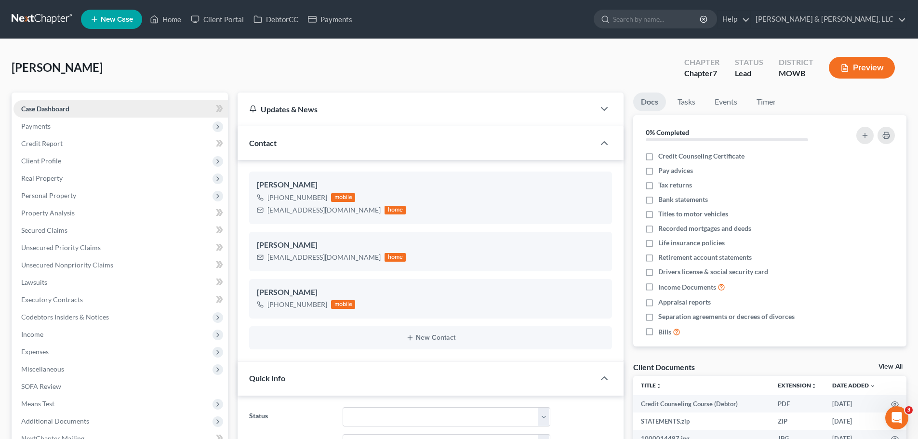
scroll to position [172, 0]
click at [88, 167] on span "Client Profile" at bounding box center [120, 160] width 215 height 17
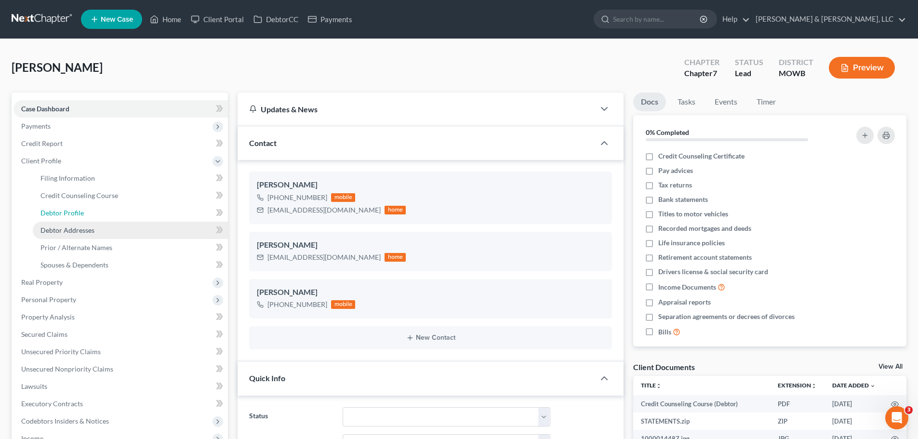
drag, startPoint x: 91, startPoint y: 217, endPoint x: 99, endPoint y: 235, distance: 19.8
click at [91, 217] on link "Debtor Profile" at bounding box center [130, 212] width 195 height 17
select select "3"
select select "1"
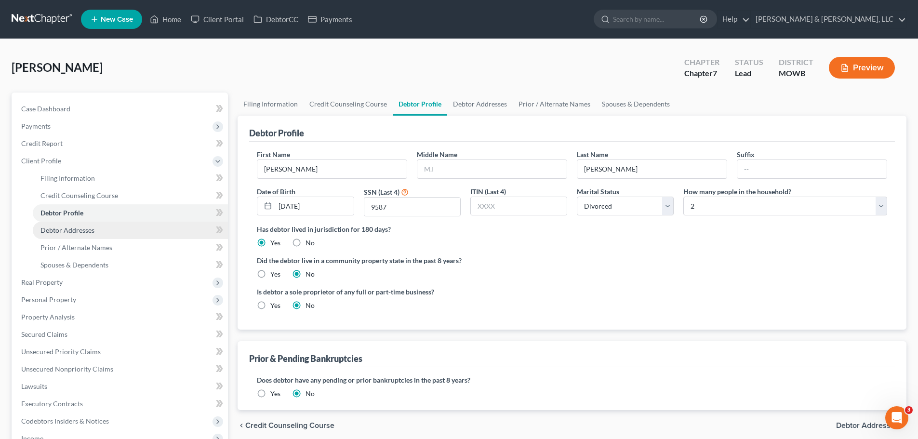
click at [89, 233] on span "Debtor Addresses" at bounding box center [67, 230] width 54 height 8
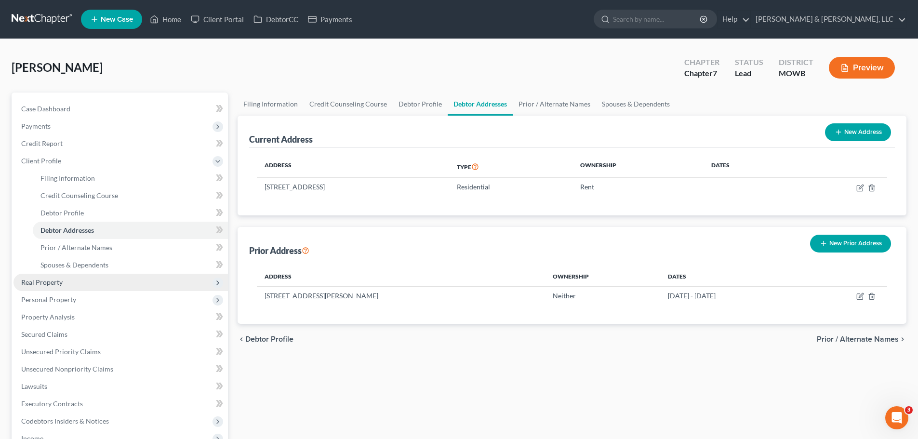
click at [48, 283] on span "Real Property" at bounding box center [41, 282] width 41 height 8
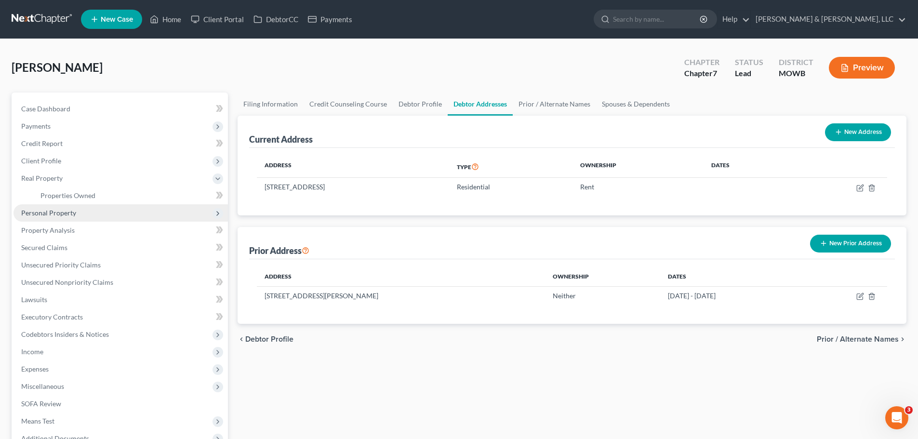
click at [62, 216] on span "Personal Property" at bounding box center [48, 213] width 55 height 8
click at [66, 219] on link "Vehicles Owned" at bounding box center [130, 212] width 195 height 17
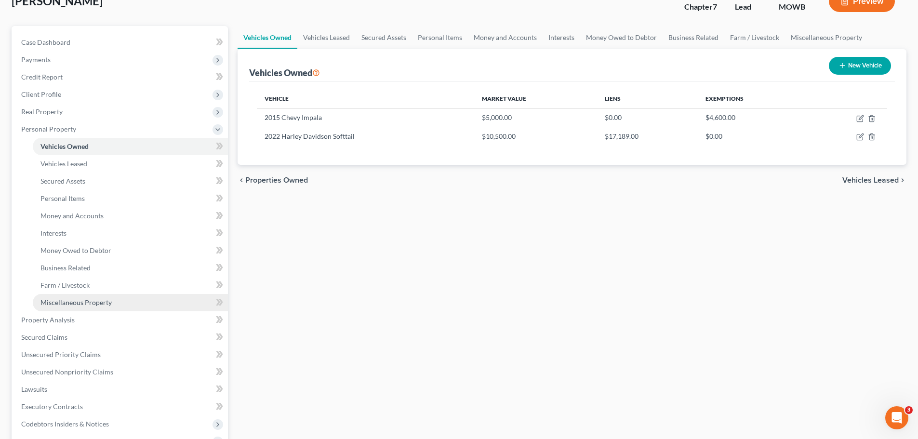
scroll to position [96, 0]
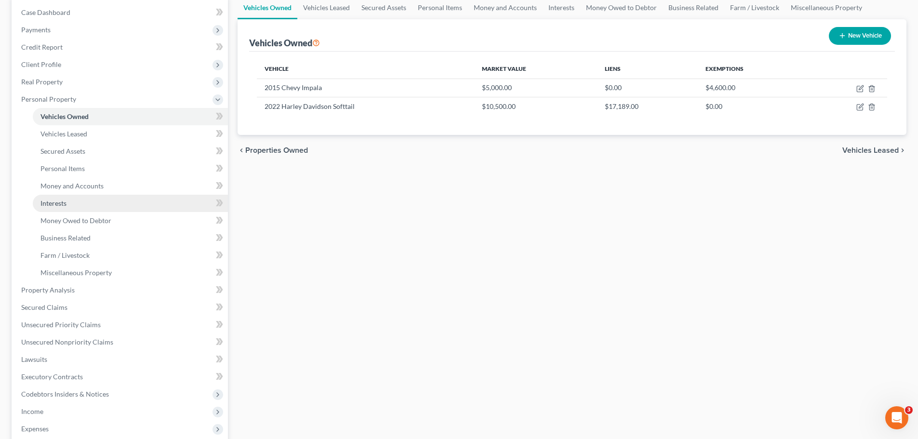
click at [68, 205] on link "Interests" at bounding box center [130, 203] width 195 height 17
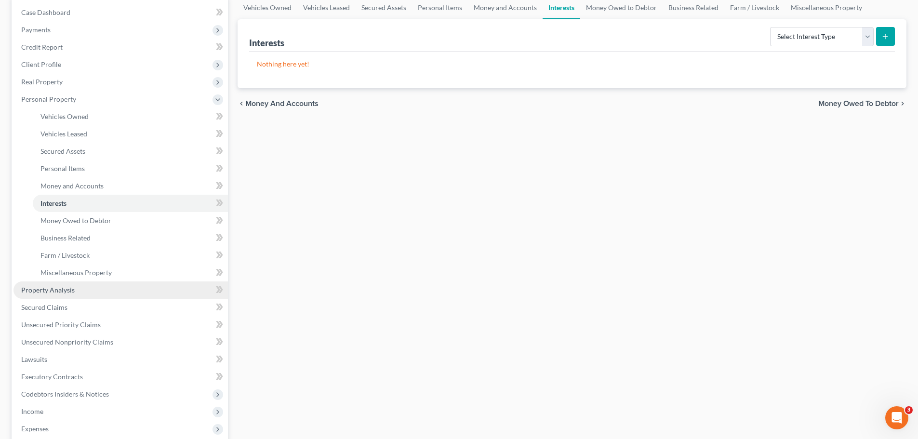
click at [54, 288] on span "Property Analysis" at bounding box center [48, 290] width 54 height 8
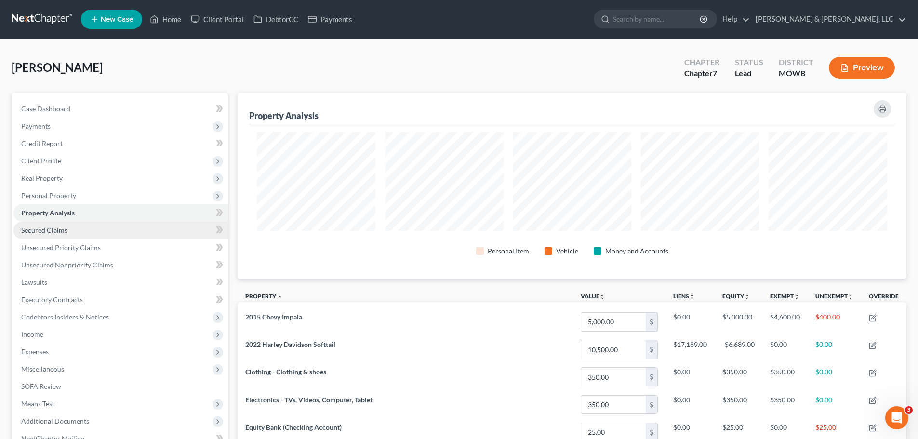
click at [58, 230] on span "Secured Claims" at bounding box center [44, 230] width 46 height 8
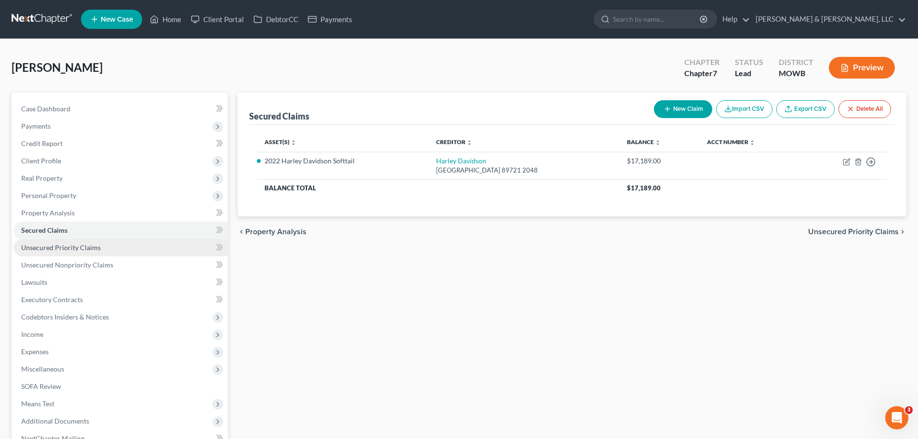
click at [76, 248] on span "Unsecured Priority Claims" at bounding box center [61, 247] width 80 height 8
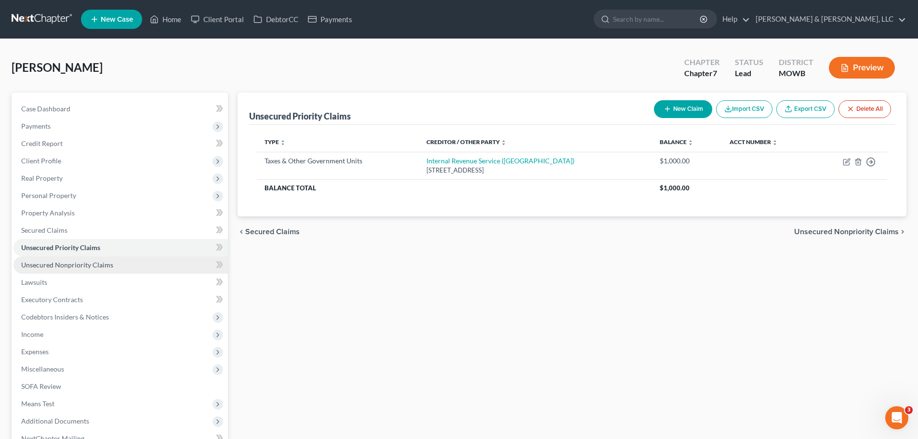
click at [90, 262] on span "Unsecured Nonpriority Claims" at bounding box center [67, 265] width 92 height 8
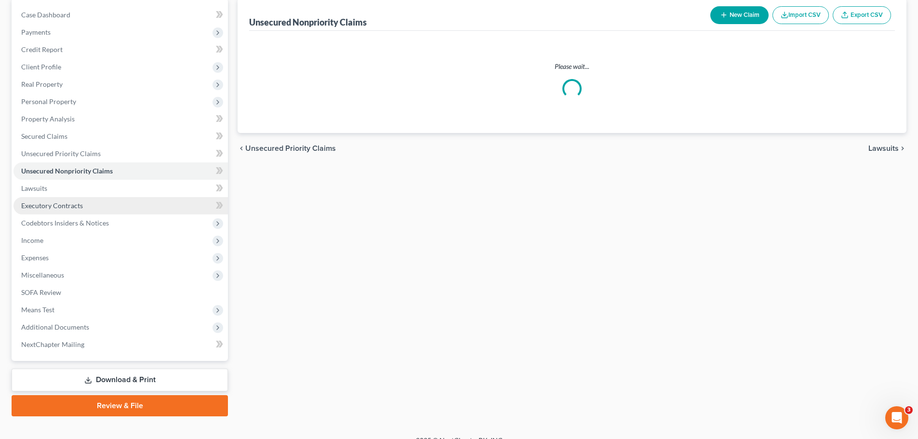
scroll to position [96, 0]
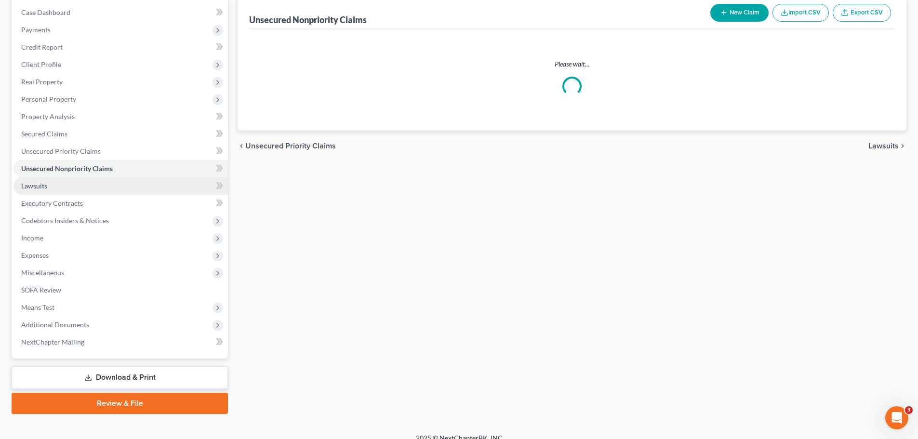
click at [26, 186] on span "Lawsuits" at bounding box center [34, 186] width 26 height 8
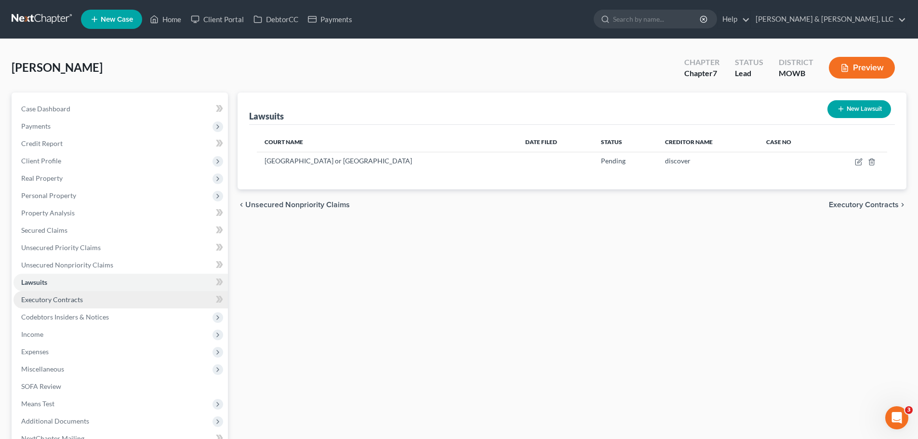
click at [62, 296] on span "Executory Contracts" at bounding box center [52, 300] width 62 height 8
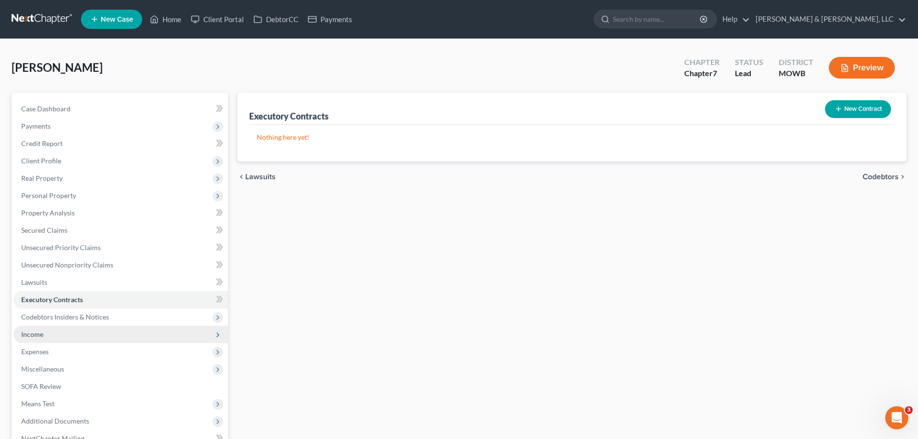
click at [47, 337] on span "Income" at bounding box center [120, 334] width 215 height 17
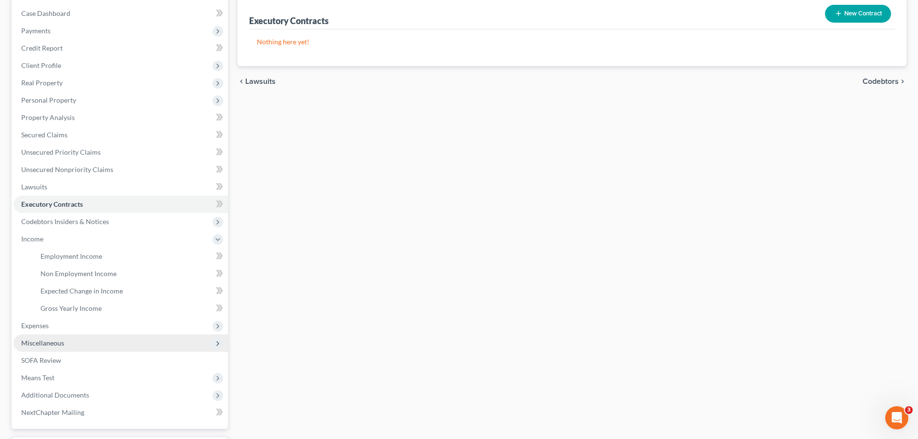
scroll to position [96, 0]
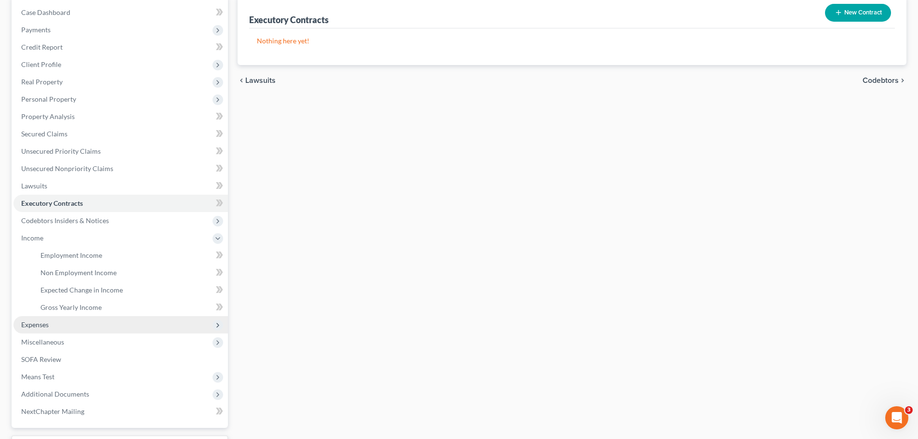
click at [55, 330] on span "Expenses" at bounding box center [120, 324] width 215 height 17
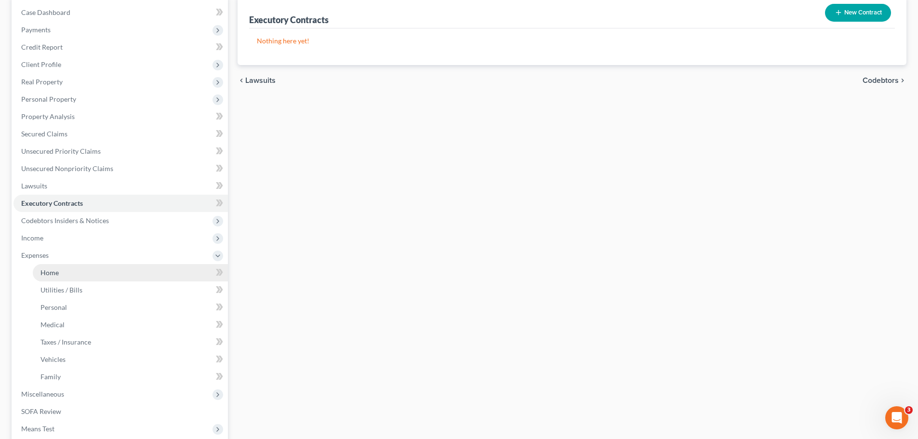
click at [57, 278] on link "Home" at bounding box center [130, 272] width 195 height 17
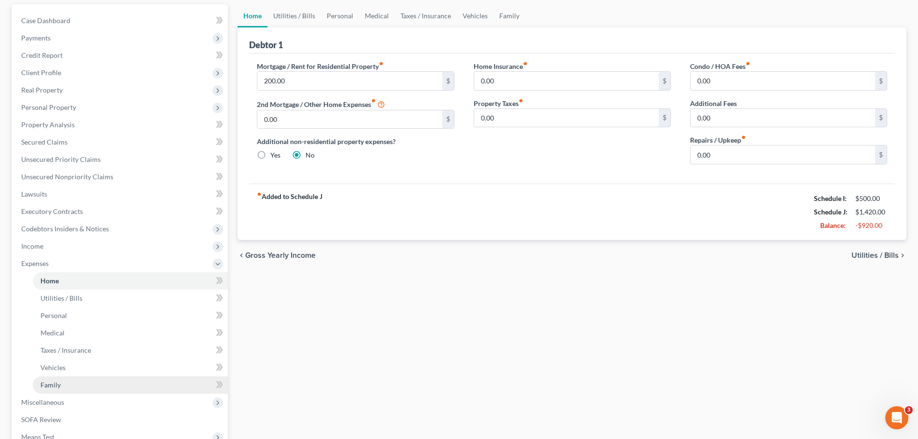
scroll to position [193, 0]
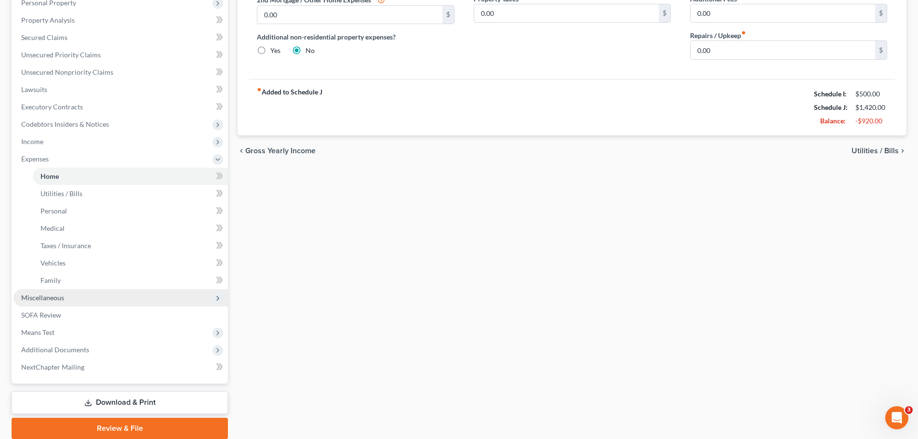
click at [59, 303] on span "Miscellaneous" at bounding box center [120, 297] width 215 height 17
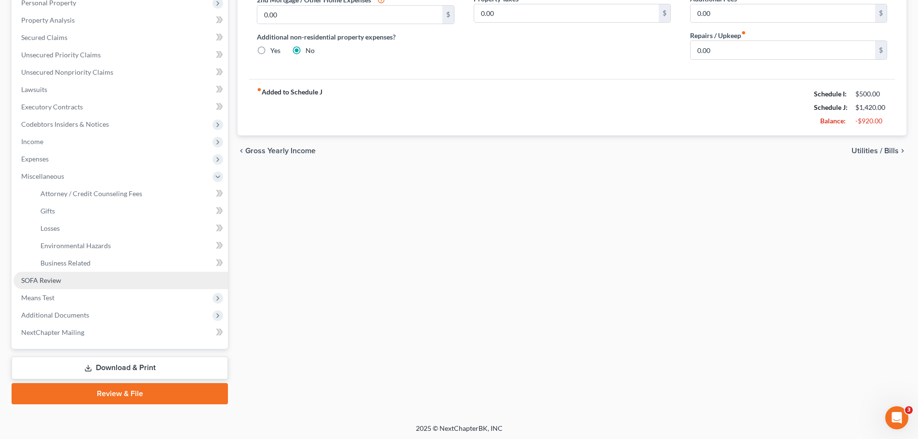
click at [90, 283] on link "SOFA Review" at bounding box center [120, 280] width 215 height 17
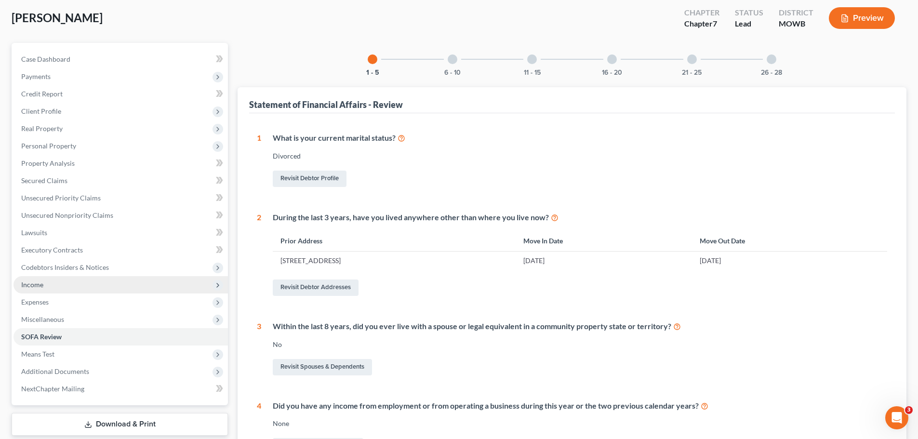
scroll to position [145, 0]
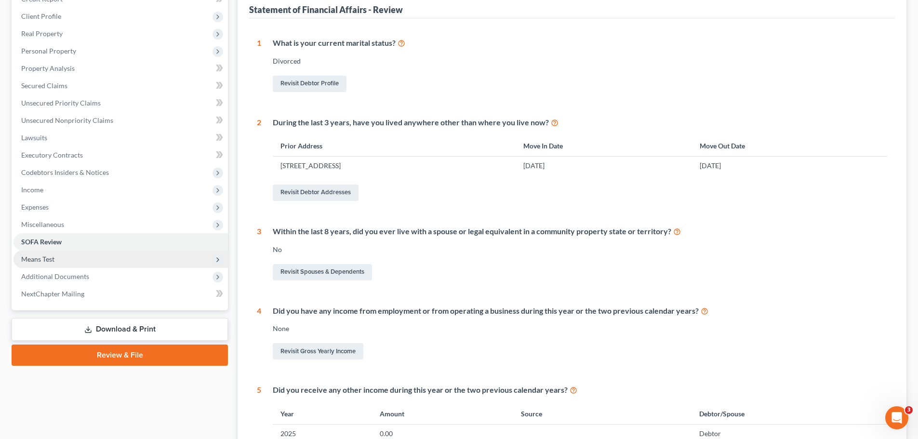
click at [49, 261] on span "Means Test" at bounding box center [37, 259] width 33 height 8
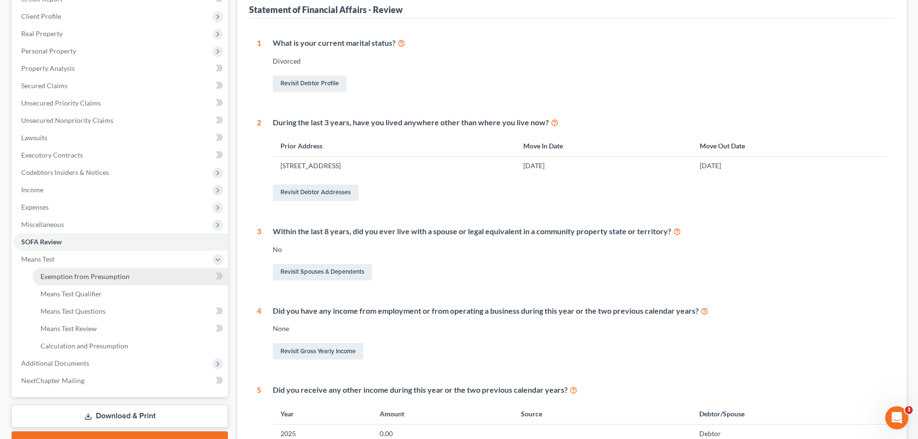
click at [63, 276] on span "Exemption from Presumption" at bounding box center [84, 276] width 89 height 8
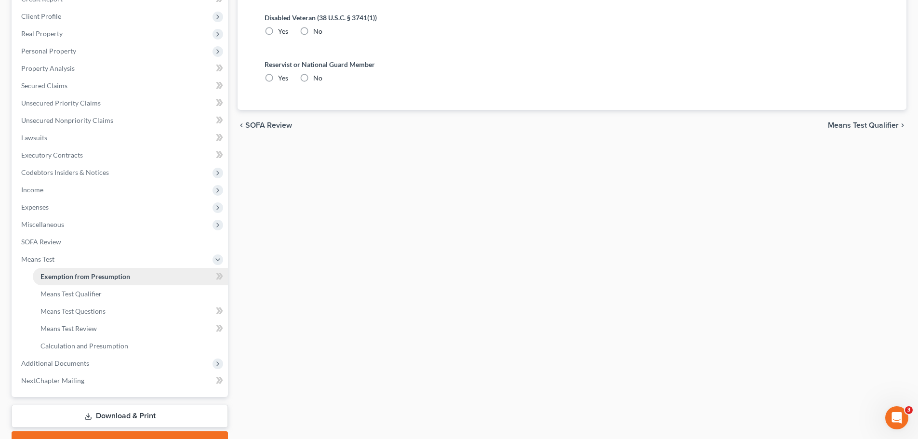
radio input "true"
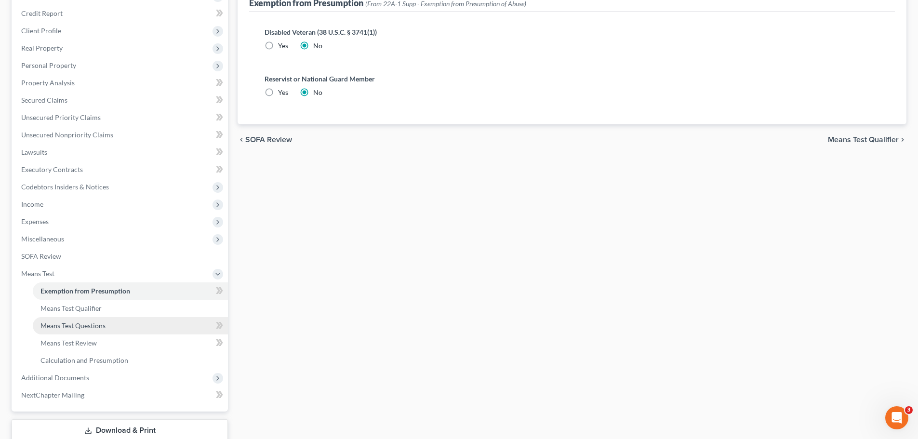
scroll to position [193, 0]
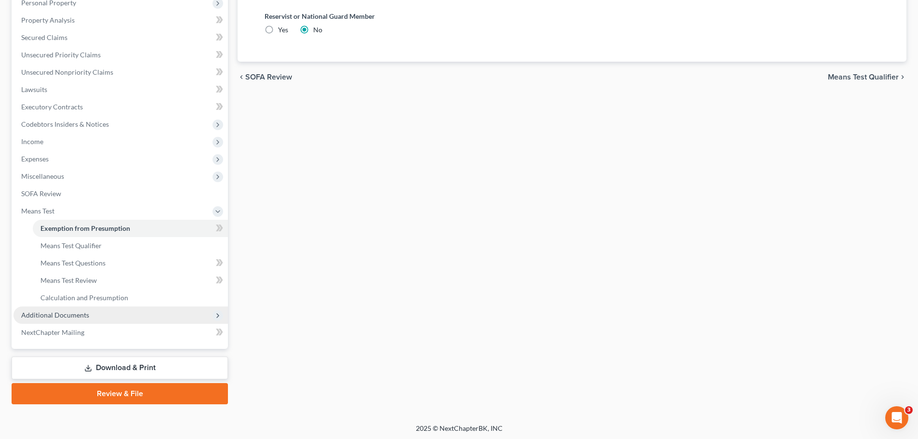
click at [90, 318] on span "Additional Documents" at bounding box center [120, 315] width 215 height 17
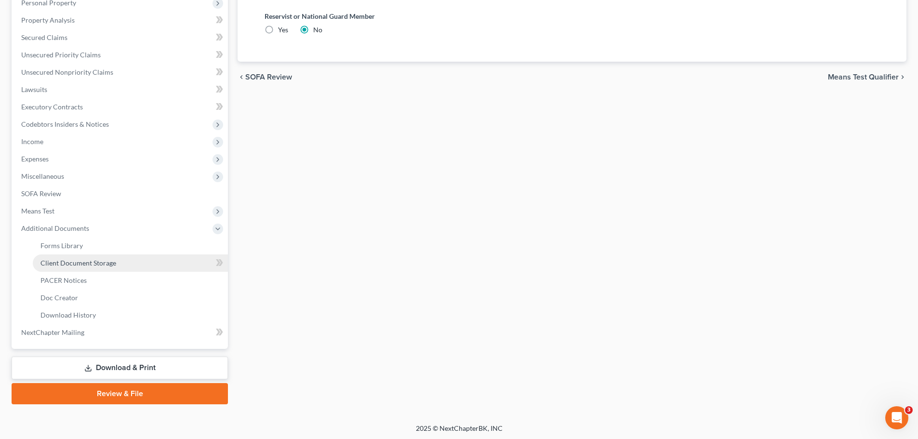
click at [83, 266] on span "Client Document Storage" at bounding box center [78, 263] width 76 height 8
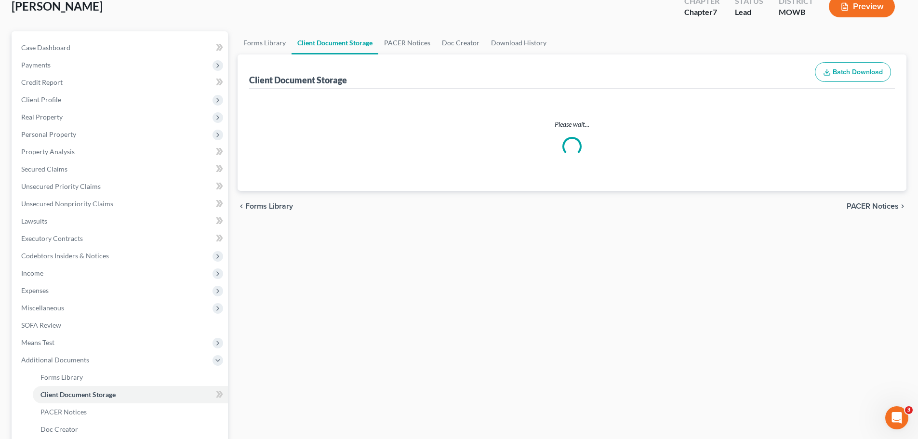
scroll to position [11, 0]
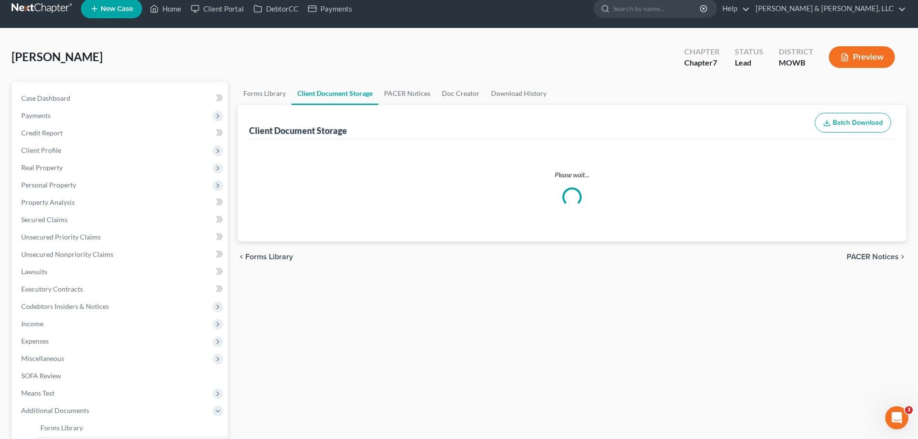
select select "5"
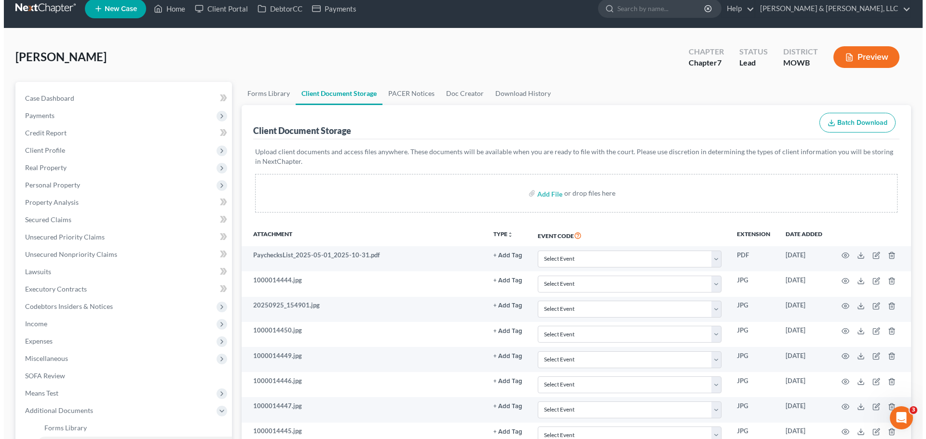
scroll to position [0, 0]
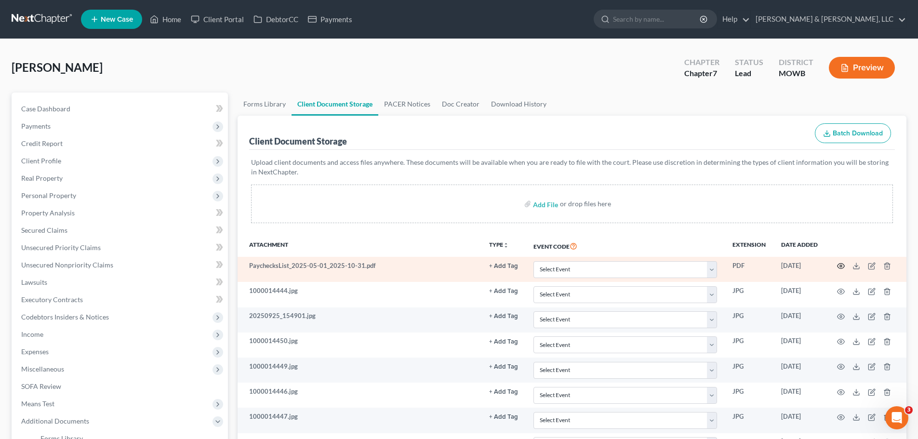
click at [842, 269] on icon "button" at bounding box center [841, 266] width 7 height 5
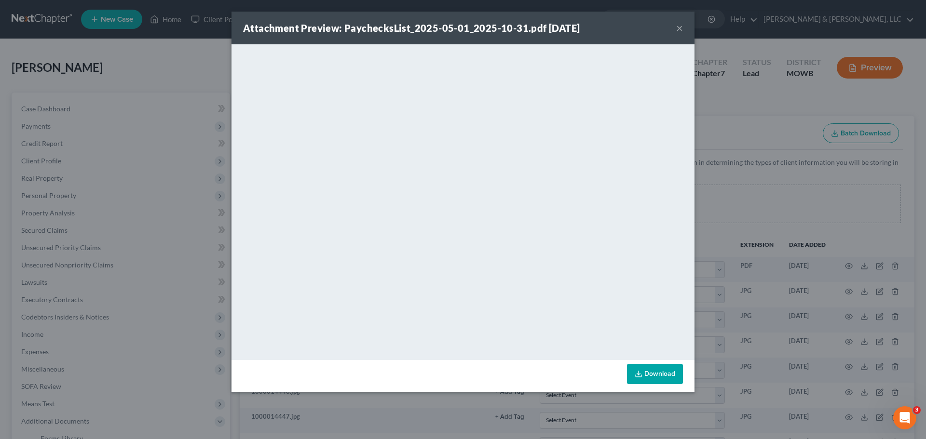
drag, startPoint x: 677, startPoint y: 28, endPoint x: 673, endPoint y: 36, distance: 8.2
click at [675, 30] on div "Attachment Preview: PaychecksList_2025-05-01_2025-10-31.pdf 09/30/2025 ×" at bounding box center [462, 28] width 463 height 33
click at [679, 26] on button "×" at bounding box center [679, 28] width 7 height 12
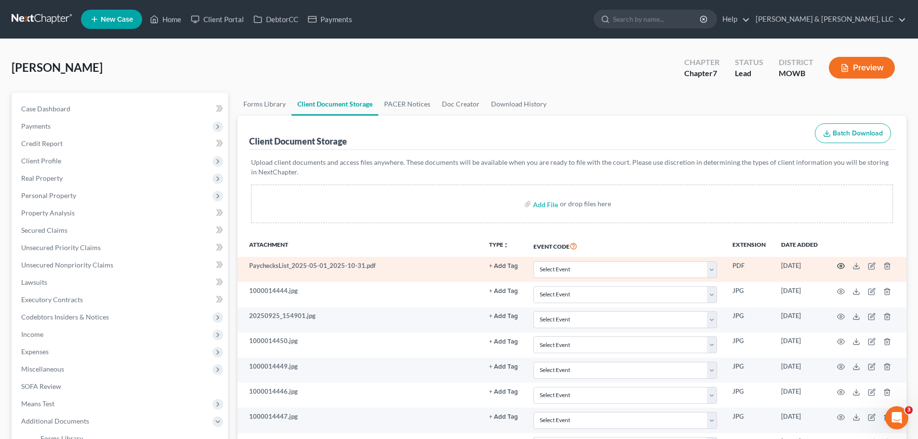
click at [838, 265] on icon "button" at bounding box center [841, 266] width 7 height 5
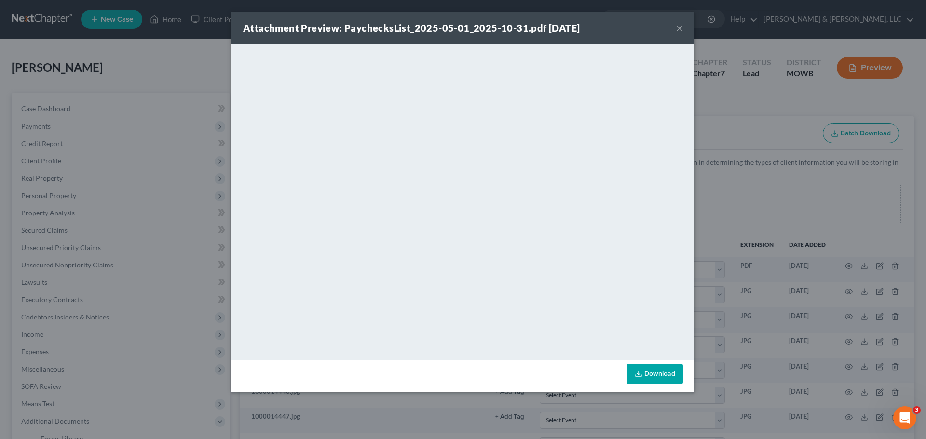
drag, startPoint x: 681, startPoint y: 30, endPoint x: 667, endPoint y: 46, distance: 21.5
click at [681, 30] on button "×" at bounding box center [679, 28] width 7 height 12
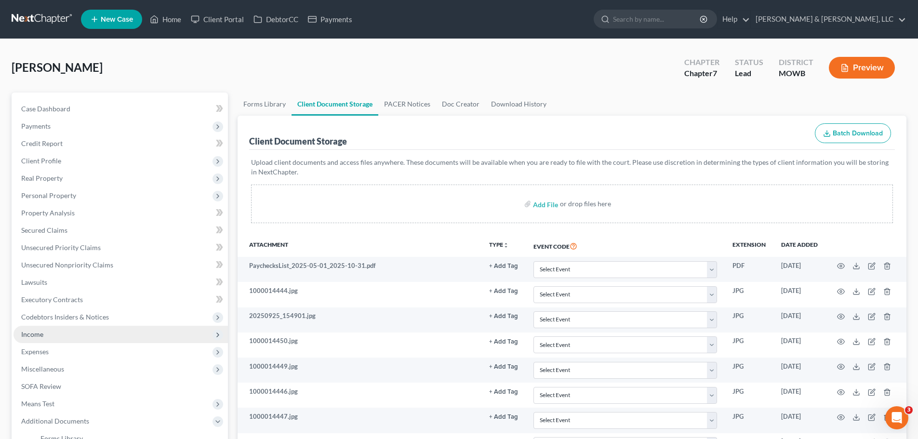
click at [45, 331] on span "Income" at bounding box center [120, 334] width 215 height 17
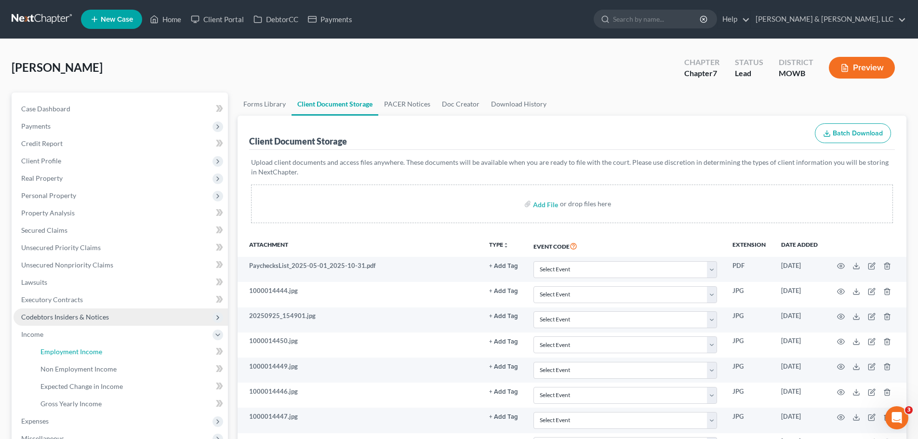
drag, startPoint x: 62, startPoint y: 348, endPoint x: 121, endPoint y: 322, distance: 64.3
click at [62, 349] on span "Employment Income" at bounding box center [71, 352] width 62 height 8
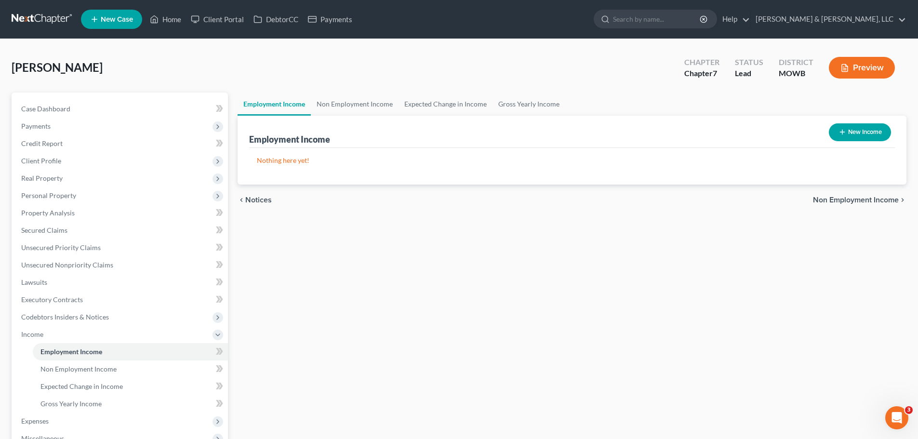
click at [848, 130] on button "New Income" at bounding box center [860, 132] width 62 height 18
select select "0"
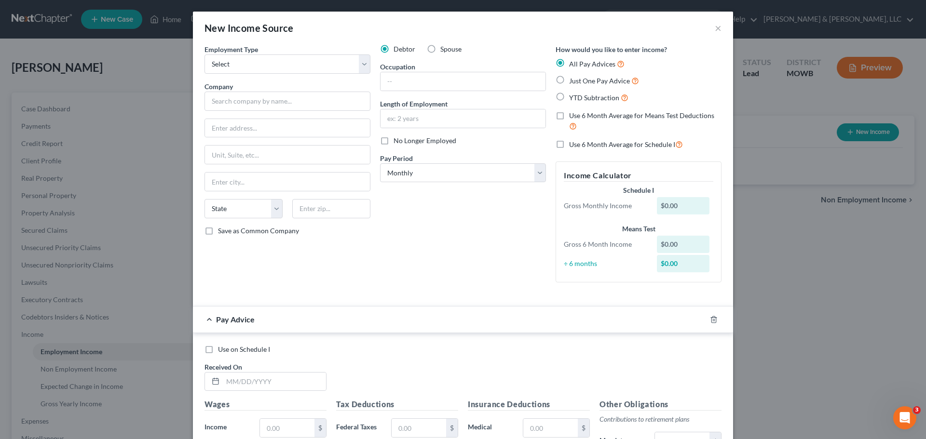
click at [569, 94] on span "YTD Subtraction" at bounding box center [594, 98] width 50 height 8
click at [573, 94] on input "YTD Subtraction" at bounding box center [576, 95] width 6 height 6
radio input "true"
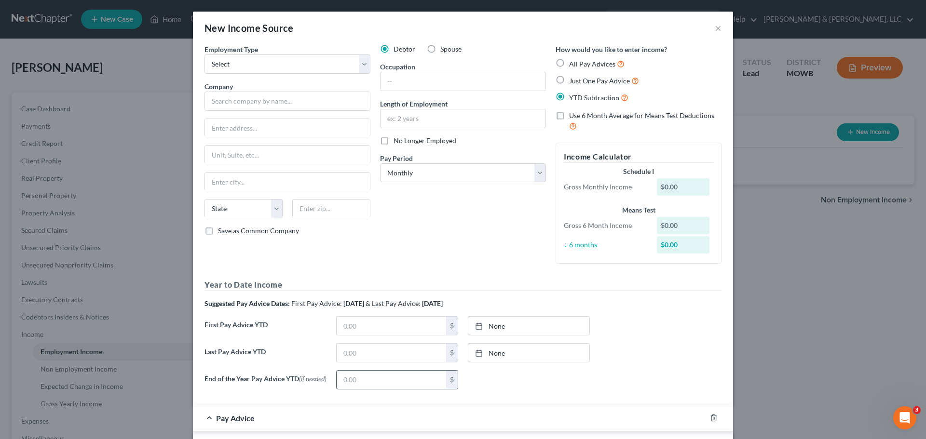
scroll to position [96, 0]
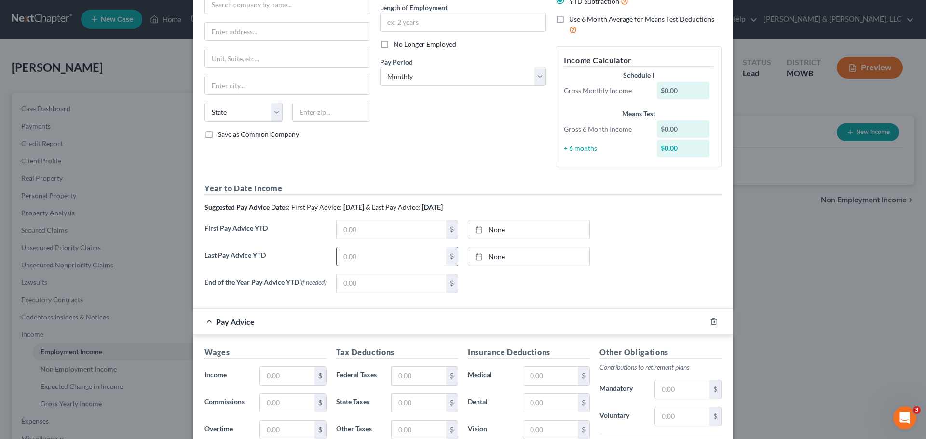
click at [364, 260] on input "text" at bounding box center [391, 256] width 109 height 18
type input "13,782.86"
click at [713, 325] on icon "button" at bounding box center [714, 322] width 8 height 8
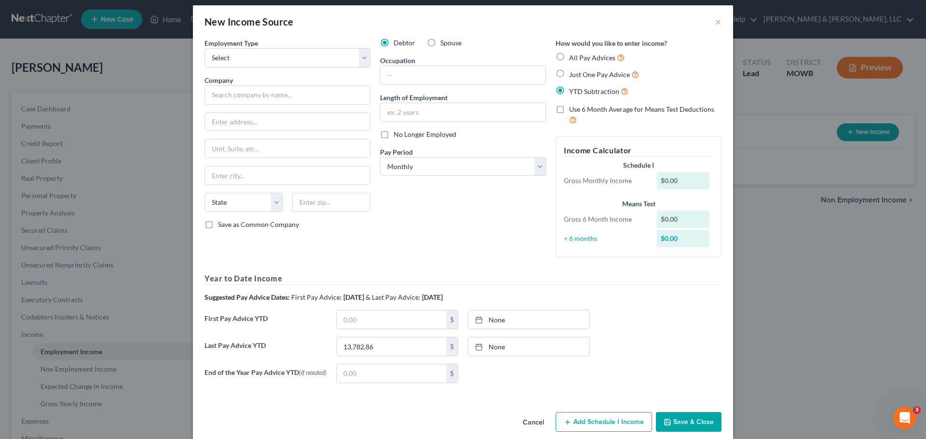
scroll to position [0, 0]
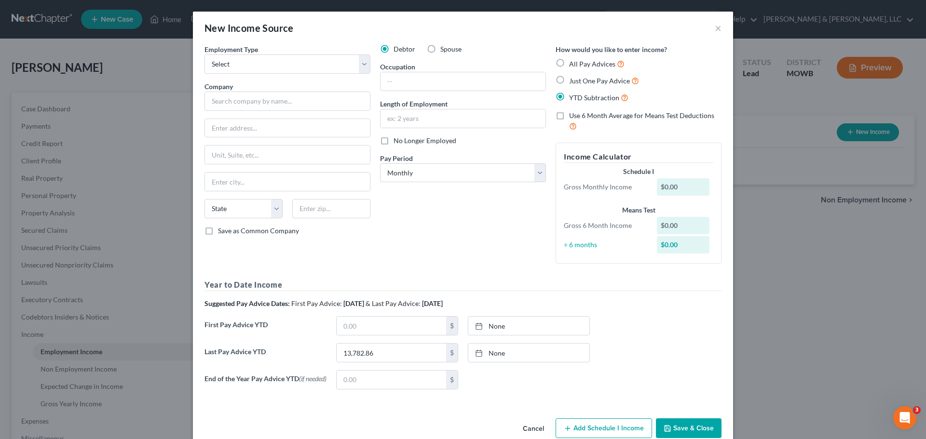
click at [422, 141] on span "No Longer Employed" at bounding box center [424, 140] width 63 height 8
click at [404, 141] on input "No Longer Employed" at bounding box center [400, 139] width 6 height 6
checkbox input "true"
click at [283, 67] on select "Select Full or Part Time Employment Self Employment" at bounding box center [287, 63] width 166 height 19
select select "0"
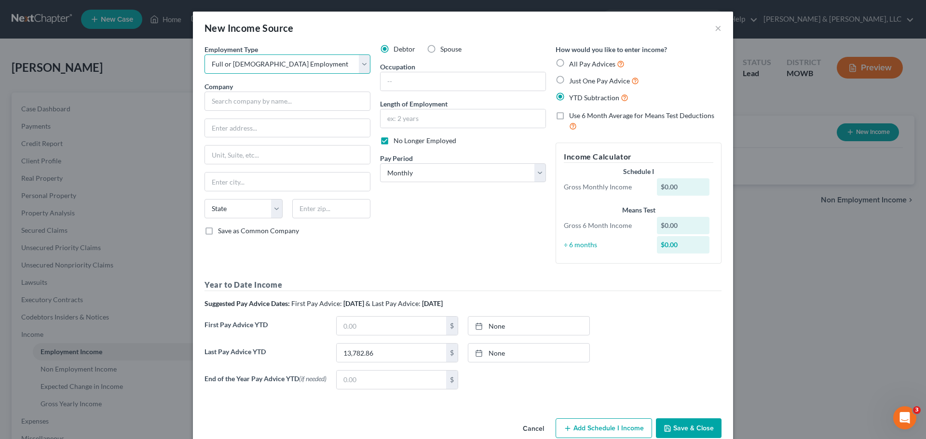
click at [204, 54] on select "Select Full or Part Time Employment Self Employment" at bounding box center [287, 63] width 166 height 19
click at [277, 102] on input "text" at bounding box center [287, 101] width 166 height 19
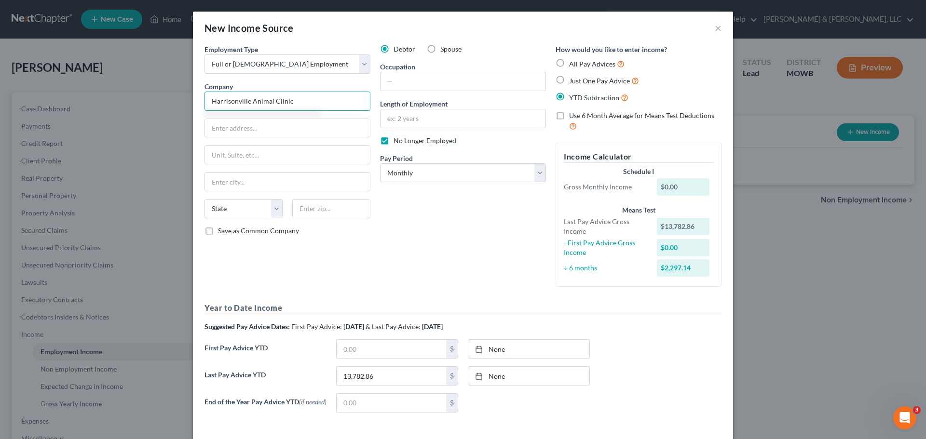
type input "Harrisonville Animal Clinic"
type input "1904 W Mechanic St"
type input "q"
click at [258, 151] on input "q" at bounding box center [287, 155] width 165 height 18
type input "64701"
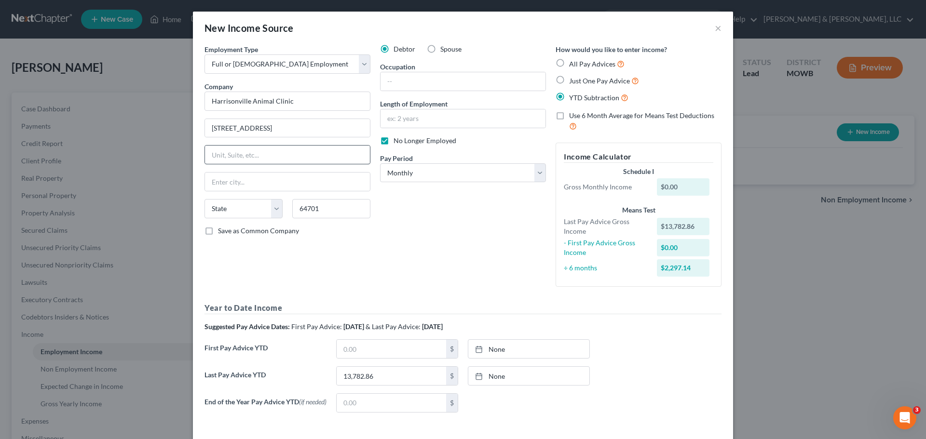
type input "Harrisonville"
select select "26"
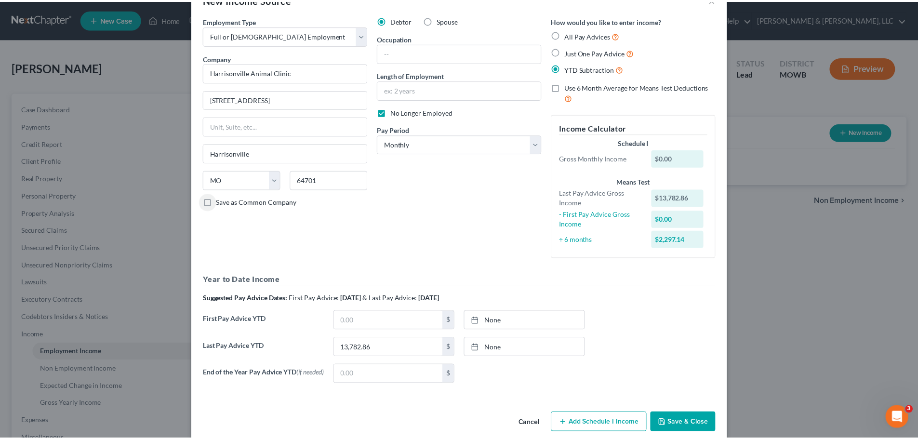
scroll to position [44, 0]
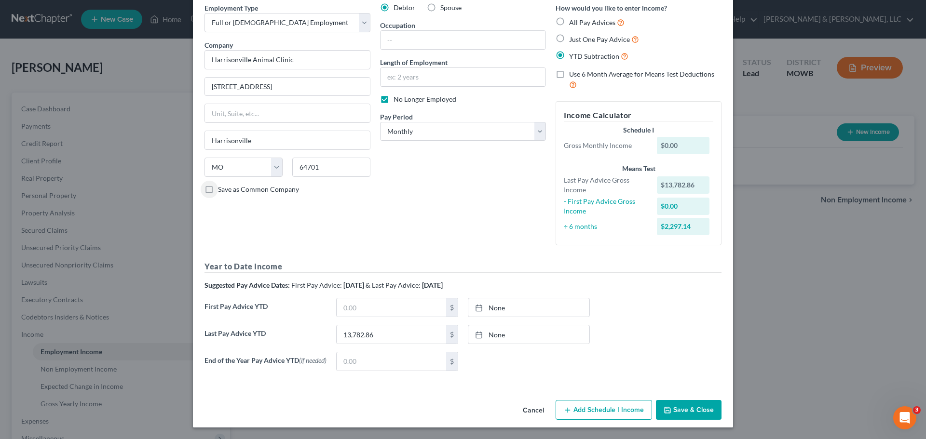
click at [691, 409] on button "Save & Close" at bounding box center [689, 410] width 66 height 20
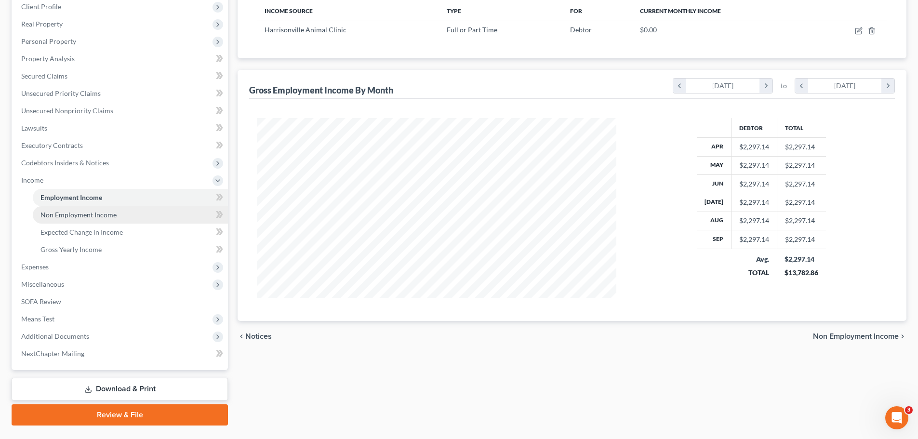
scroll to position [177, 0]
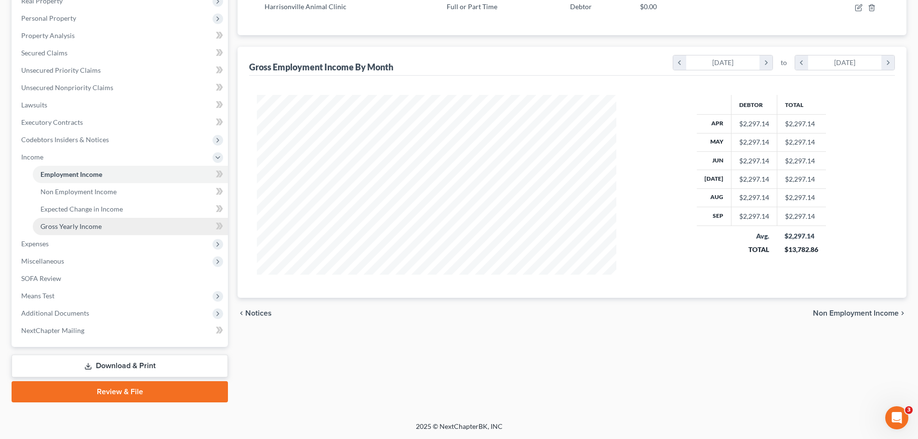
click at [65, 228] on span "Gross Yearly Income" at bounding box center [70, 226] width 61 height 8
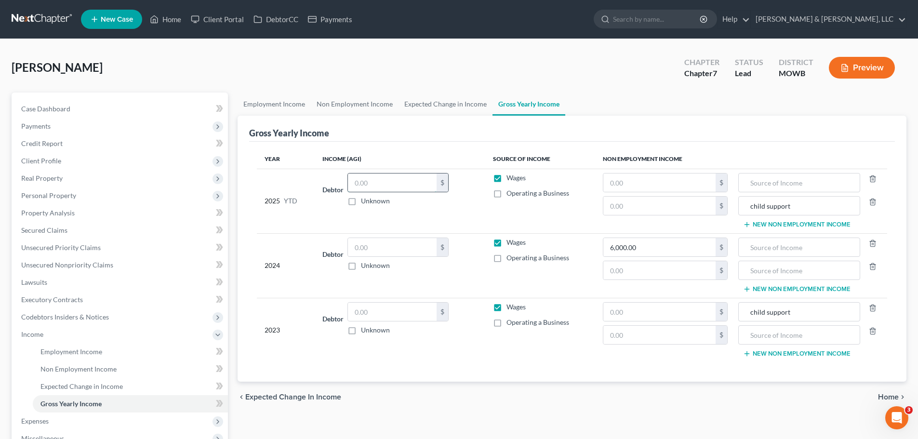
click at [375, 185] on input "text" at bounding box center [392, 183] width 89 height 18
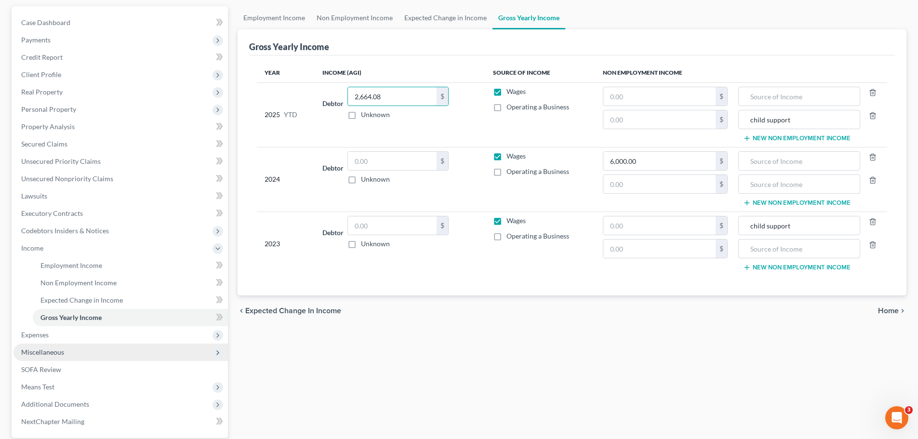
scroll to position [177, 0]
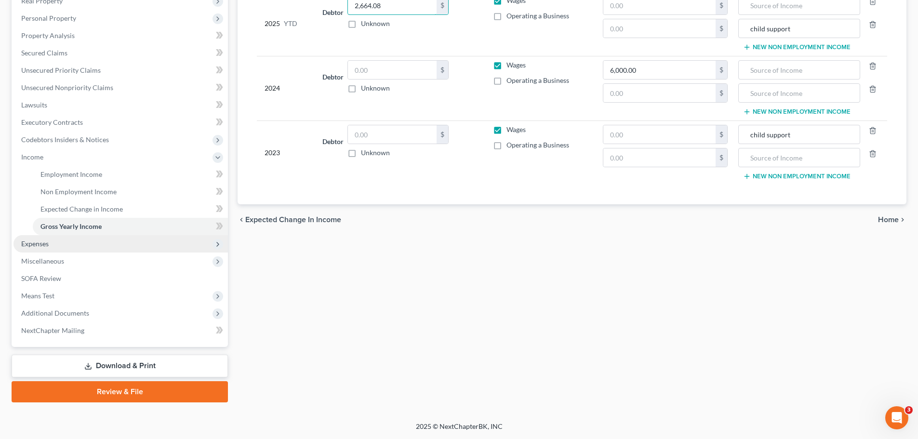
type input "2,664.08"
click at [90, 244] on span "Expenses" at bounding box center [120, 243] width 215 height 17
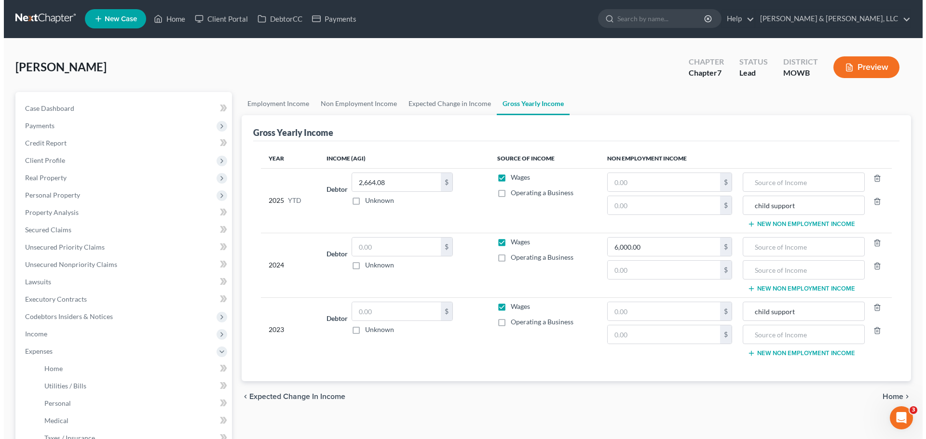
scroll to position [0, 0]
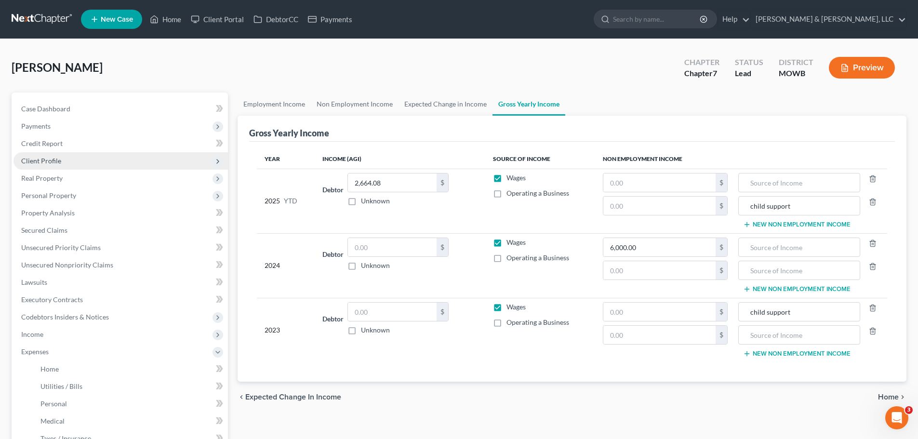
click at [61, 157] on span "Client Profile" at bounding box center [120, 160] width 215 height 17
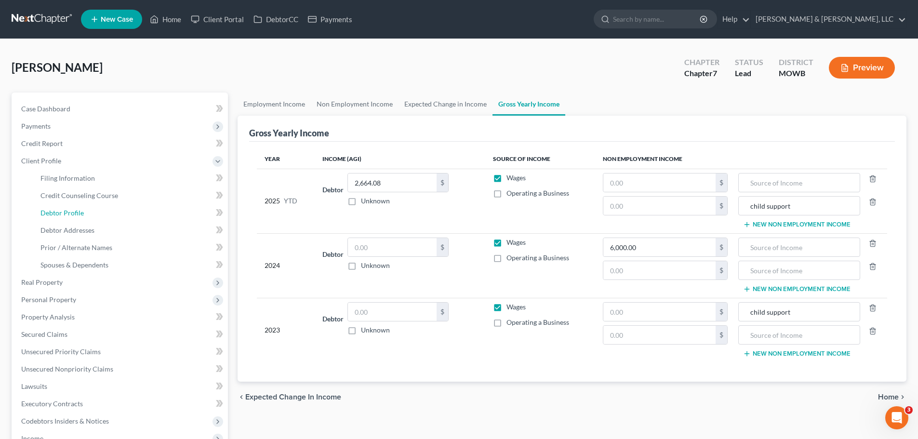
click at [68, 207] on link "Debtor Profile" at bounding box center [130, 212] width 195 height 17
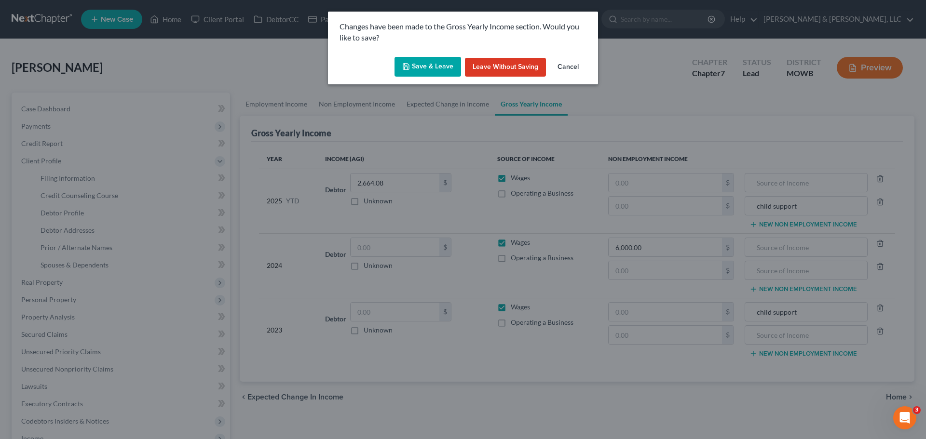
click at [446, 73] on button "Save & Leave" at bounding box center [427, 67] width 67 height 20
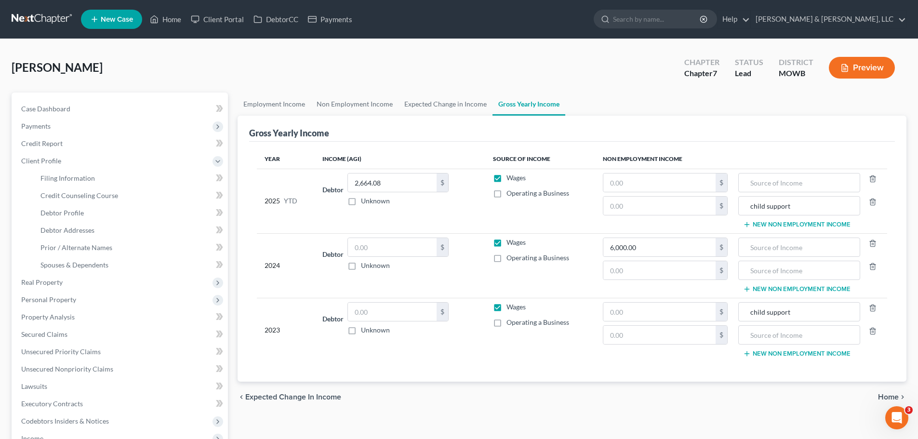
select select "3"
select select "1"
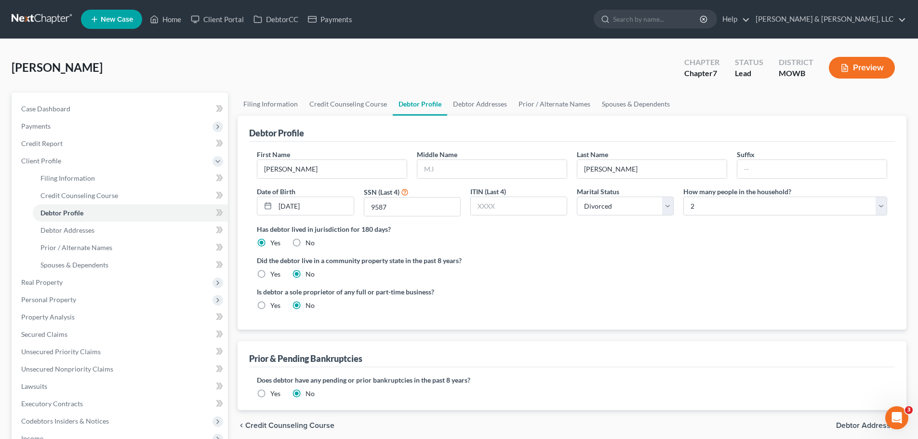
click at [849, 72] on button "Preview" at bounding box center [862, 68] width 66 height 22
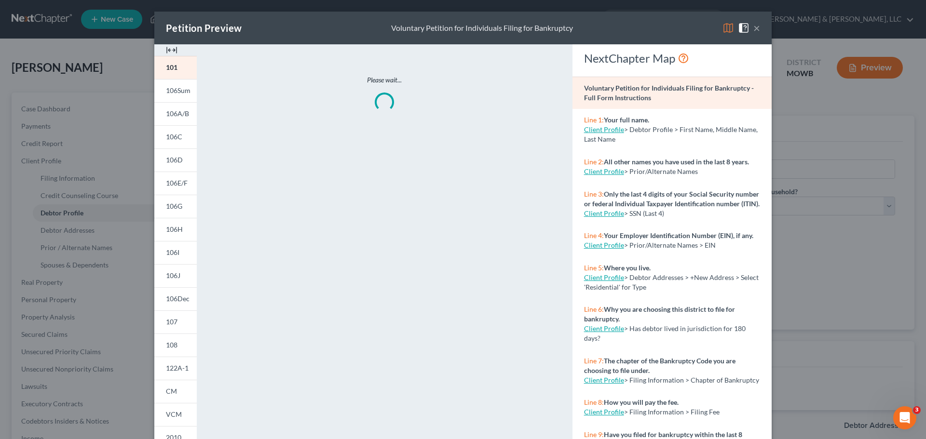
click at [722, 27] on img at bounding box center [728, 28] width 12 height 12
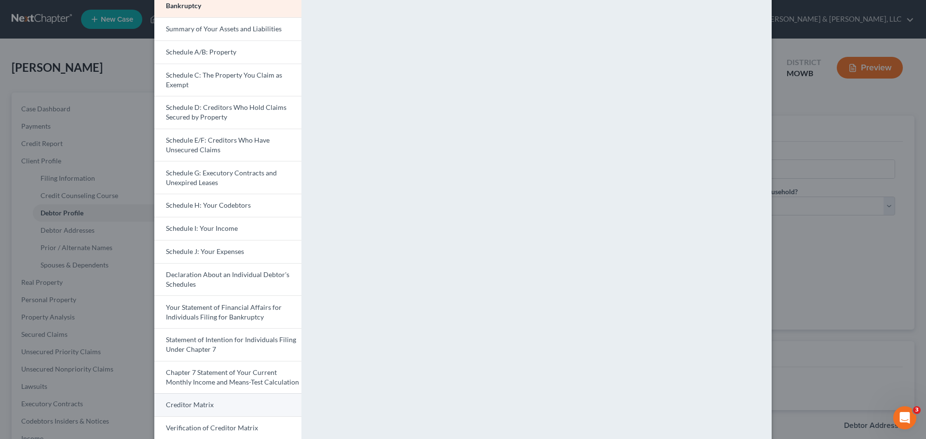
scroll to position [169, 0]
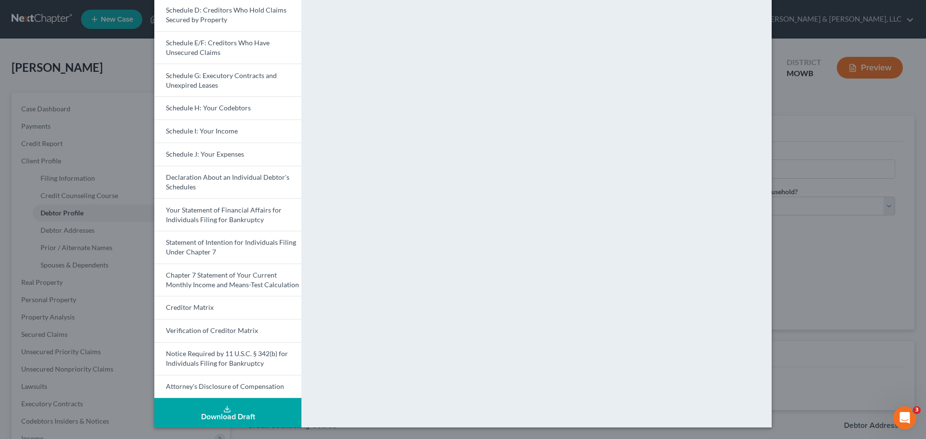
click at [225, 416] on div "Download Draft" at bounding box center [228, 417] width 132 height 8
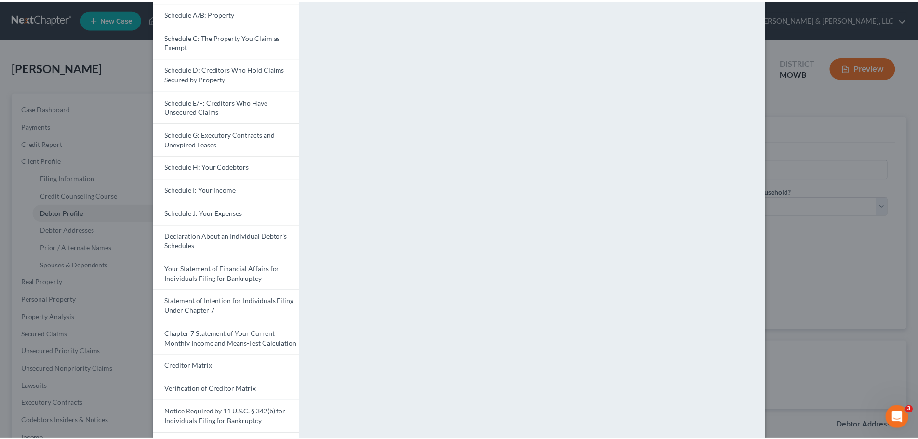
scroll to position [24, 0]
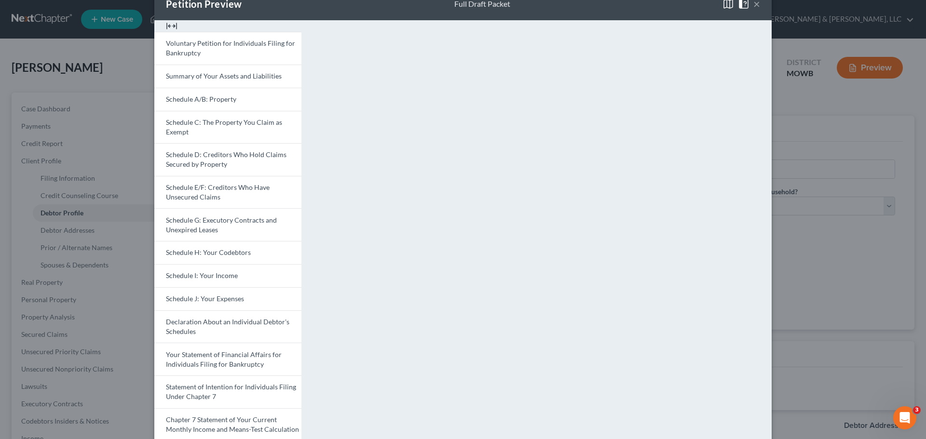
click at [753, 4] on button "×" at bounding box center [756, 4] width 7 height 12
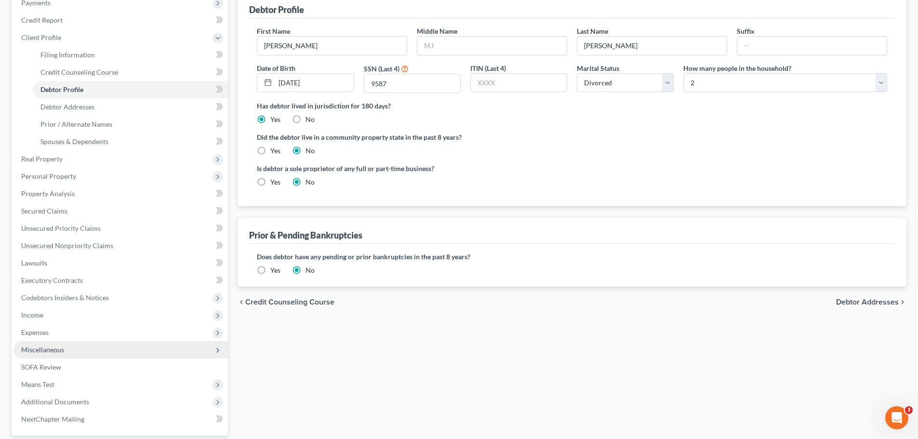
scroll to position [145, 0]
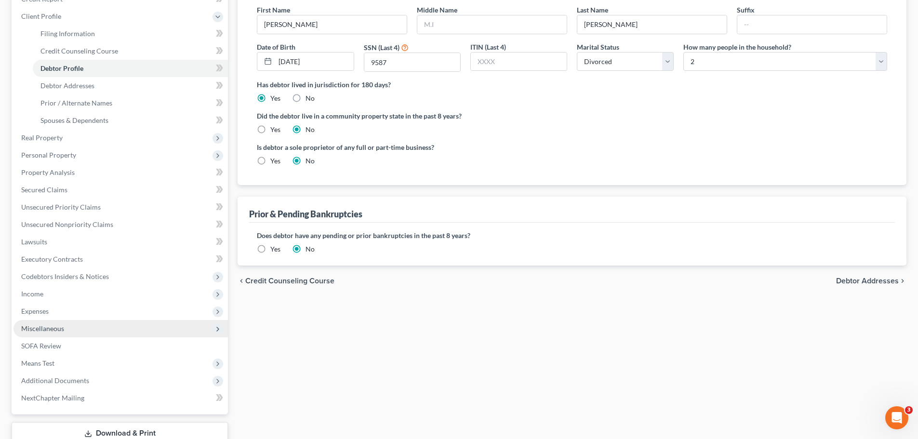
click at [46, 329] on span "Miscellaneous" at bounding box center [42, 328] width 43 height 8
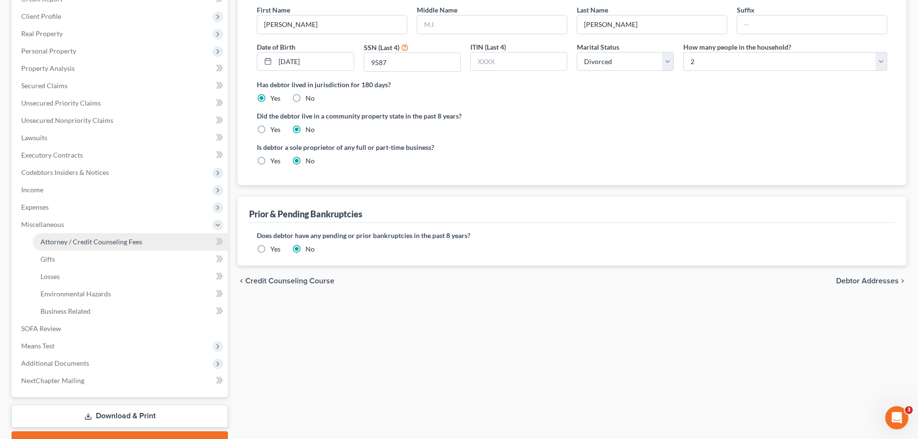
click at [71, 242] on span "Attorney / Credit Counseling Fees" at bounding box center [91, 242] width 102 height 8
select select "0"
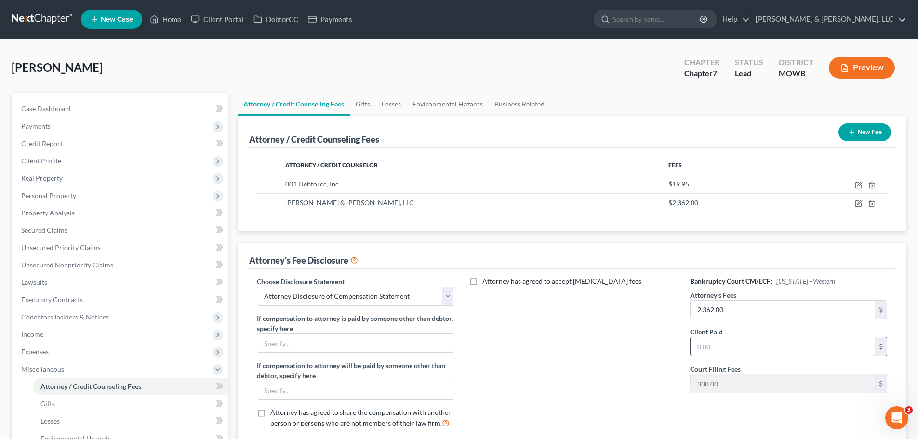
click at [735, 347] on input "text" at bounding box center [783, 346] width 185 height 18
type input "2,362"
click at [641, 391] on div "Attorney has agreed to accept retainer fees" at bounding box center [572, 357] width 216 height 160
drag, startPoint x: 174, startPoint y: 20, endPoint x: 178, endPoint y: 0, distance: 20.2
click at [174, 20] on link "Home" at bounding box center [165, 19] width 41 height 17
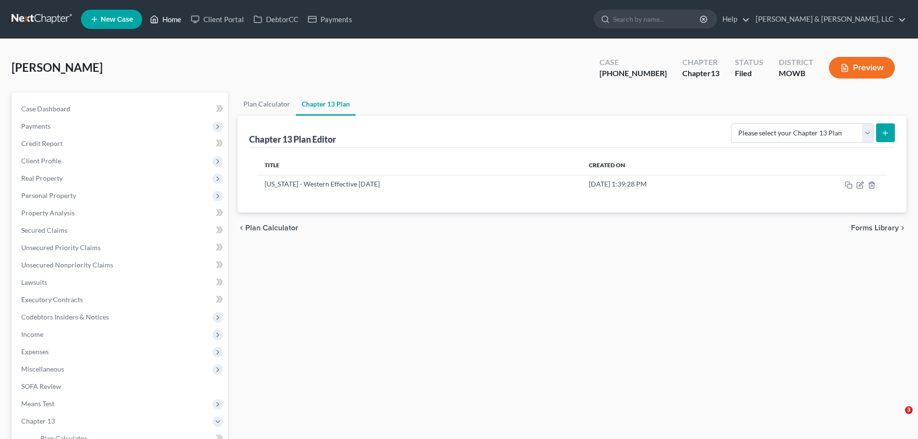
drag, startPoint x: 0, startPoint y: 0, endPoint x: 169, endPoint y: 22, distance: 170.6
click at [170, 21] on link "Home" at bounding box center [165, 19] width 41 height 17
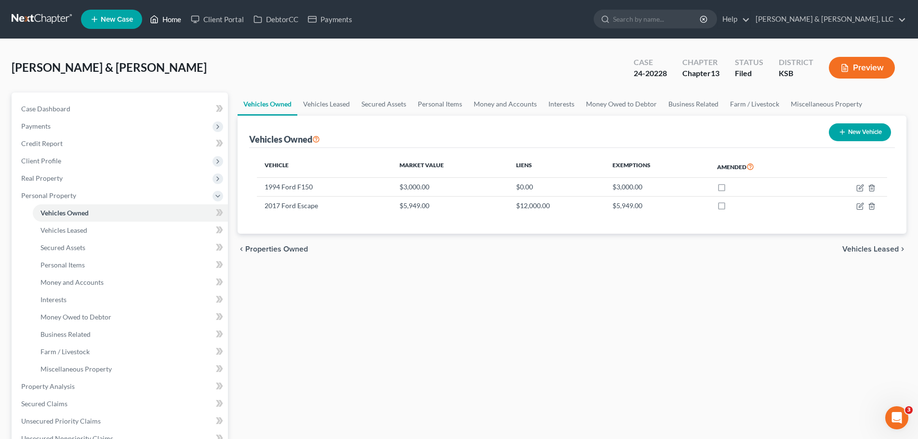
click at [165, 17] on link "Home" at bounding box center [165, 19] width 41 height 17
